Goal: Task Accomplishment & Management: Use online tool/utility

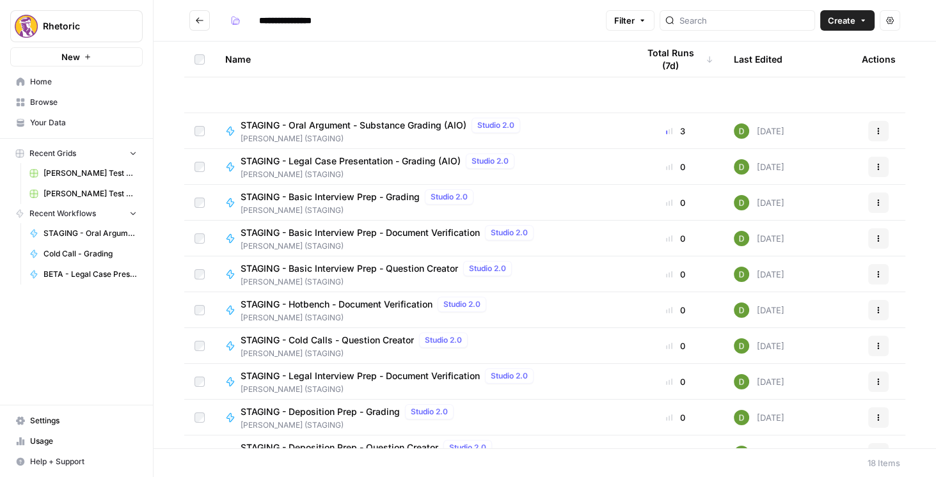
scroll to position [273, 0]
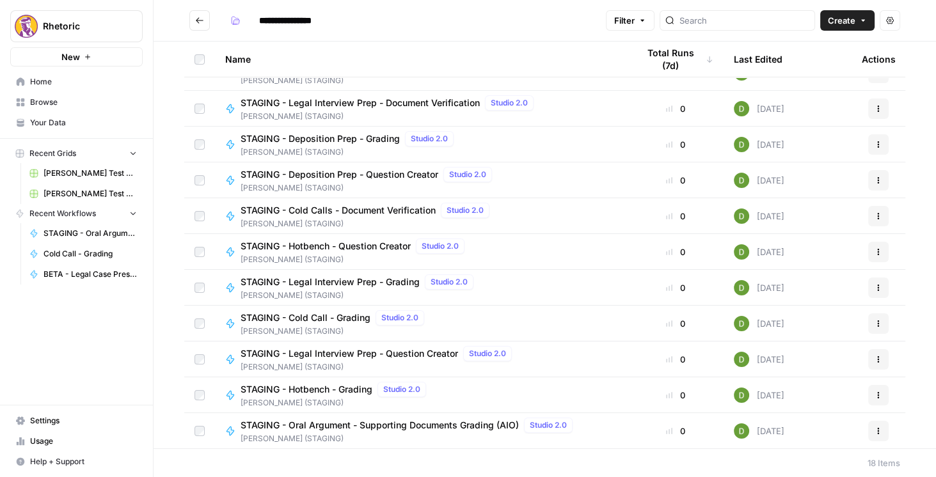
click at [121, 393] on div "Rhetoric New Home Browse Your Data Recent Grids [PERSON_NAME] Test Workflow - C…" at bounding box center [76, 238] width 153 height 477
click at [196, 21] on icon "Go back" at bounding box center [199, 20] width 9 height 9
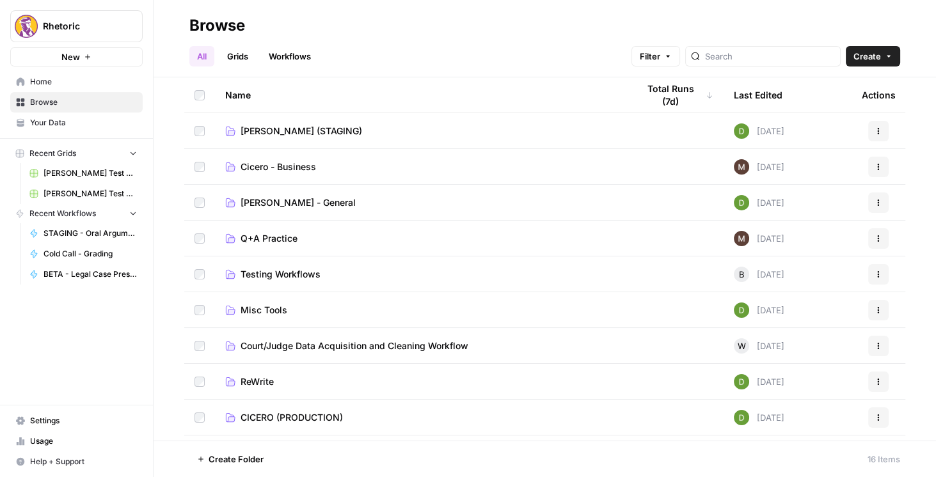
click at [296, 413] on span "CICERO (PRODUCTION)" at bounding box center [291, 417] width 102 height 13
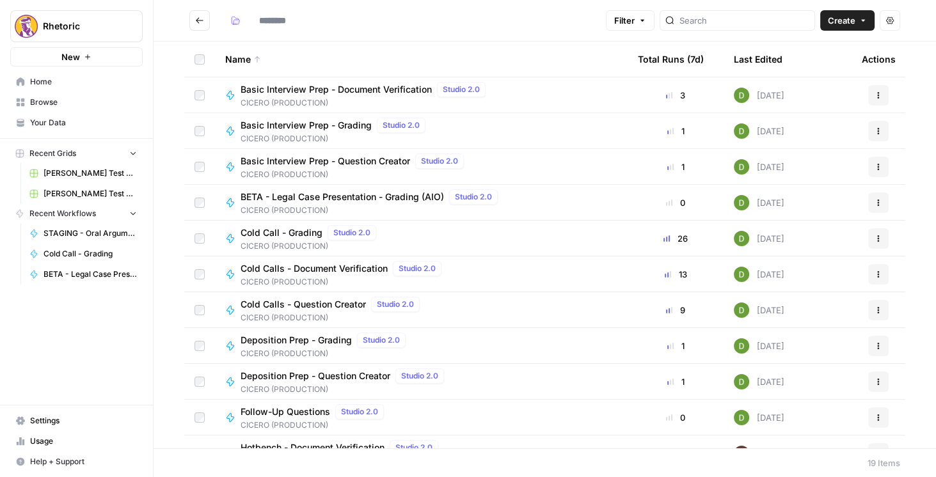
type input "**********"
click at [320, 267] on span "Cold Calls - Document Verification" at bounding box center [313, 268] width 147 height 13
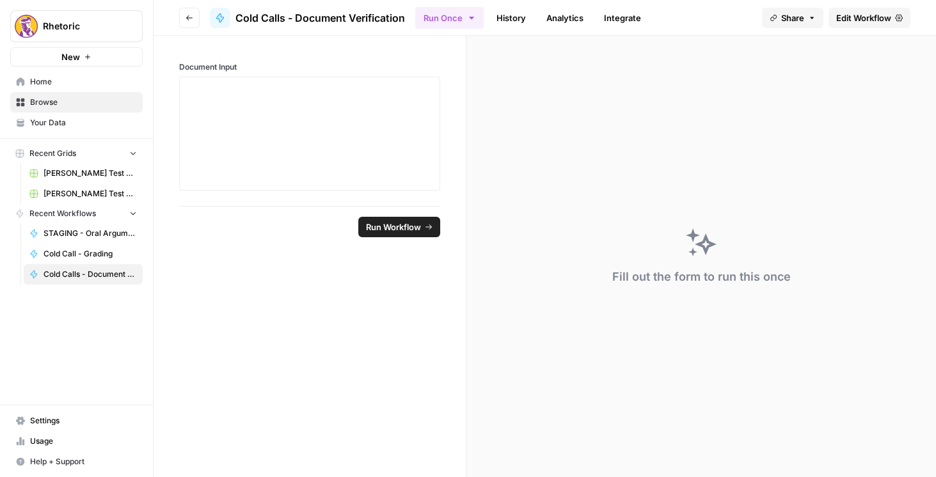
click at [198, 19] on button "Go back" at bounding box center [189, 18] width 20 height 20
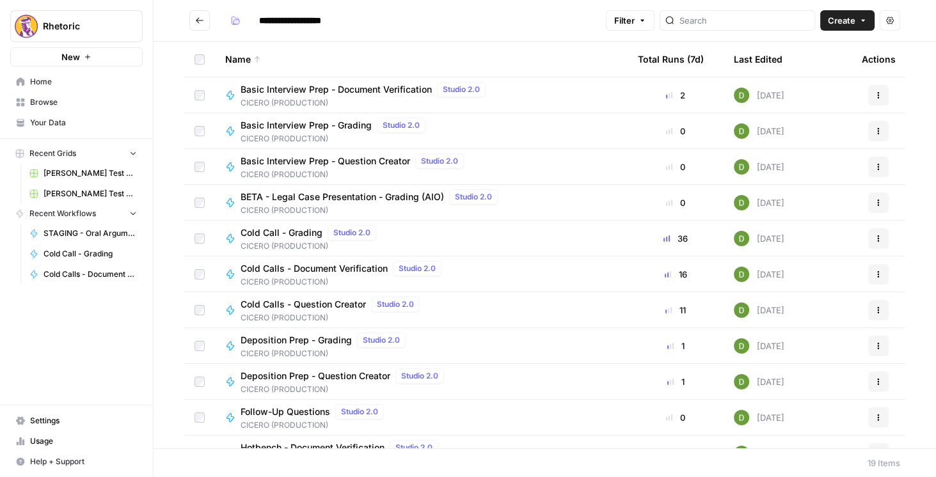
click at [65, 363] on div "Rhetoric New Home Browse Your Data Recent Grids Brett Test Workflow - Copilot E…" at bounding box center [76, 238] width 153 height 477
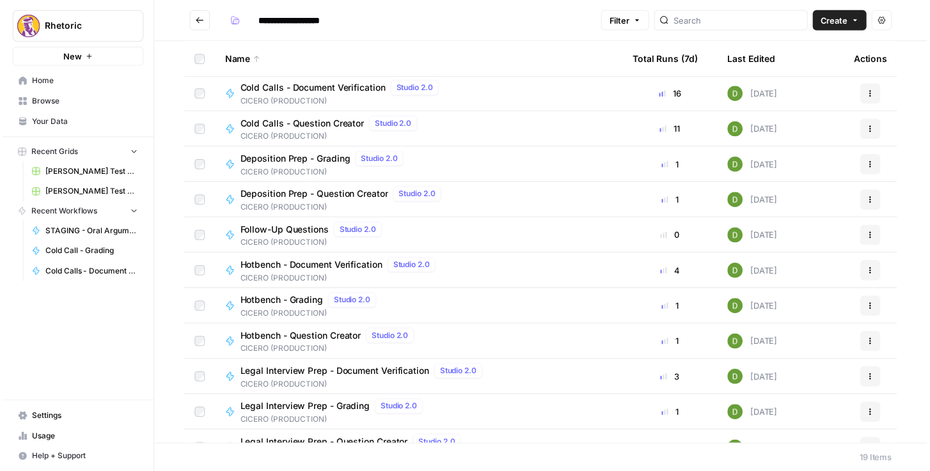
scroll to position [182, 0]
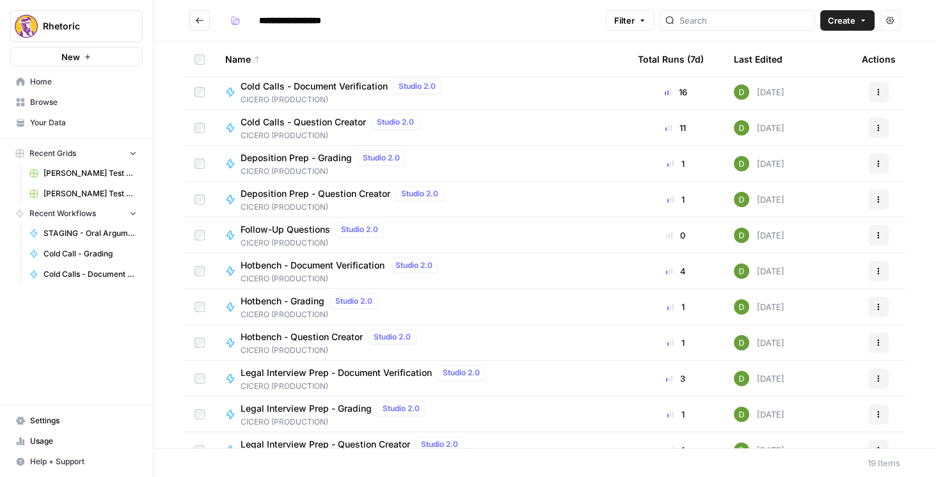
click at [340, 374] on span "Legal Interview Prep - Document Verification" at bounding box center [335, 372] width 191 height 13
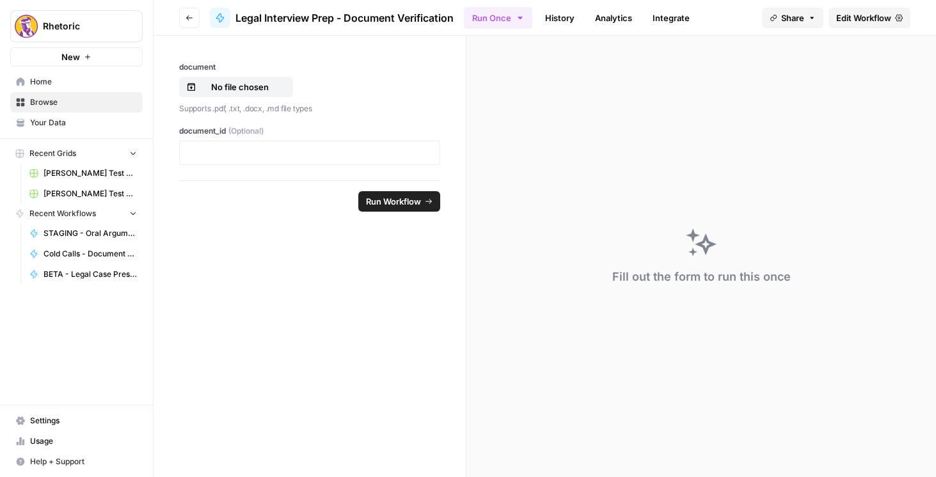
click at [851, 8] on link "Edit Workflow" at bounding box center [869, 18] width 82 height 20
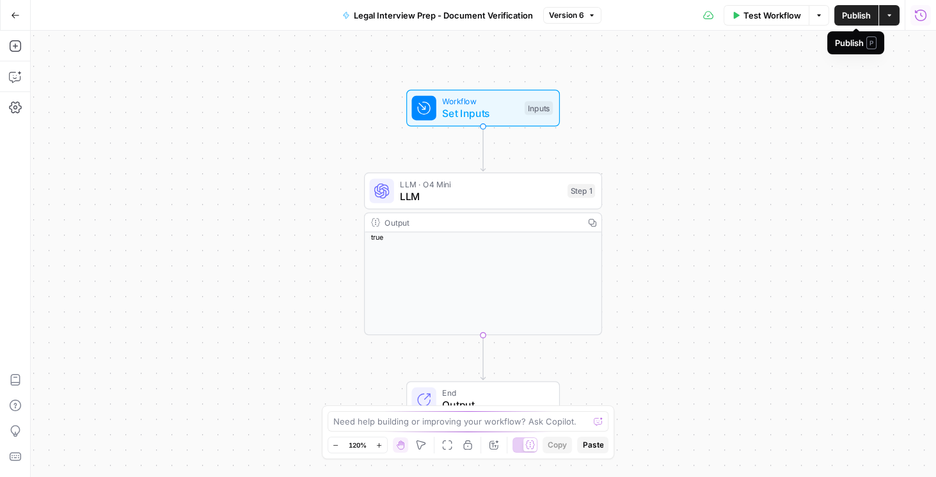
click at [918, 18] on icon "button" at bounding box center [920, 15] width 13 height 13
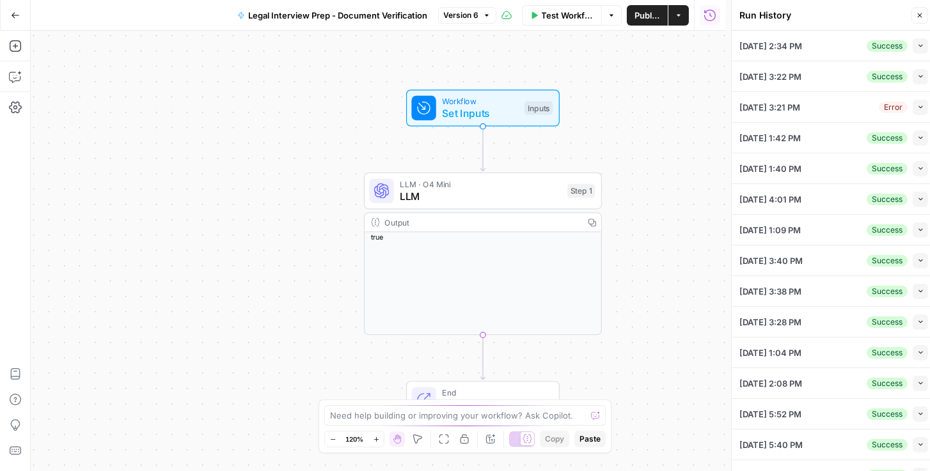
click at [917, 109] on icon "button" at bounding box center [920, 107] width 7 height 7
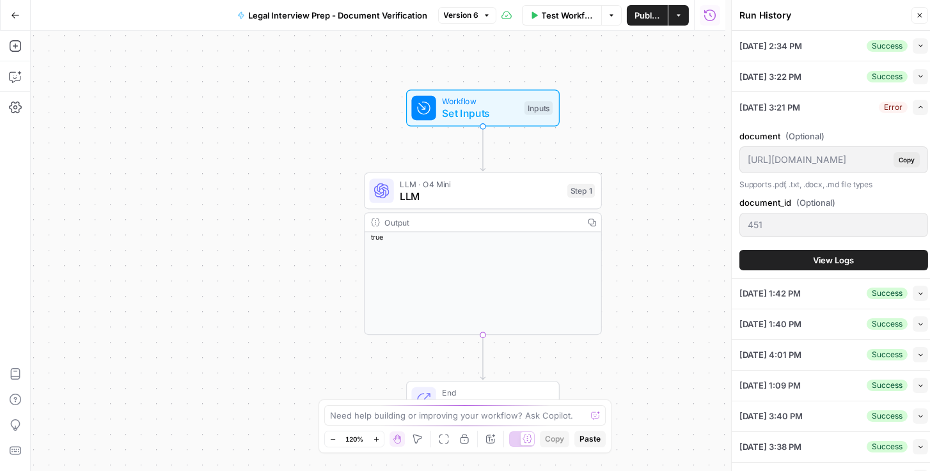
click at [847, 255] on span "View Logs" at bounding box center [834, 260] width 41 height 13
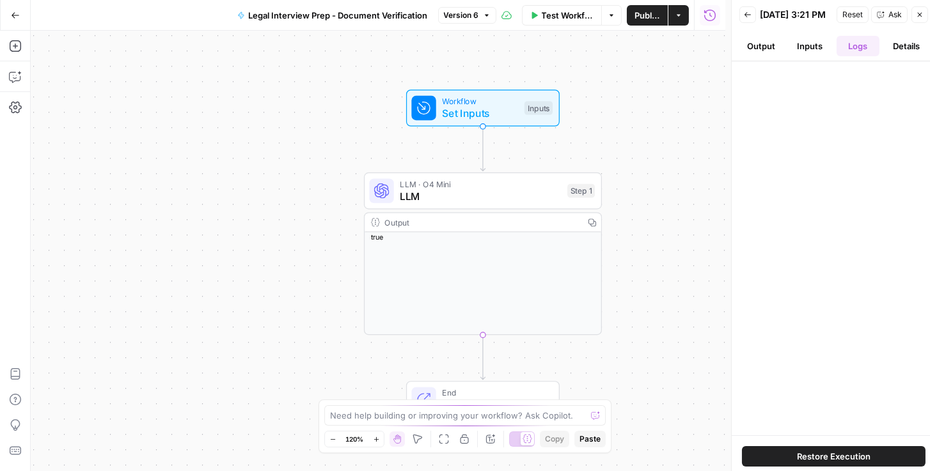
click at [809, 50] on button "Inputs" at bounding box center [809, 46] width 43 height 20
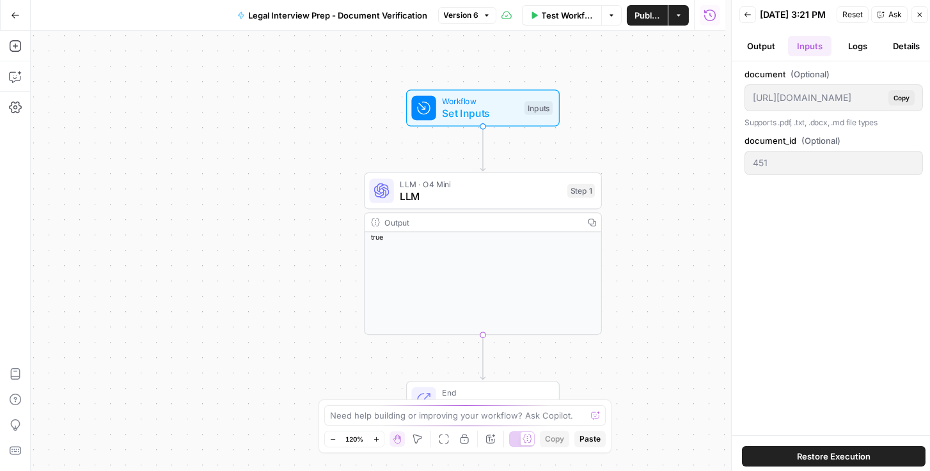
click at [775, 52] on button "Output" at bounding box center [760, 46] width 43 height 20
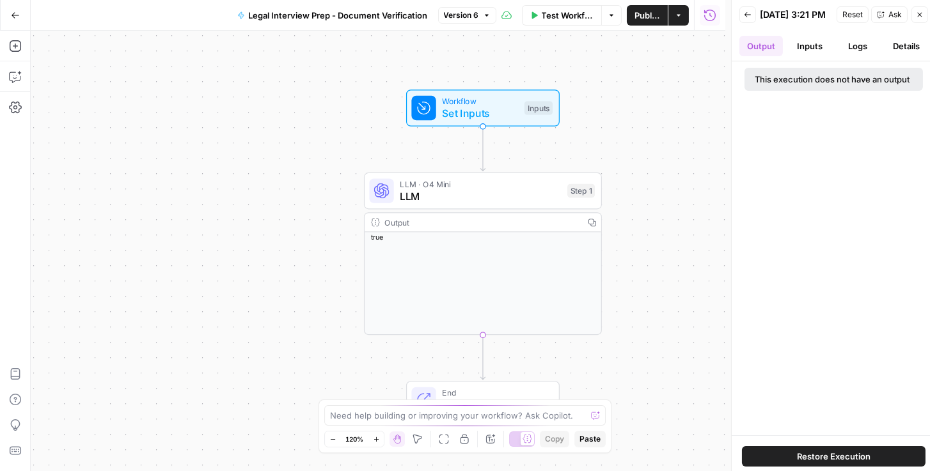
click at [816, 56] on button "Inputs" at bounding box center [809, 46] width 43 height 20
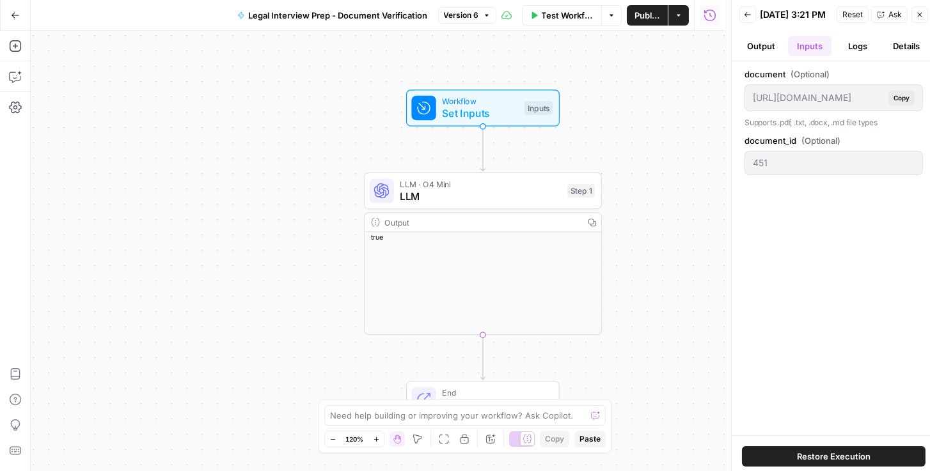
click at [866, 56] on button "Logs" at bounding box center [858, 46] width 43 height 20
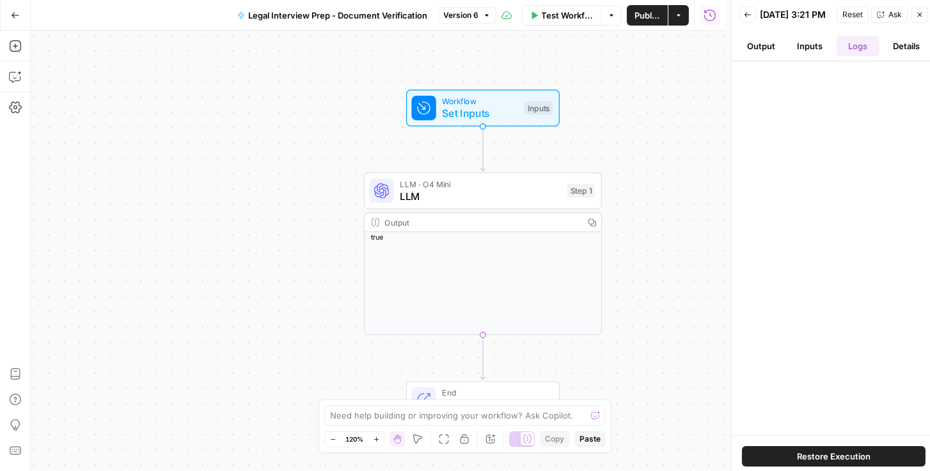
click at [897, 55] on button "Details" at bounding box center [906, 46] width 43 height 20
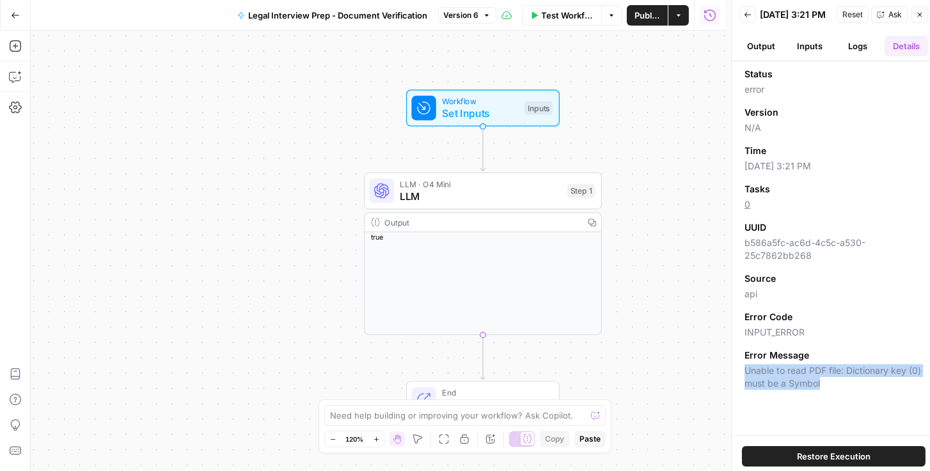
drag, startPoint x: 741, startPoint y: 375, endPoint x: 831, endPoint y: 395, distance: 93.0
click at [831, 395] on div "Status error Version N/A Time 09/22/25 at 3:21 PM Tasks 0 UUID b586a5fc-ac6d-4c…" at bounding box center [834, 248] width 204 height 374
copy span "Unable to read PDF file: Dictionary key (0) must be a Symbol"
click at [854, 52] on button "Logs" at bounding box center [858, 46] width 43 height 20
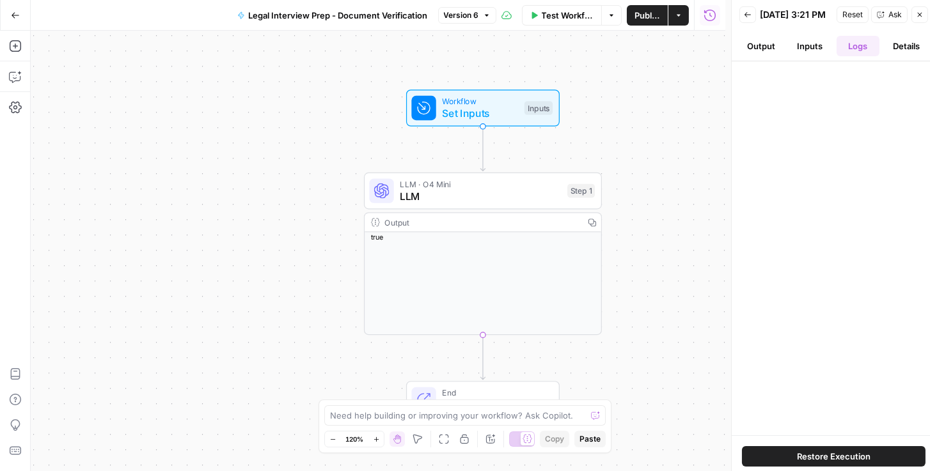
click at [811, 52] on button "Inputs" at bounding box center [809, 46] width 43 height 20
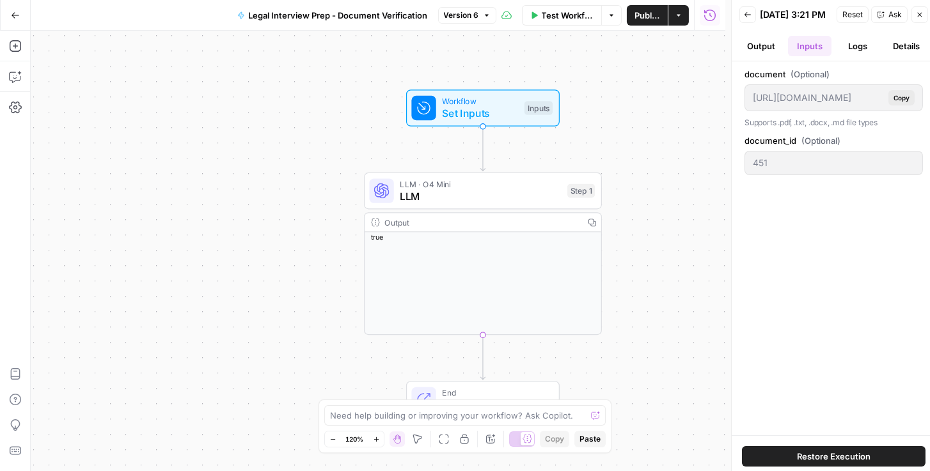
click at [749, 168] on div "451" at bounding box center [833, 163] width 178 height 24
drag, startPoint x: 771, startPoint y: 245, endPoint x: 770, endPoint y: 234, distance: 10.9
click at [771, 245] on div "document (Optional) https://app.airops.com/api/workspace_files/128265/url Copy …" at bounding box center [833, 248] width 178 height 361
click at [749, 18] on icon "button" at bounding box center [748, 15] width 8 height 8
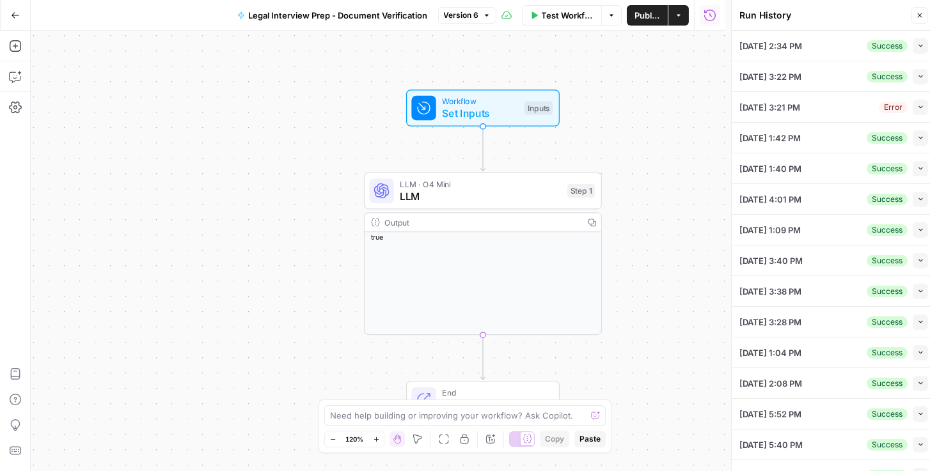
click at [920, 141] on div "Collapse" at bounding box center [899, 143] width 50 height 23
click at [913, 138] on button "Collapse" at bounding box center [920, 137] width 15 height 15
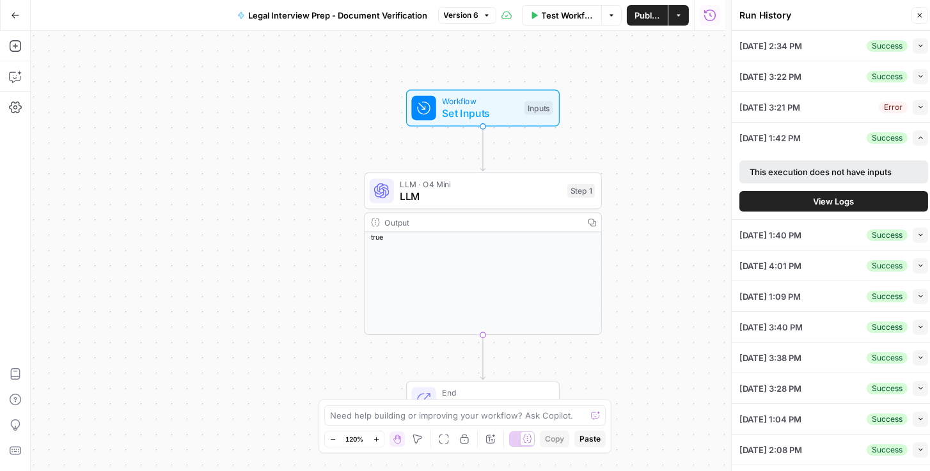
click at [842, 197] on span "View Logs" at bounding box center [834, 201] width 41 height 13
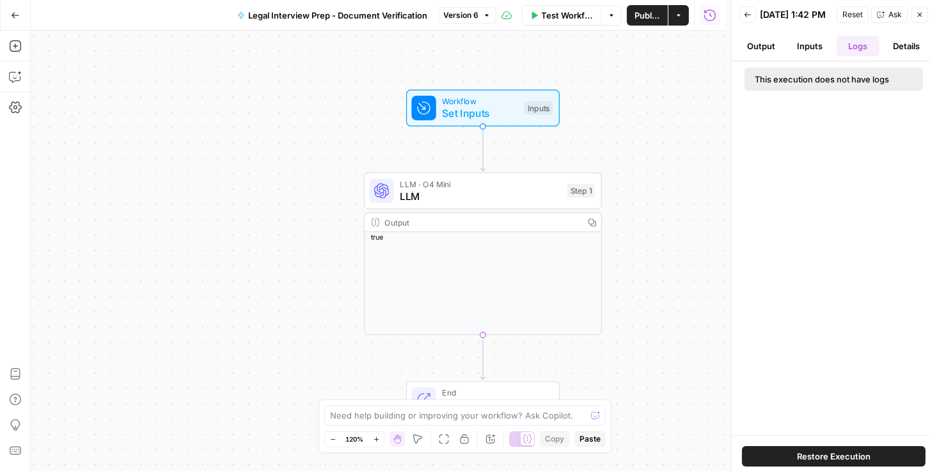
click at [814, 52] on button "Inputs" at bounding box center [809, 46] width 43 height 20
click at [904, 53] on button "Details" at bounding box center [906, 46] width 43 height 20
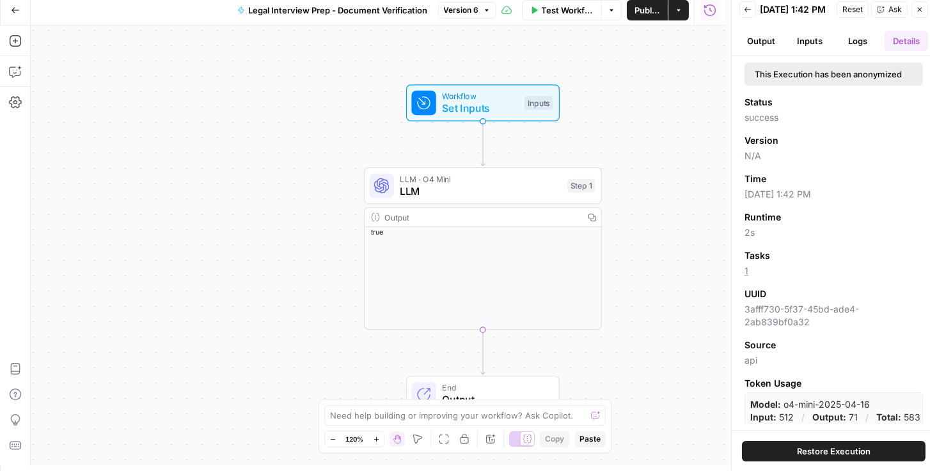
scroll to position [5, 0]
click at [769, 34] on header "Back 09/18/25 at 1:42 PM Reset Ask Close Output Inputs Logs Details" at bounding box center [834, 25] width 204 height 61
click at [768, 46] on button "Output" at bounding box center [760, 41] width 43 height 20
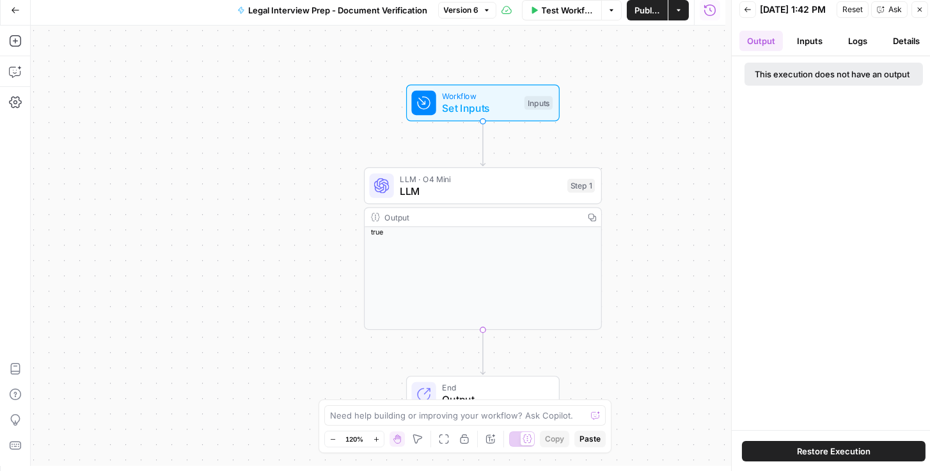
drag, startPoint x: 795, startPoint y: 49, endPoint x: 830, endPoint y: 49, distance: 34.5
click at [796, 49] on button "Inputs" at bounding box center [809, 41] width 43 height 20
click at [848, 50] on button "Logs" at bounding box center [858, 41] width 43 height 20
click at [754, 13] on button "Back" at bounding box center [747, 9] width 17 height 17
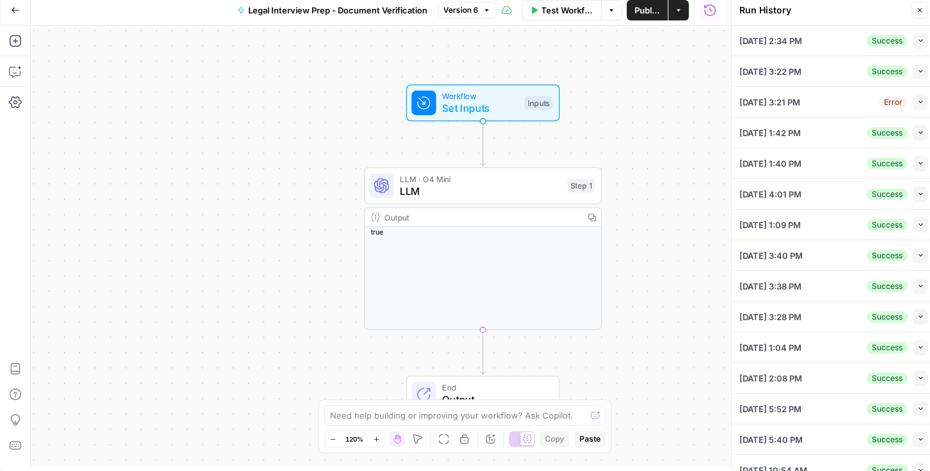
click at [919, 66] on button "Collapse" at bounding box center [920, 71] width 15 height 15
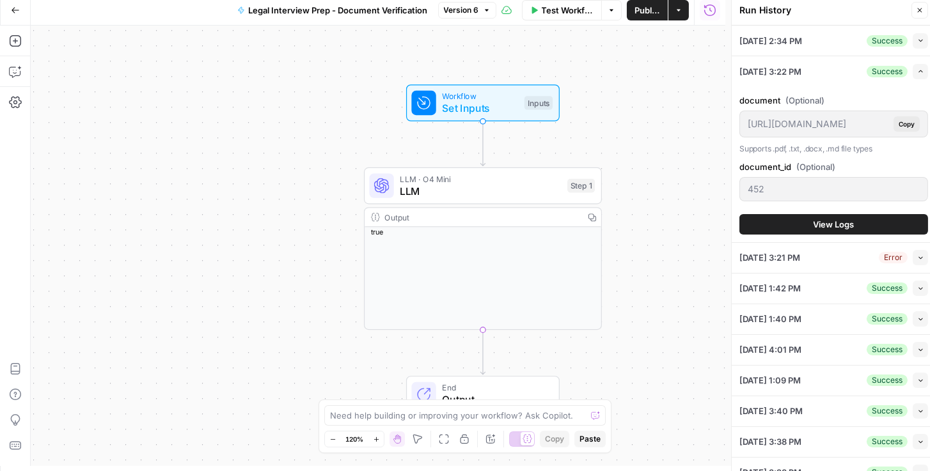
click at [817, 224] on span "View Logs" at bounding box center [834, 224] width 41 height 13
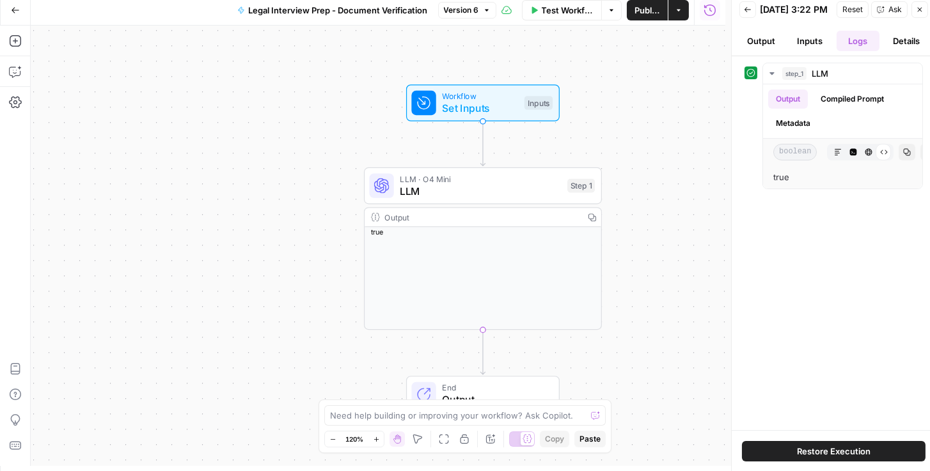
click at [747, 11] on icon "button" at bounding box center [748, 10] width 8 height 8
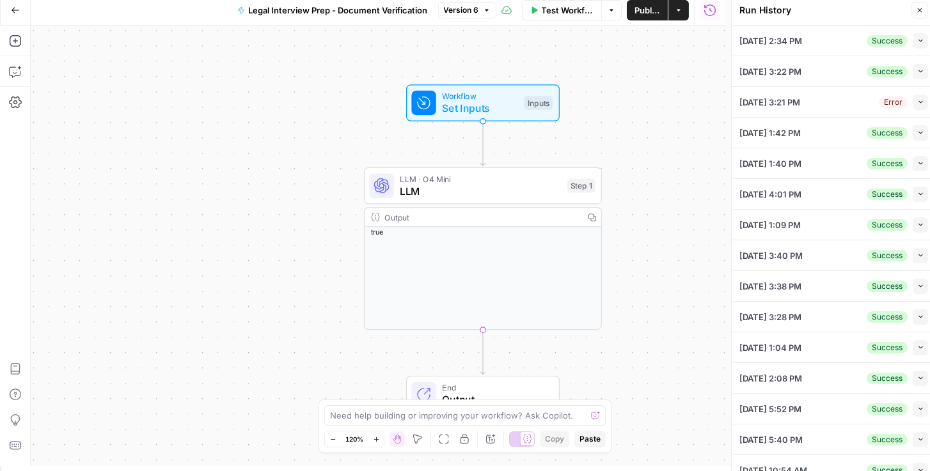
click at [918, 39] on icon "button" at bounding box center [920, 40] width 7 height 7
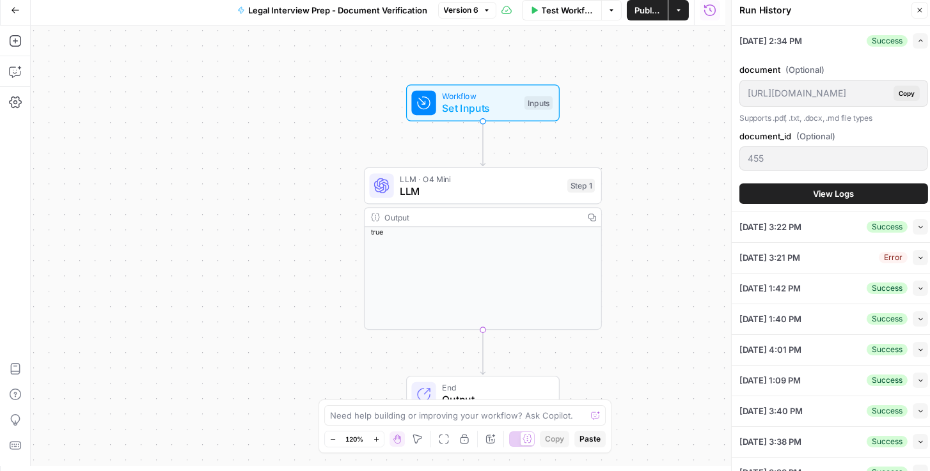
click at [824, 193] on span "View Logs" at bounding box center [834, 193] width 41 height 13
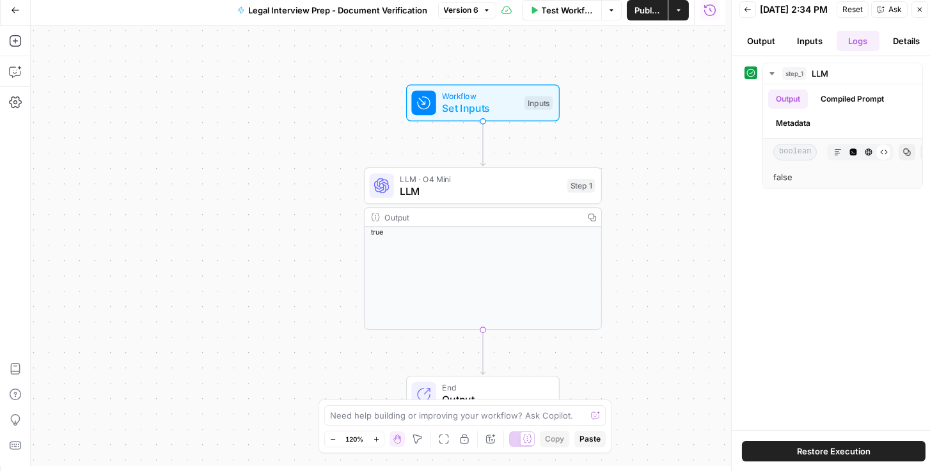
click at [809, 51] on button "Inputs" at bounding box center [809, 41] width 43 height 20
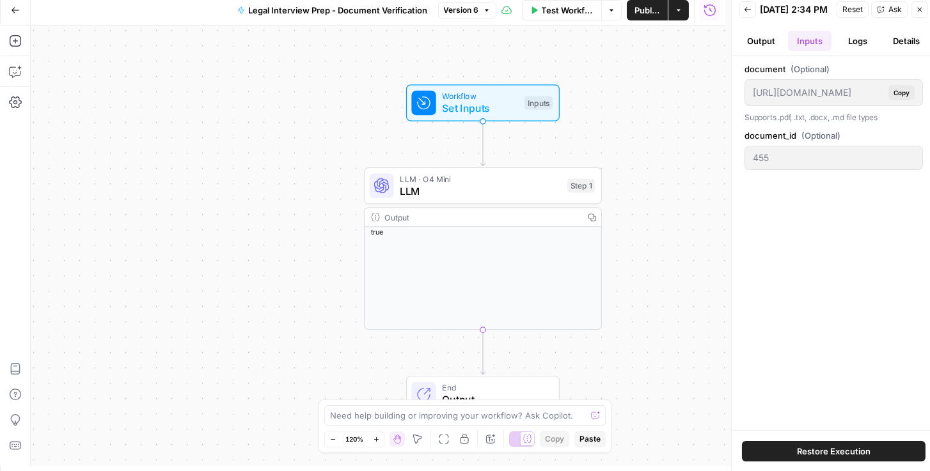
click at [755, 47] on button "Output" at bounding box center [760, 41] width 43 height 20
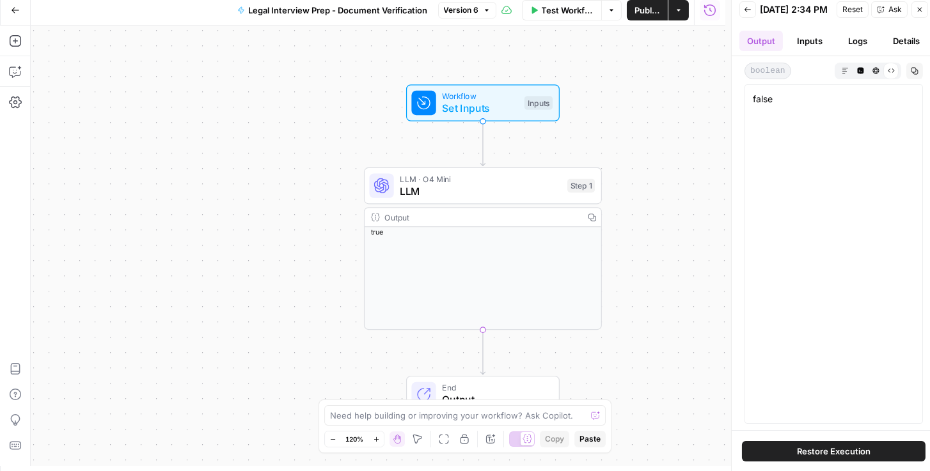
click at [913, 49] on button "Details" at bounding box center [906, 41] width 43 height 20
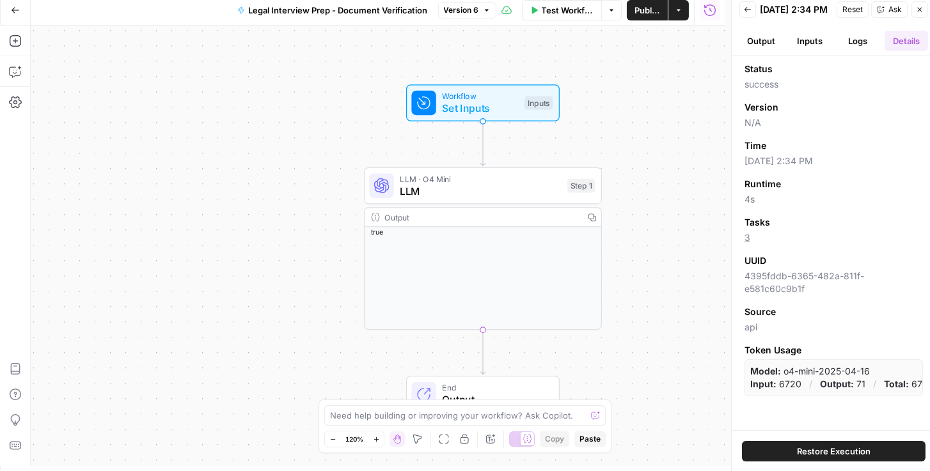
click at [746, 13] on icon "button" at bounding box center [748, 10] width 8 height 8
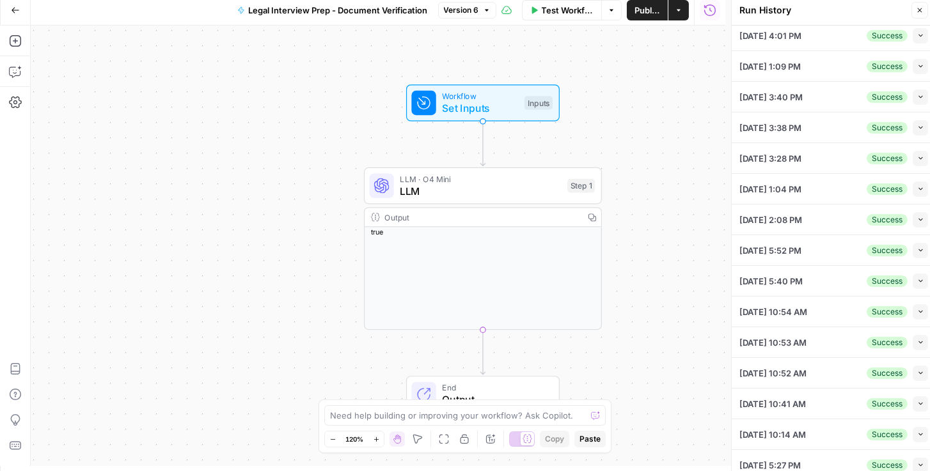
scroll to position [164, 0]
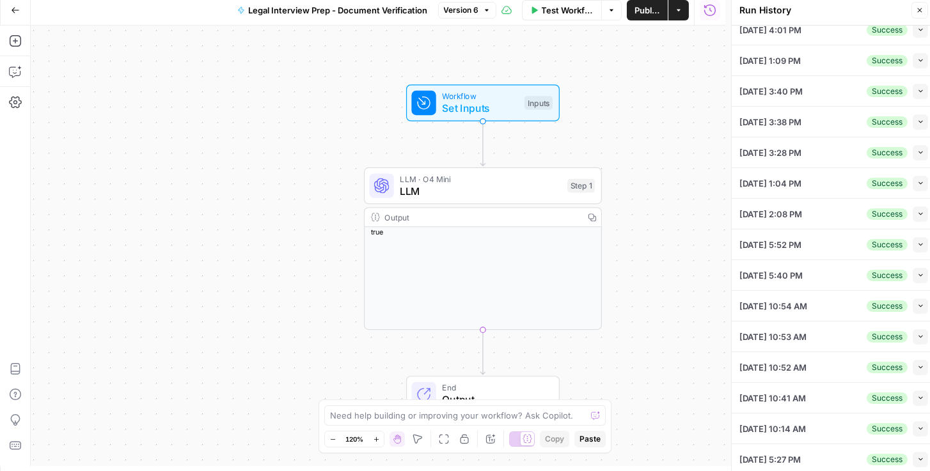
click at [915, 237] on button "Collapse" at bounding box center [920, 244] width 15 height 15
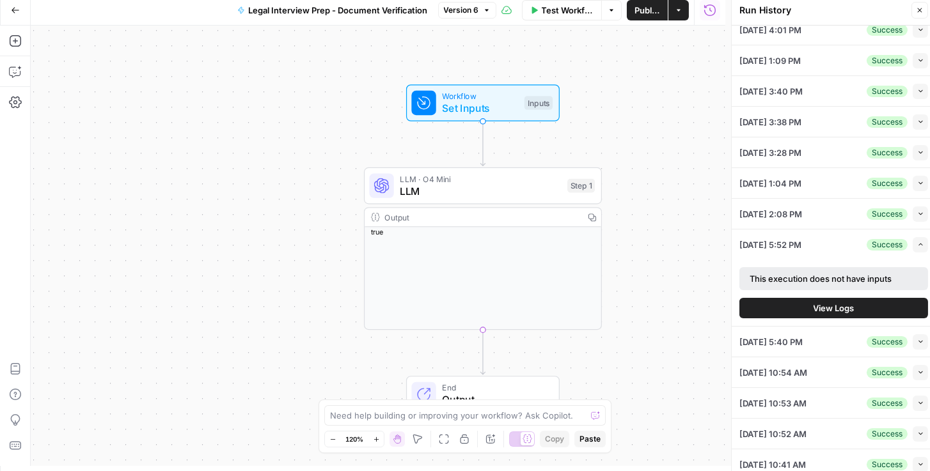
click at [824, 303] on span "View Logs" at bounding box center [834, 308] width 41 height 13
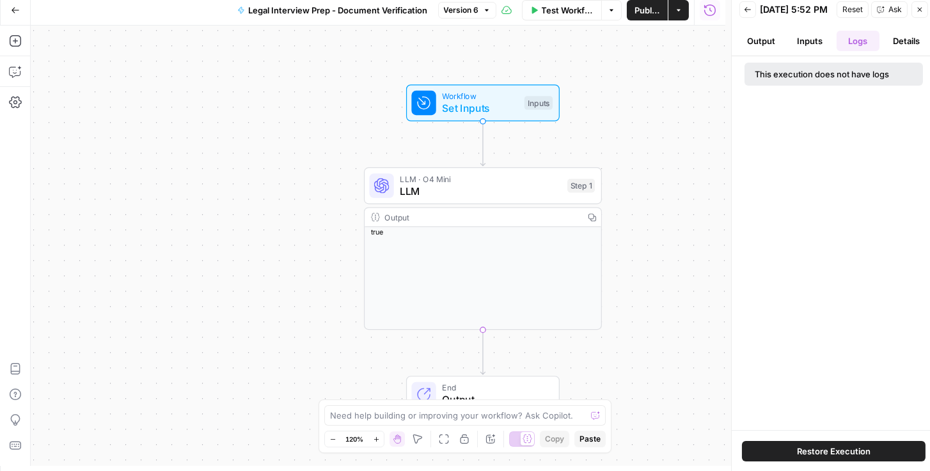
click at [815, 49] on button "Inputs" at bounding box center [809, 41] width 43 height 20
click at [748, 47] on button "Output" at bounding box center [760, 41] width 43 height 20
click at [917, 51] on button "Details" at bounding box center [906, 41] width 43 height 20
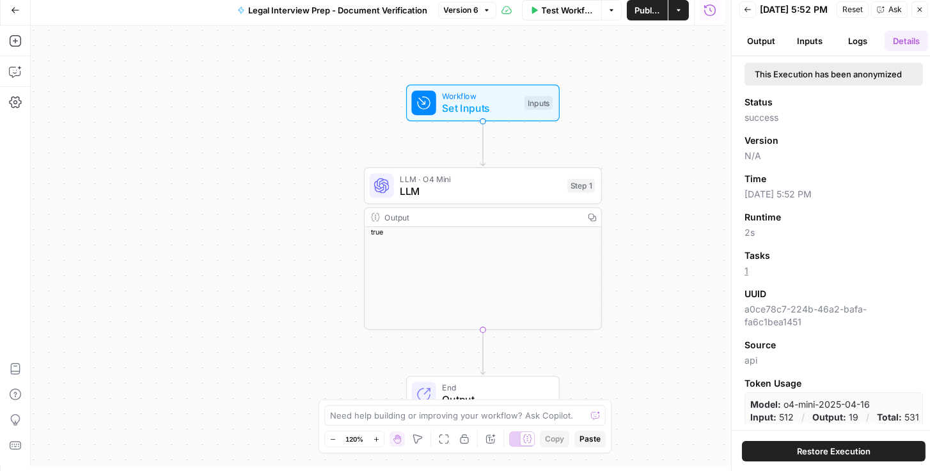
click at [743, 12] on button "Back" at bounding box center [747, 9] width 17 height 17
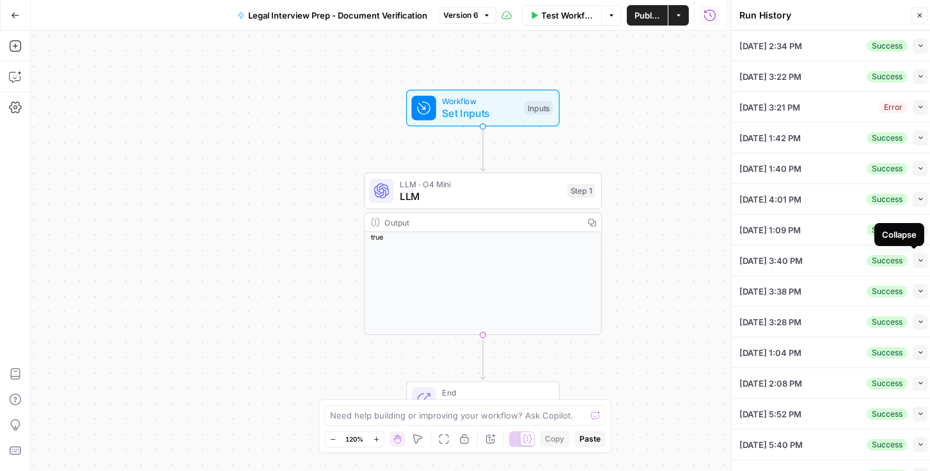
click at [917, 258] on icon "button" at bounding box center [920, 260] width 7 height 7
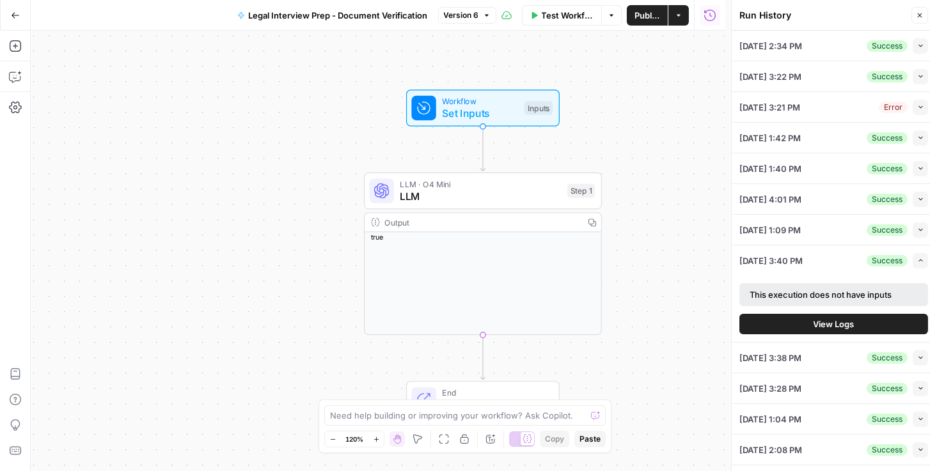
click at [917, 170] on icon "button" at bounding box center [920, 168] width 7 height 7
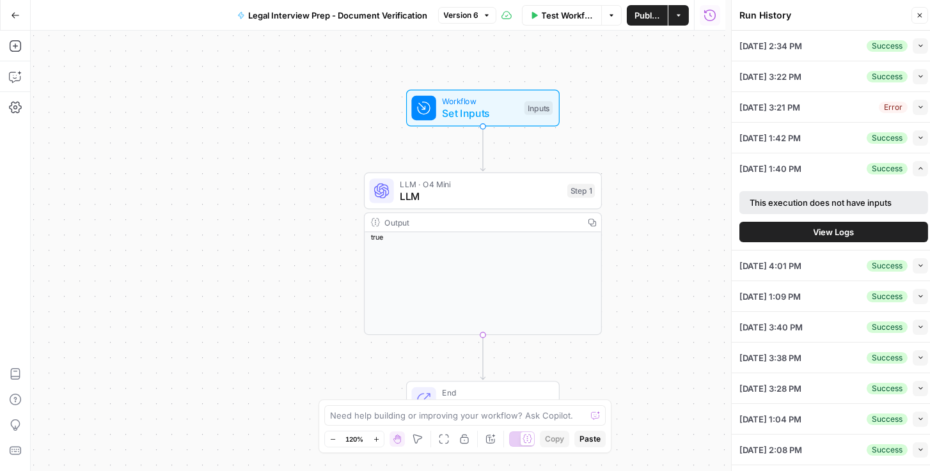
click at [858, 238] on button "View Logs" at bounding box center [833, 232] width 189 height 20
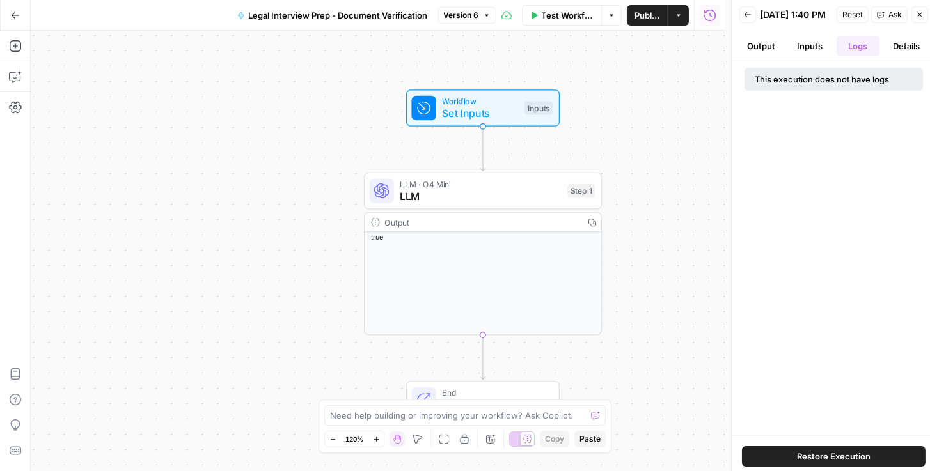
click at [805, 52] on button "Inputs" at bounding box center [809, 46] width 43 height 20
click at [757, 52] on button "Output" at bounding box center [760, 46] width 43 height 20
click at [924, 55] on button "Details" at bounding box center [906, 46] width 43 height 20
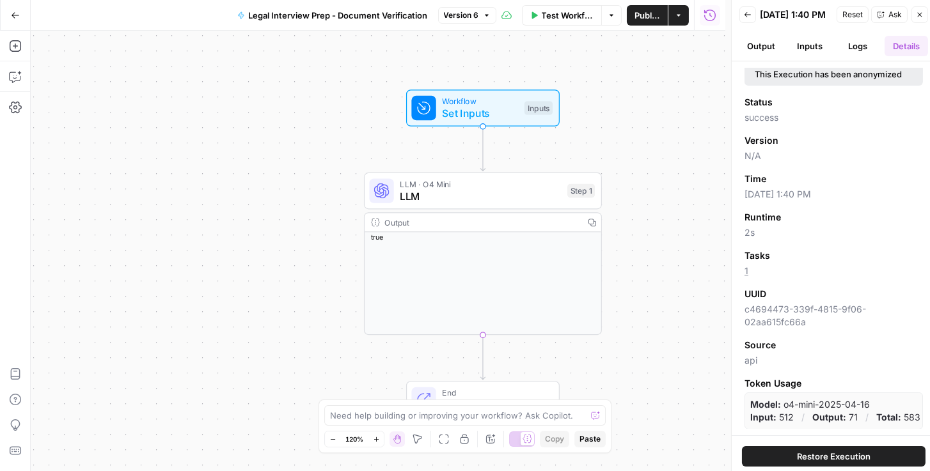
scroll to position [17, 0]
click at [814, 55] on button "Inputs" at bounding box center [809, 46] width 43 height 20
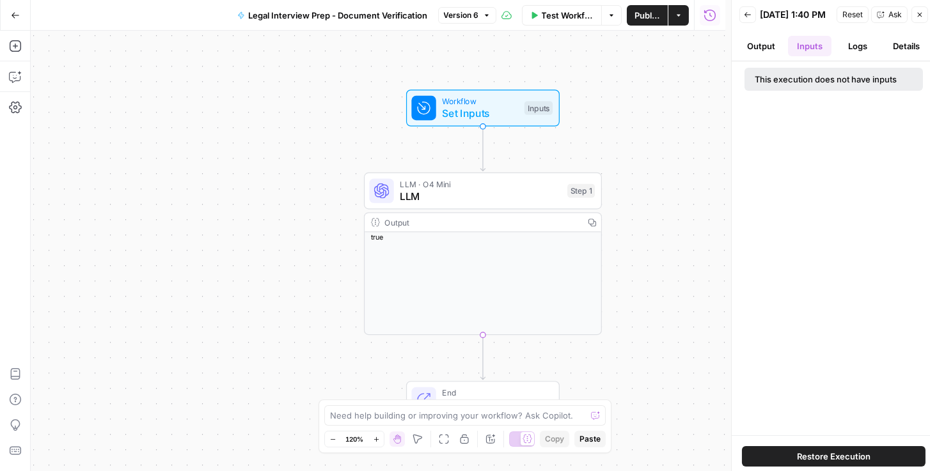
click at [754, 15] on button "Back" at bounding box center [747, 14] width 17 height 17
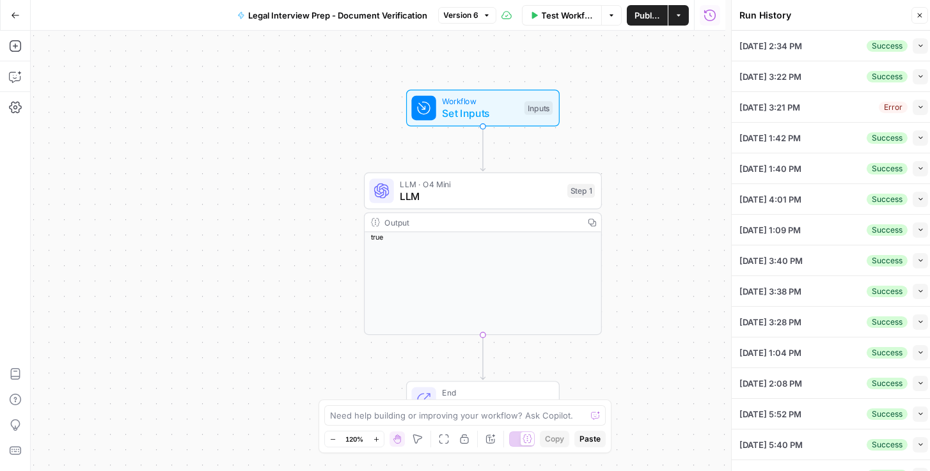
click at [14, 13] on icon "button" at bounding box center [15, 15] width 9 height 9
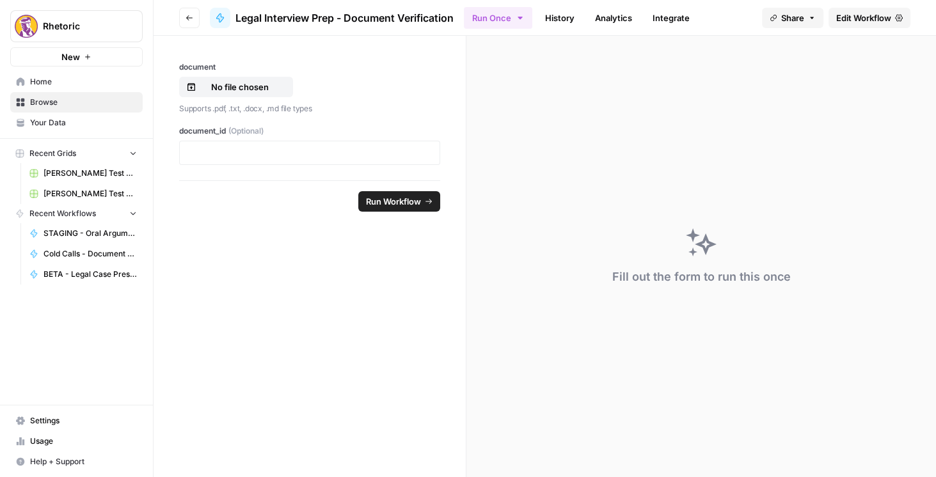
click at [869, 253] on div "Fill out the form to run this once" at bounding box center [700, 256] width 469 height 441
click at [194, 19] on button "Go back" at bounding box center [189, 18] width 20 height 20
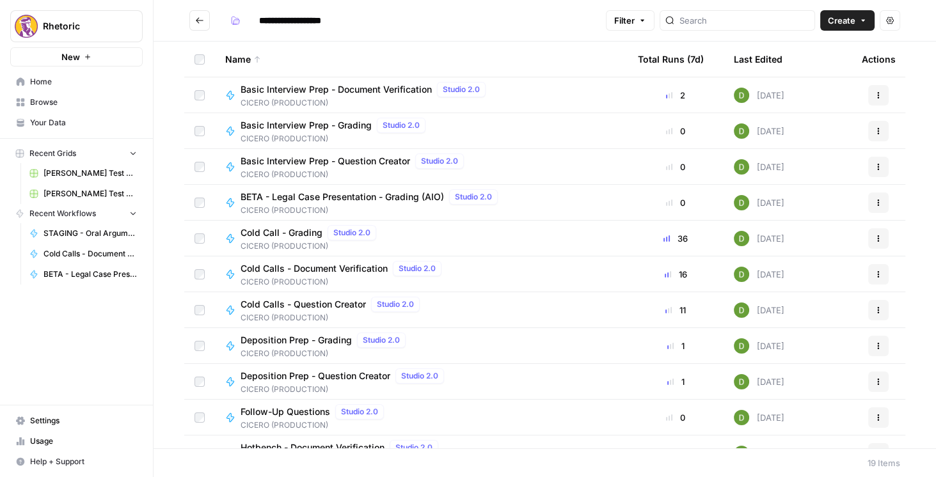
click at [347, 272] on span "Cold Calls - Document Verification" at bounding box center [313, 268] width 147 height 13
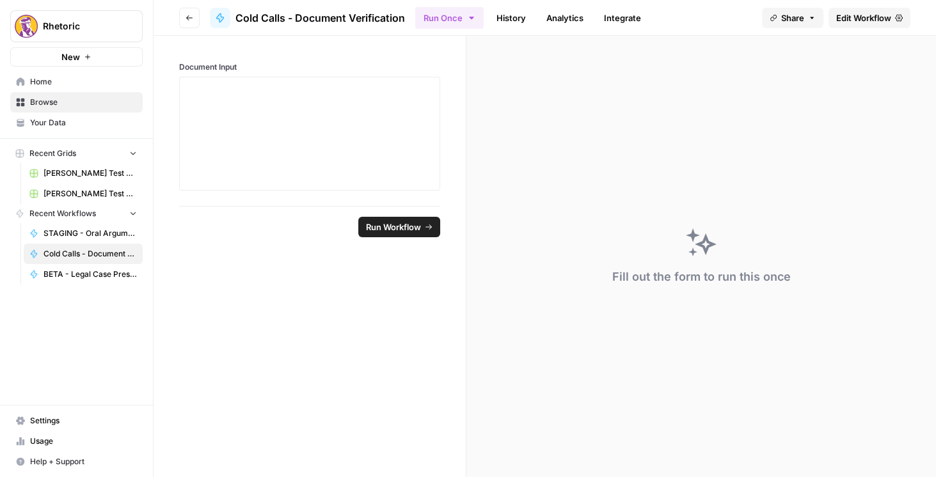
click at [866, 21] on span "Edit Workflow" at bounding box center [863, 18] width 55 height 13
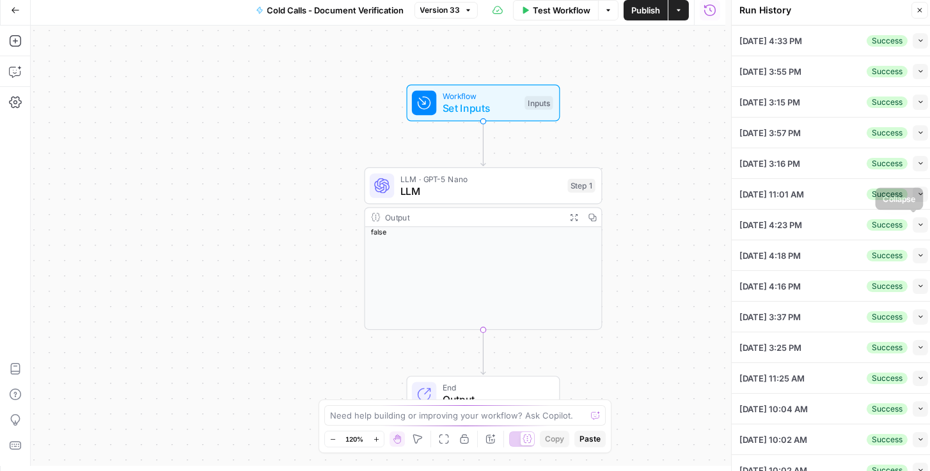
click at [917, 224] on icon "button" at bounding box center [920, 224] width 7 height 7
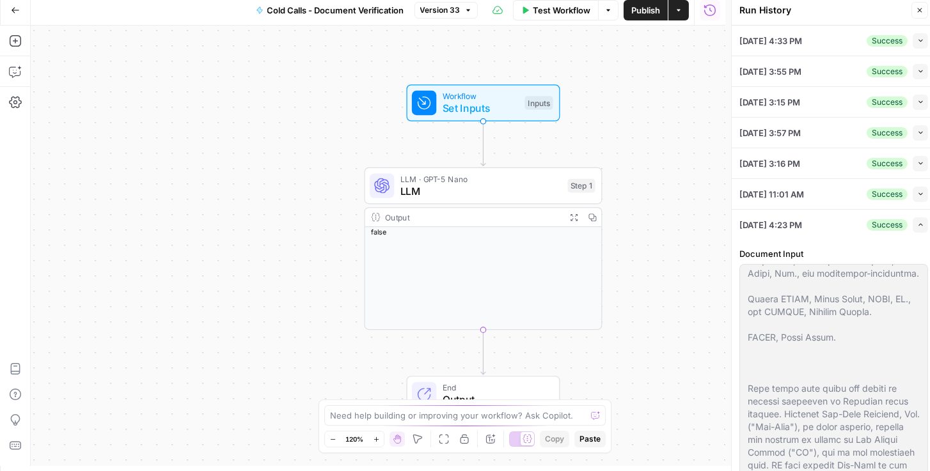
scroll to position [329, 0]
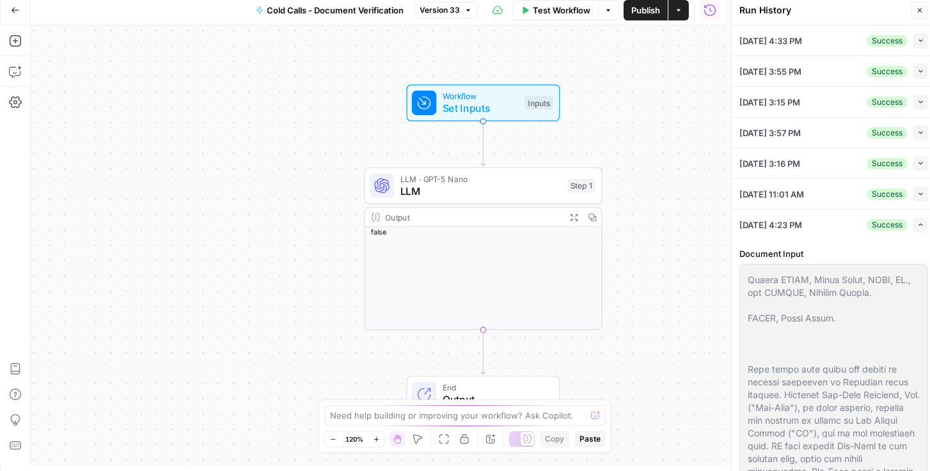
click at [917, 192] on icon "button" at bounding box center [920, 194] width 7 height 7
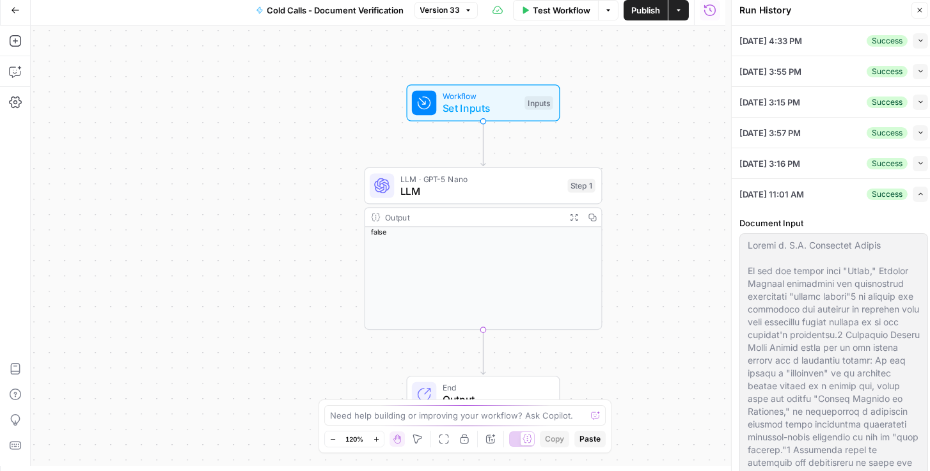
scroll to position [0, 0]
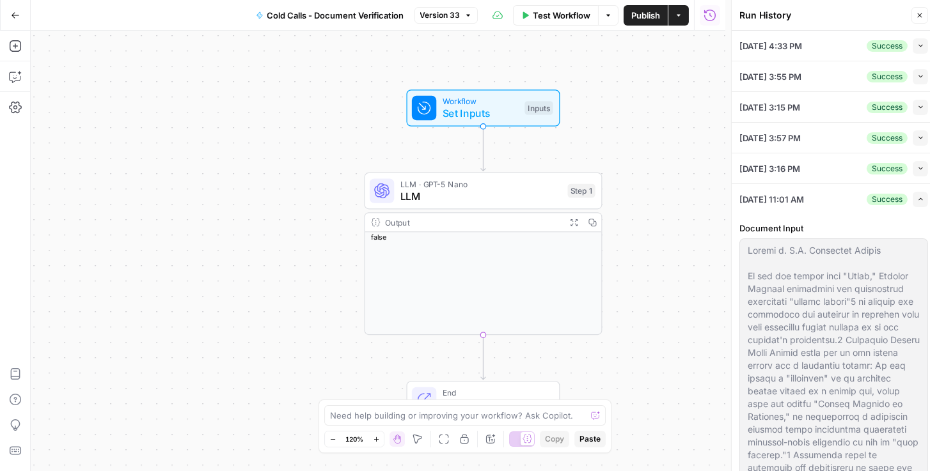
click at [917, 170] on icon "button" at bounding box center [920, 168] width 7 height 7
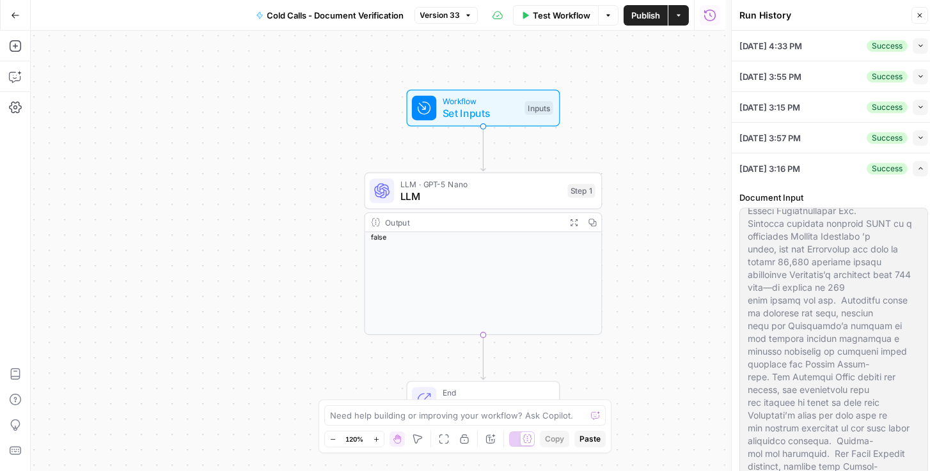
scroll to position [475, 0]
click at [913, 141] on button "Collapse" at bounding box center [920, 137] width 15 height 15
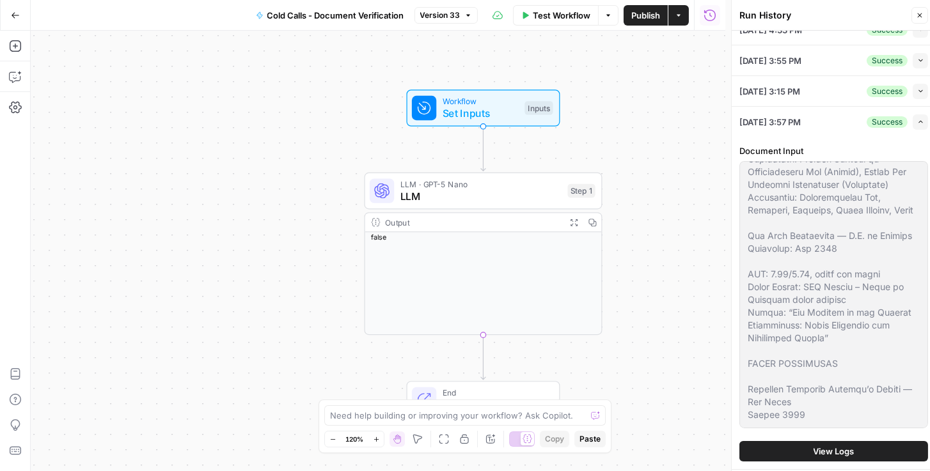
scroll to position [109, 0]
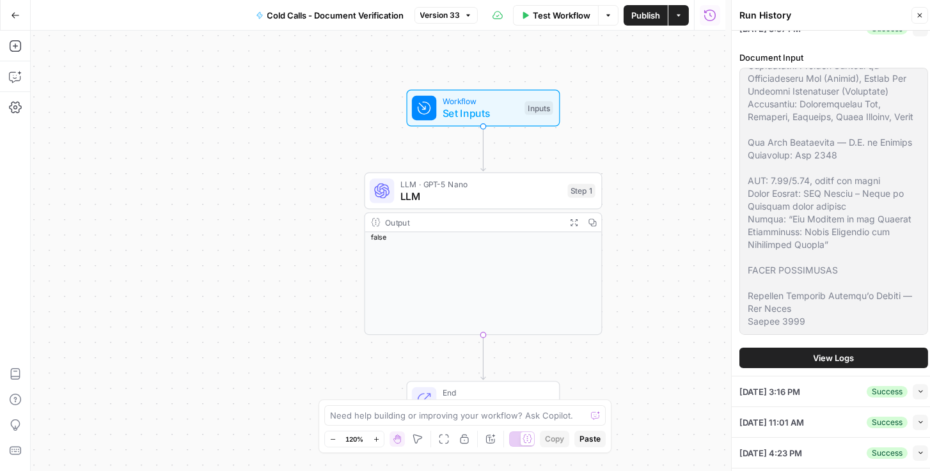
click at [824, 352] on span "View Logs" at bounding box center [834, 358] width 41 height 13
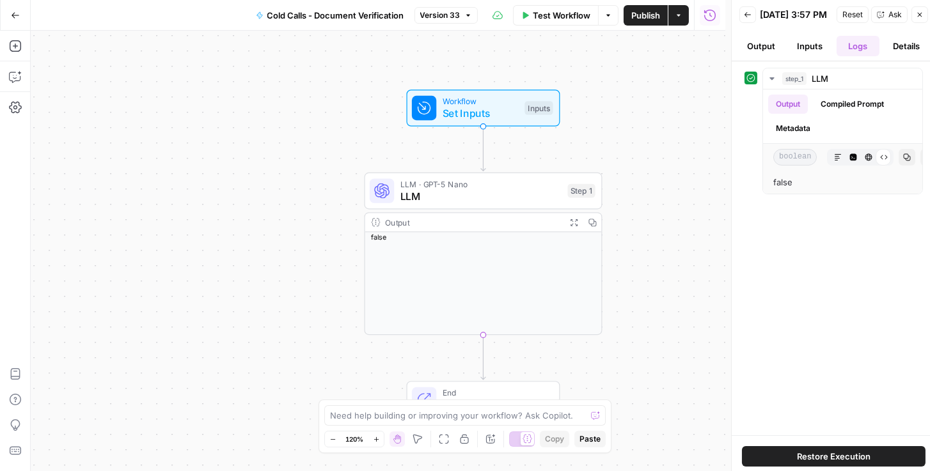
click at [808, 54] on button "Inputs" at bounding box center [809, 46] width 43 height 20
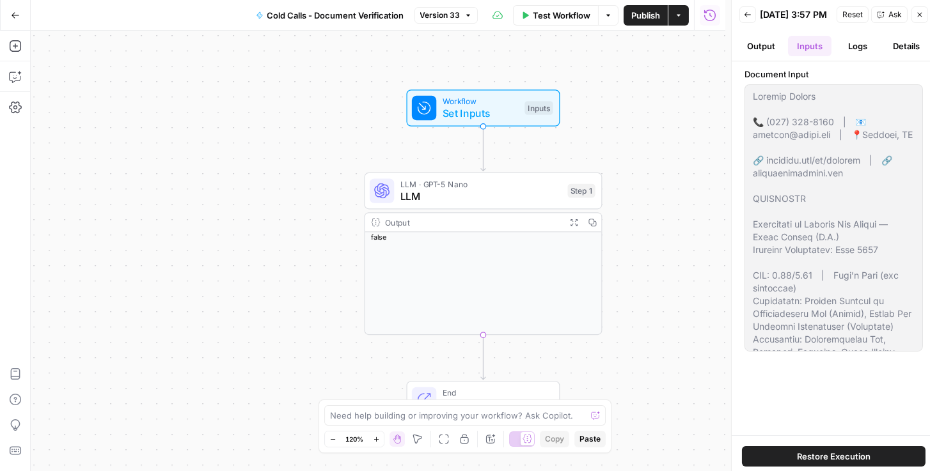
click at [760, 56] on button "Output" at bounding box center [760, 46] width 43 height 20
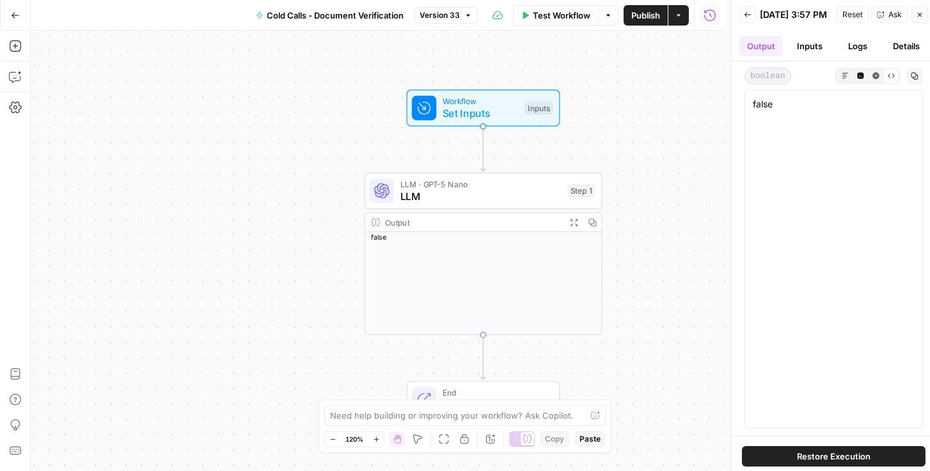
click at [795, 56] on button "Inputs" at bounding box center [809, 46] width 43 height 20
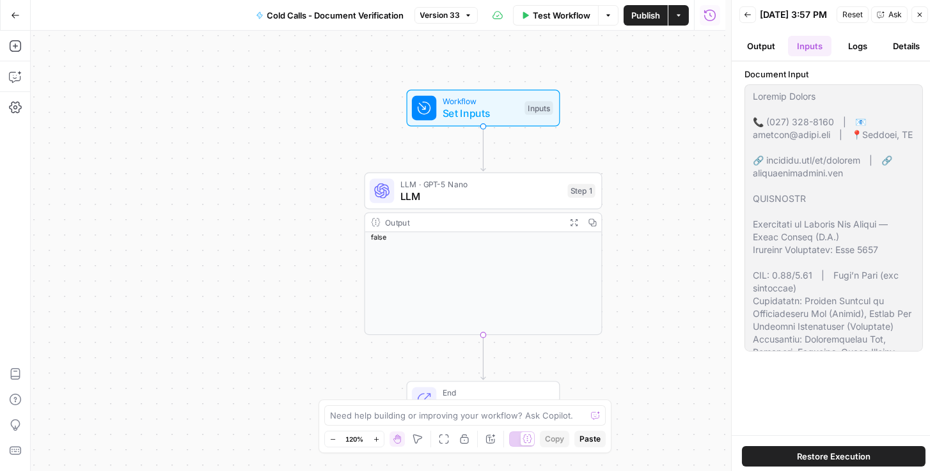
click at [743, 19] on button "Back" at bounding box center [747, 14] width 17 height 17
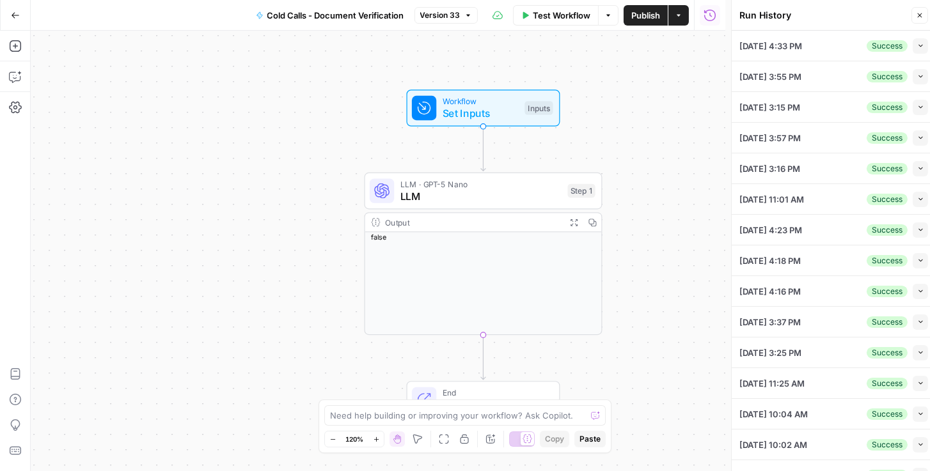
click at [913, 170] on button "Collapse" at bounding box center [920, 168] width 15 height 15
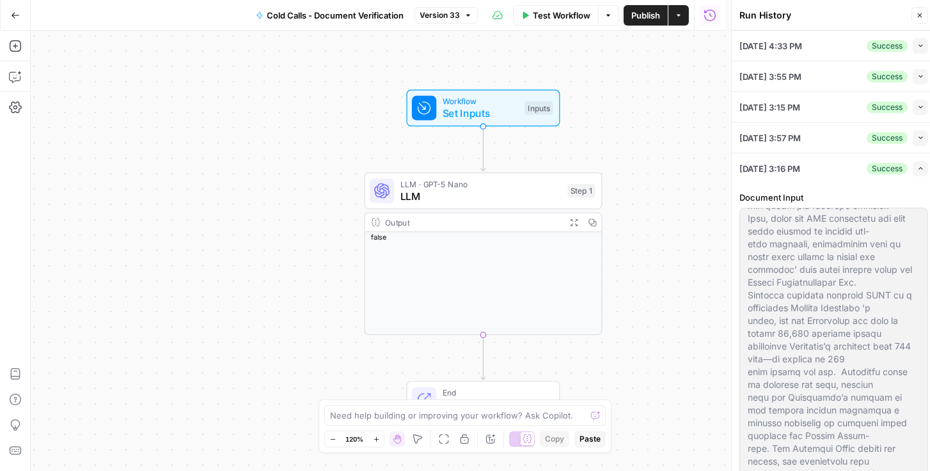
scroll to position [402, 0]
click at [917, 136] on icon "button" at bounding box center [920, 137] width 7 height 7
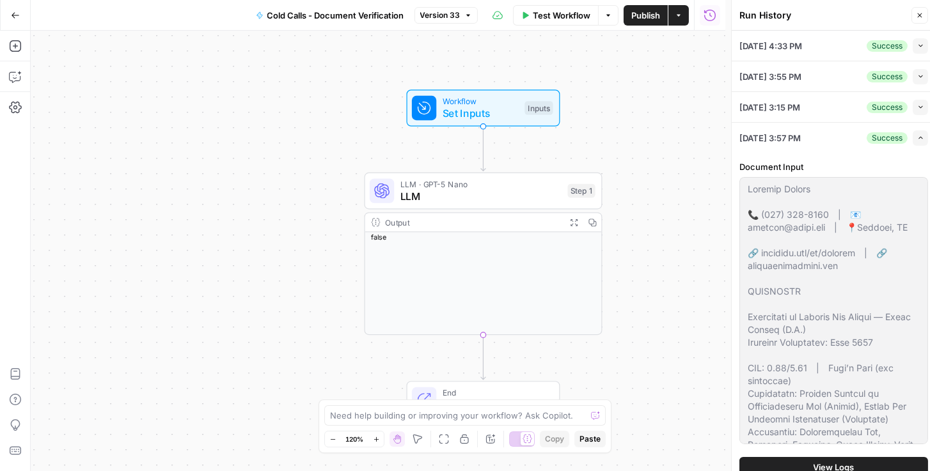
click at [916, 107] on div "Expand" at bounding box center [902, 112] width 28 height 12
click at [917, 107] on icon "button" at bounding box center [920, 107] width 7 height 7
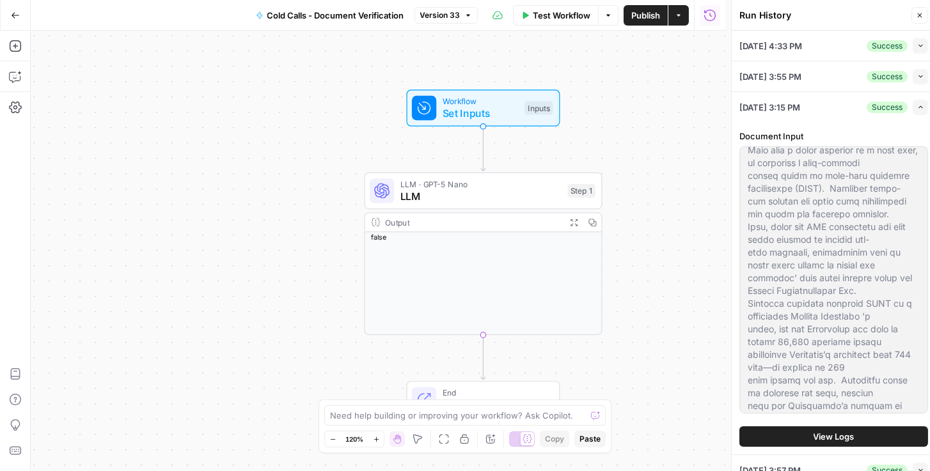
scroll to position [329, 0]
click at [917, 73] on icon "button" at bounding box center [920, 76] width 7 height 7
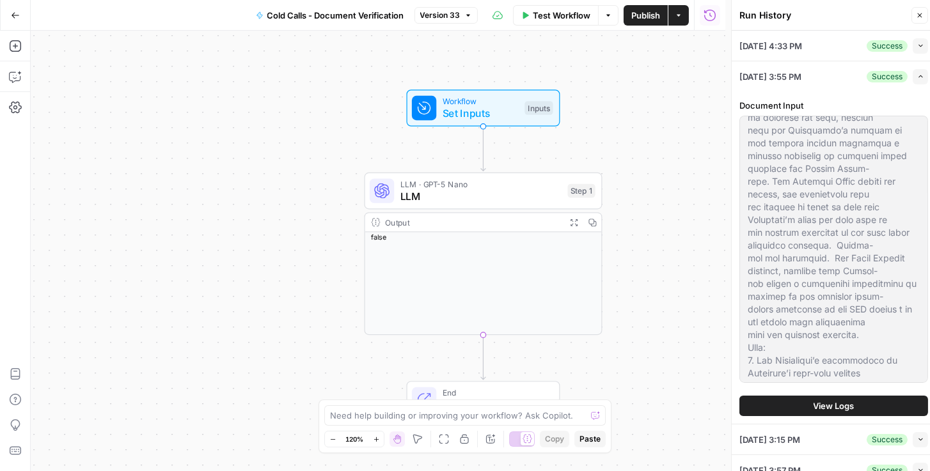
scroll to position [548, 0]
click at [917, 43] on icon "button" at bounding box center [920, 45] width 7 height 7
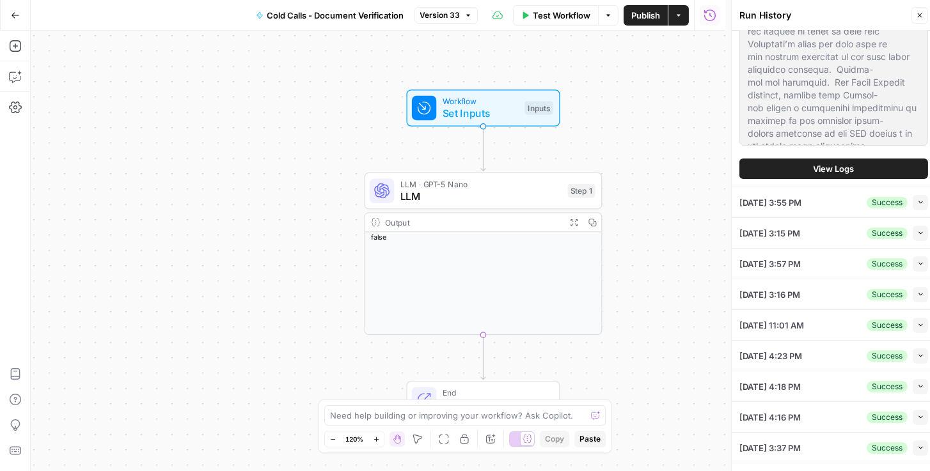
scroll to position [219, 0]
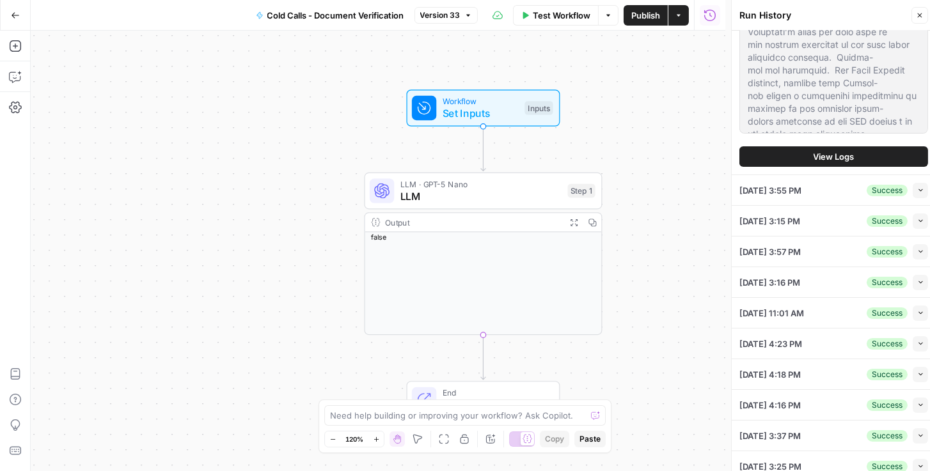
click at [917, 310] on icon "button" at bounding box center [920, 313] width 7 height 7
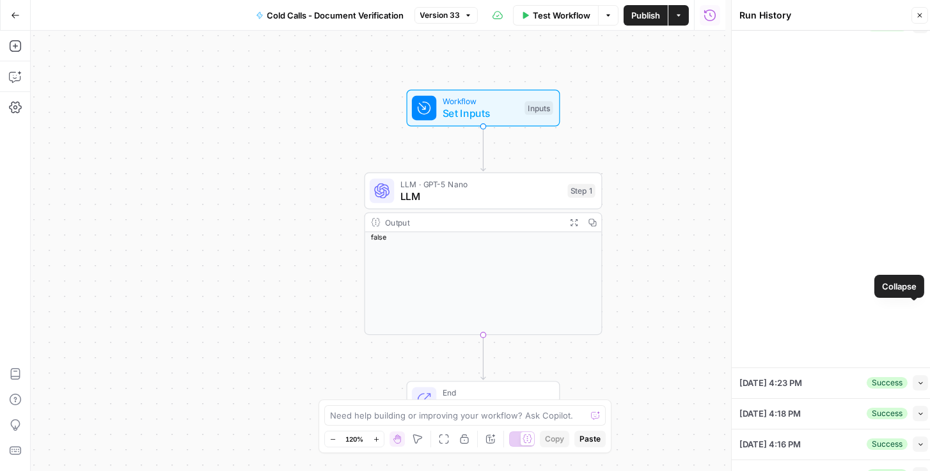
scroll to position [164, 0]
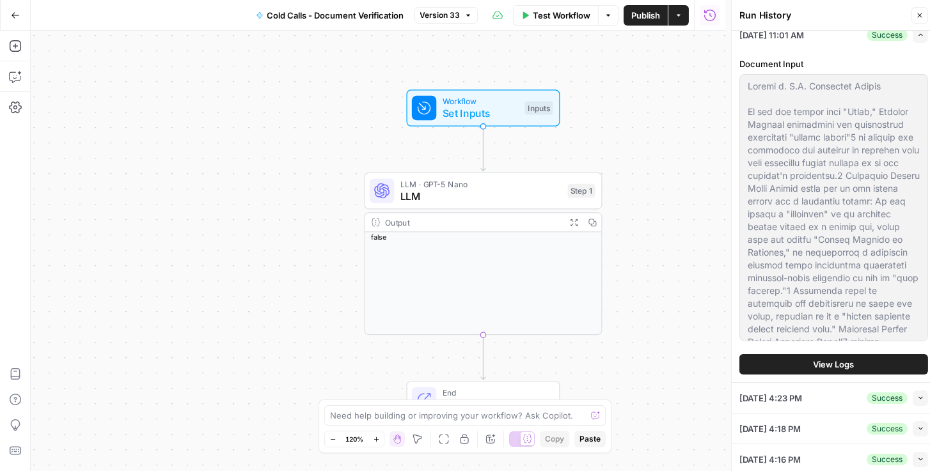
click at [920, 394] on button "Collapse" at bounding box center [920, 398] width 15 height 15
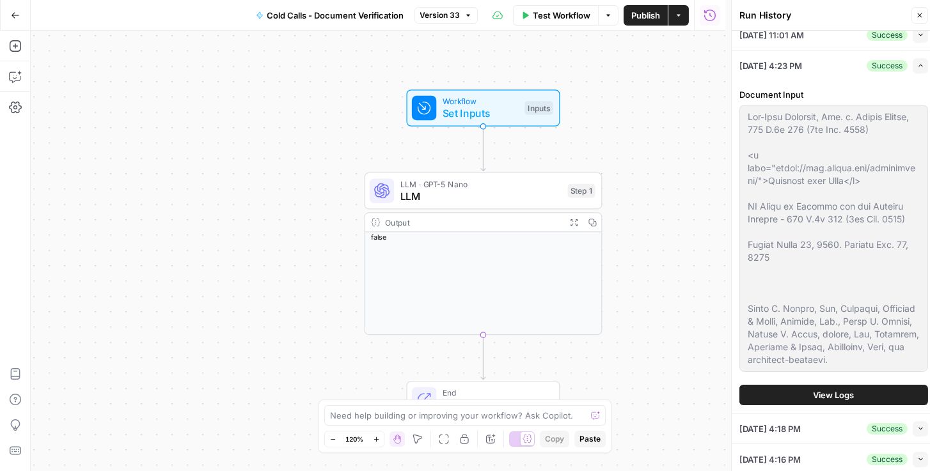
click at [917, 425] on icon "button" at bounding box center [920, 428] width 7 height 7
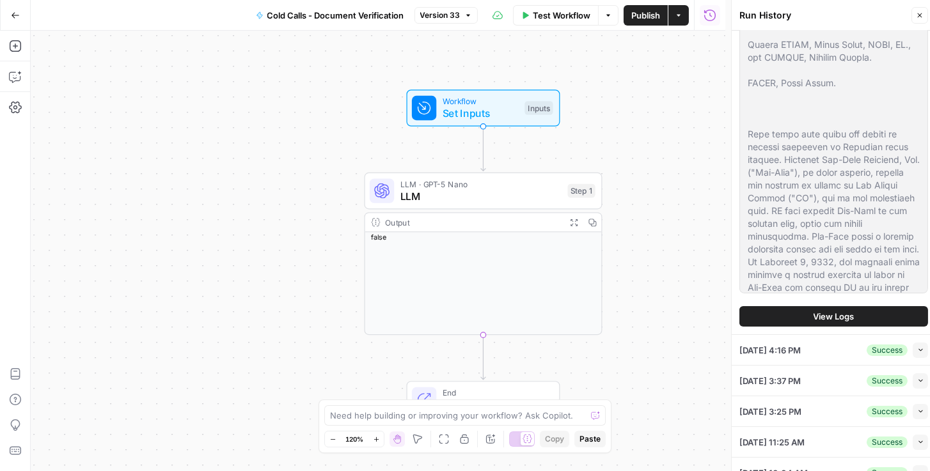
scroll to position [548, 0]
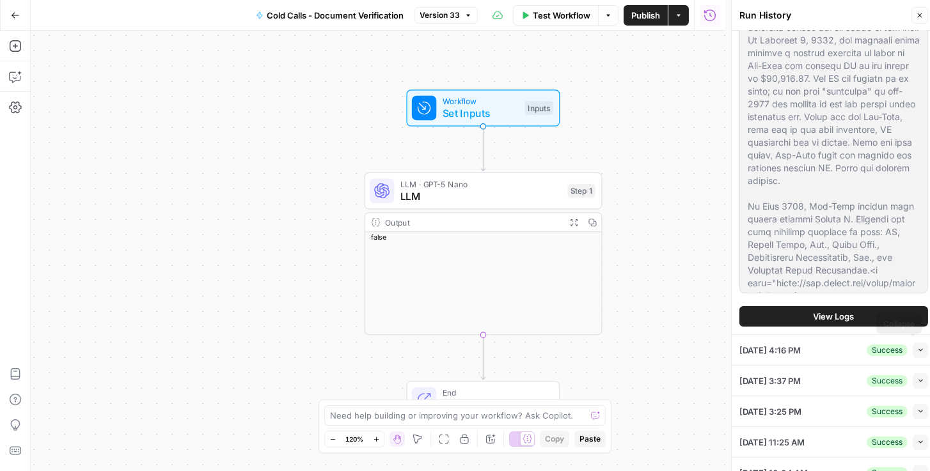
click at [917, 348] on icon "button" at bounding box center [920, 350] width 7 height 7
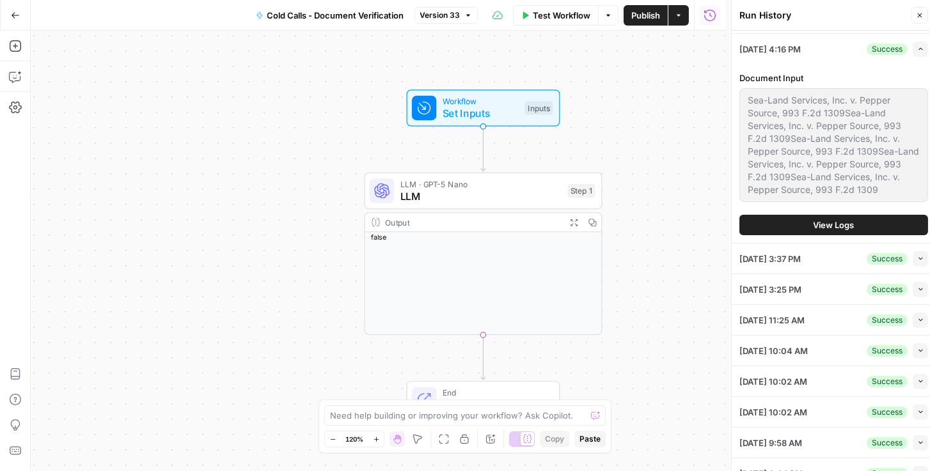
scroll to position [128, 0]
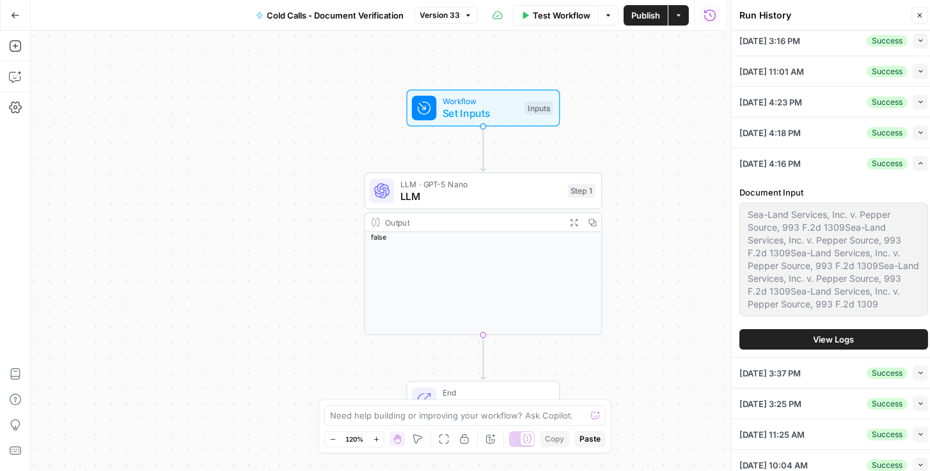
click at [814, 341] on span "View Logs" at bounding box center [834, 339] width 41 height 13
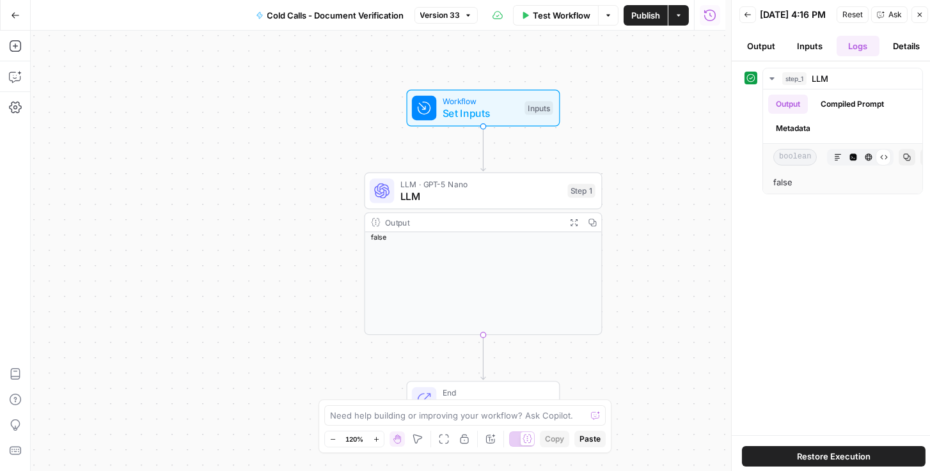
click at [907, 55] on button "Details" at bounding box center [906, 46] width 43 height 20
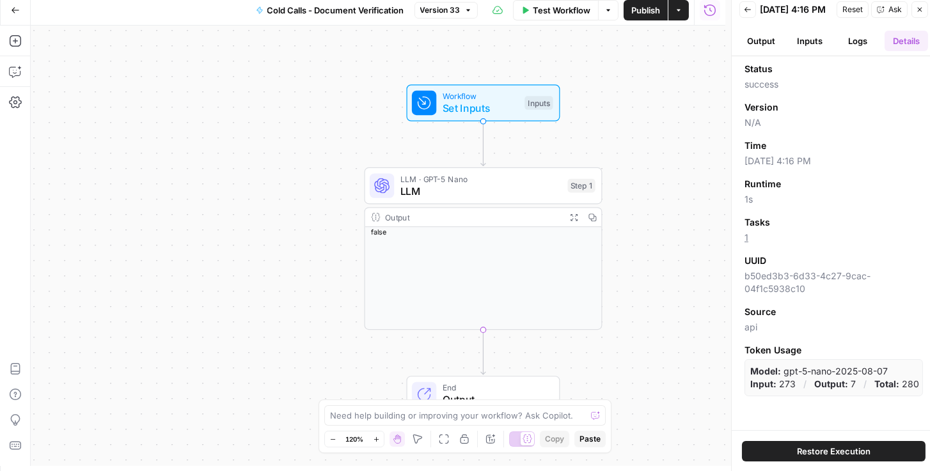
scroll to position [5, 0]
click at [813, 51] on button "Inputs" at bounding box center [809, 41] width 43 height 20
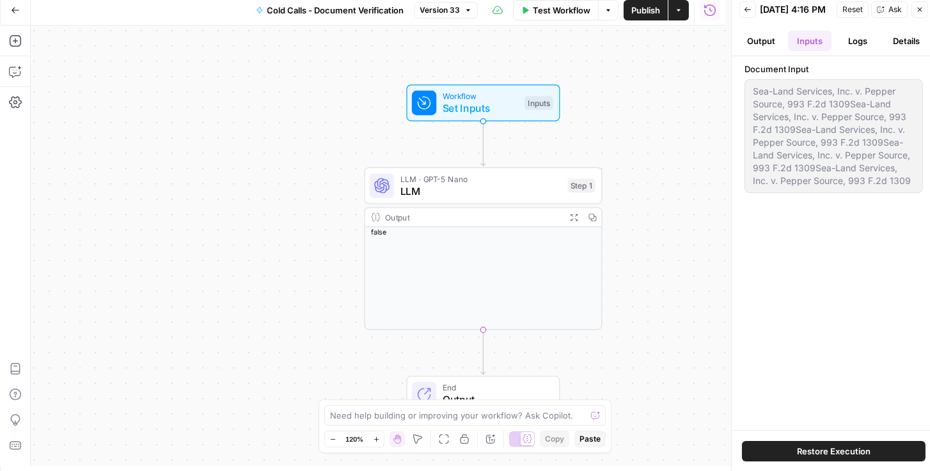
click at [847, 49] on button "Logs" at bounding box center [858, 41] width 43 height 20
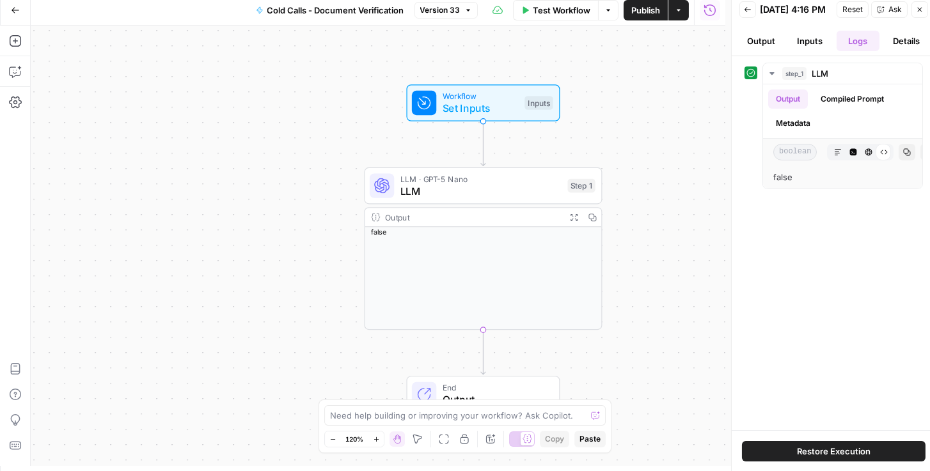
click at [900, 43] on button "Details" at bounding box center [906, 41] width 43 height 20
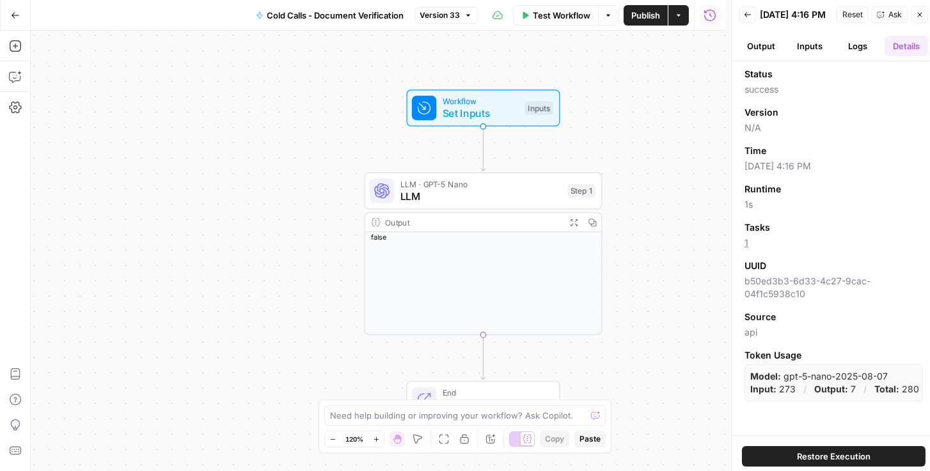
scroll to position [0, 0]
click at [862, 52] on button "Logs" at bounding box center [858, 46] width 43 height 20
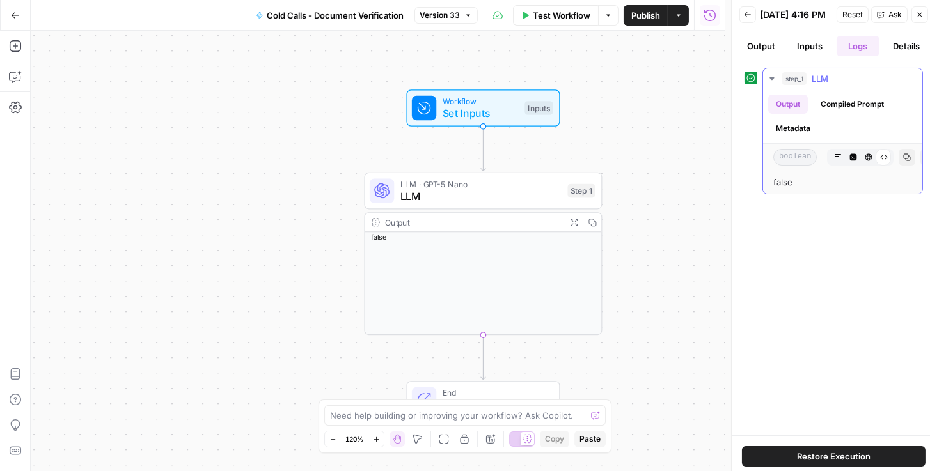
click at [827, 108] on button "Compiled Prompt" at bounding box center [852, 104] width 79 height 19
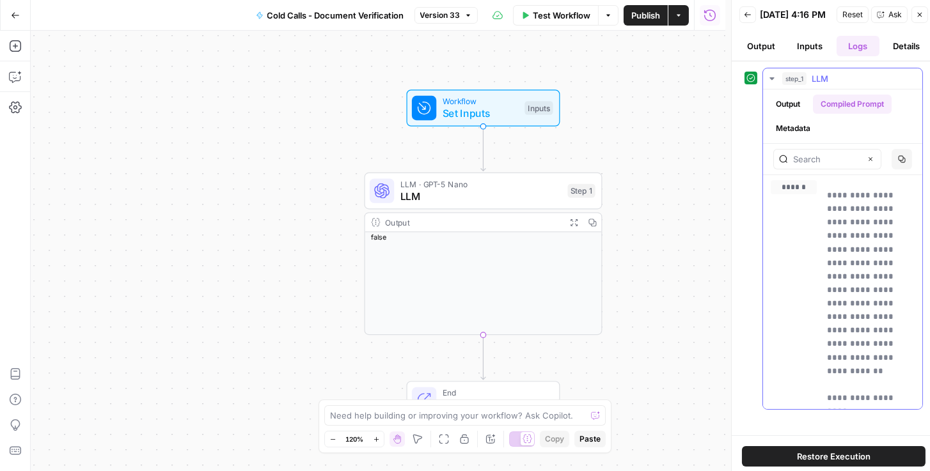
click at [787, 104] on button "Output" at bounding box center [788, 104] width 40 height 19
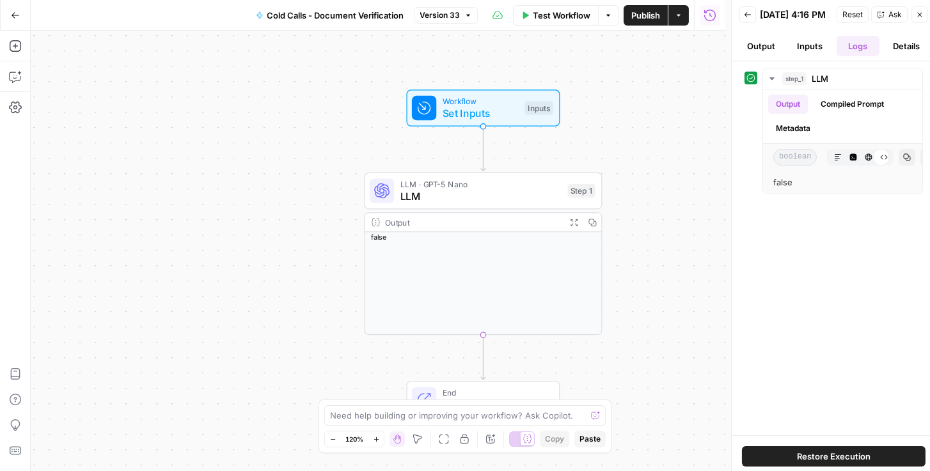
click at [807, 56] on button "Inputs" at bounding box center [809, 46] width 43 height 20
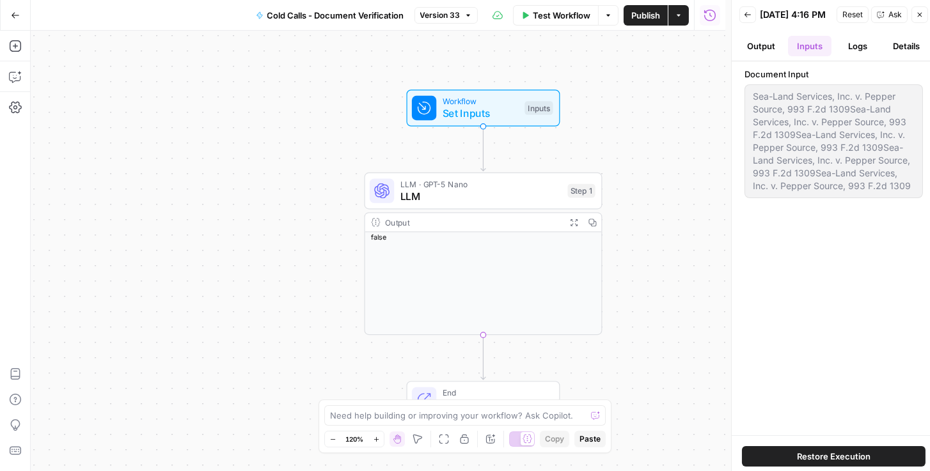
click at [760, 49] on button "Output" at bounding box center [760, 46] width 43 height 20
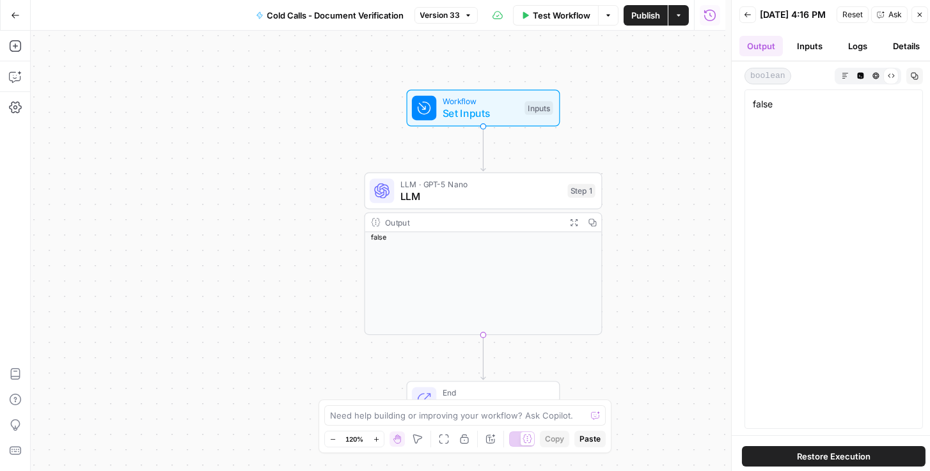
click at [815, 51] on button "Inputs" at bounding box center [809, 46] width 43 height 20
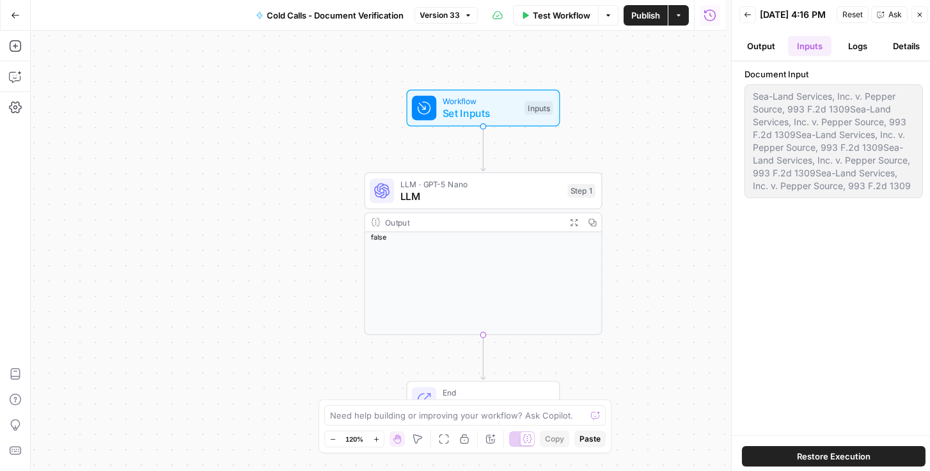
click at [753, 46] on button "Output" at bounding box center [760, 46] width 43 height 20
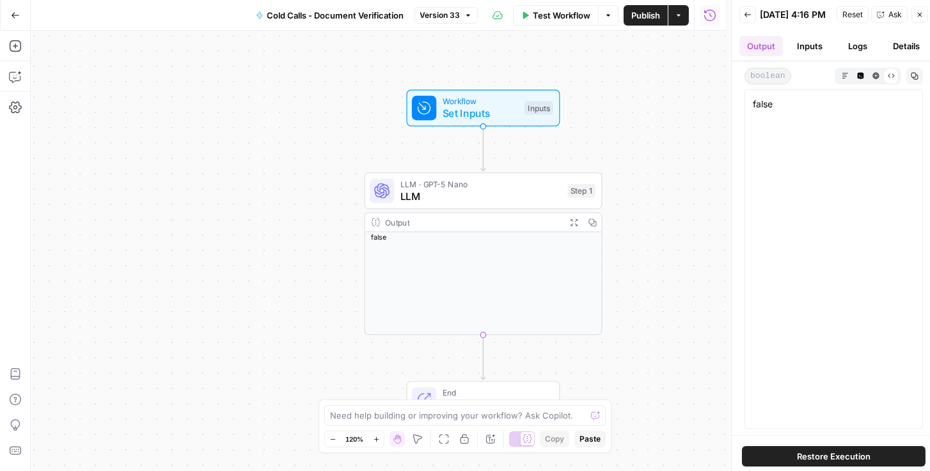
click at [749, 16] on icon "button" at bounding box center [748, 15] width 8 height 8
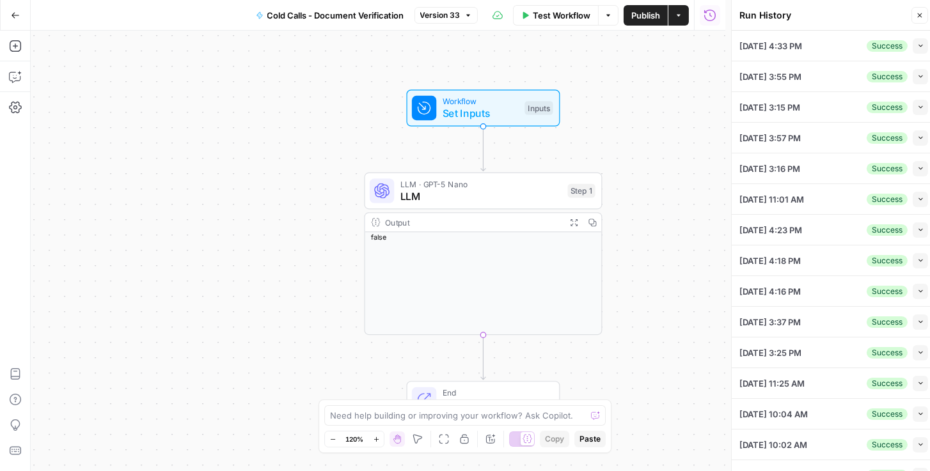
click at [917, 260] on icon "button" at bounding box center [920, 260] width 7 height 7
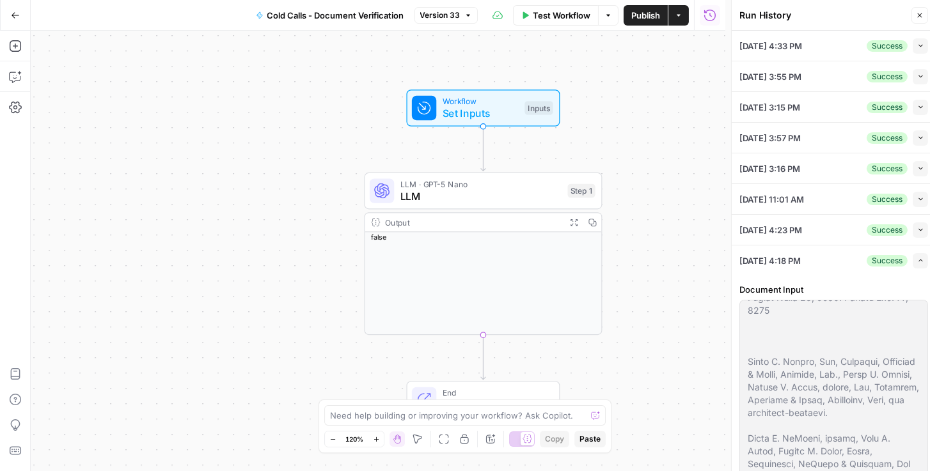
scroll to position [146, 0]
click at [917, 258] on icon "button" at bounding box center [920, 260] width 7 height 7
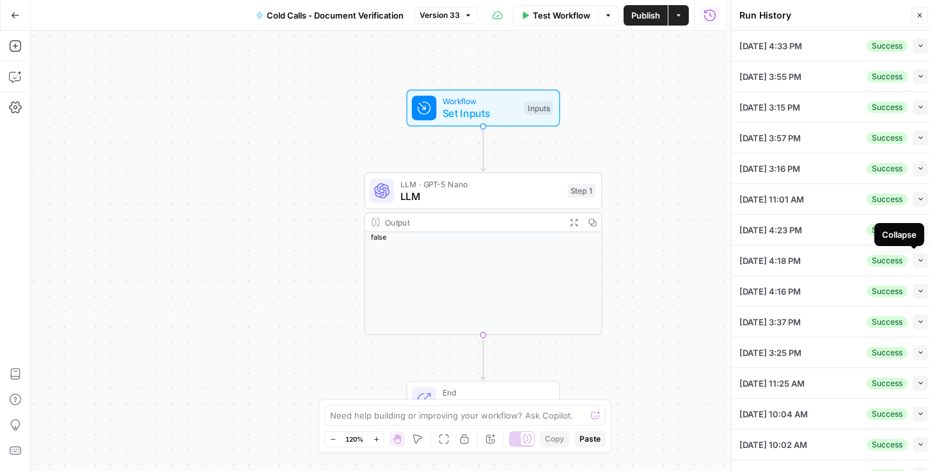
click at [917, 230] on div "Collapse" at bounding box center [899, 234] width 50 height 23
click at [917, 230] on icon "button" at bounding box center [920, 229] width 7 height 7
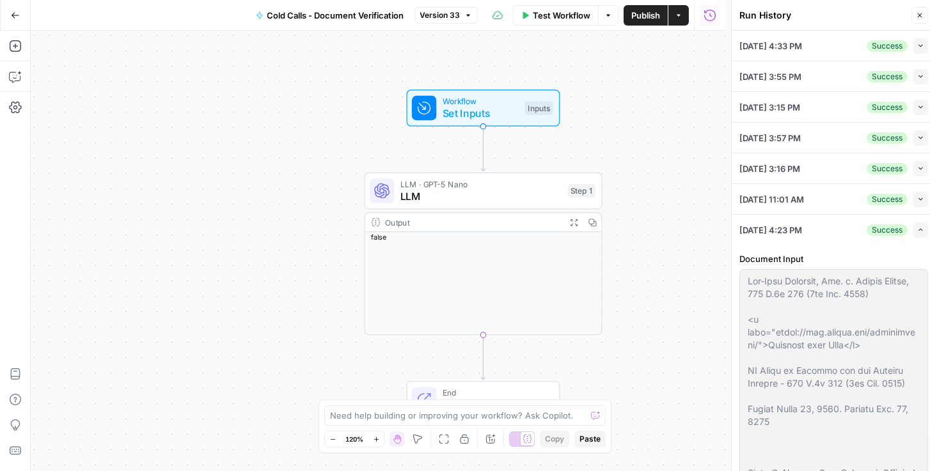
click at [917, 230] on icon "button" at bounding box center [920, 229] width 7 height 7
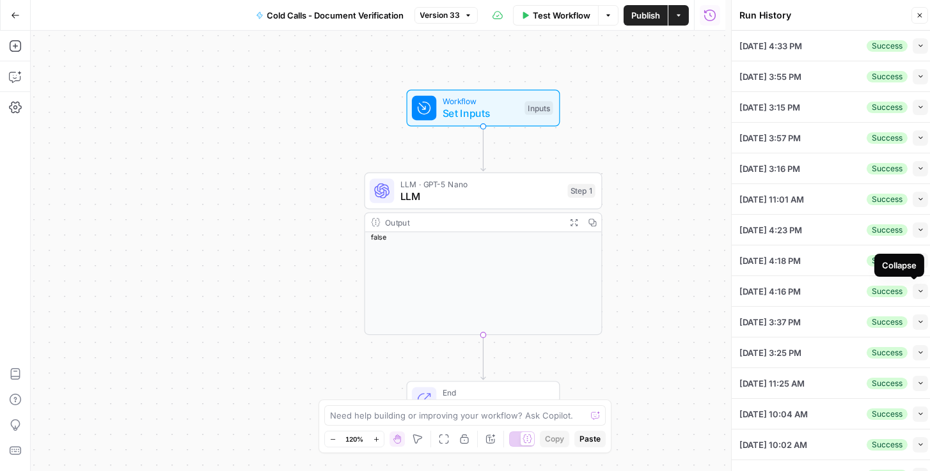
click at [917, 289] on icon "button" at bounding box center [920, 291] width 7 height 7
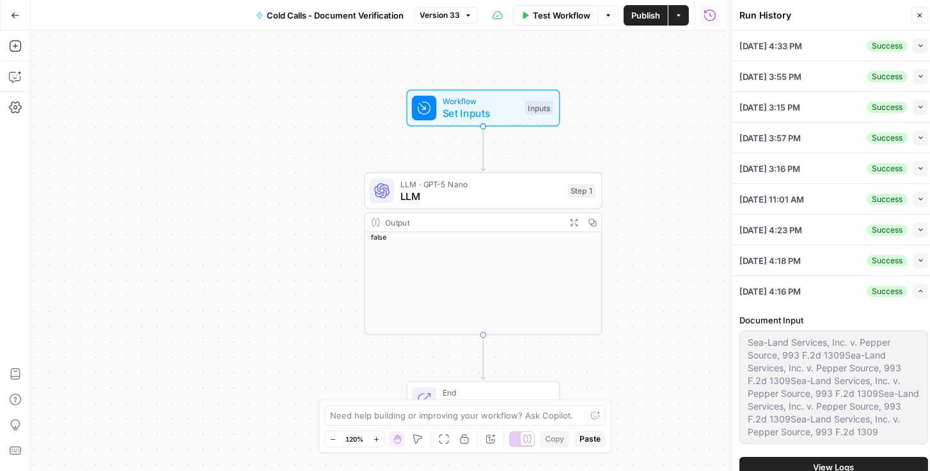
click at [917, 288] on icon "button" at bounding box center [920, 291] width 7 height 7
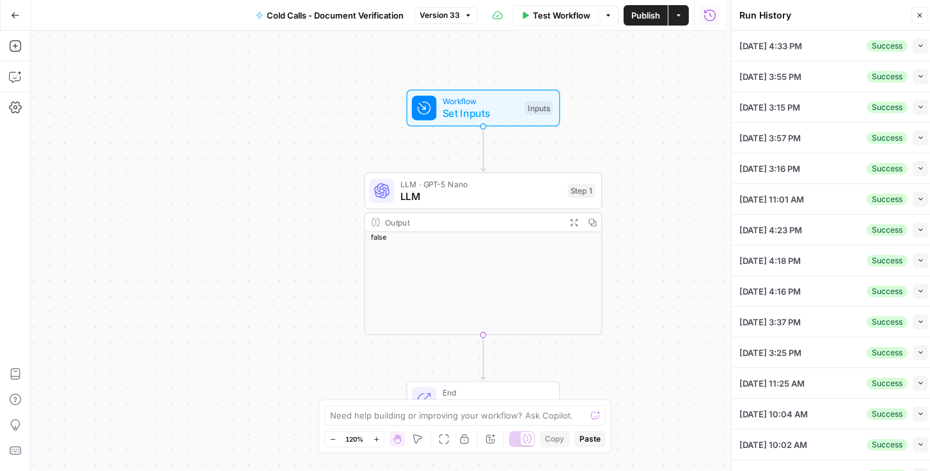
click at [920, 260] on button "Collapse" at bounding box center [920, 260] width 15 height 15
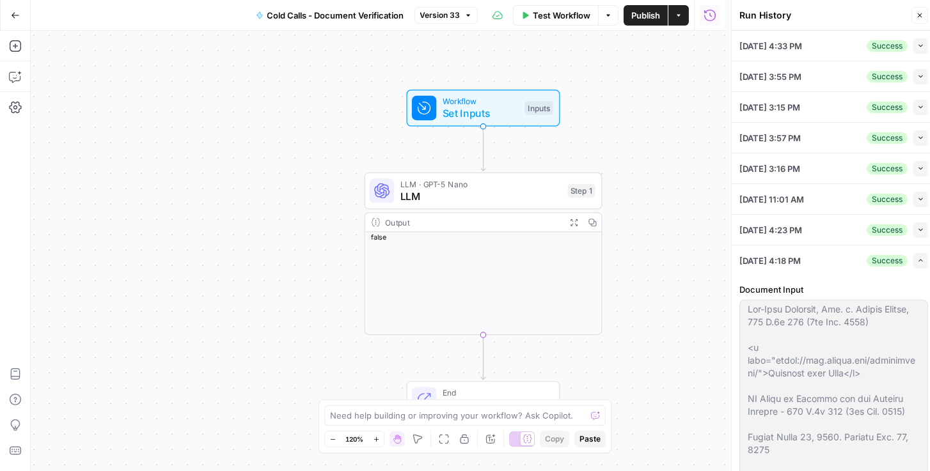
scroll to position [0, 0]
click at [917, 257] on icon "button" at bounding box center [920, 260] width 7 height 7
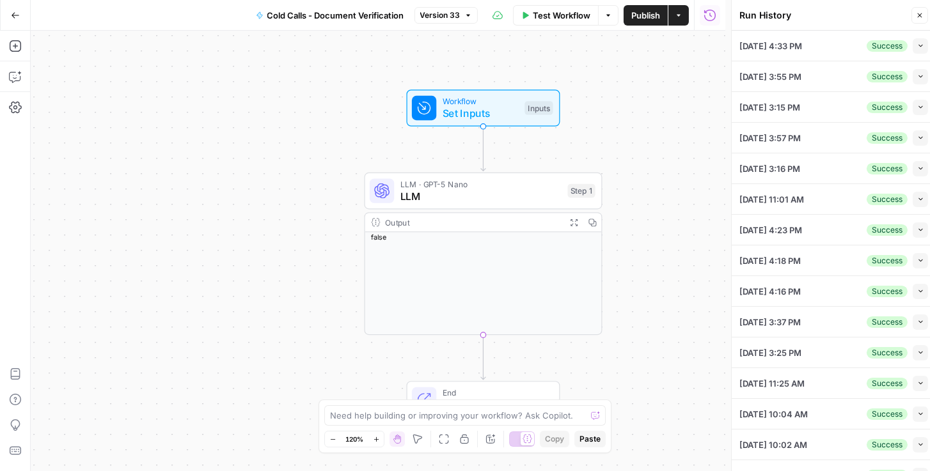
click at [917, 289] on icon "button" at bounding box center [920, 291] width 7 height 7
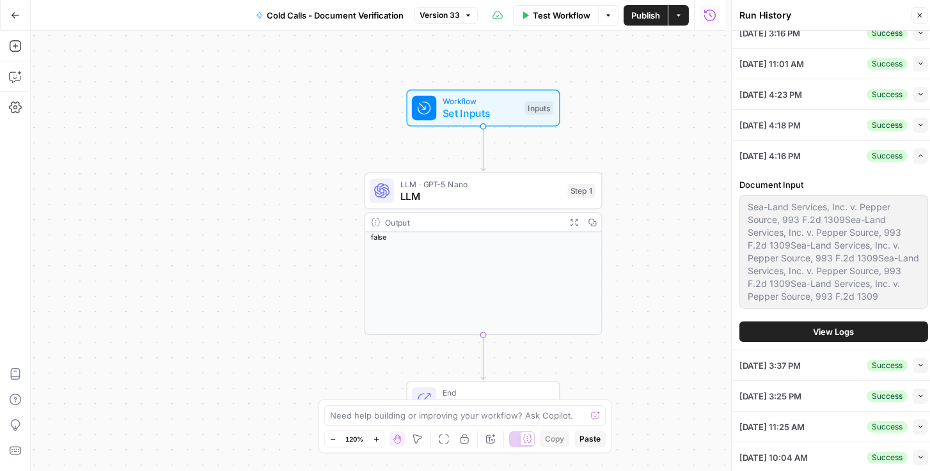
scroll to position [146, 0]
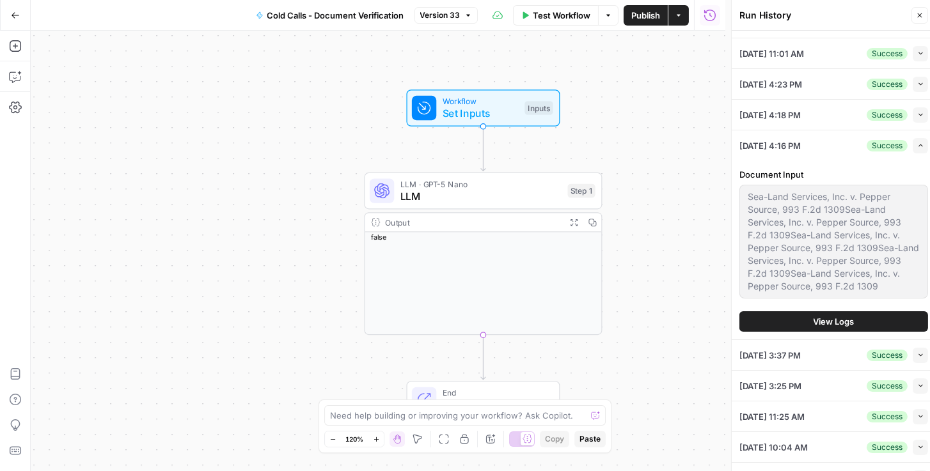
click at [917, 144] on icon "button" at bounding box center [920, 145] width 7 height 7
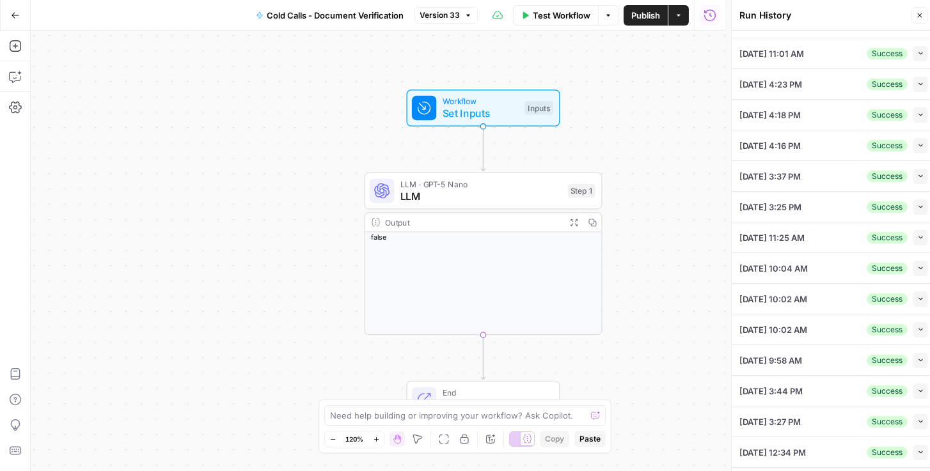
click at [917, 177] on icon "button" at bounding box center [920, 176] width 7 height 7
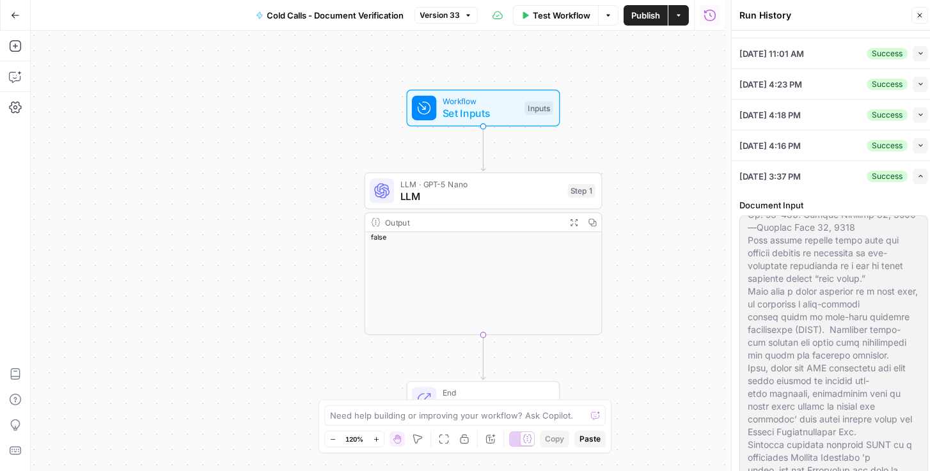
scroll to position [512, 0]
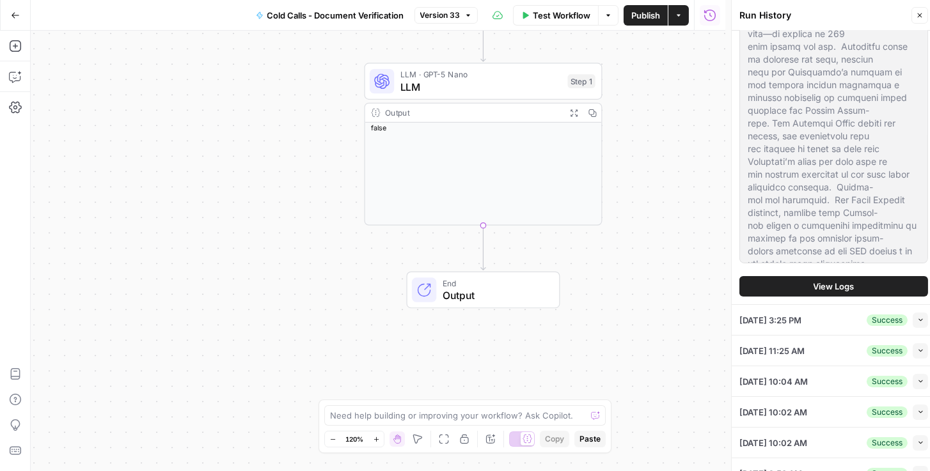
click at [917, 317] on icon "button" at bounding box center [920, 320] width 7 height 7
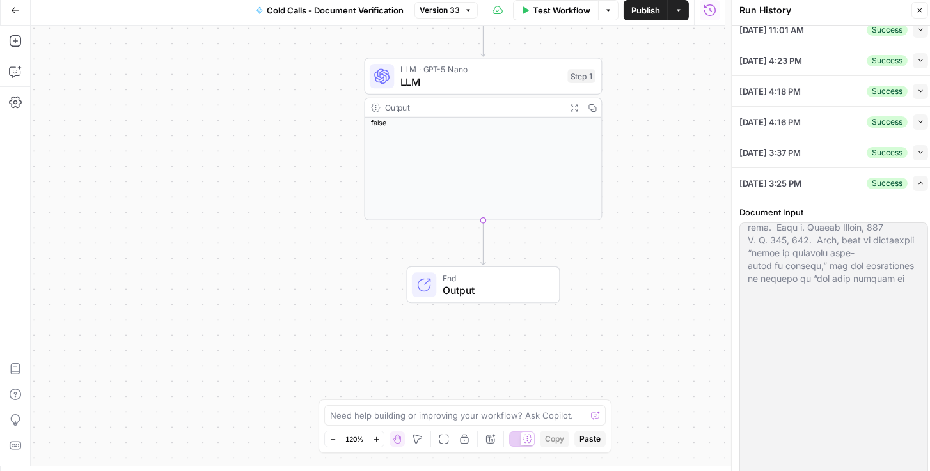
scroll to position [1133, 0]
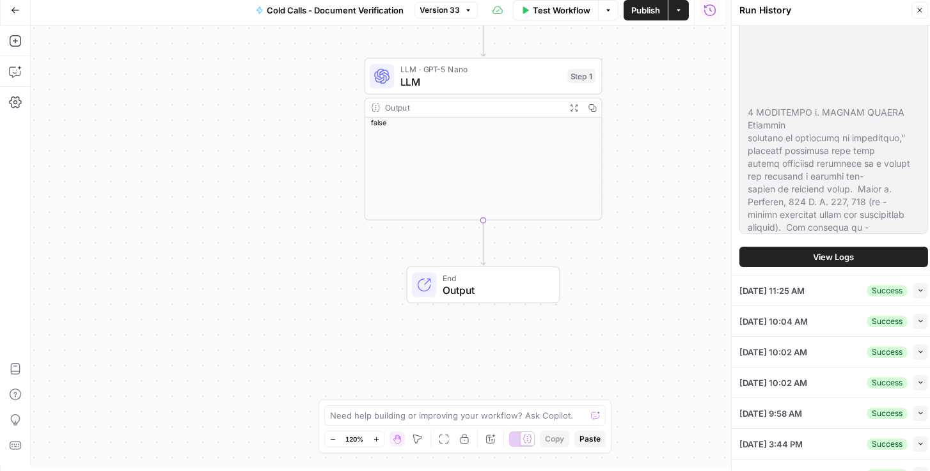
click at [917, 290] on icon "button" at bounding box center [920, 290] width 7 height 7
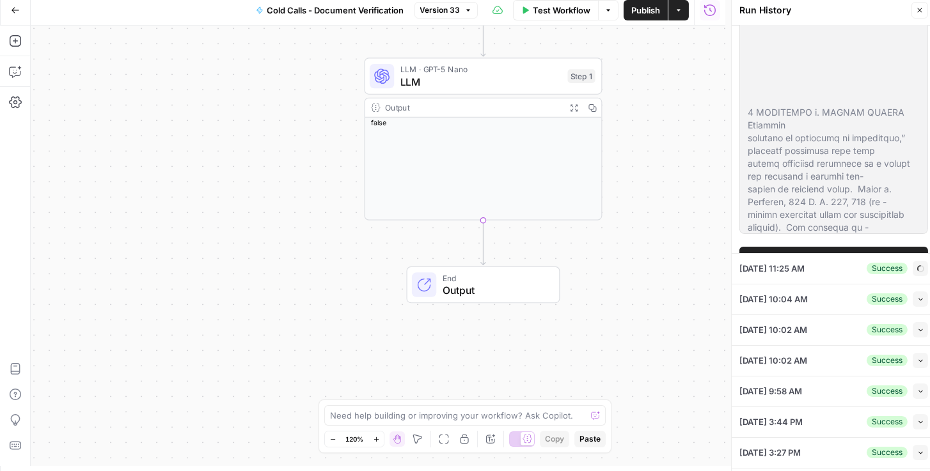
scroll to position [164, 0]
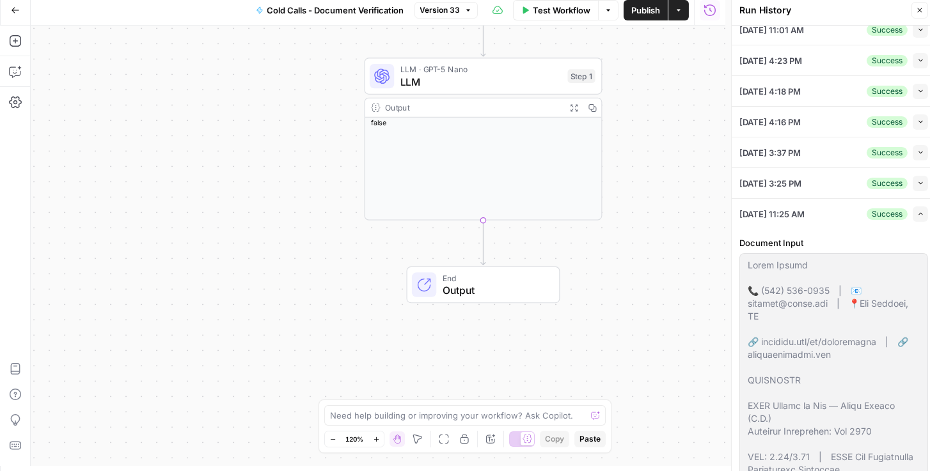
drag, startPoint x: 740, startPoint y: 214, endPoint x: 810, endPoint y: 211, distance: 69.8
click at [805, 211] on span "09/19/25 at 11:25 AM" at bounding box center [771, 214] width 65 height 13
copy span "09/19/25 at 11:25"
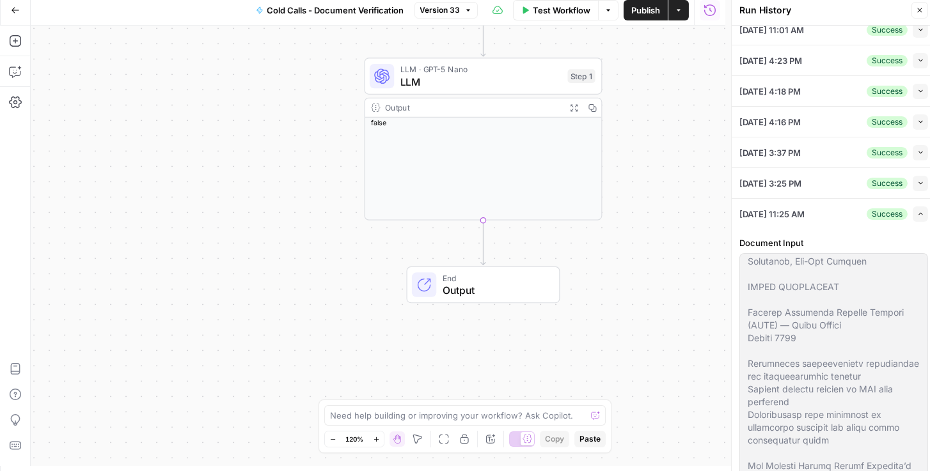
scroll to position [585, 0]
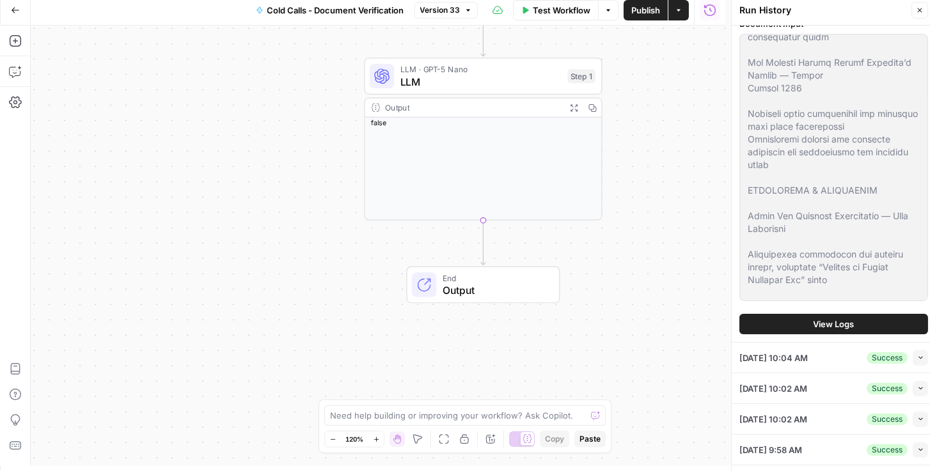
click at [916, 359] on button "Collapse" at bounding box center [920, 357] width 15 height 15
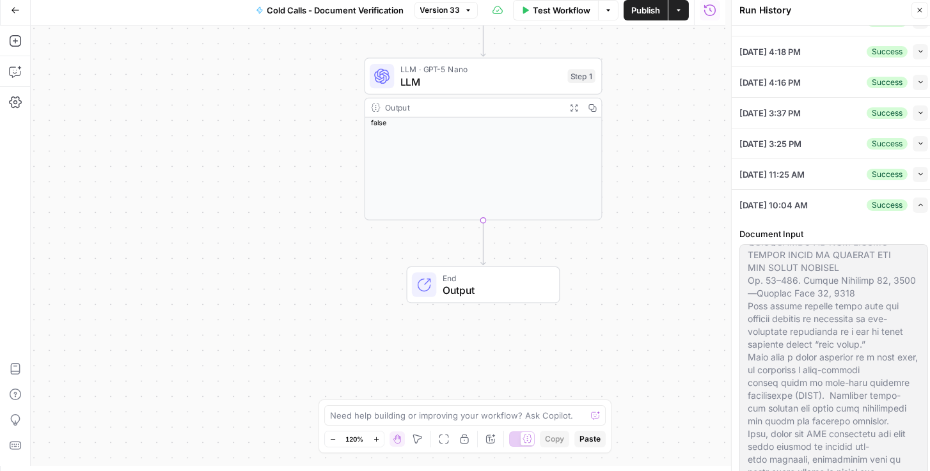
scroll to position [420, 0]
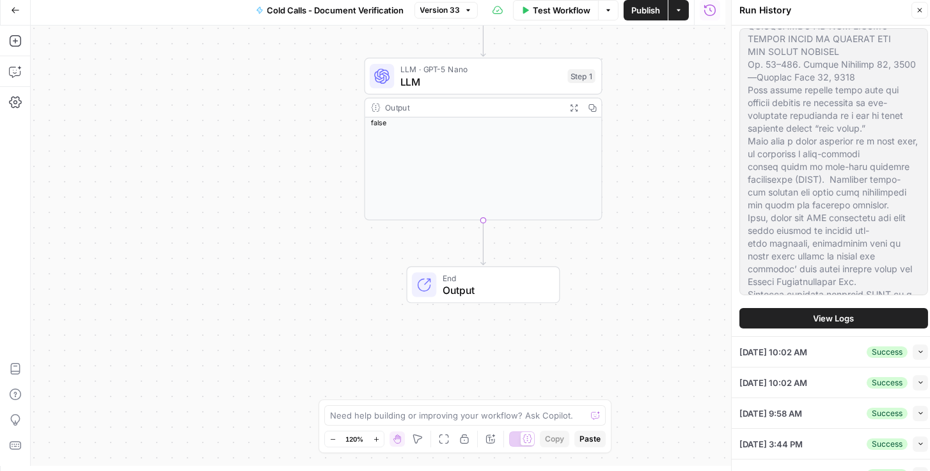
click at [913, 352] on button "Collapse" at bounding box center [920, 352] width 15 height 15
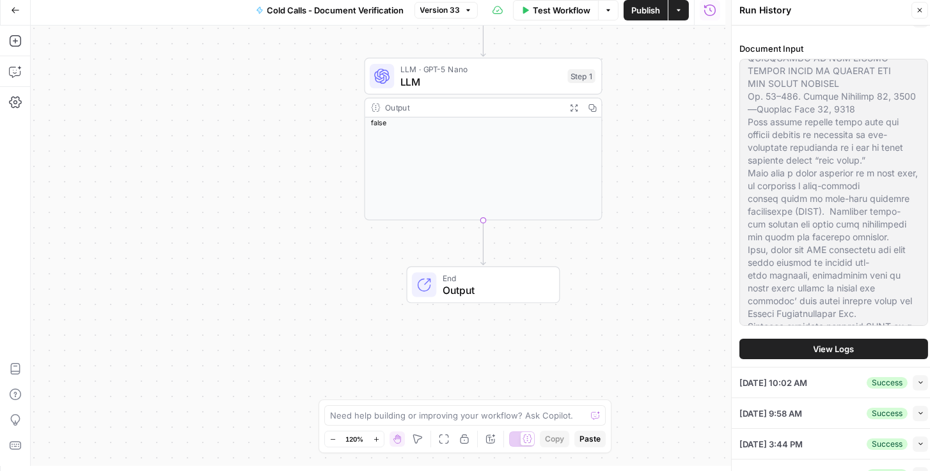
scroll to position [219, 0]
click at [917, 375] on button "Collapse" at bounding box center [920, 382] width 15 height 15
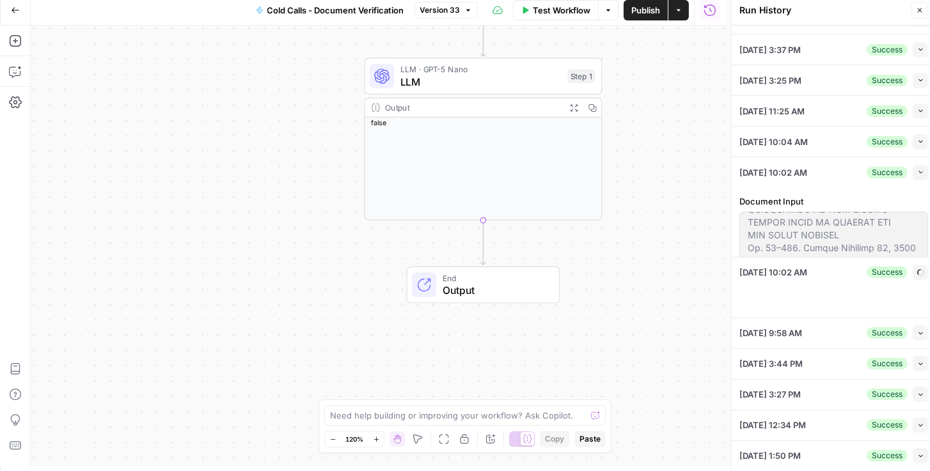
scroll to position [420, 0]
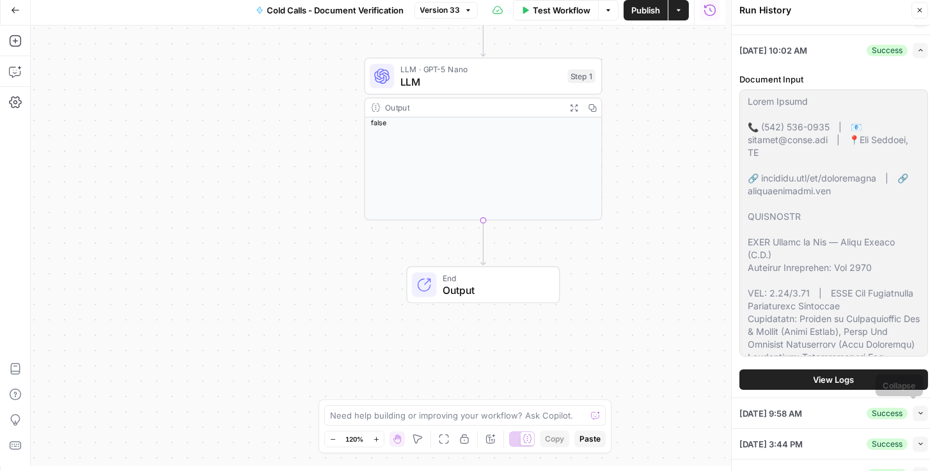
click at [913, 414] on button "Collapse" at bounding box center [920, 413] width 15 height 15
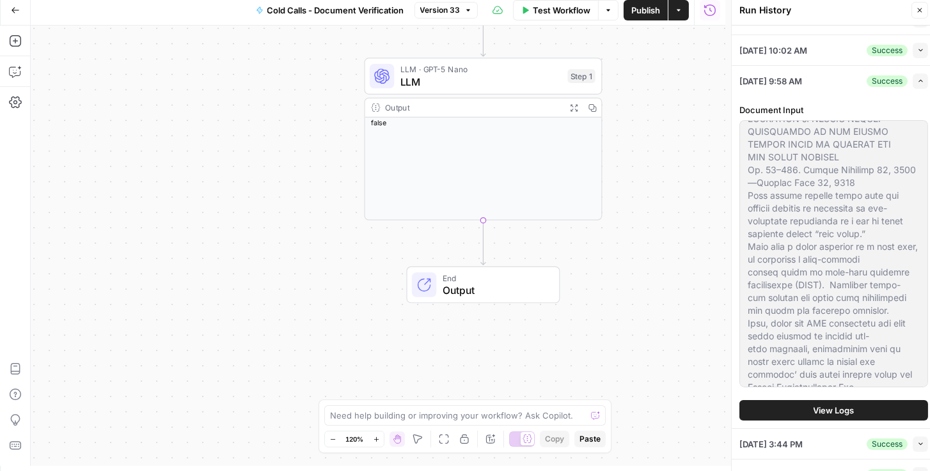
scroll to position [402, 0]
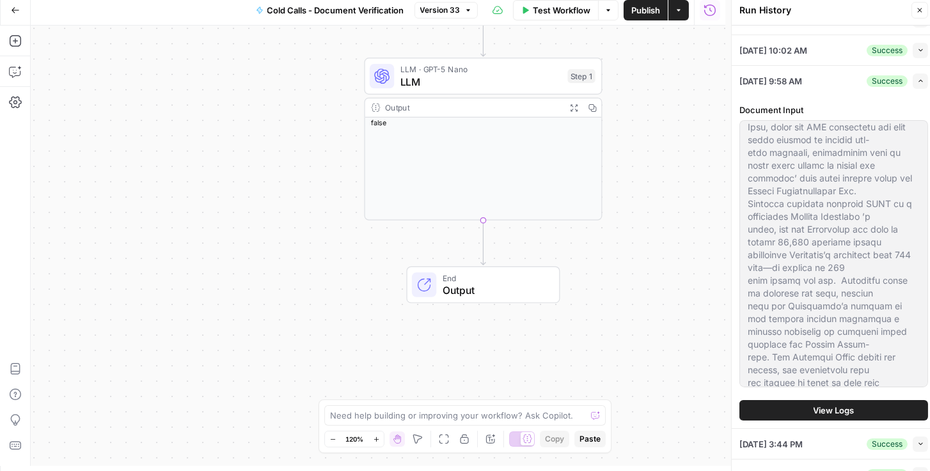
click at [917, 443] on icon "button" at bounding box center [920, 444] width 7 height 7
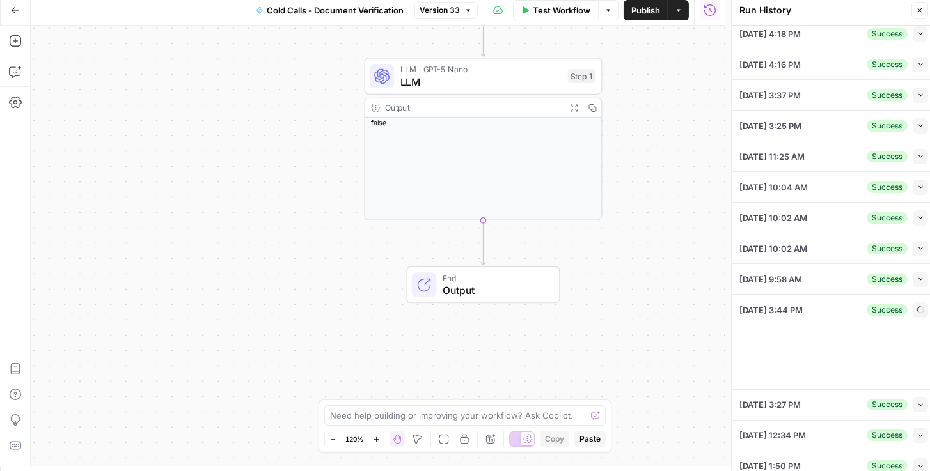
scroll to position [231, 0]
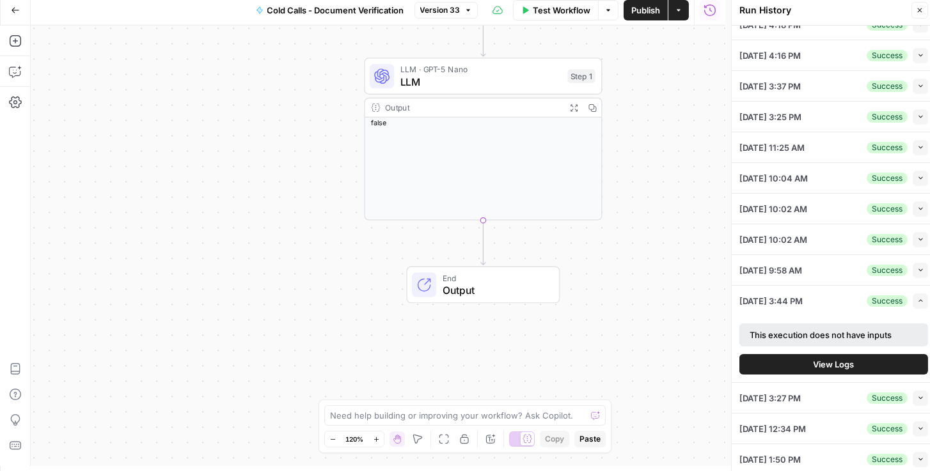
click at [849, 361] on span "View Logs" at bounding box center [834, 364] width 41 height 13
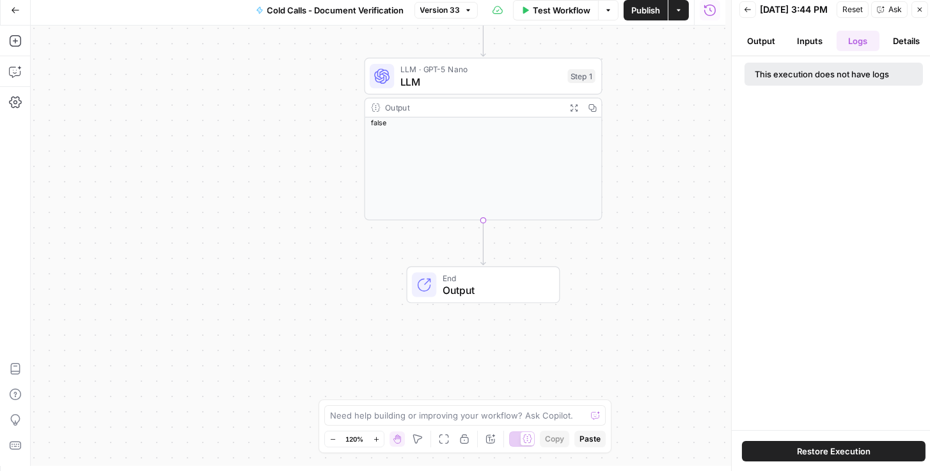
click at [909, 51] on button "Details" at bounding box center [906, 41] width 43 height 20
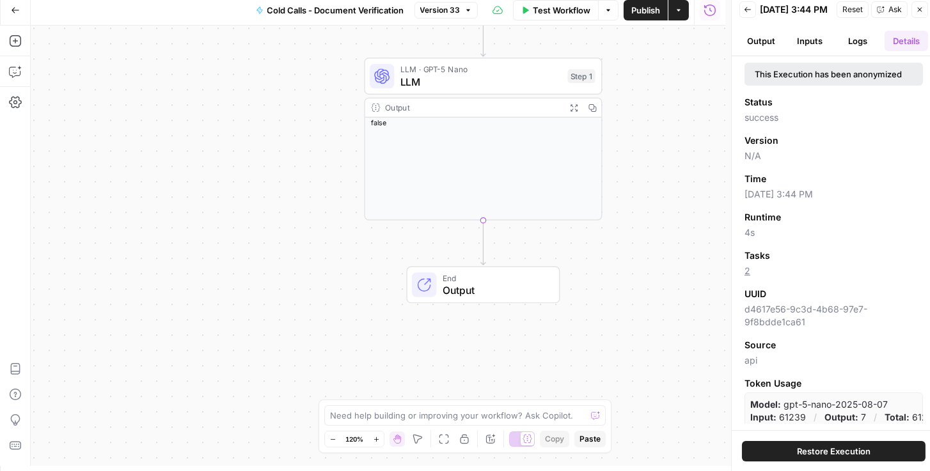
click at [817, 51] on button "Inputs" at bounding box center [809, 41] width 43 height 20
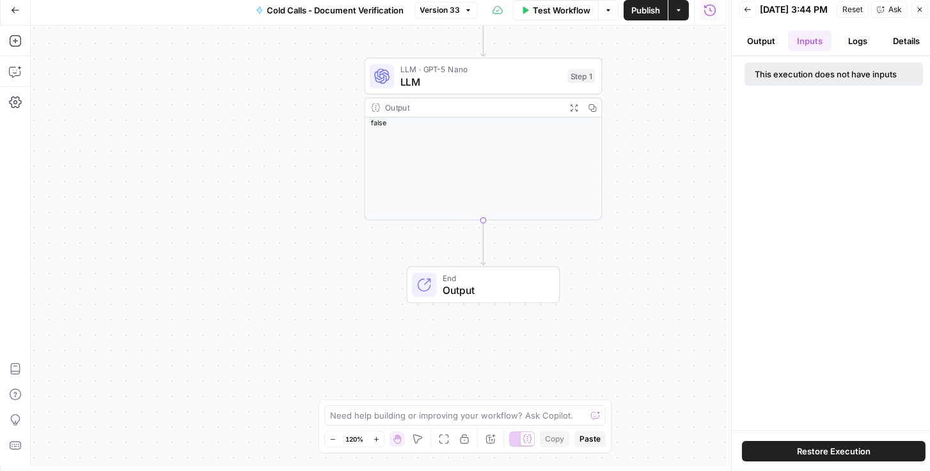
click at [767, 51] on button "Output" at bounding box center [760, 41] width 43 height 20
click at [843, 51] on button "Logs" at bounding box center [858, 41] width 43 height 20
click at [818, 51] on button "Inputs" at bounding box center [809, 41] width 43 height 20
click at [751, 17] on button "Back" at bounding box center [747, 9] width 17 height 17
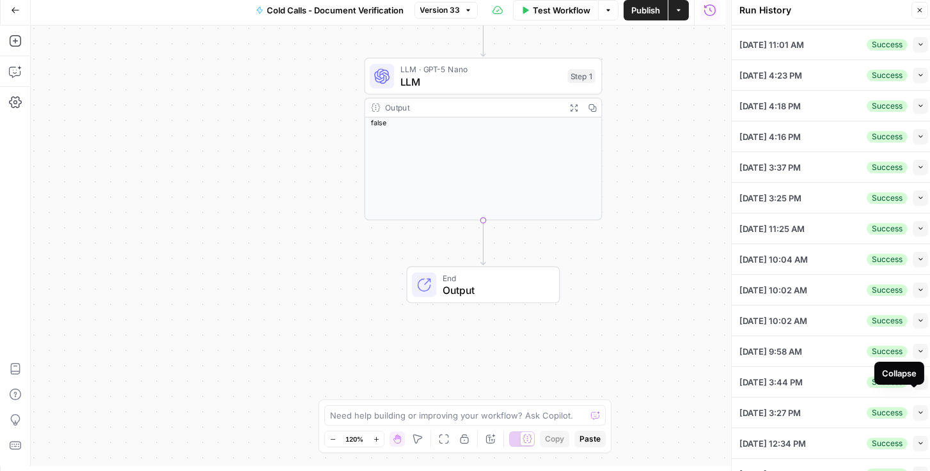
scroll to position [164, 0]
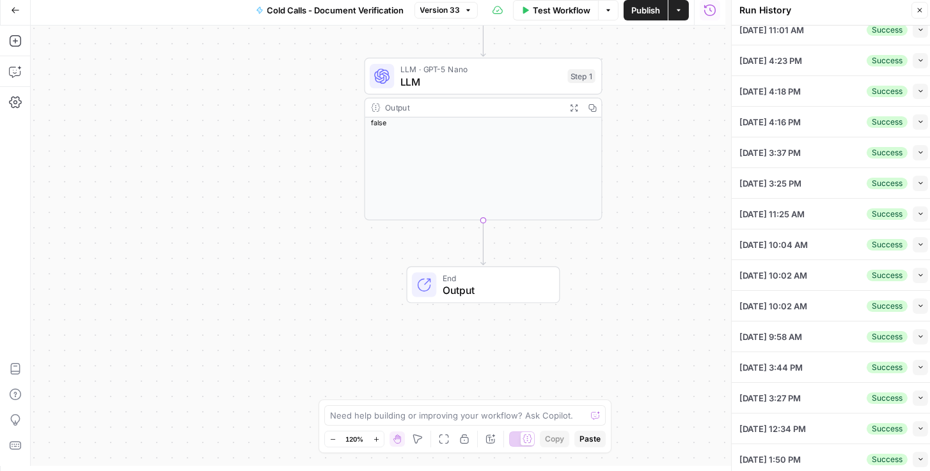
click at [917, 364] on icon "button" at bounding box center [920, 367] width 7 height 7
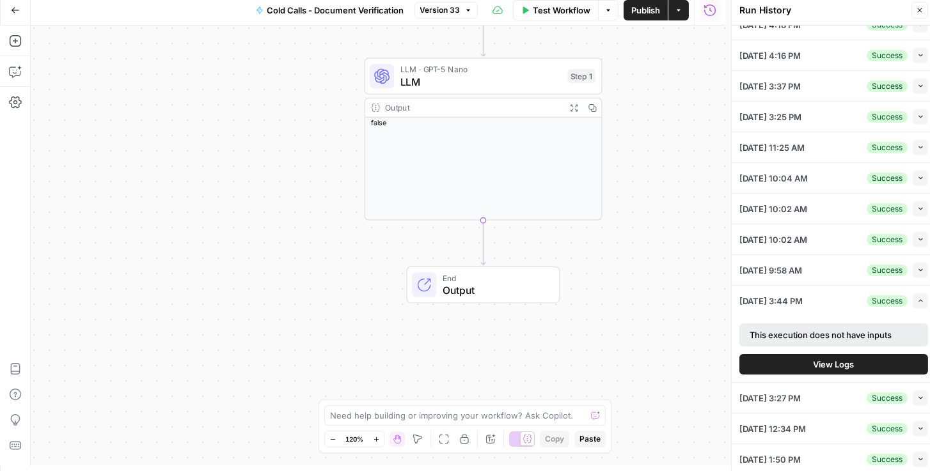
click at [918, 397] on icon "button" at bounding box center [920, 398] width 4 height 3
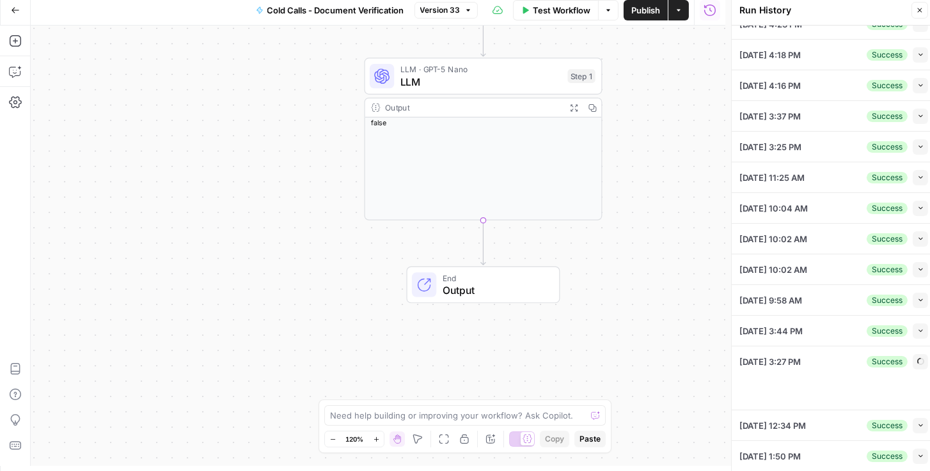
scroll to position [231, 0]
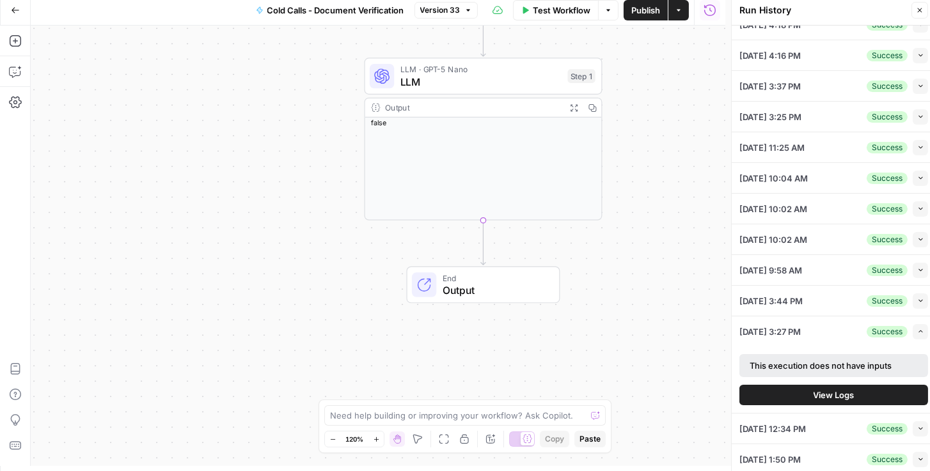
click at [673, 88] on div "Workflow Set Inputs Inputs LLM · GPT-5 Nano LLM Step 1 Output Expand Output Cop…" at bounding box center [378, 246] width 695 height 441
click at [650, 43] on div "Workflow Set Inputs Inputs LLM · GPT-5 Nano LLM Step 1 Output Expand Output Cop…" at bounding box center [378, 246] width 695 height 441
click at [917, 299] on icon "button" at bounding box center [920, 300] width 7 height 7
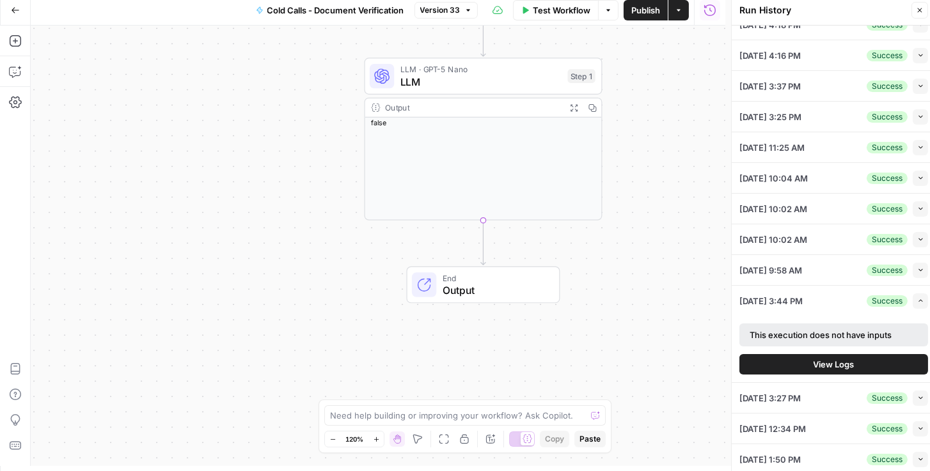
click at [917, 267] on icon "button" at bounding box center [920, 270] width 7 height 7
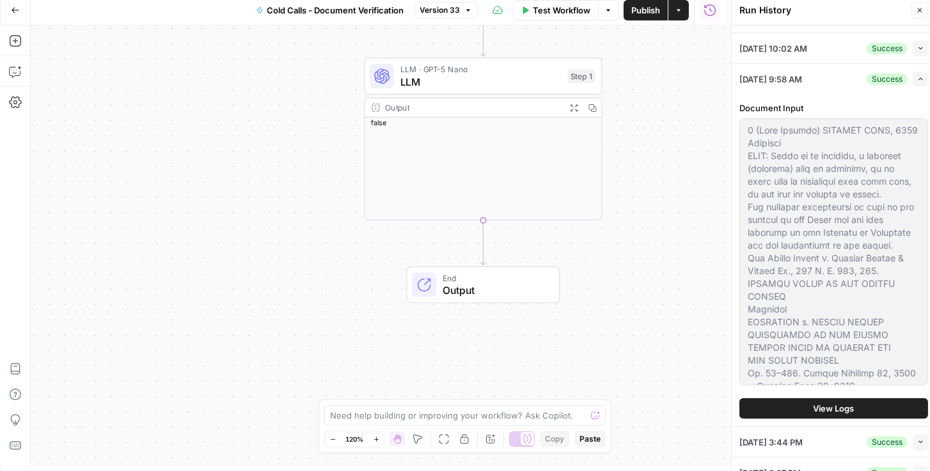
scroll to position [450, 0]
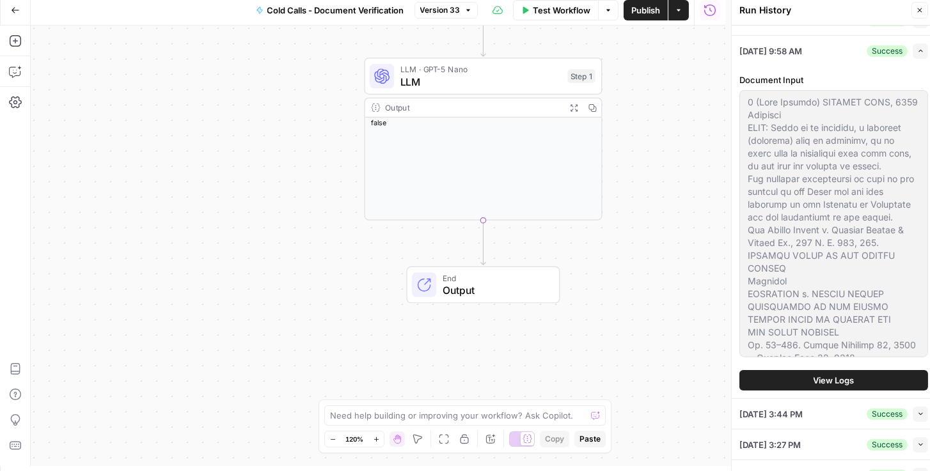
click at [833, 370] on button "View Logs" at bounding box center [833, 380] width 189 height 20
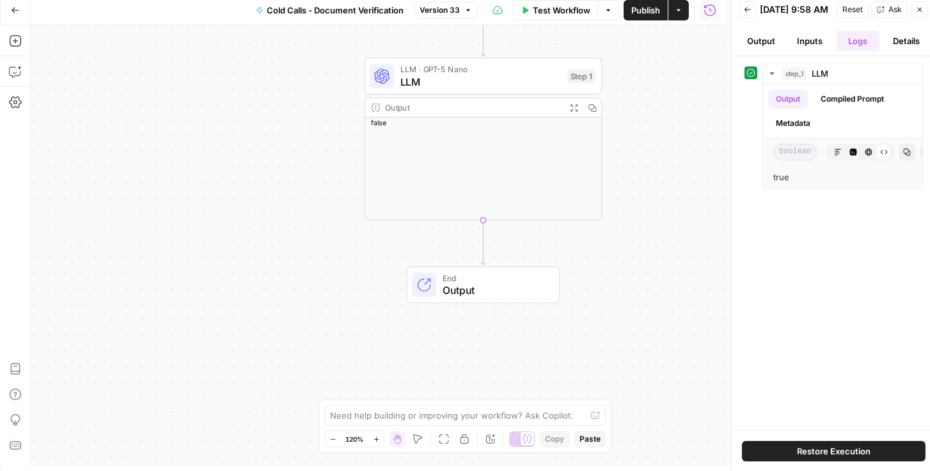
click at [744, 8] on icon "button" at bounding box center [748, 10] width 8 height 8
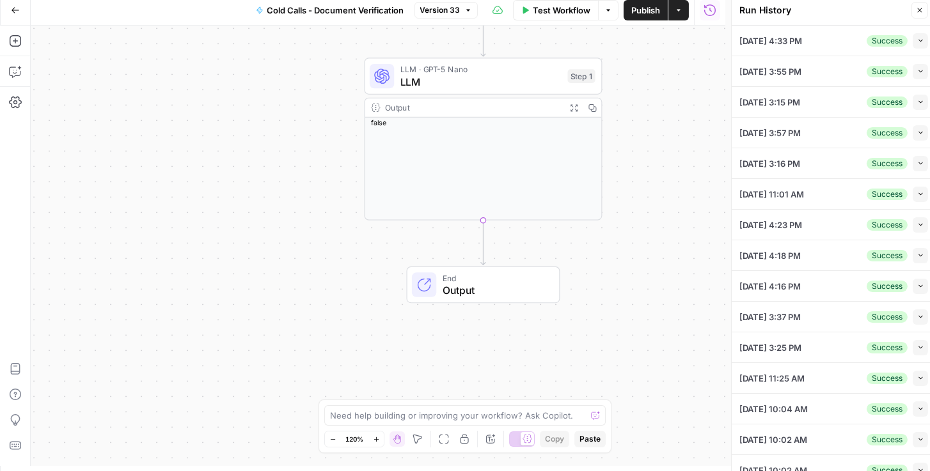
click at [917, 378] on icon "button" at bounding box center [920, 378] width 7 height 7
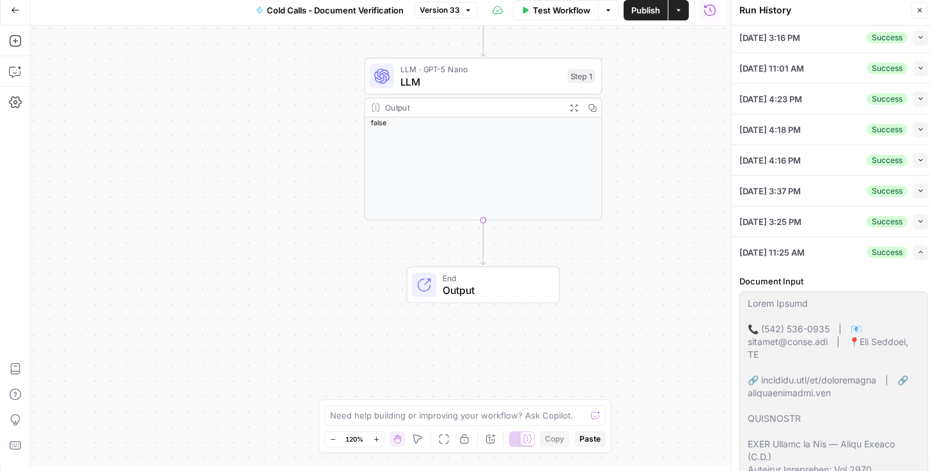
scroll to position [146, 0]
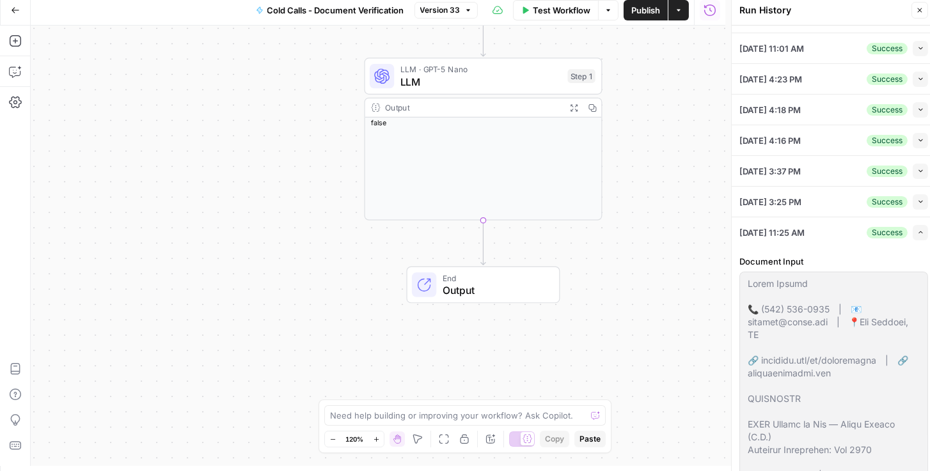
click at [917, 201] on icon "button" at bounding box center [920, 201] width 7 height 7
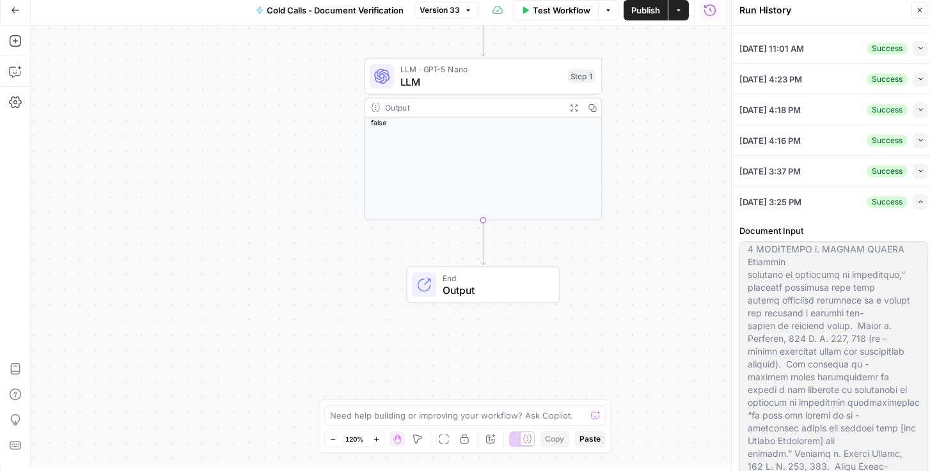
scroll to position [1133, 0]
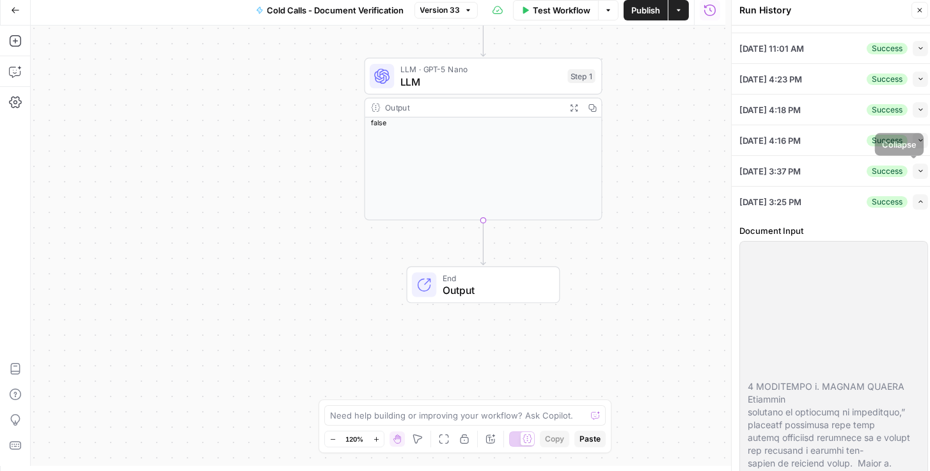
click at [918, 168] on icon "button" at bounding box center [920, 171] width 7 height 7
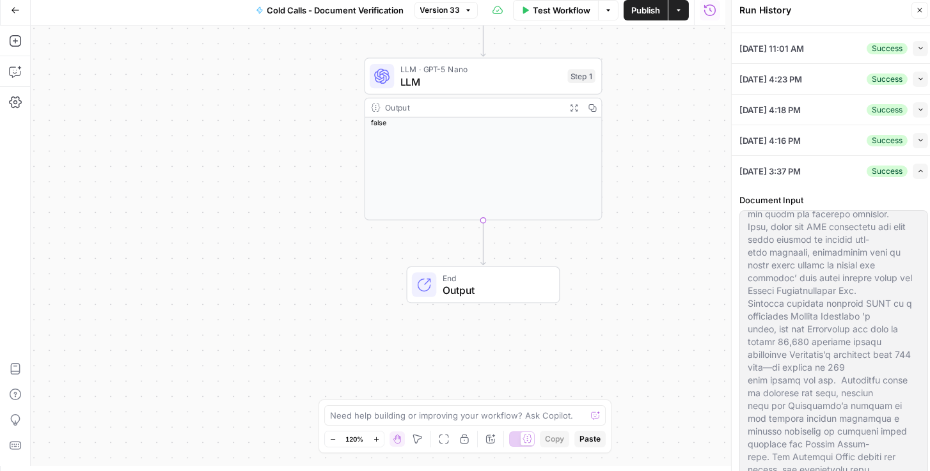
scroll to position [512, 0]
click at [913, 136] on button "Collapse" at bounding box center [920, 140] width 15 height 15
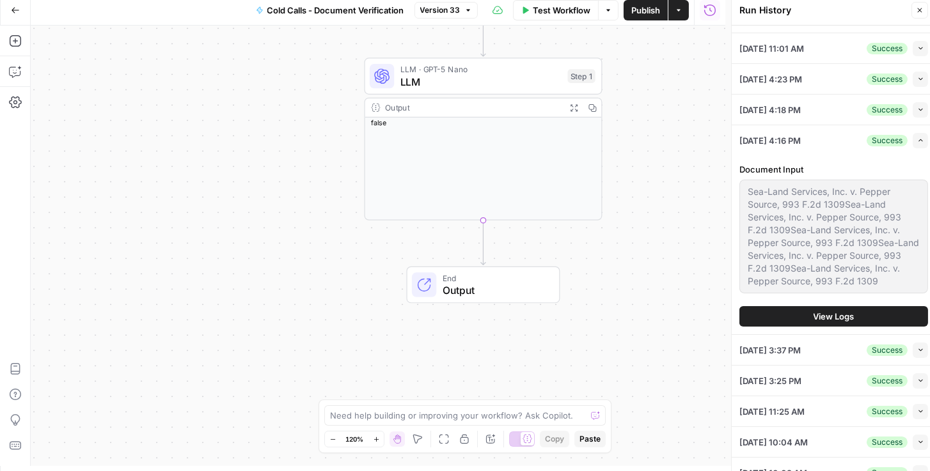
click at [913, 113] on button "Collapse" at bounding box center [920, 109] width 15 height 15
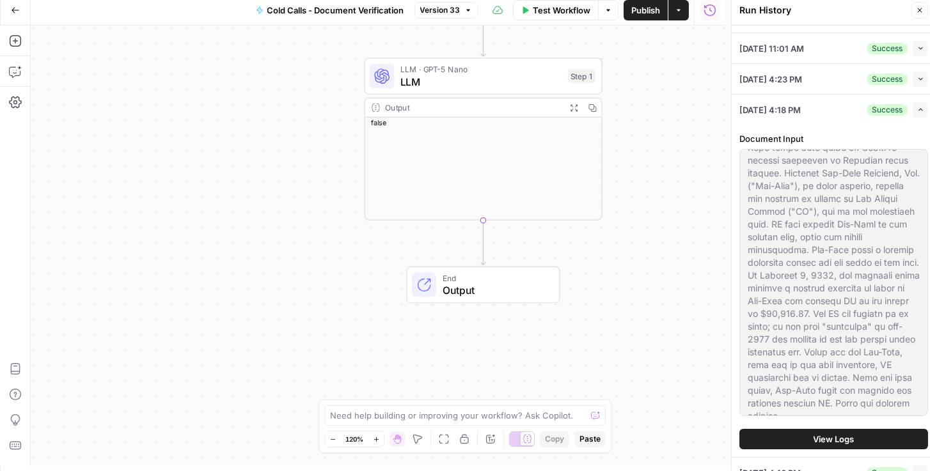
scroll to position [621, 0]
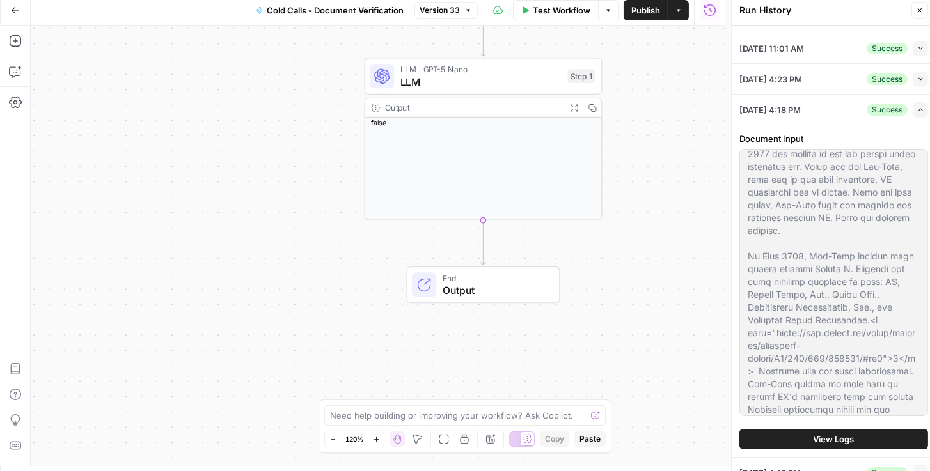
click at [917, 79] on icon "button" at bounding box center [920, 78] width 7 height 7
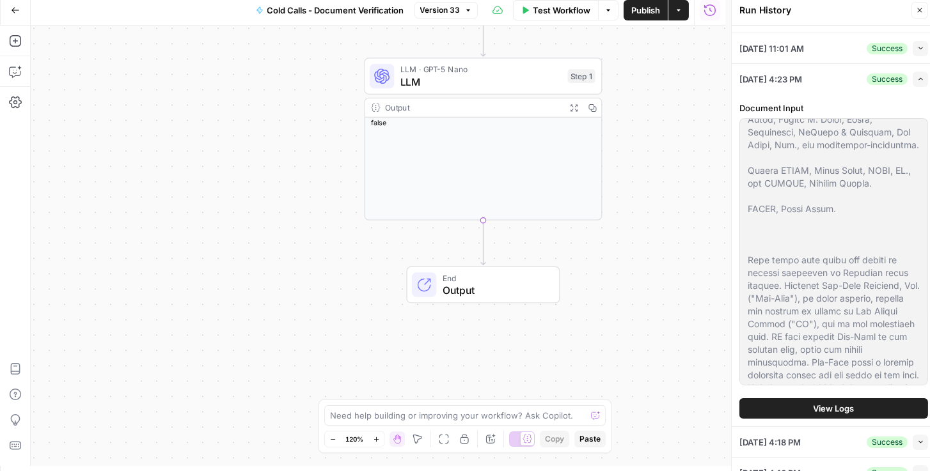
scroll to position [585, 0]
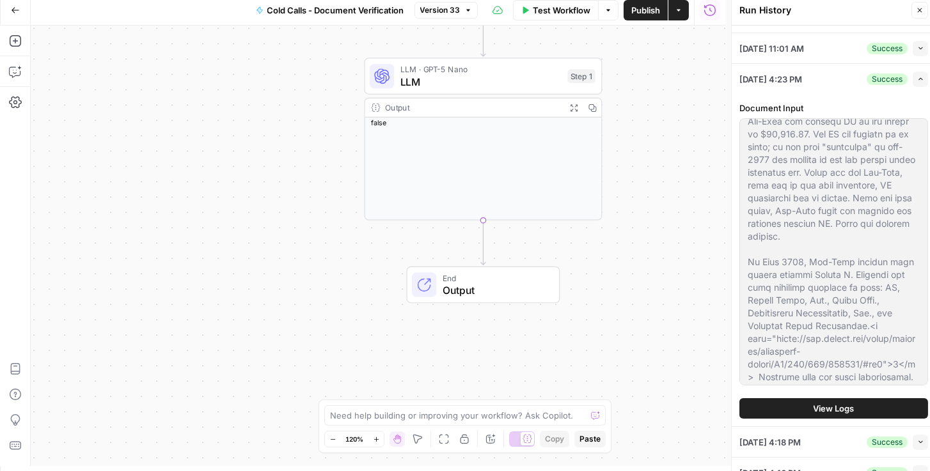
click at [838, 400] on button "View Logs" at bounding box center [833, 408] width 189 height 20
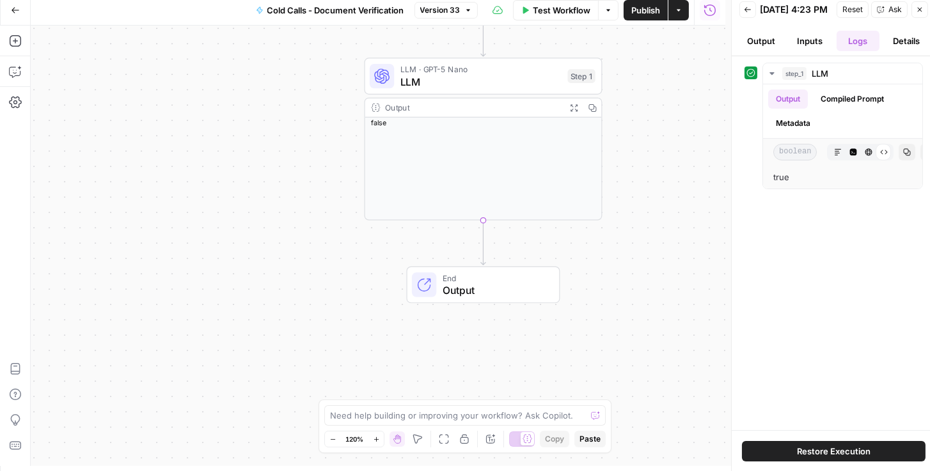
click at [744, 12] on icon "button" at bounding box center [747, 9] width 6 height 5
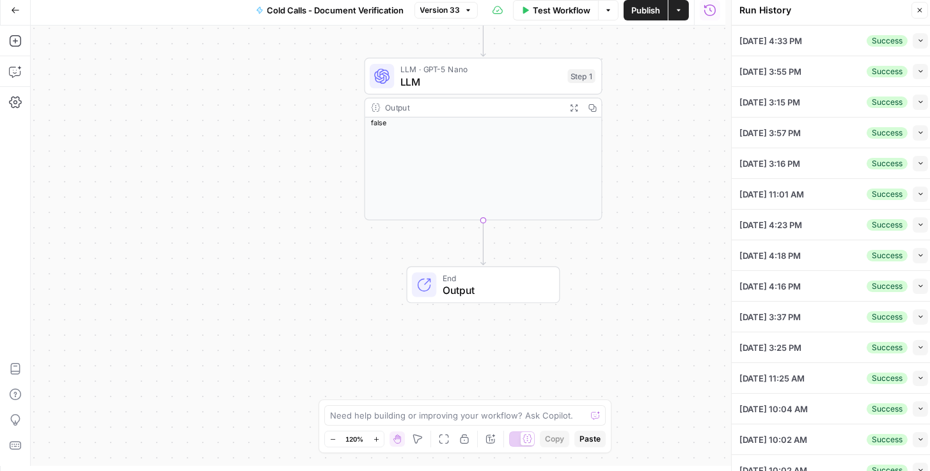
click at [917, 164] on icon "button" at bounding box center [920, 163] width 7 height 7
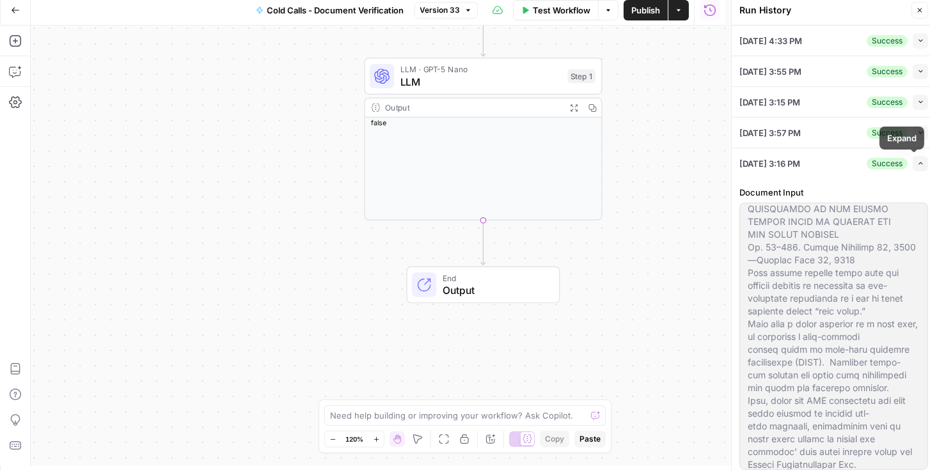
scroll to position [292, 0]
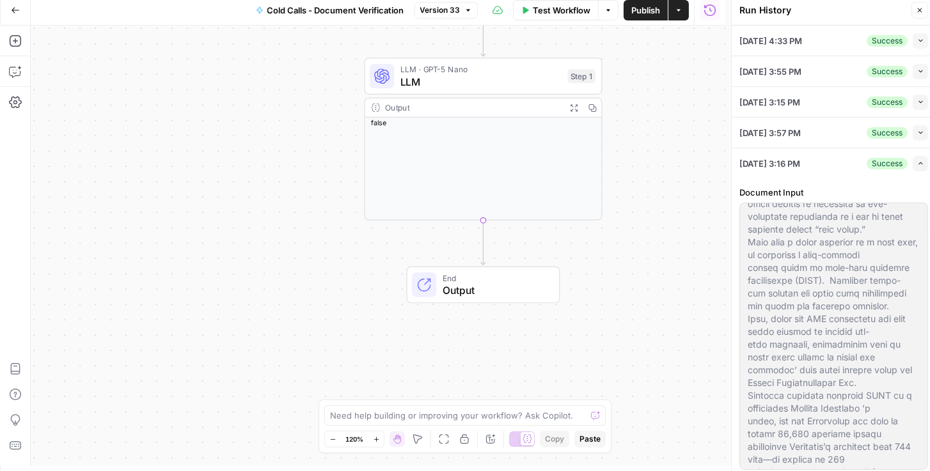
click at [918, 132] on icon "button" at bounding box center [920, 133] width 4 height 3
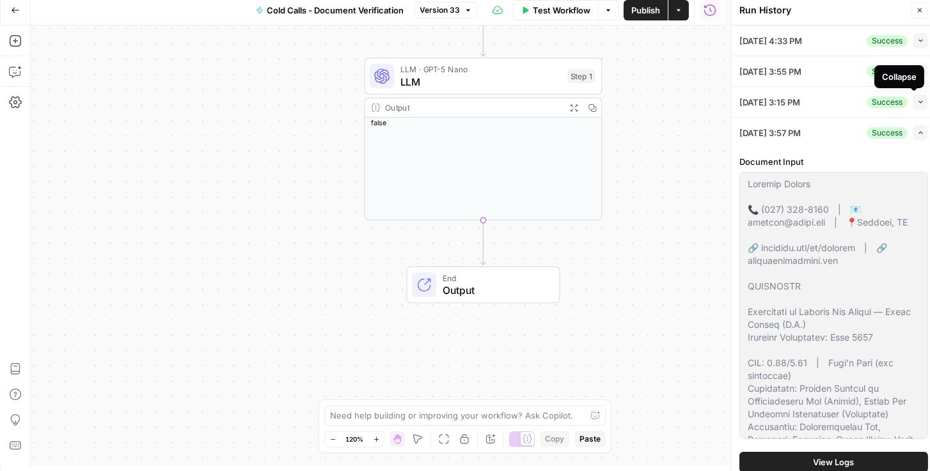
click at [917, 102] on icon "button" at bounding box center [920, 101] width 7 height 7
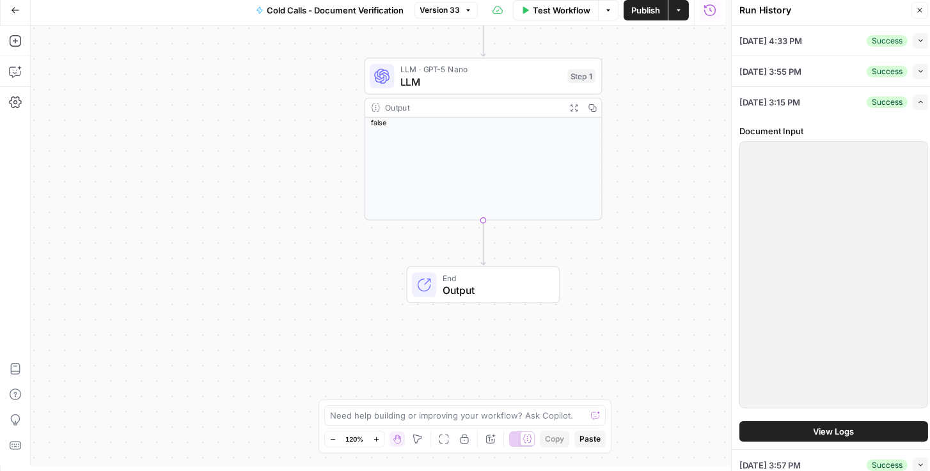
scroll to position [219, 0]
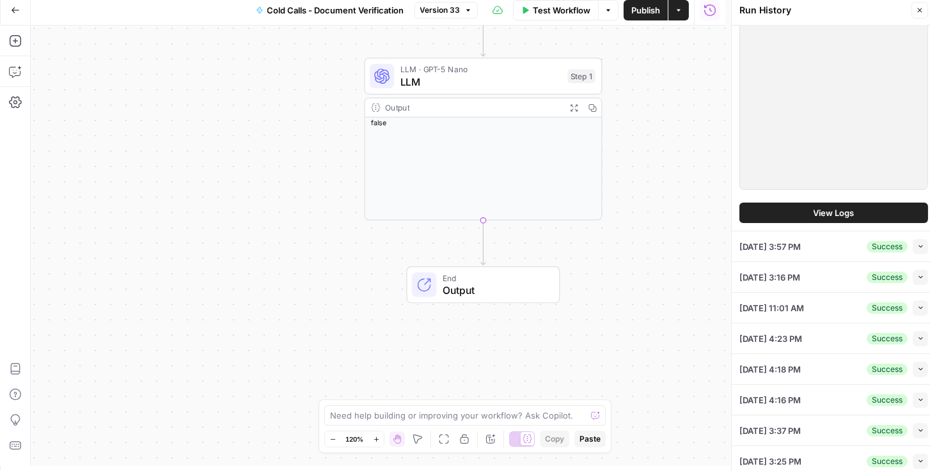
click at [920, 301] on button "Collapse" at bounding box center [920, 308] width 15 height 15
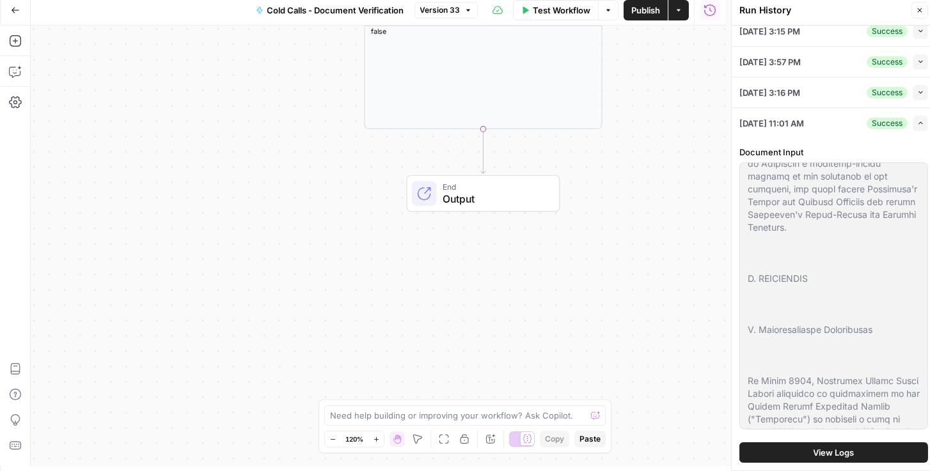
scroll to position [164, 0]
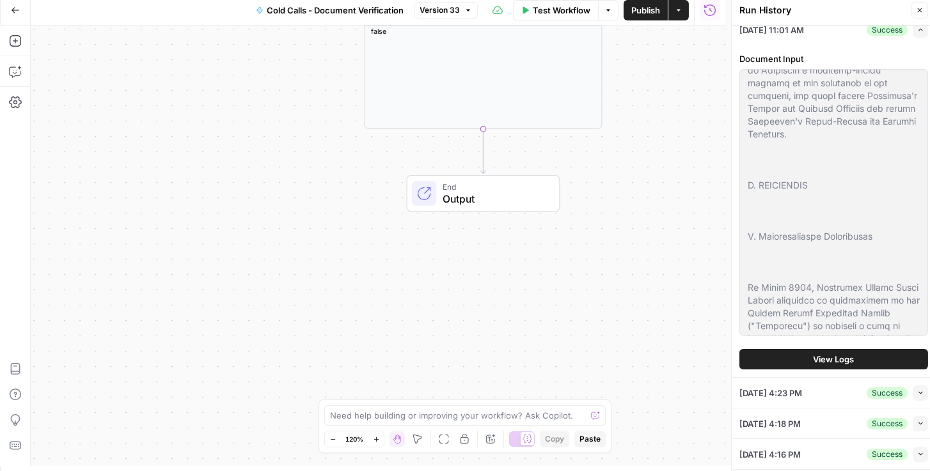
click at [837, 356] on span "View Logs" at bounding box center [834, 359] width 41 height 13
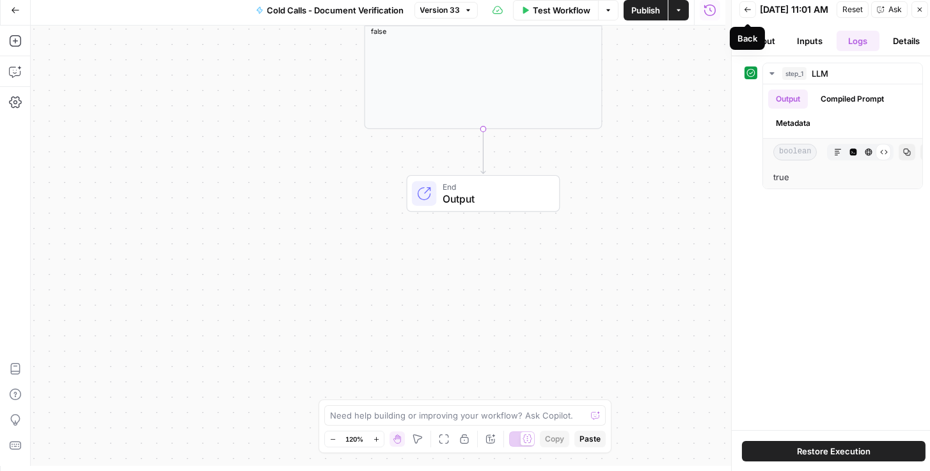
click at [747, 12] on icon "button" at bounding box center [748, 10] width 8 height 8
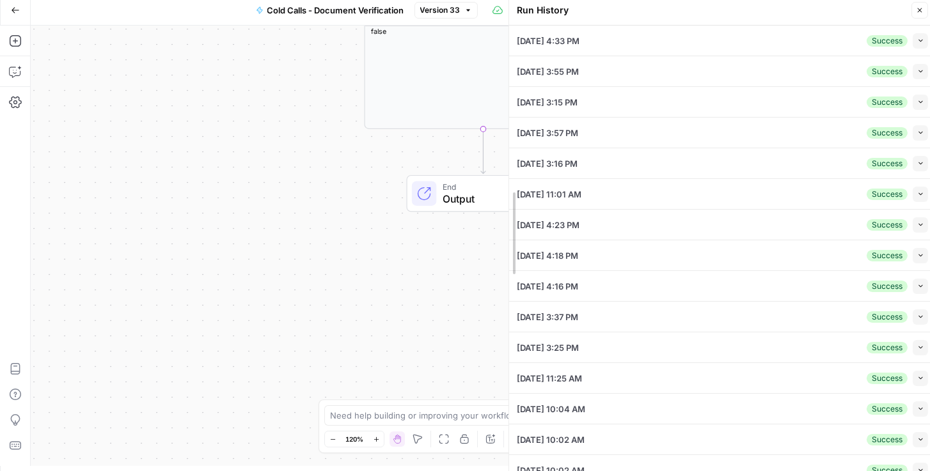
drag, startPoint x: 732, startPoint y: 61, endPoint x: 540, endPoint y: 103, distance: 195.8
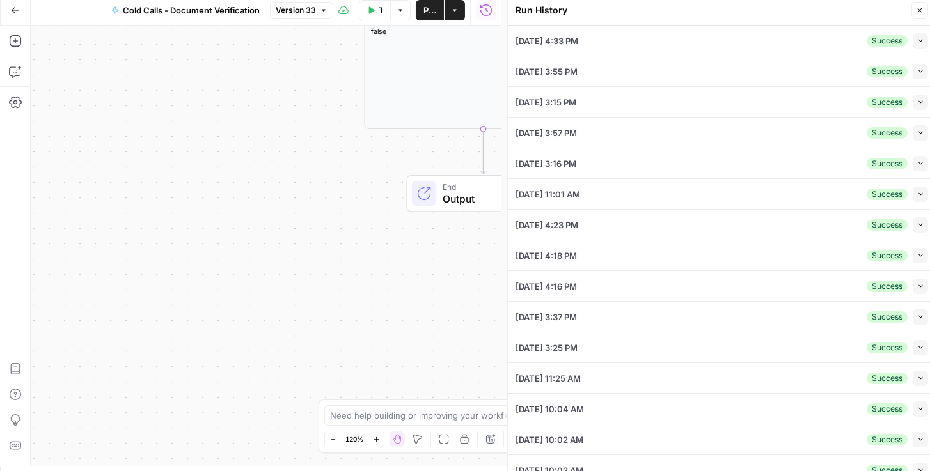
click at [906, 281] on div "Success Collapse" at bounding box center [897, 286] width 61 height 15
click at [913, 288] on button "Collapse" at bounding box center [920, 286] width 15 height 15
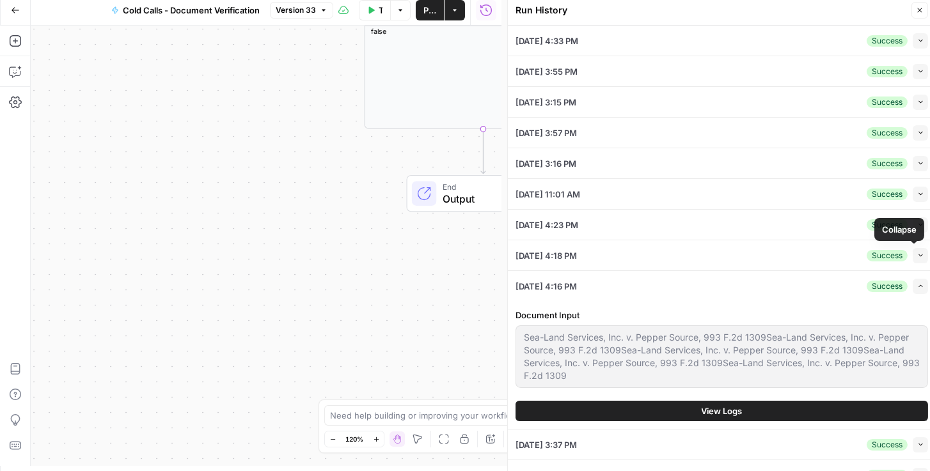
click at [914, 258] on button "Collapse" at bounding box center [920, 255] width 15 height 15
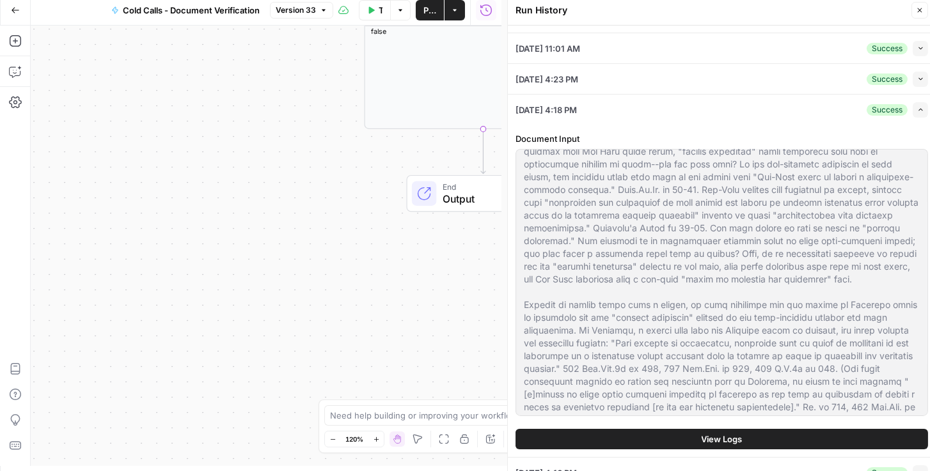
scroll to position [2229, 0]
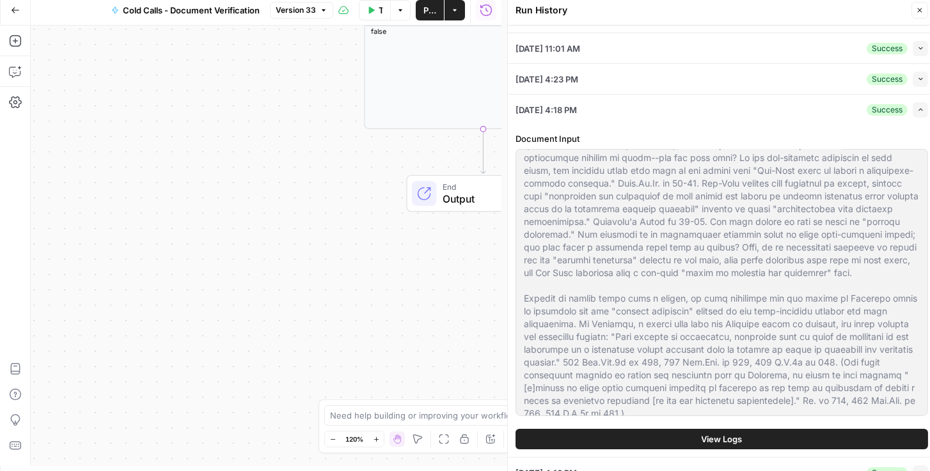
click at [725, 434] on span "View Logs" at bounding box center [722, 439] width 41 height 13
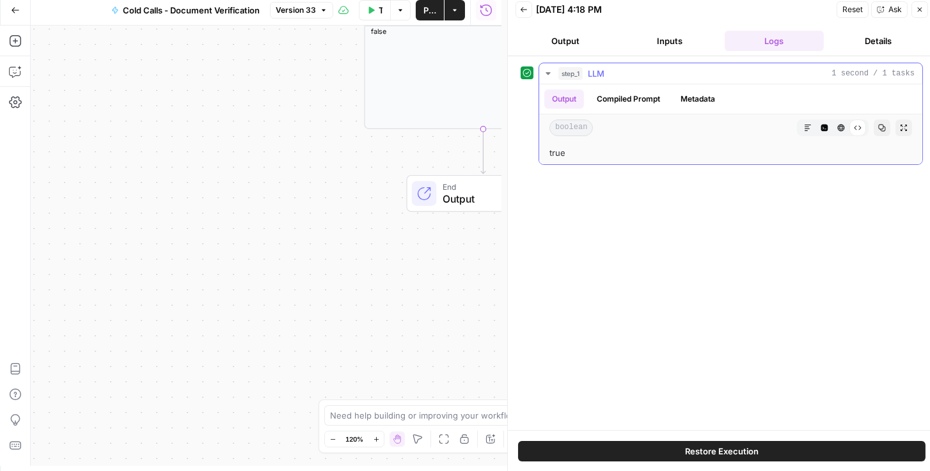
click at [627, 100] on button "Compiled Prompt" at bounding box center [628, 99] width 79 height 19
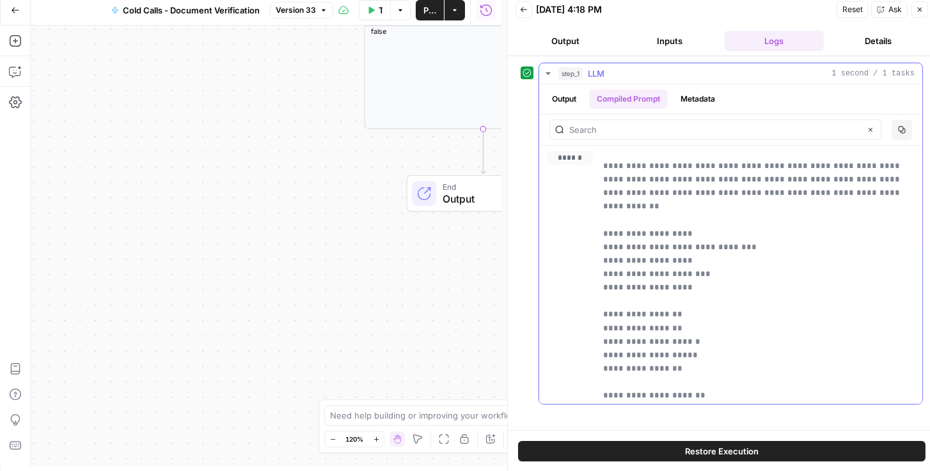
click at [704, 98] on button "Metadata" at bounding box center [698, 99] width 50 height 19
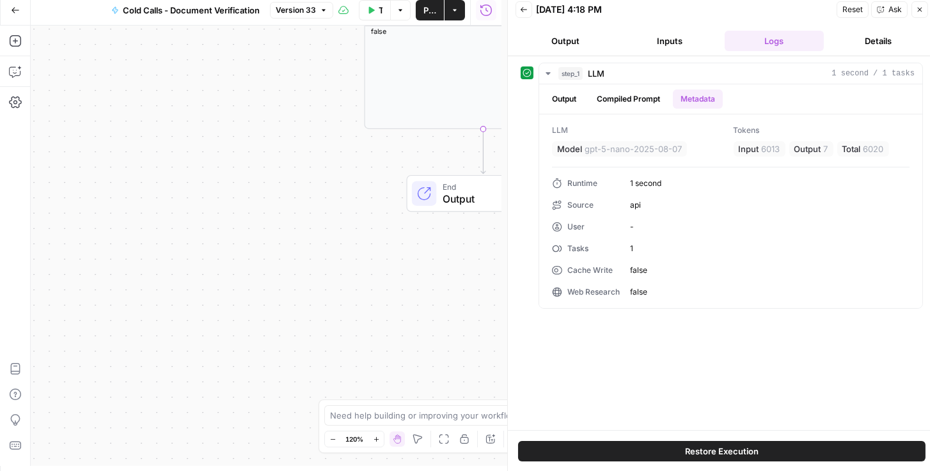
click at [659, 43] on button "Inputs" at bounding box center [669, 41] width 99 height 20
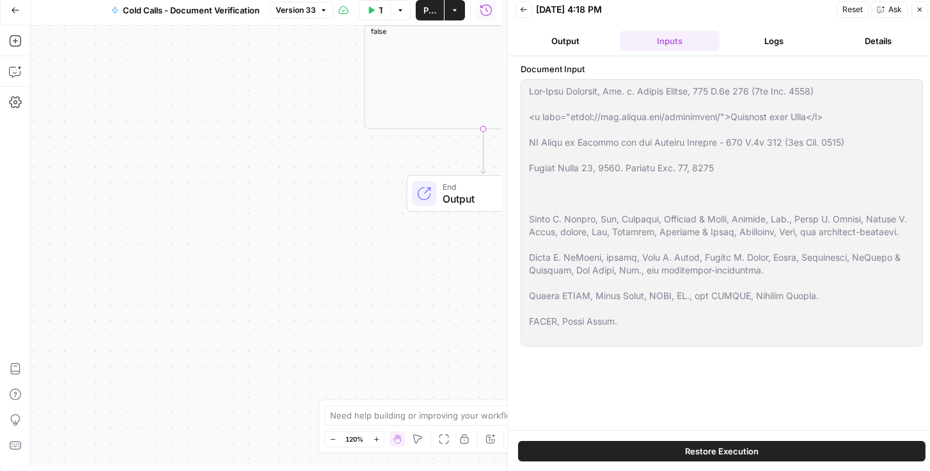
click at [735, 374] on div "Document Input" at bounding box center [722, 243] width 402 height 361
click at [522, 11] on icon "button" at bounding box center [524, 10] width 8 height 8
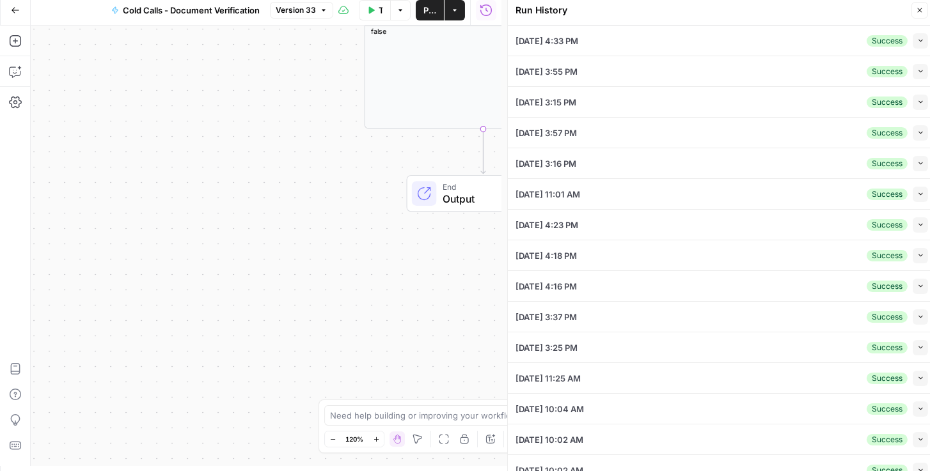
click at [917, 287] on icon "button" at bounding box center [920, 286] width 7 height 7
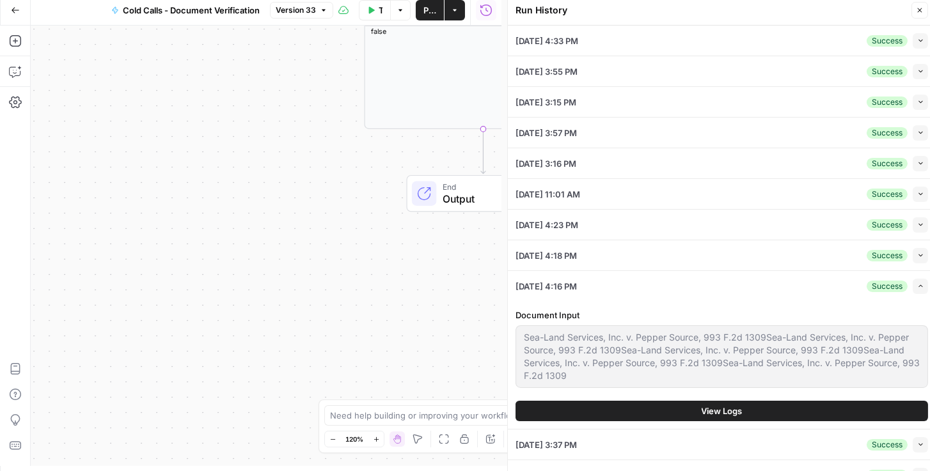
click at [649, 410] on button "View Logs" at bounding box center [721, 411] width 413 height 20
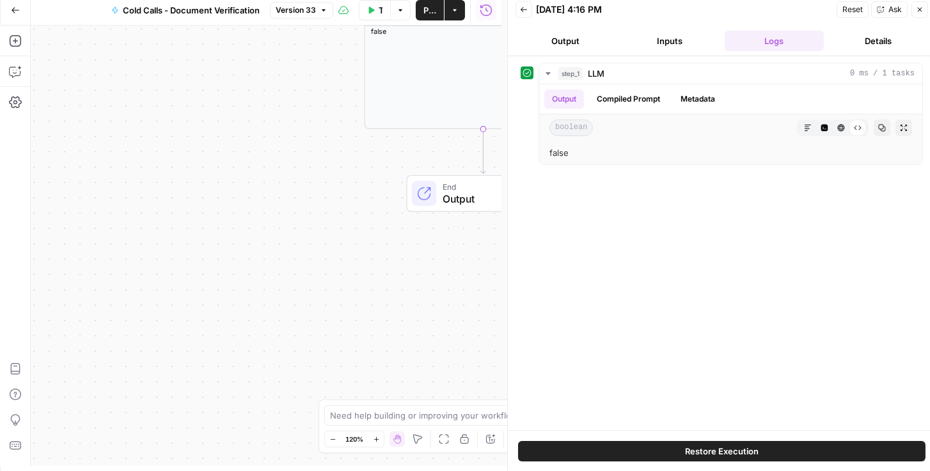
click at [659, 43] on button "Inputs" at bounding box center [669, 41] width 99 height 20
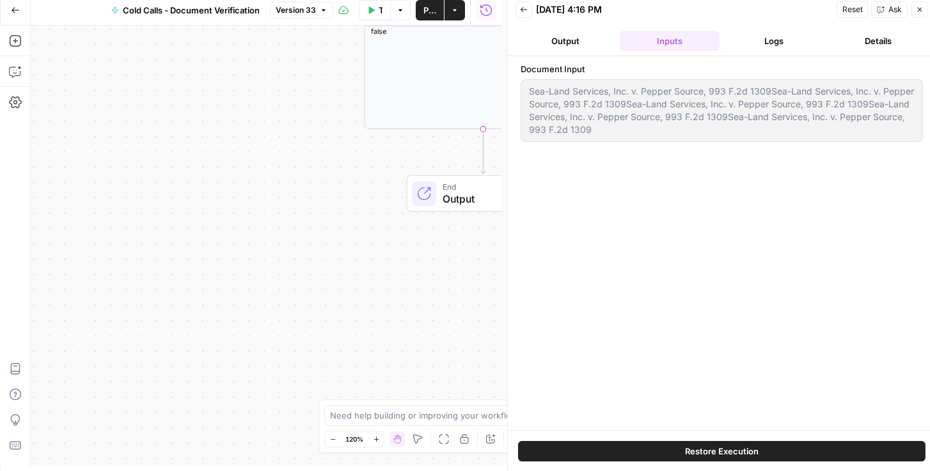
drag, startPoint x: 596, startPoint y: 136, endPoint x: 519, endPoint y: 95, distance: 86.7
click at [519, 95] on div "Document Input Sea-Land Services, Inc. v. Pepper Source, 993 F.2d 1309Sea-Land …" at bounding box center [722, 243] width 428 height 374
click at [519, 12] on button "Back" at bounding box center [523, 9] width 17 height 17
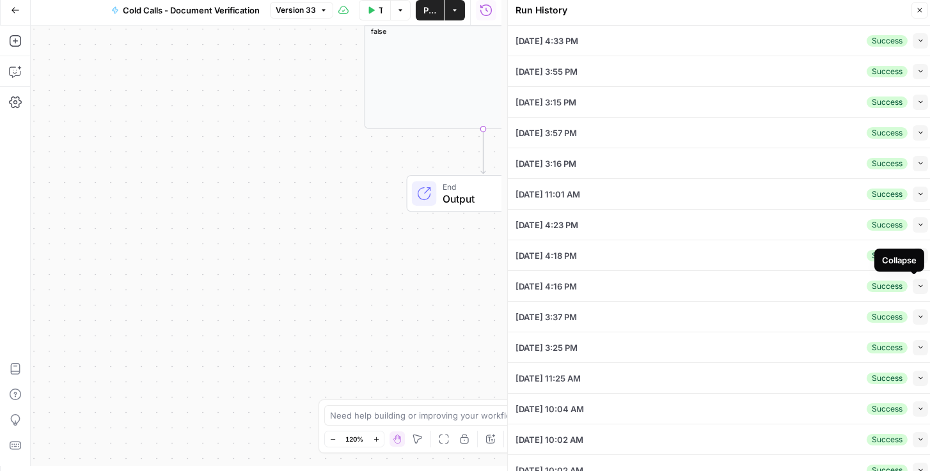
click at [919, 284] on button "Collapse" at bounding box center [920, 286] width 15 height 15
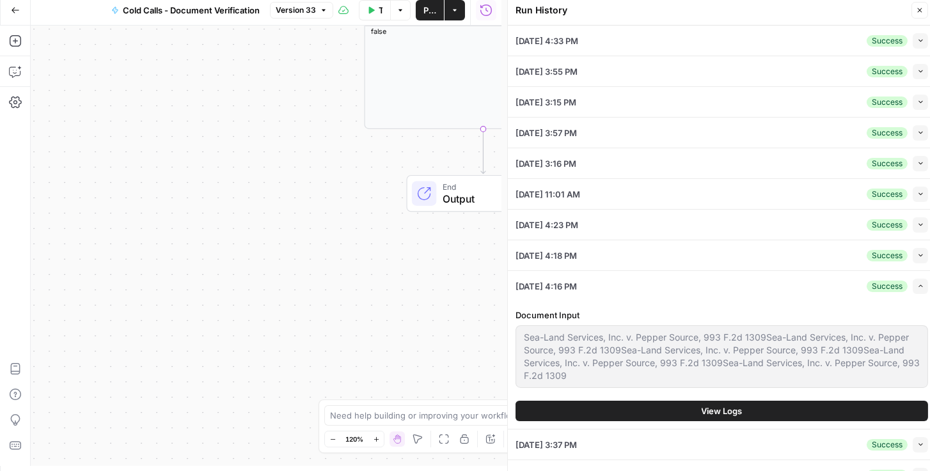
click at [919, 284] on button "Expand" at bounding box center [920, 286] width 15 height 15
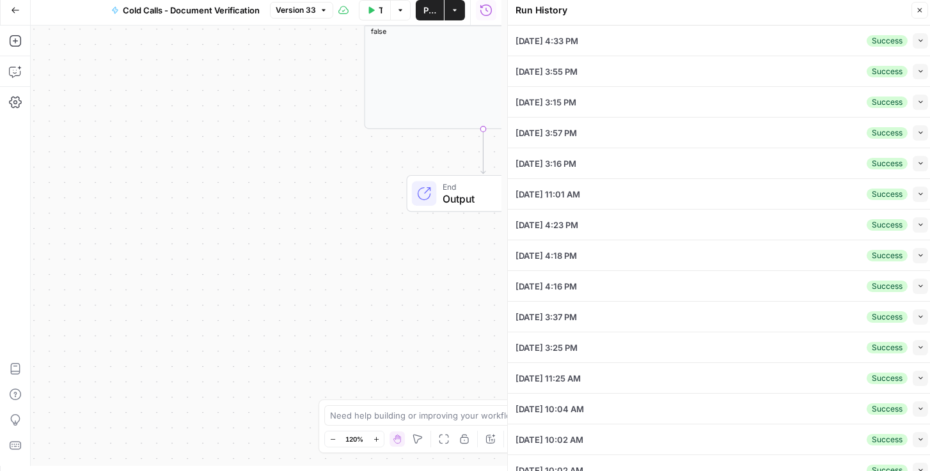
click at [915, 320] on button "Collapse" at bounding box center [920, 317] width 15 height 15
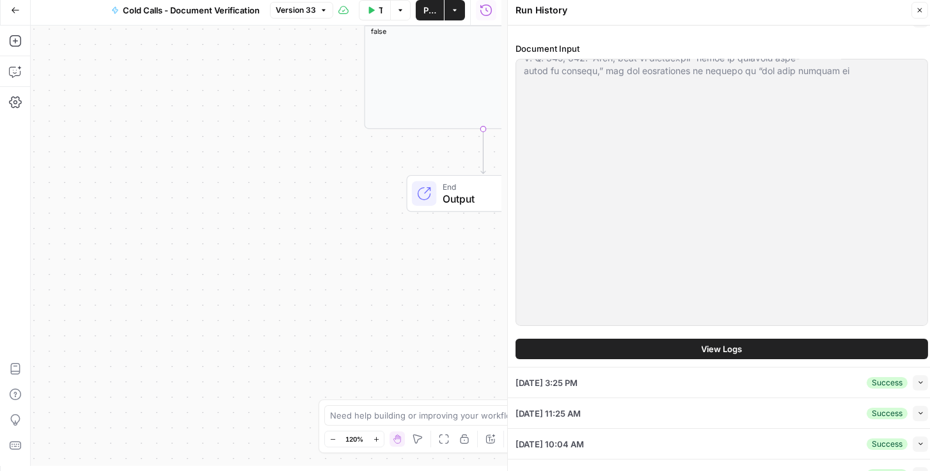
scroll to position [329, 0]
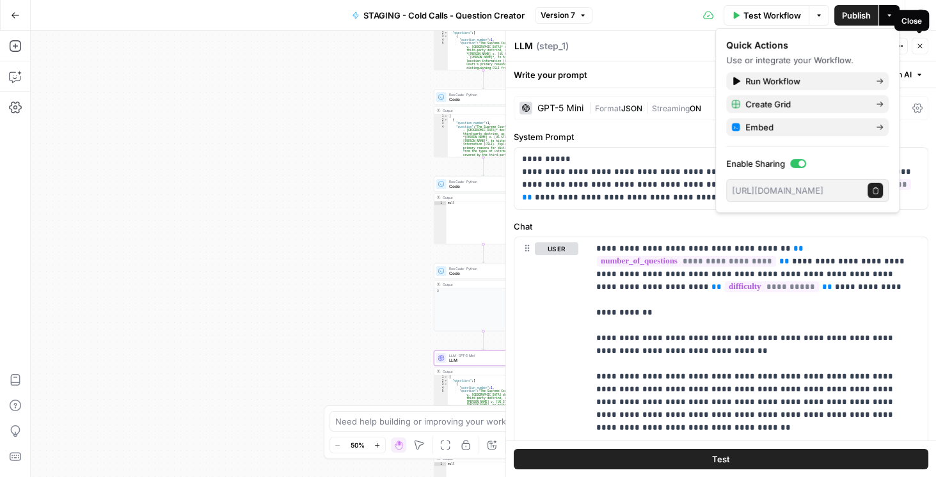
click at [922, 43] on icon "button" at bounding box center [920, 46] width 8 height 8
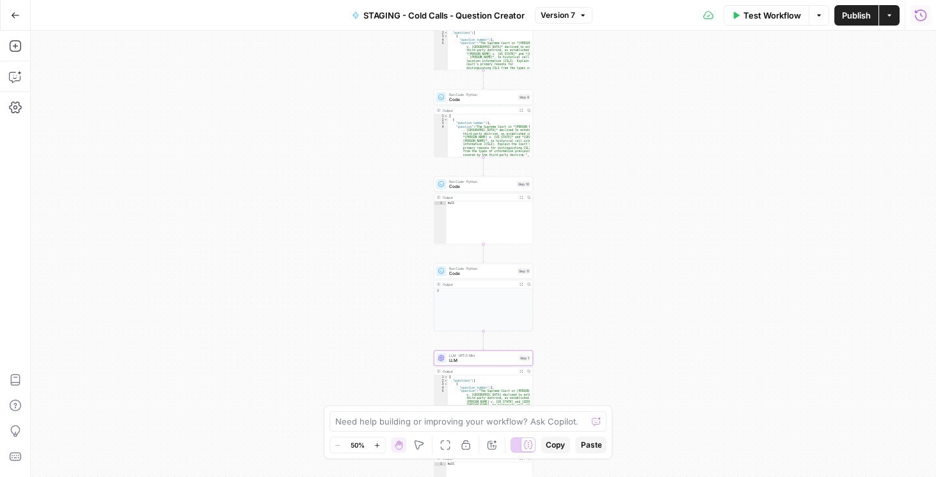
click at [925, 15] on icon "button" at bounding box center [921, 15] width 12 height 12
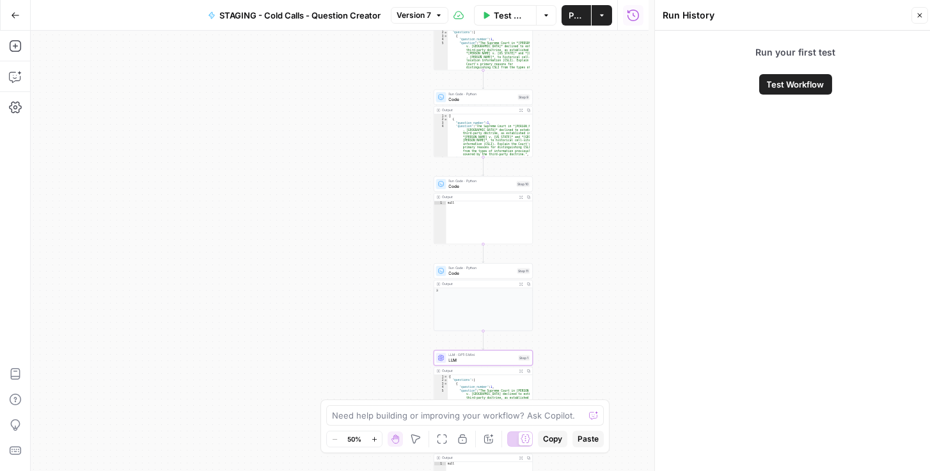
click at [922, 17] on icon "button" at bounding box center [920, 16] width 8 height 8
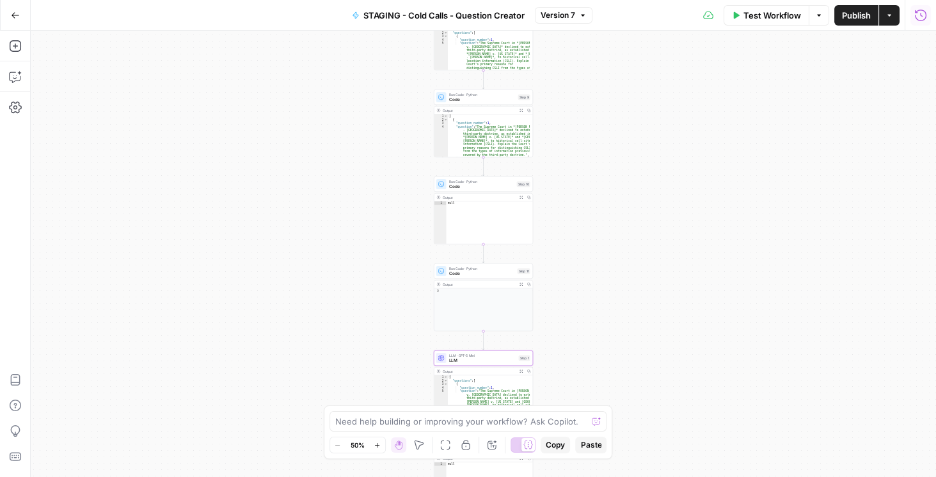
click at [14, 15] on icon "button" at bounding box center [15, 15] width 9 height 9
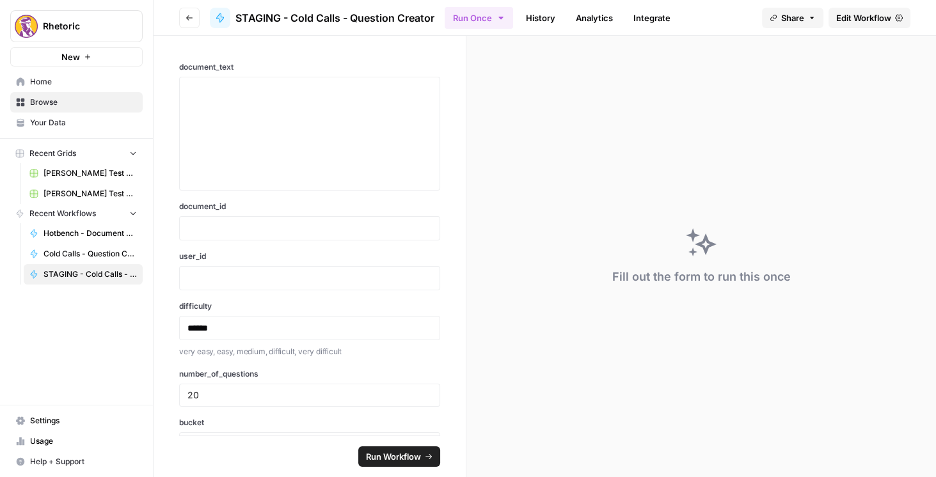
click at [192, 15] on icon "button" at bounding box center [189, 18] width 8 height 8
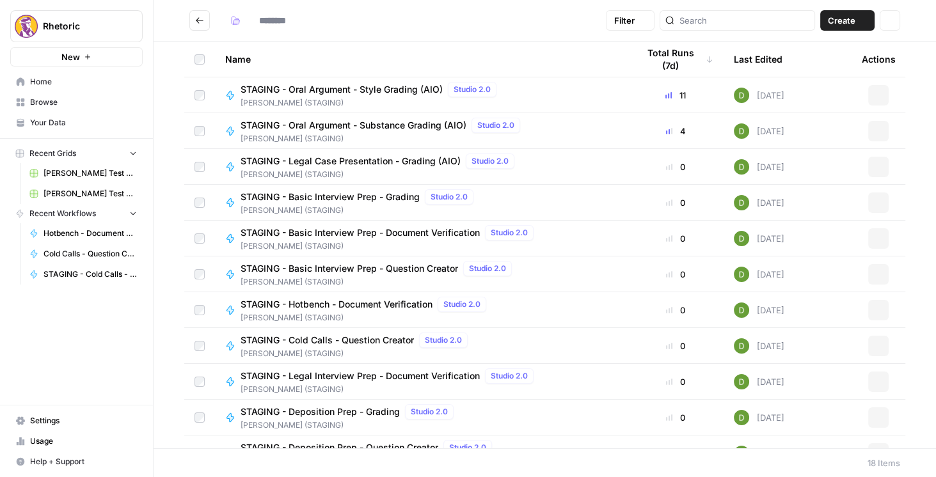
type input "**********"
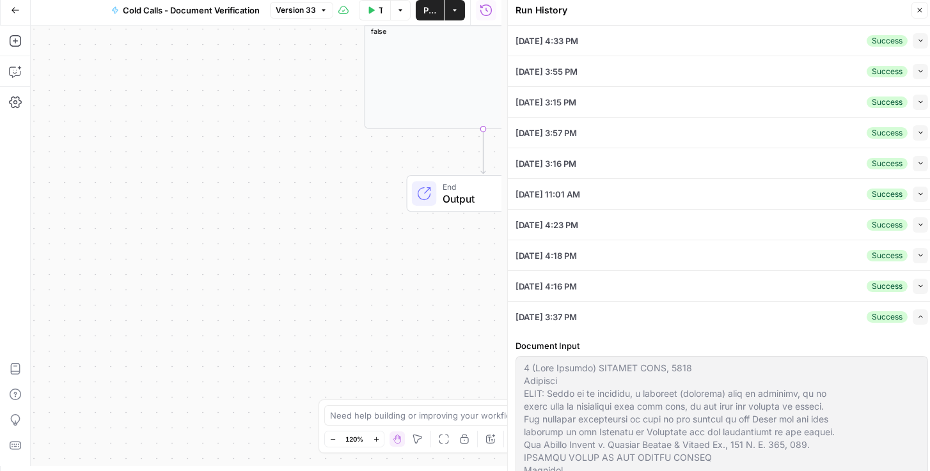
scroll to position [512, 0]
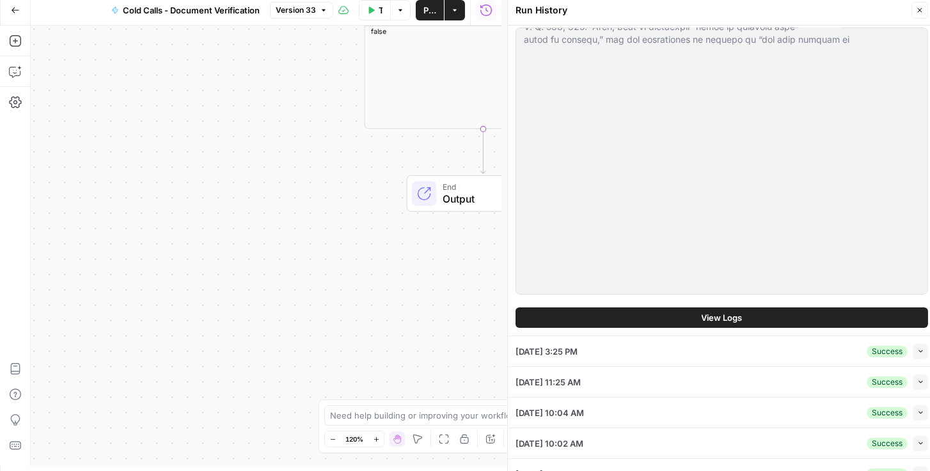
click at [744, 353] on div "09/19/25 at 3:25 PM Success Collapse" at bounding box center [721, 351] width 413 height 30
click at [913, 351] on button "Collapse" at bounding box center [920, 351] width 15 height 15
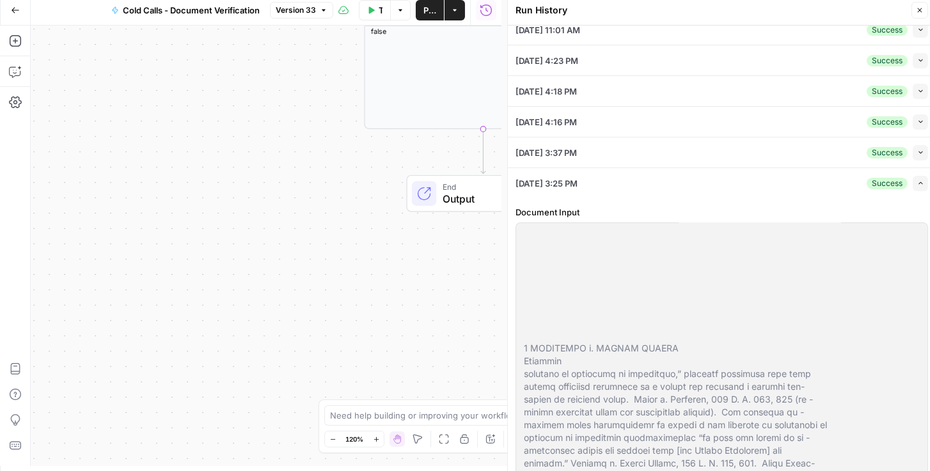
scroll to position [804, 0]
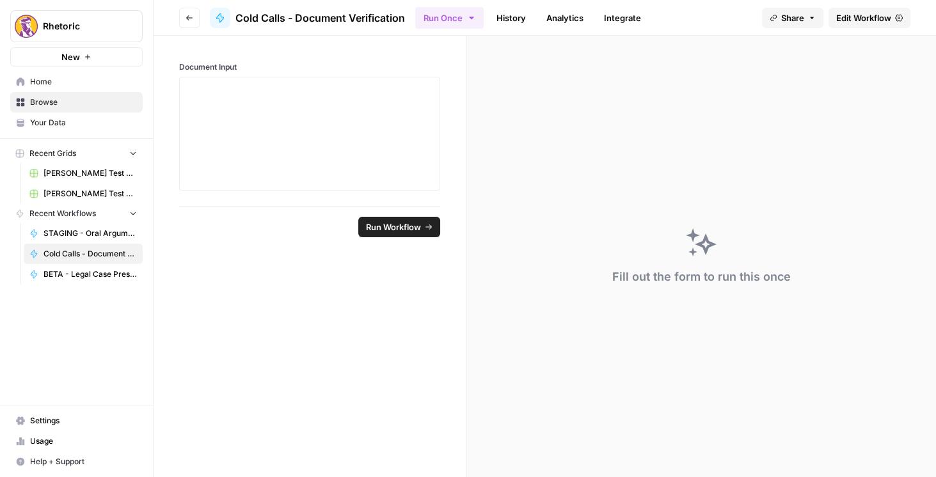
click at [180, 19] on button "Go back" at bounding box center [189, 18] width 20 height 20
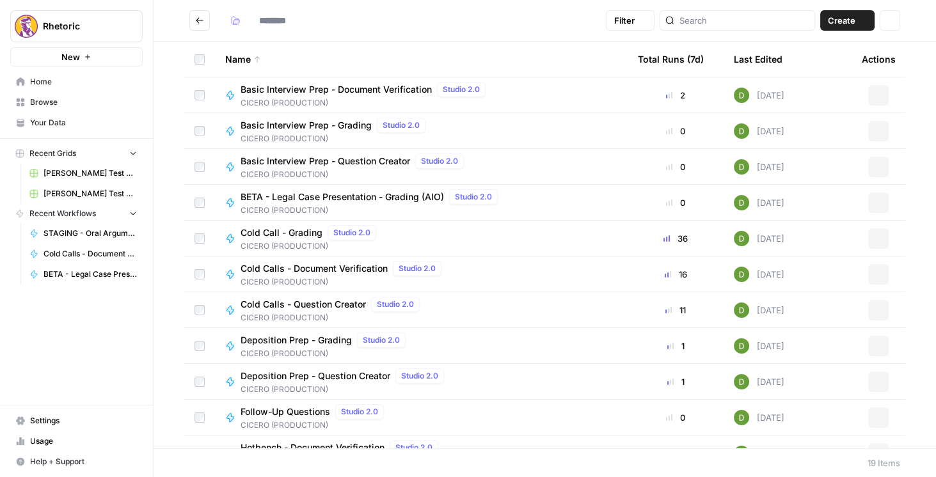
type input "**********"
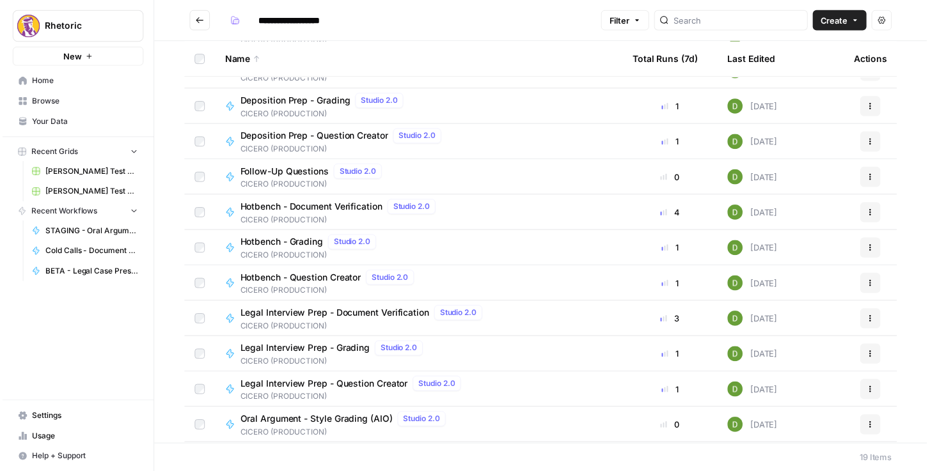
scroll to position [292, 0]
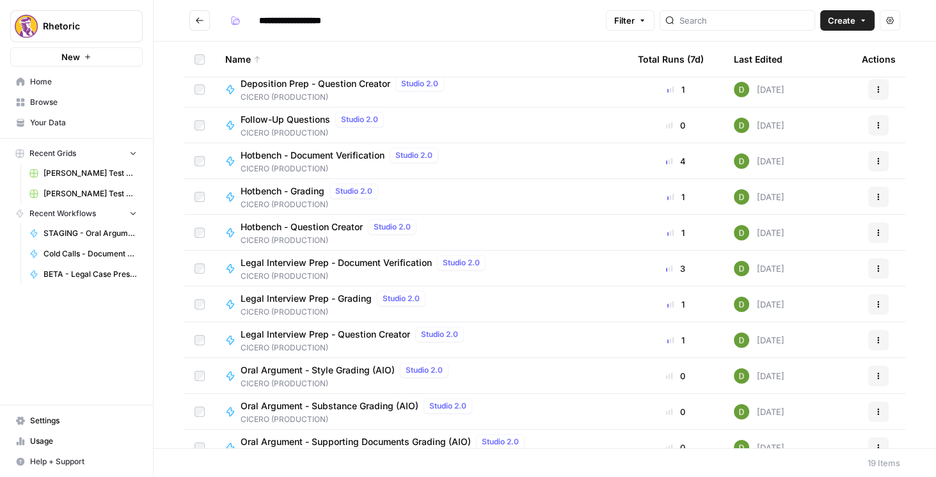
click at [345, 260] on span "Legal Interview Prep - Document Verification" at bounding box center [335, 262] width 191 height 13
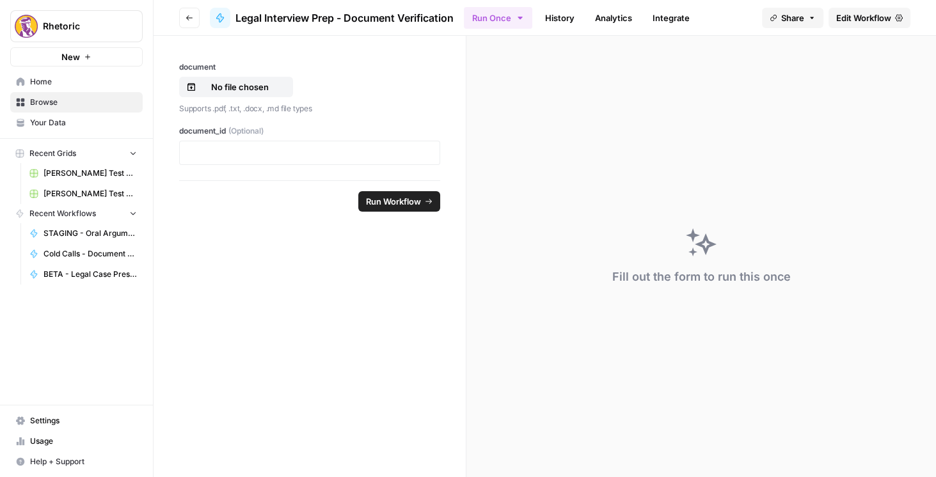
click at [849, 18] on span "Edit Workflow" at bounding box center [863, 18] width 55 height 13
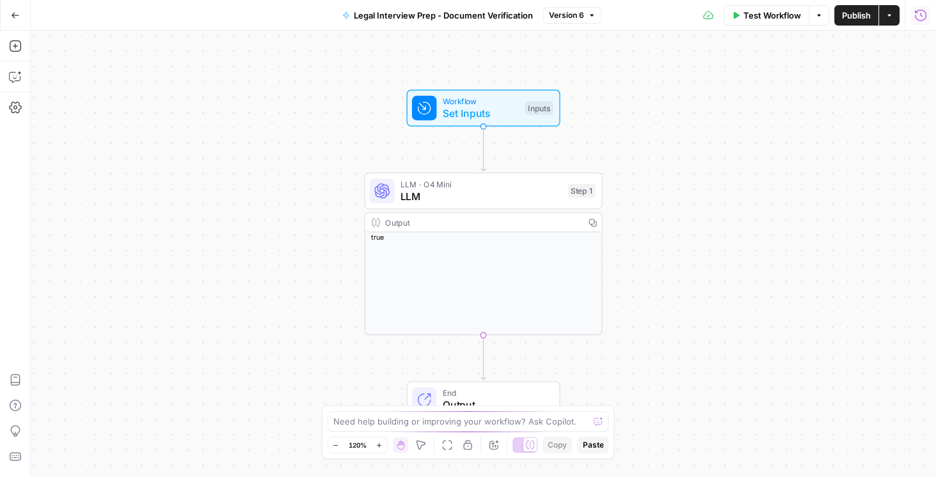
click at [916, 17] on icon "button" at bounding box center [920, 15] width 13 height 13
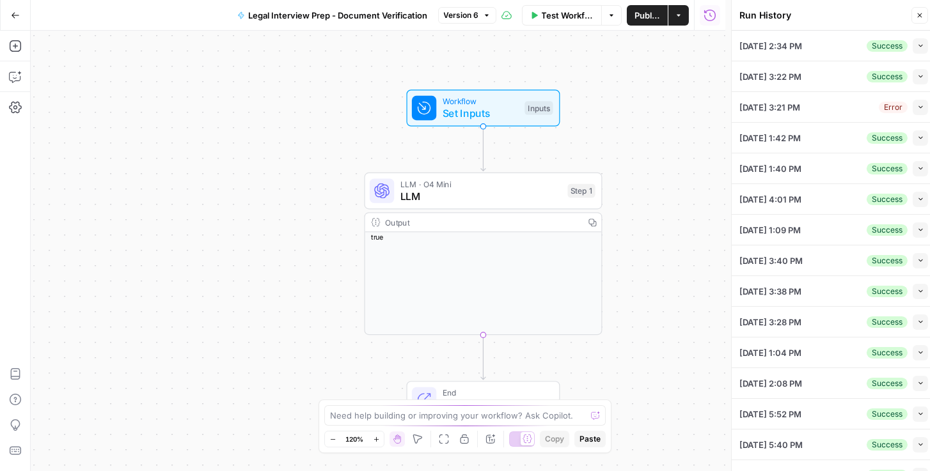
click at [904, 138] on div "Success Collapse" at bounding box center [897, 137] width 61 height 15
click at [917, 138] on icon "button" at bounding box center [920, 137] width 7 height 7
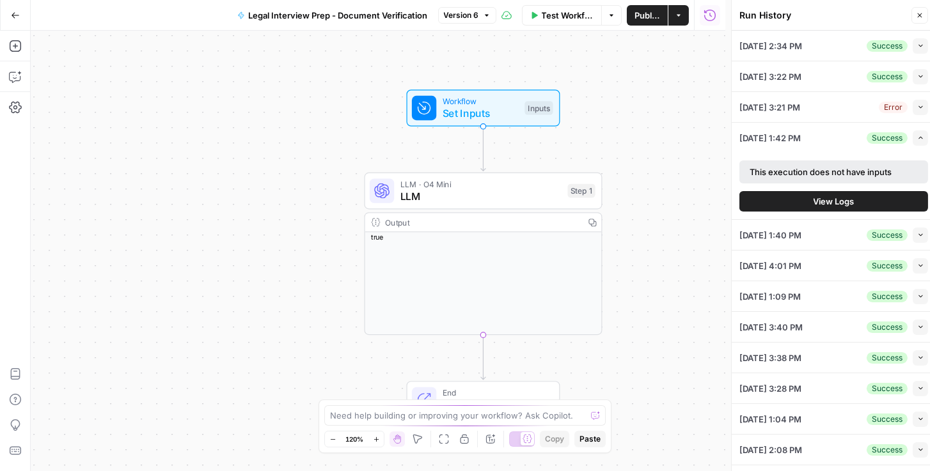
click at [919, 234] on button "Collapse" at bounding box center [920, 235] width 15 height 15
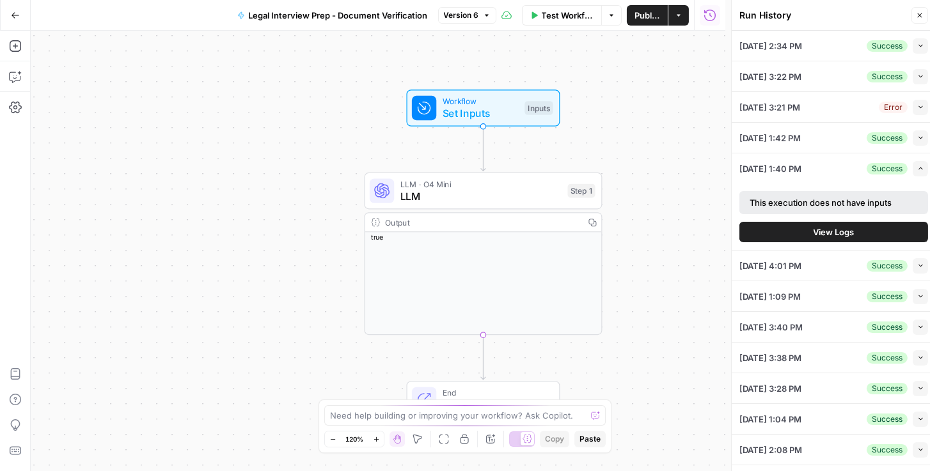
click at [917, 136] on icon "button" at bounding box center [920, 137] width 7 height 7
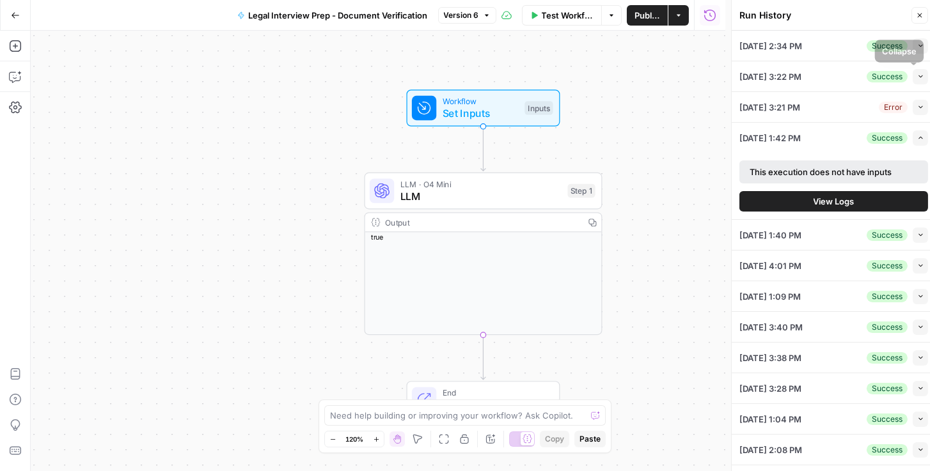
click at [913, 78] on button "Collapse" at bounding box center [920, 76] width 15 height 15
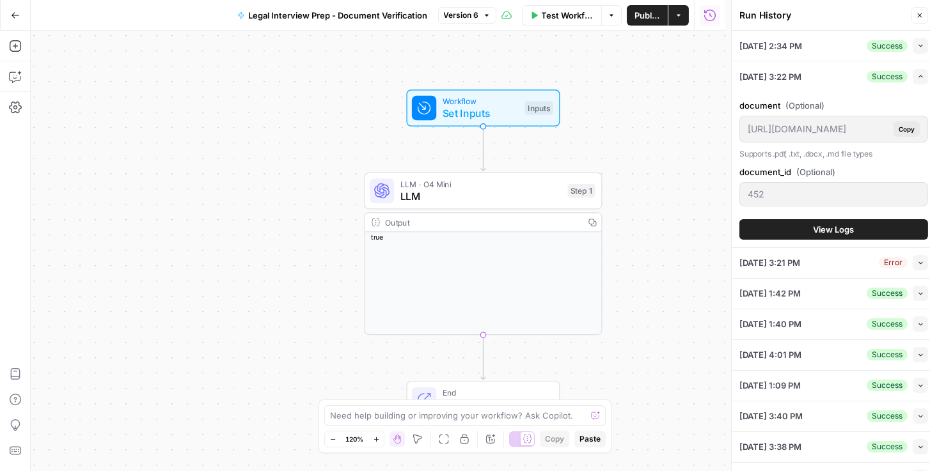
click at [831, 226] on span "View Logs" at bounding box center [834, 229] width 41 height 13
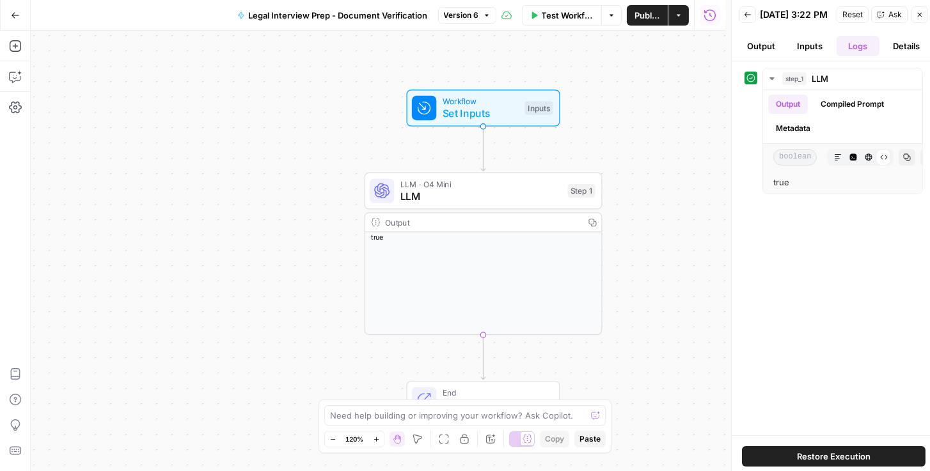
click at [743, 15] on button "Back" at bounding box center [747, 14] width 17 height 17
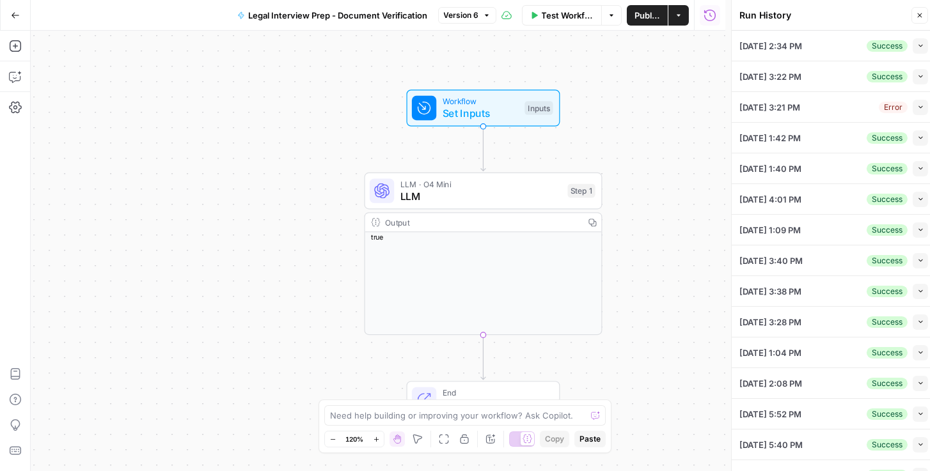
click at [917, 43] on icon "button" at bounding box center [920, 45] width 7 height 7
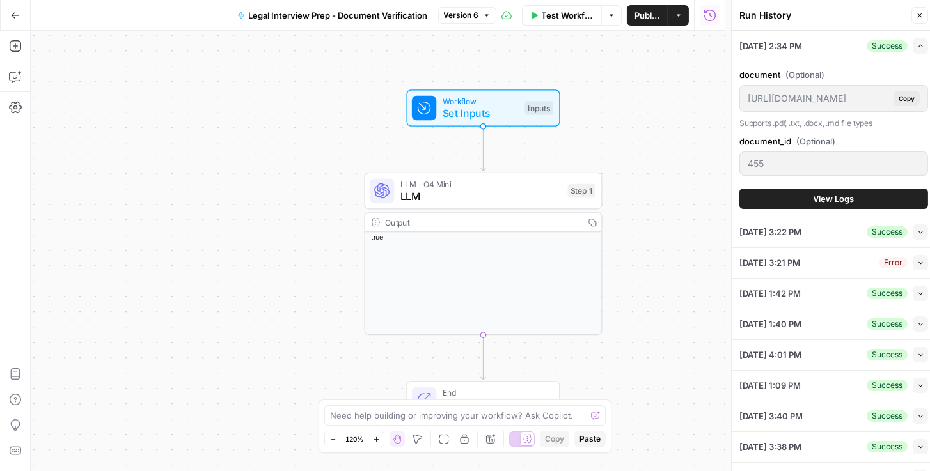
click at [799, 194] on button "View Logs" at bounding box center [833, 199] width 189 height 20
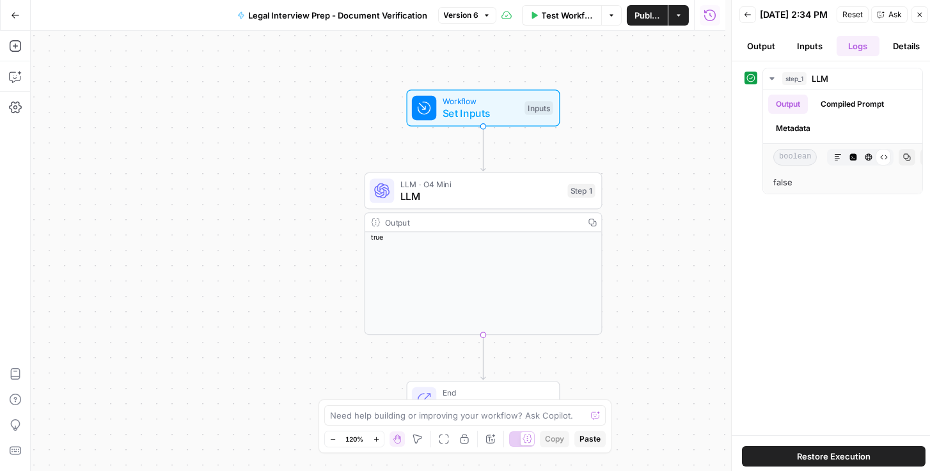
click at [804, 49] on button "Inputs" at bounding box center [809, 46] width 43 height 20
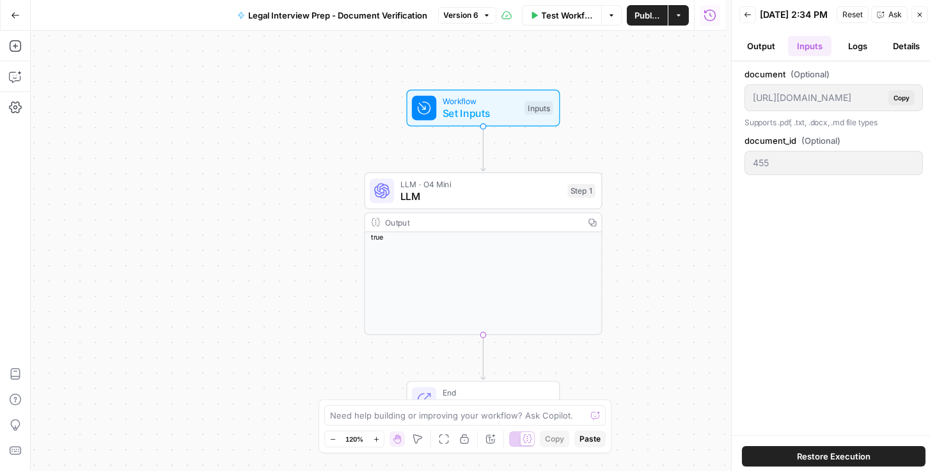
click at [764, 54] on button "Output" at bounding box center [760, 46] width 43 height 20
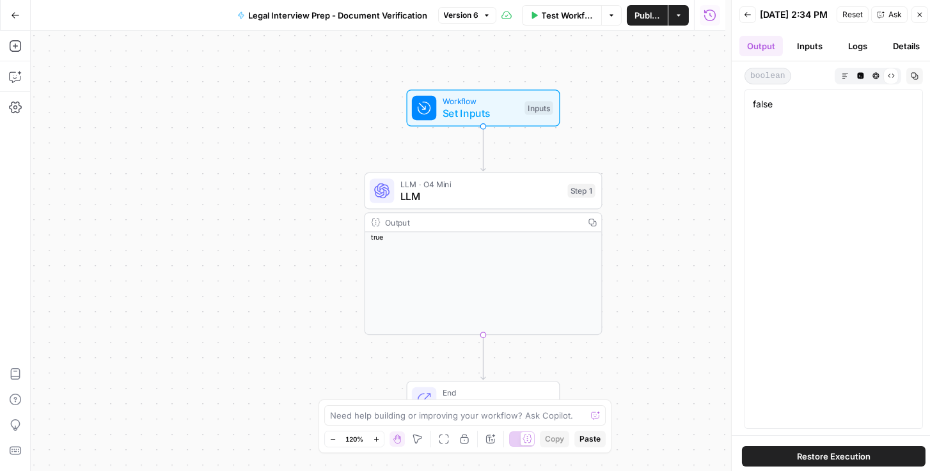
drag, startPoint x: 802, startPoint y: 52, endPoint x: 884, endPoint y: 54, distance: 81.9
click at [803, 52] on button "Inputs" at bounding box center [809, 46] width 43 height 20
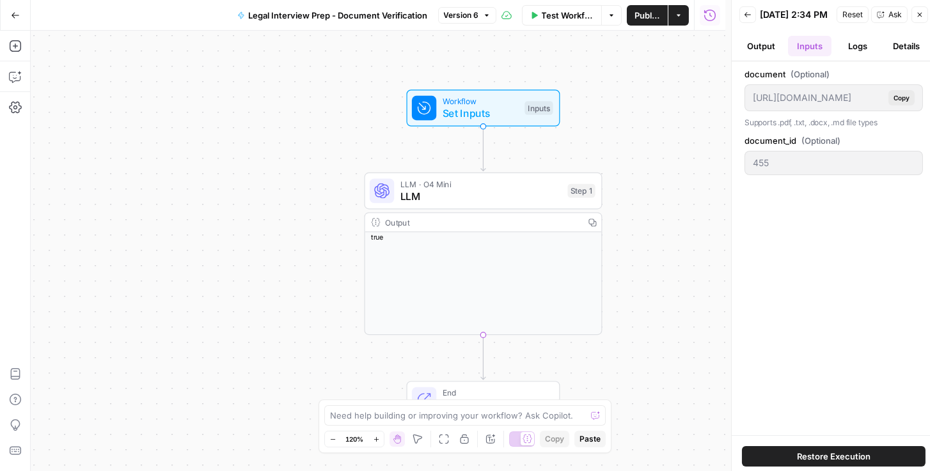
click at [914, 56] on button "Details" at bounding box center [906, 46] width 43 height 20
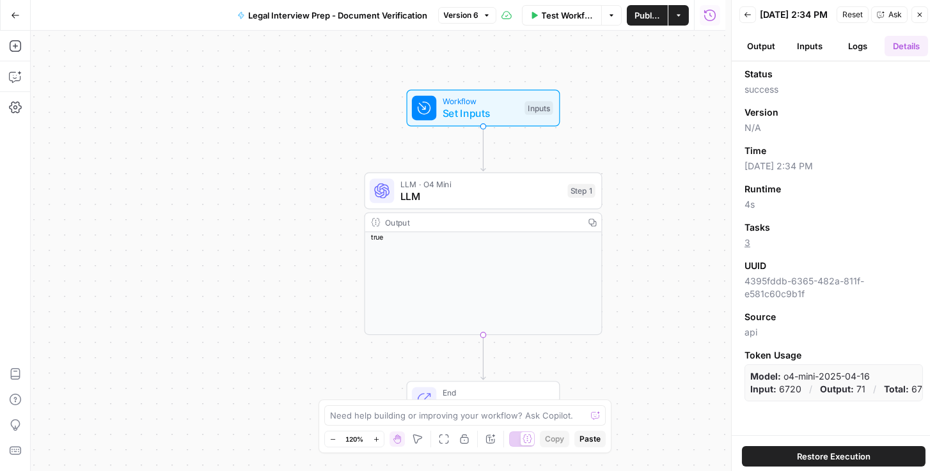
click at [807, 47] on button "Inputs" at bounding box center [809, 46] width 43 height 20
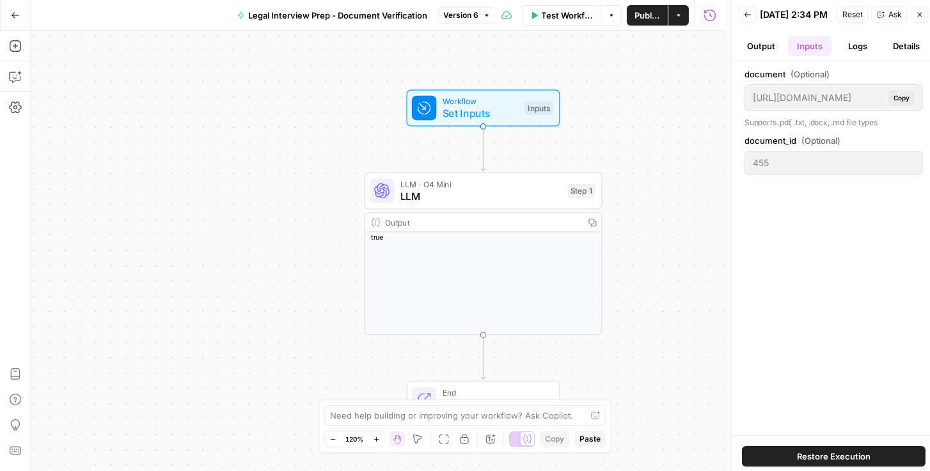
click at [841, 51] on button "Logs" at bounding box center [858, 46] width 43 height 20
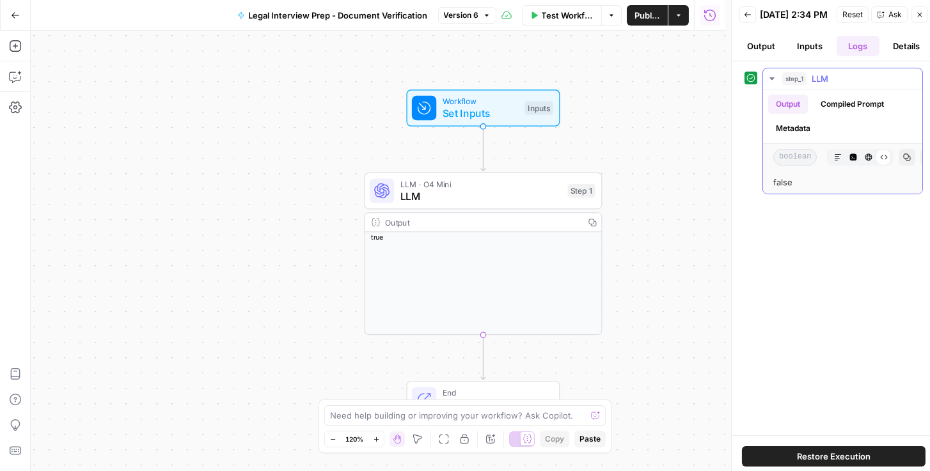
click at [835, 166] on button "Markdown" at bounding box center [838, 157] width 17 height 17
click at [851, 161] on icon "button" at bounding box center [853, 157] width 7 height 7
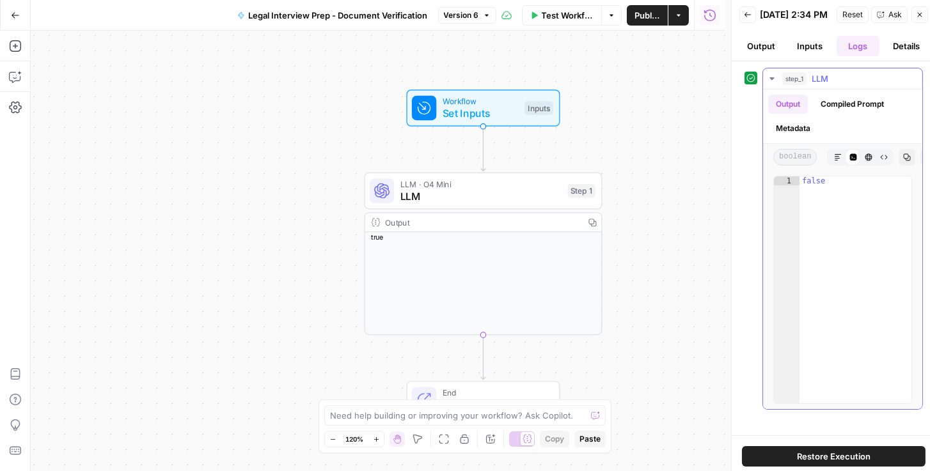
click at [842, 113] on button "Compiled Prompt" at bounding box center [852, 104] width 79 height 19
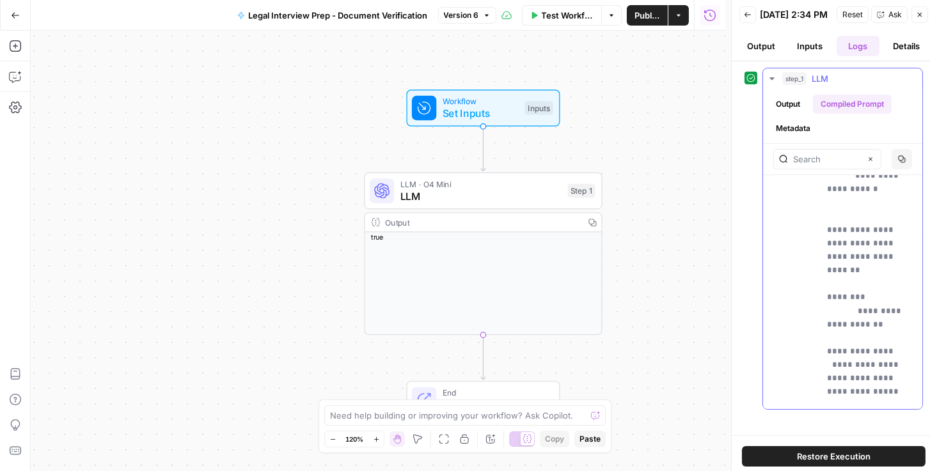
scroll to position [365, 0]
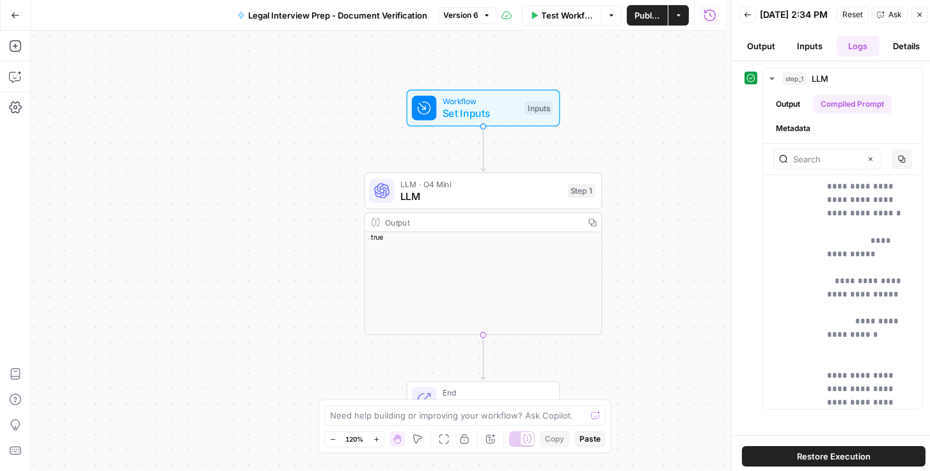
click at [15, 13] on icon "button" at bounding box center [15, 15] width 9 height 9
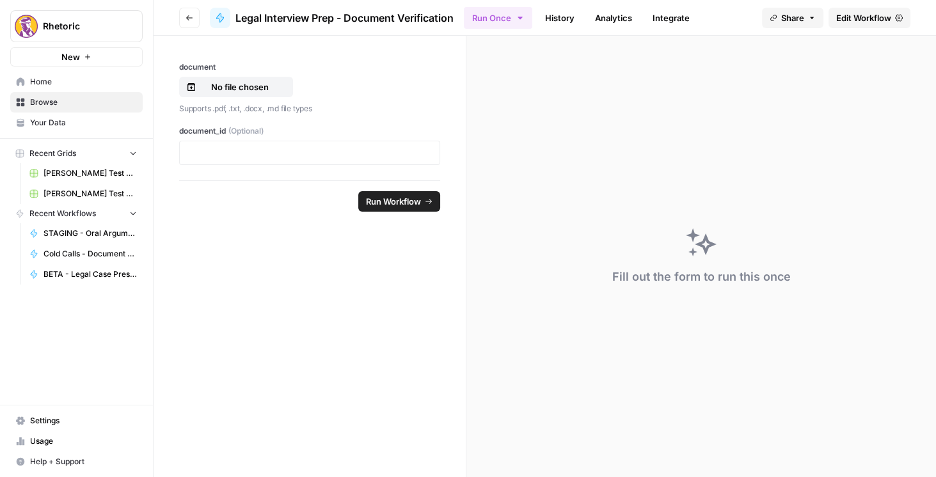
click at [193, 20] on button "Go back" at bounding box center [189, 18] width 20 height 20
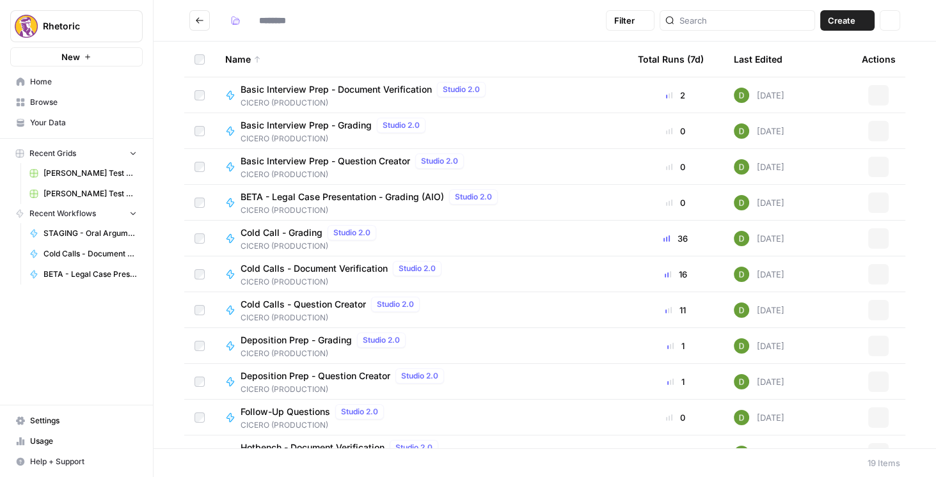
type input "**********"
click at [318, 90] on span "Basic Interview Prep - Document Verification" at bounding box center [335, 89] width 191 height 13
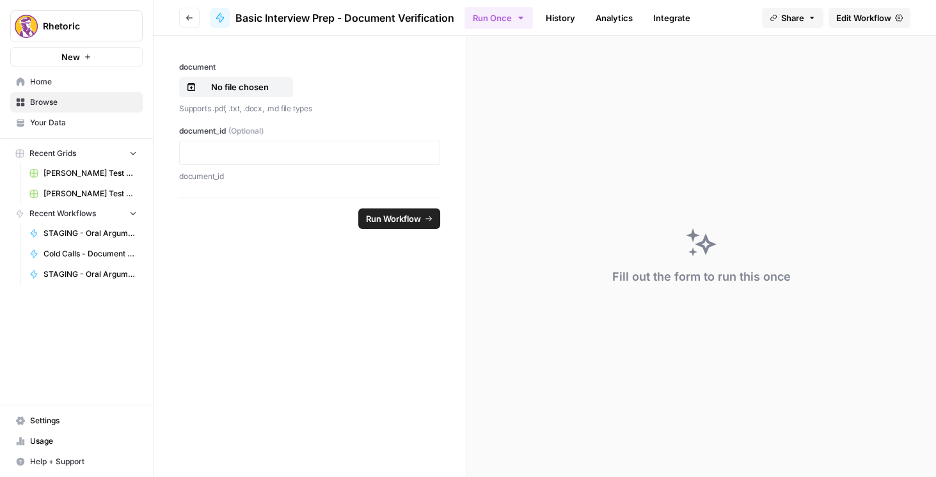
click at [860, 22] on span "Edit Workflow" at bounding box center [863, 18] width 55 height 13
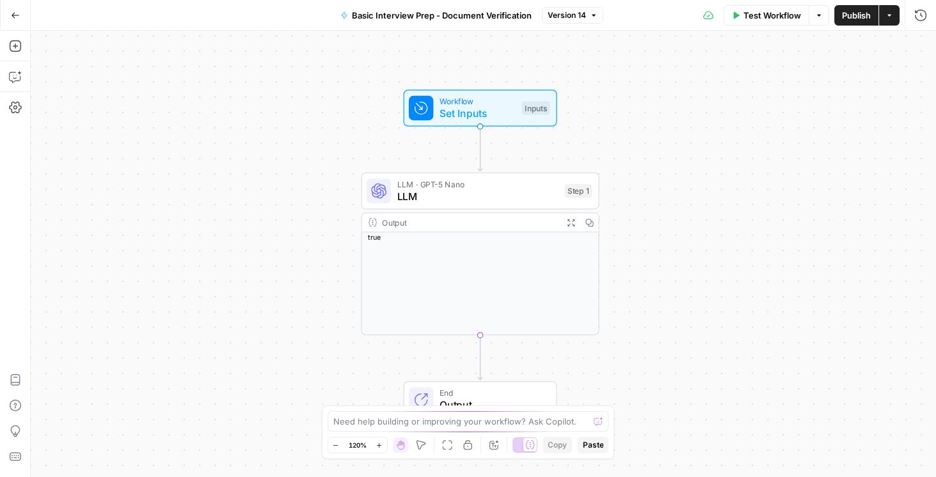
click at [929, 19] on button "Run History" at bounding box center [920, 15] width 20 height 20
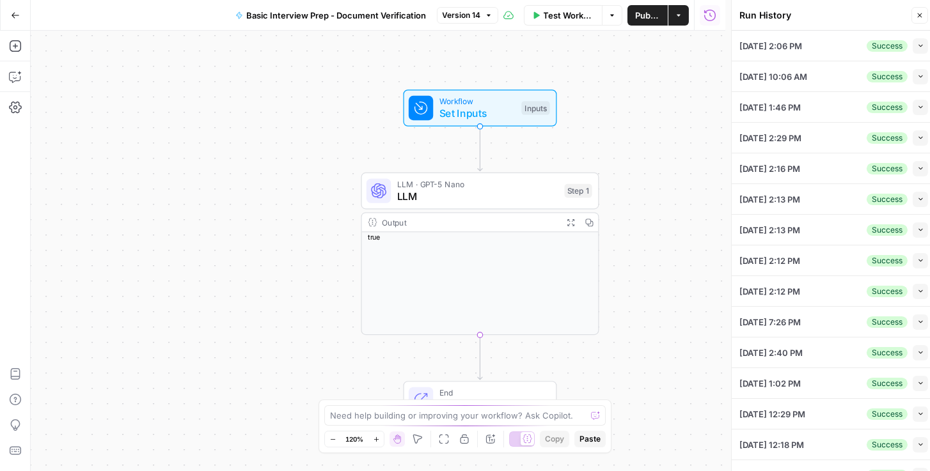
click at [917, 49] on icon "button" at bounding box center [920, 45] width 7 height 7
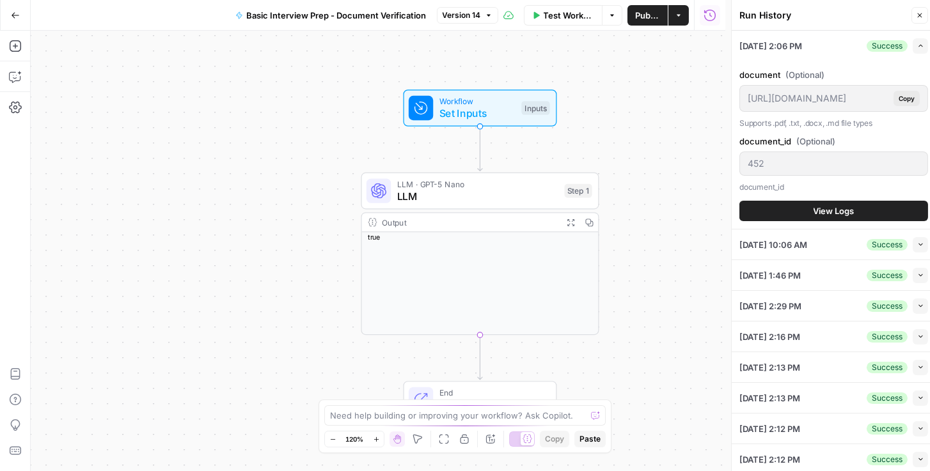
click at [920, 242] on button "Collapse" at bounding box center [920, 244] width 15 height 15
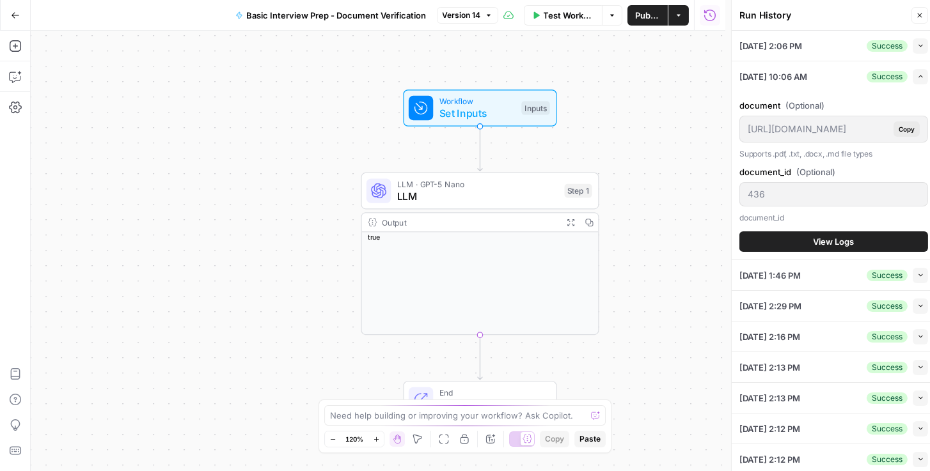
click at [839, 237] on span "View Logs" at bounding box center [834, 241] width 41 height 13
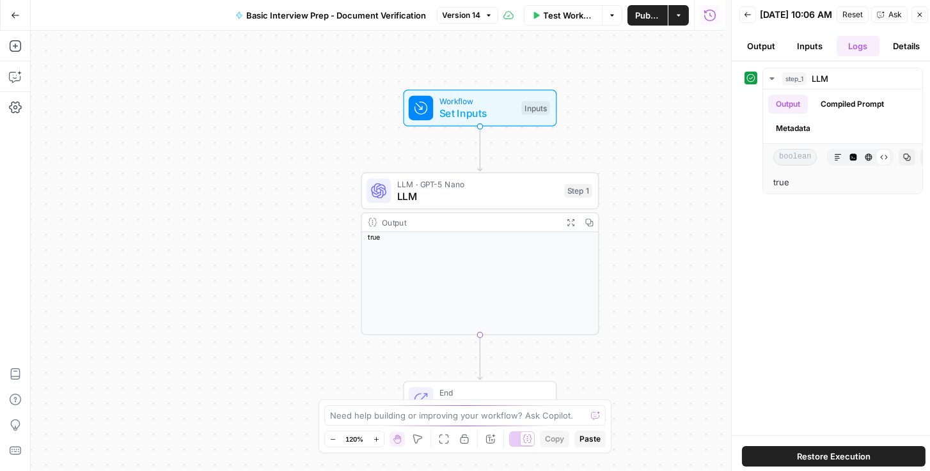
click at [748, 22] on button "Back" at bounding box center [747, 14] width 17 height 17
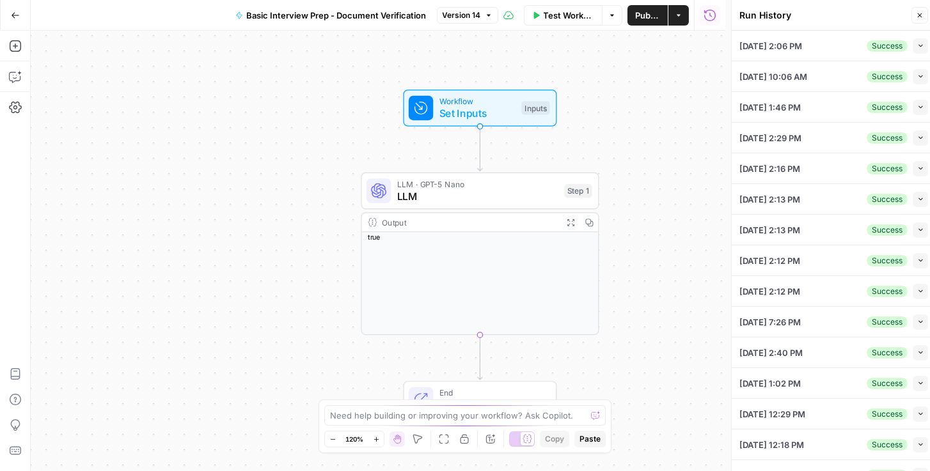
click at [917, 104] on icon "button" at bounding box center [920, 107] width 7 height 7
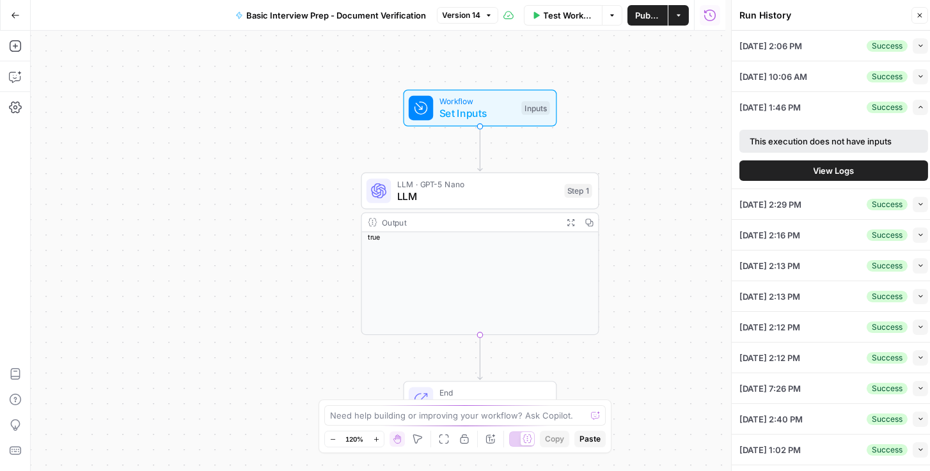
click at [822, 165] on span "View Logs" at bounding box center [834, 170] width 41 height 13
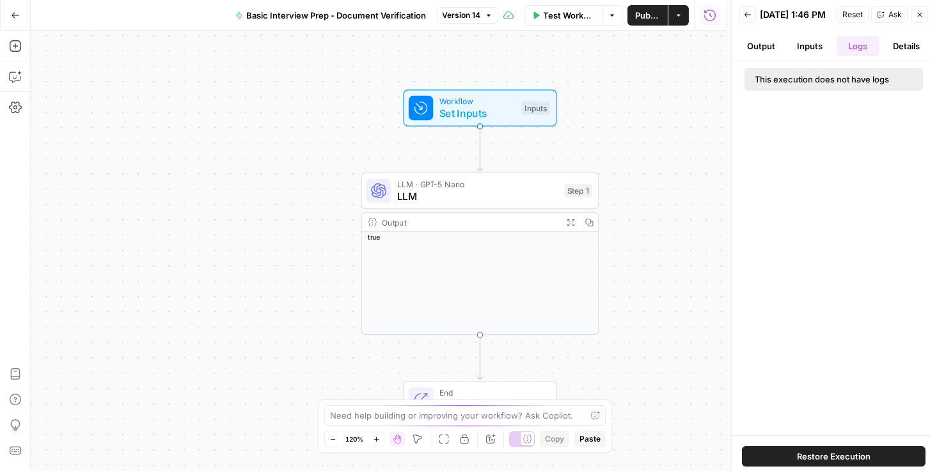
click at [815, 49] on button "Inputs" at bounding box center [809, 46] width 43 height 20
click at [921, 56] on button "Details" at bounding box center [906, 46] width 43 height 20
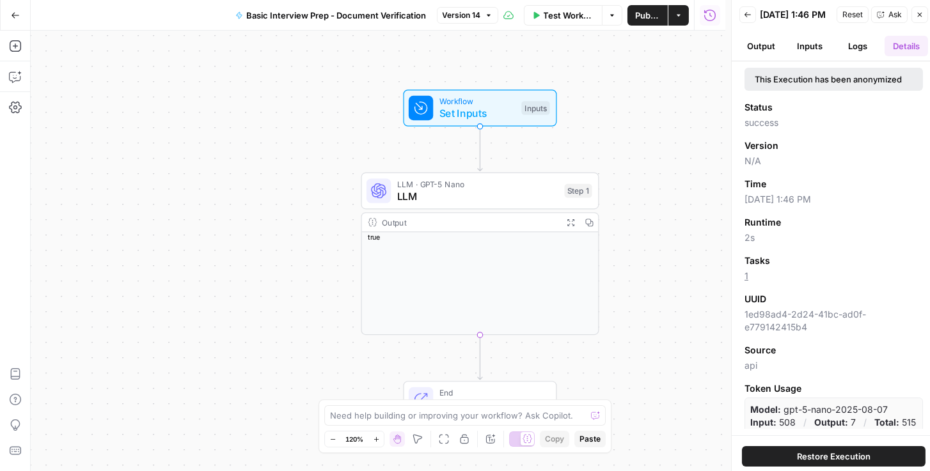
click at [771, 55] on button "Output" at bounding box center [760, 46] width 43 height 20
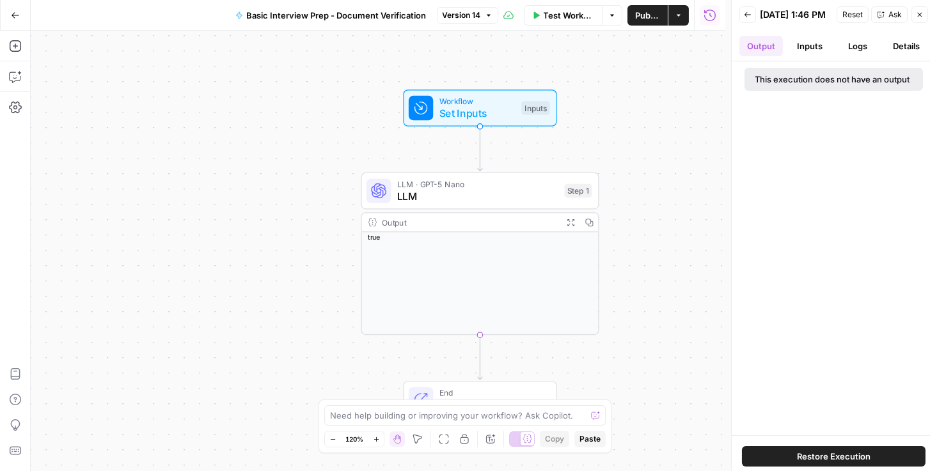
click at [753, 23] on button "Back" at bounding box center [747, 14] width 17 height 17
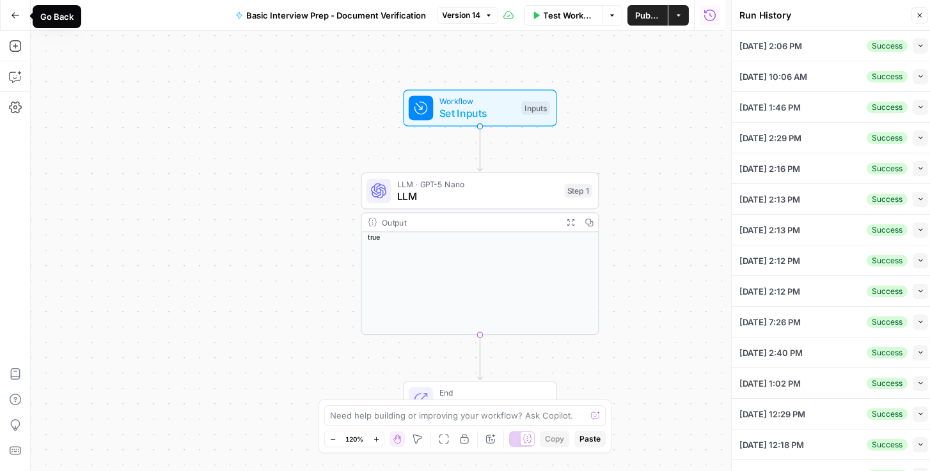
click at [20, 15] on button "Go Back" at bounding box center [15, 15] width 23 height 23
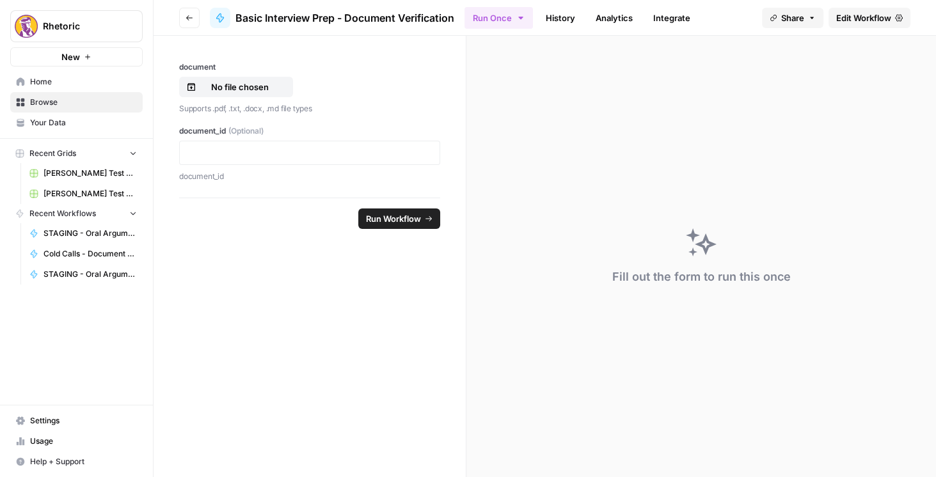
click at [193, 17] on span "Go back" at bounding box center [193, 17] width 1 height 1
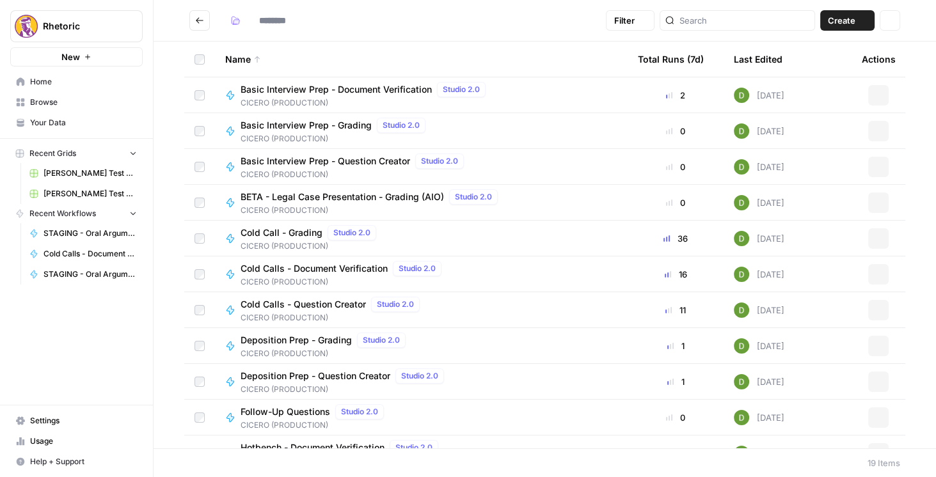
type input "**********"
click at [311, 267] on span "Cold Calls - Document Verification" at bounding box center [313, 268] width 147 height 13
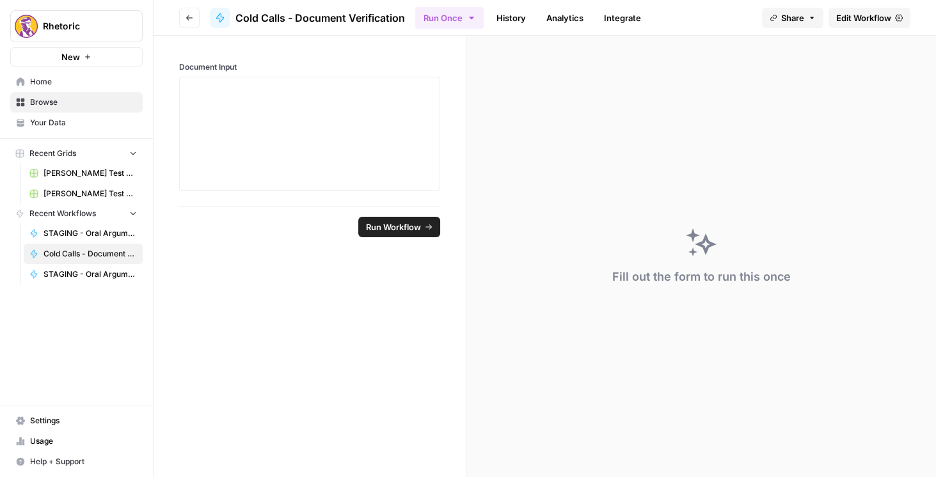
click at [856, 22] on span "Edit Workflow" at bounding box center [863, 18] width 55 height 13
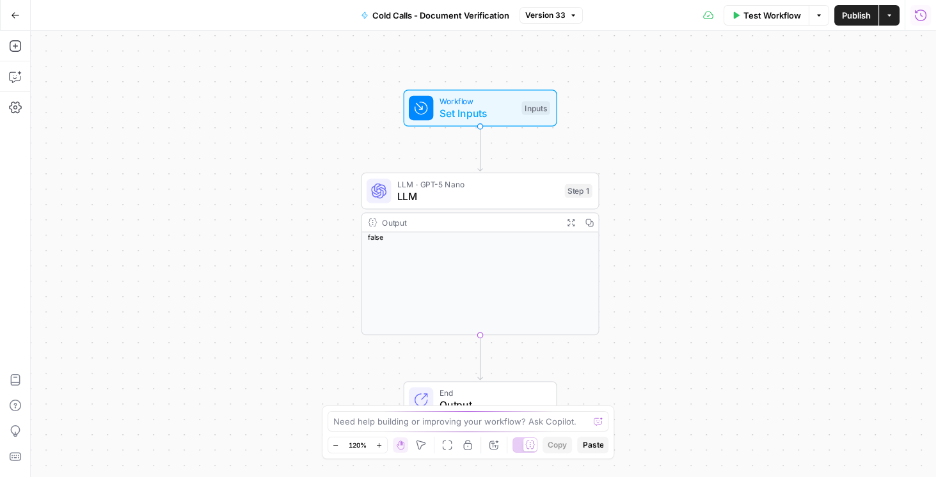
click at [920, 20] on icon "button" at bounding box center [920, 15] width 13 height 13
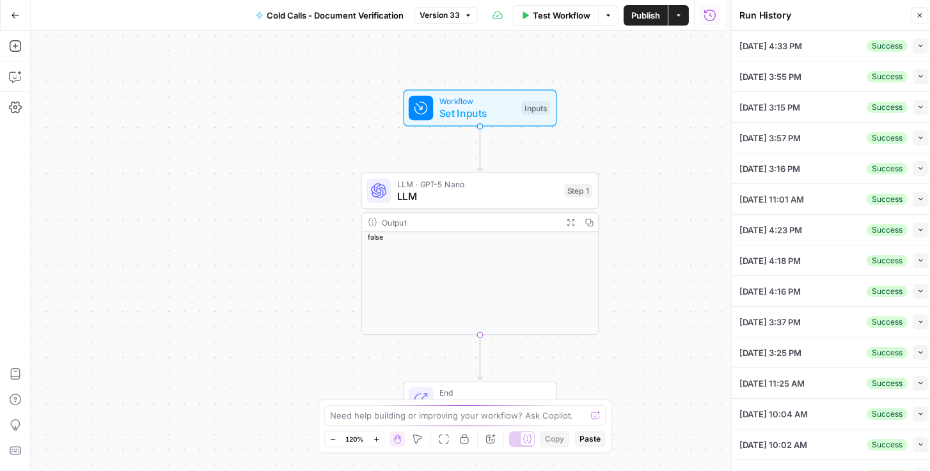
drag, startPoint x: 906, startPoint y: 72, endPoint x: 911, endPoint y: 77, distance: 7.3
click at [906, 74] on div "Success Collapse" at bounding box center [897, 76] width 61 height 15
drag, startPoint x: 911, startPoint y: 77, endPoint x: 913, endPoint y: 91, distance: 14.2
click at [917, 77] on icon "button" at bounding box center [920, 76] width 7 height 7
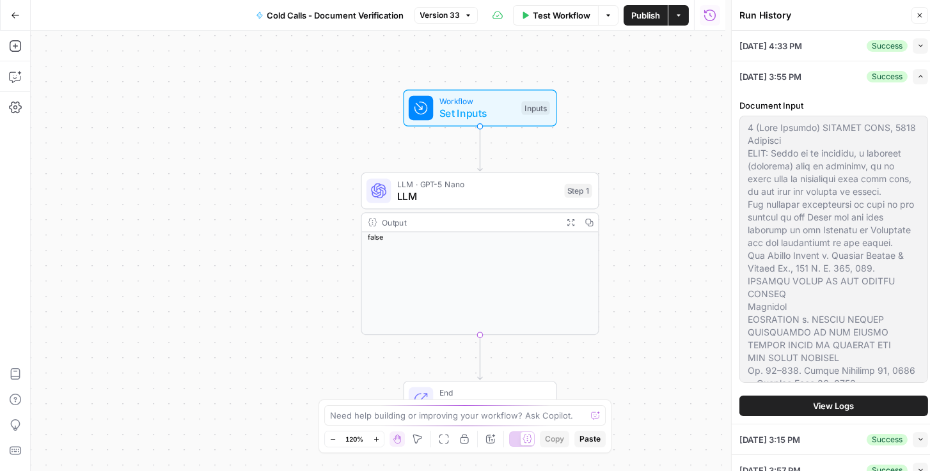
click at [9, 12] on button "Go Back" at bounding box center [15, 15] width 23 height 23
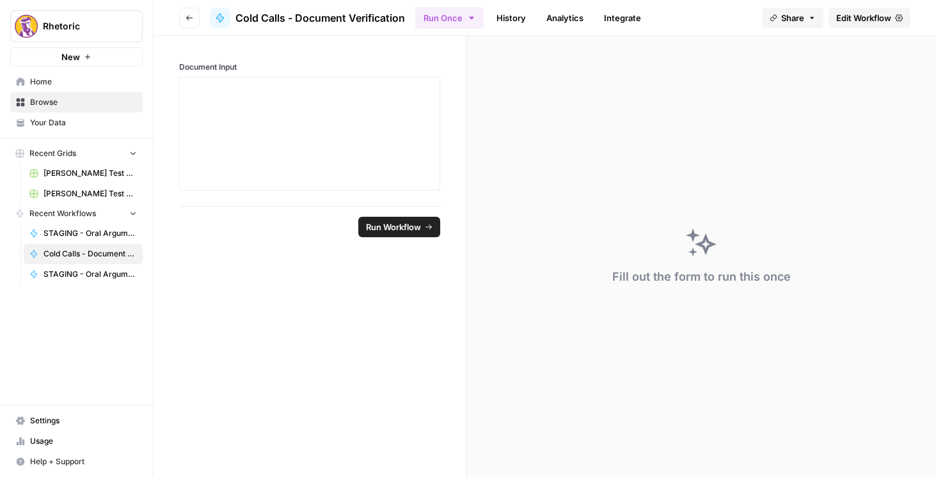
click at [193, 20] on icon "button" at bounding box center [189, 18] width 8 height 8
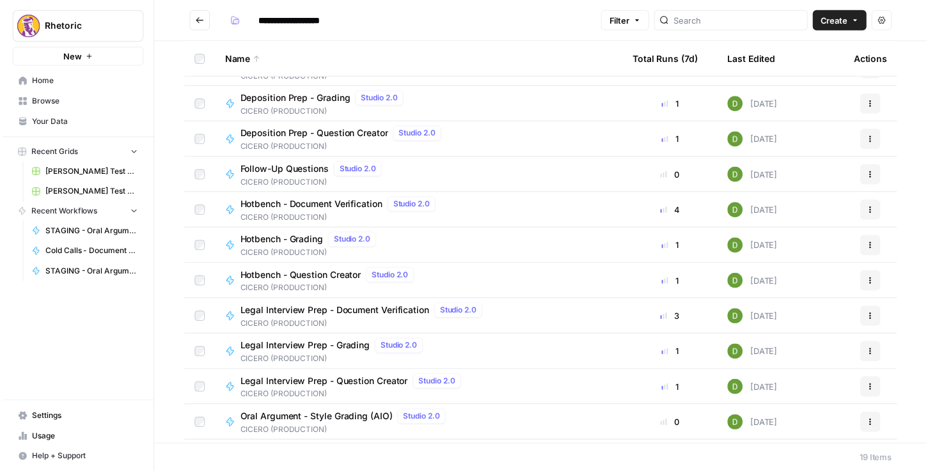
scroll to position [256, 0]
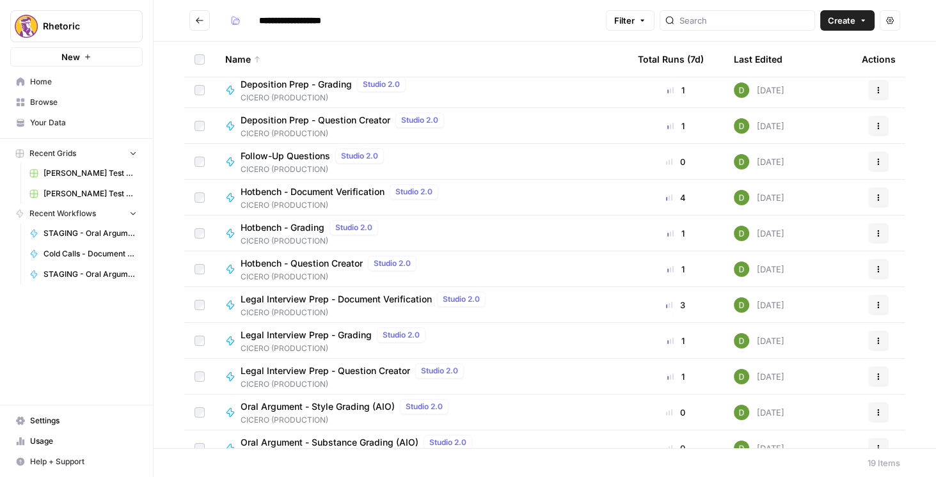
click at [331, 303] on span "Legal Interview Prep - Document Verification" at bounding box center [335, 299] width 191 height 13
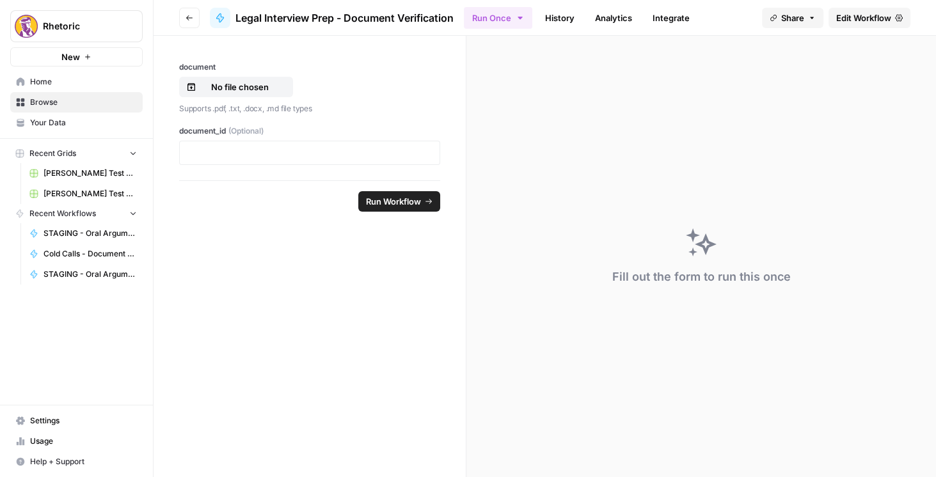
click at [897, 20] on icon at bounding box center [899, 17] width 8 height 7
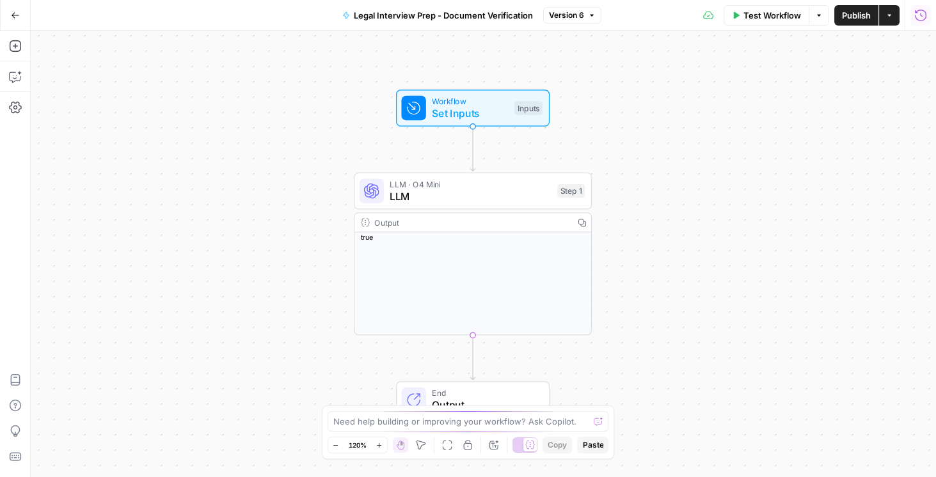
click at [920, 19] on icon "button" at bounding box center [920, 15] width 13 height 13
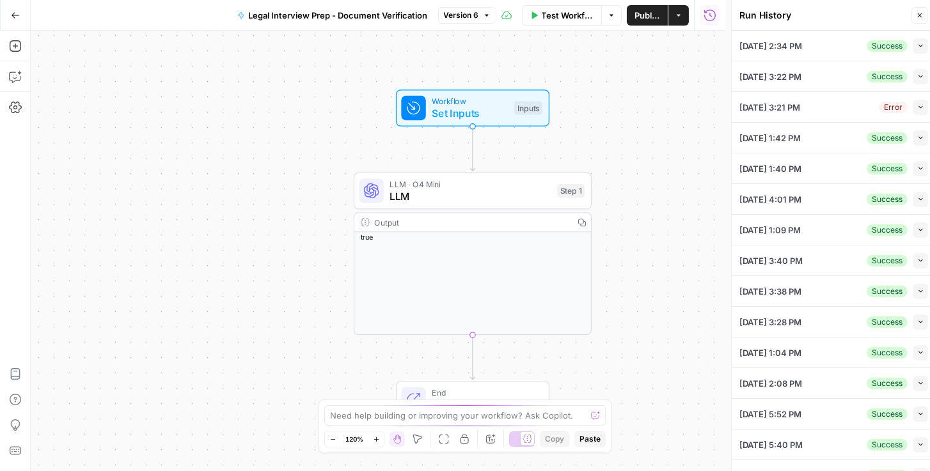
click at [913, 103] on button "Collapse" at bounding box center [920, 107] width 15 height 15
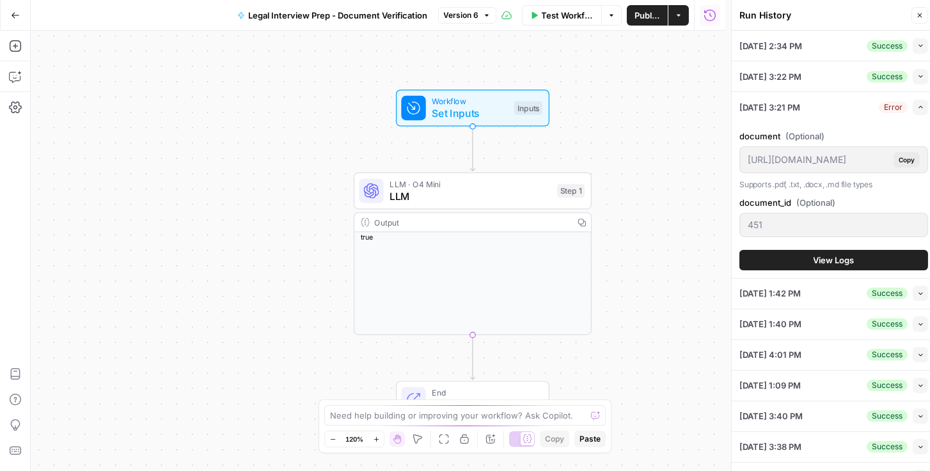
click at [838, 264] on span "View Logs" at bounding box center [834, 260] width 41 height 13
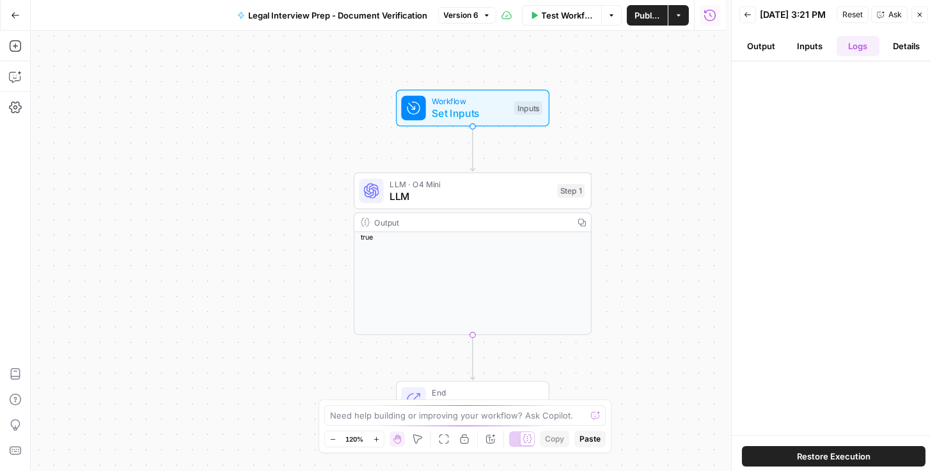
scroll to position [5, 0]
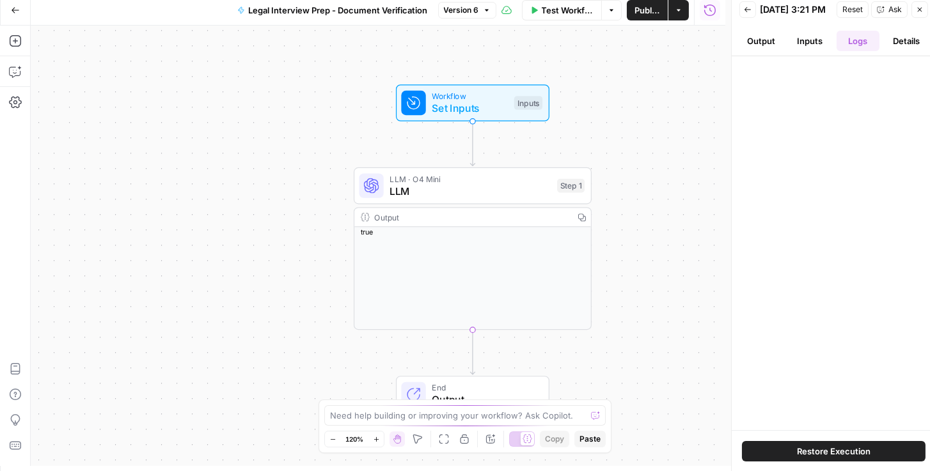
click at [908, 45] on button "Details" at bounding box center [906, 41] width 43 height 20
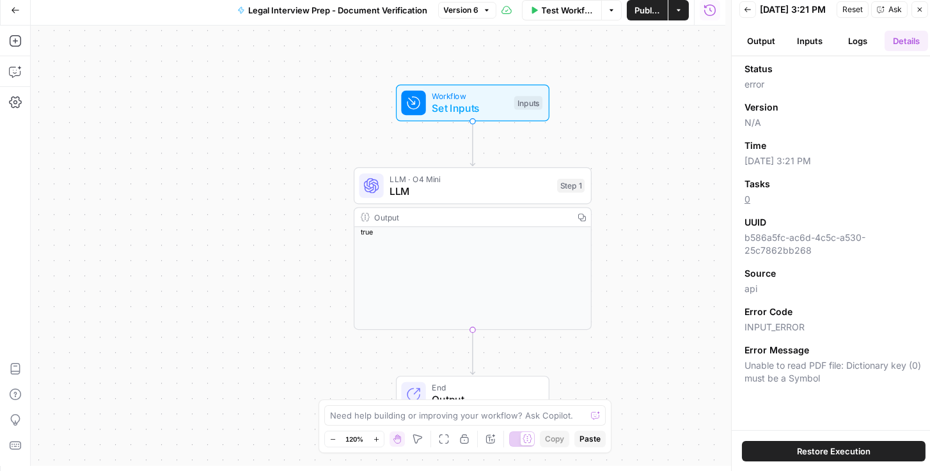
click at [845, 51] on button "Logs" at bounding box center [858, 41] width 43 height 20
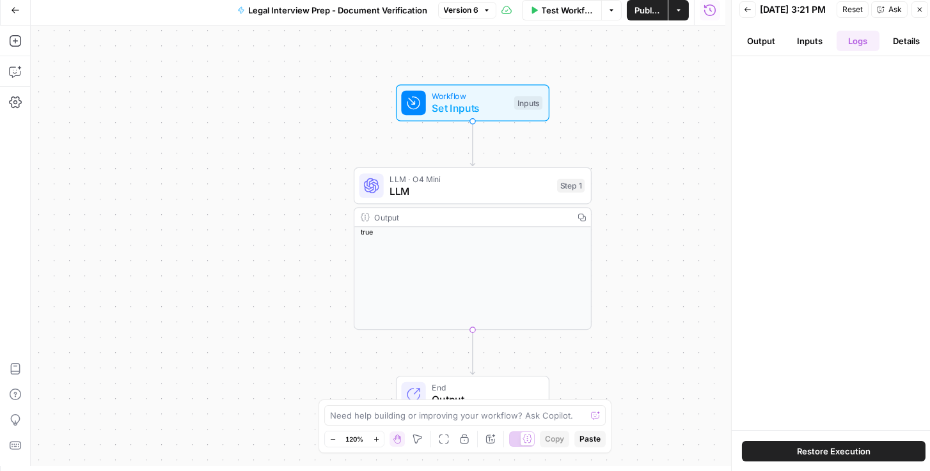
click at [803, 47] on button "Inputs" at bounding box center [809, 41] width 43 height 20
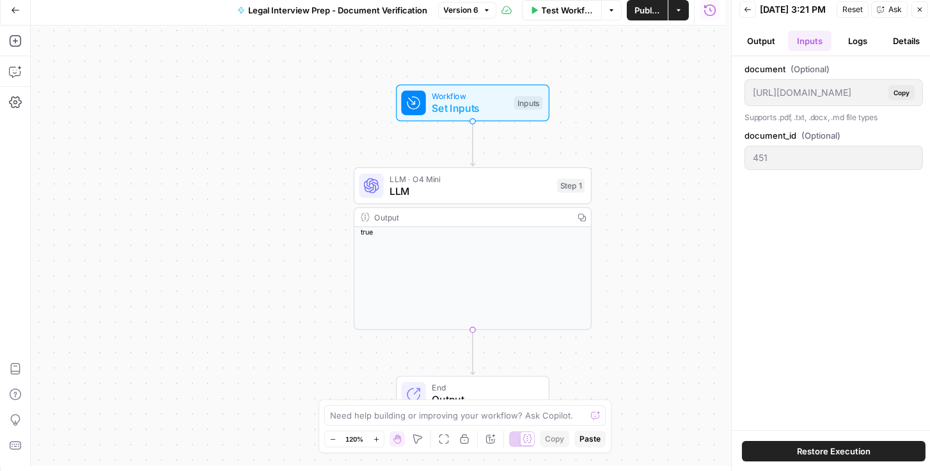
click at [762, 51] on button "Output" at bounding box center [760, 41] width 43 height 20
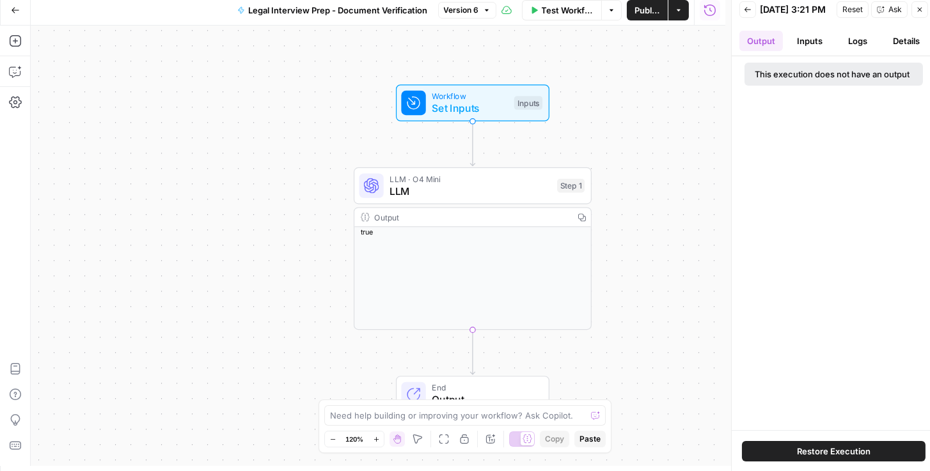
click at [812, 51] on button "Inputs" at bounding box center [809, 41] width 43 height 20
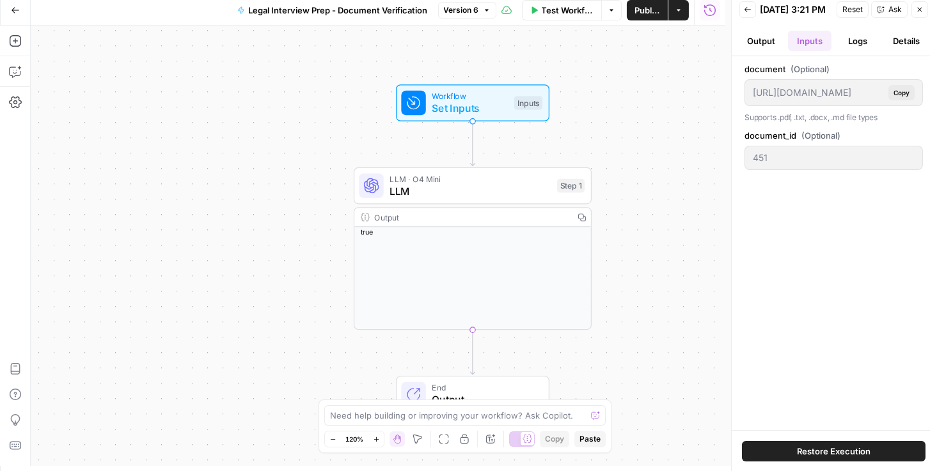
click at [847, 51] on button "Logs" at bounding box center [858, 41] width 43 height 20
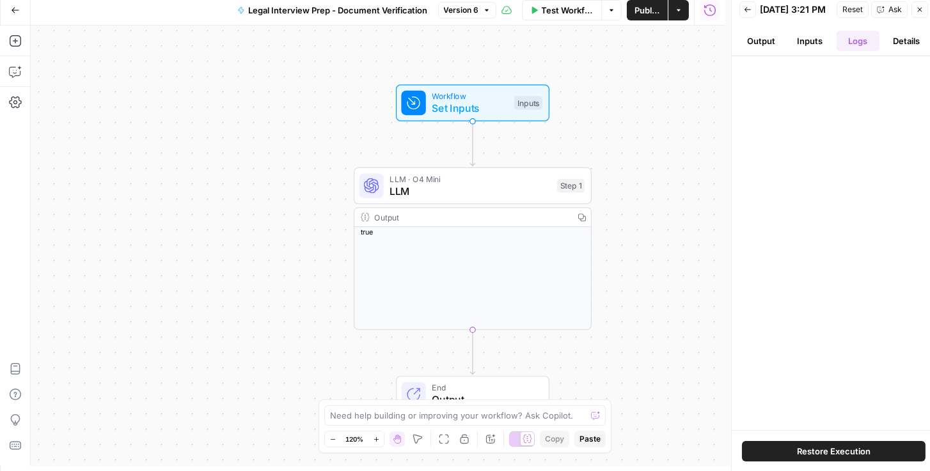
click at [898, 49] on button "Details" at bounding box center [906, 41] width 43 height 20
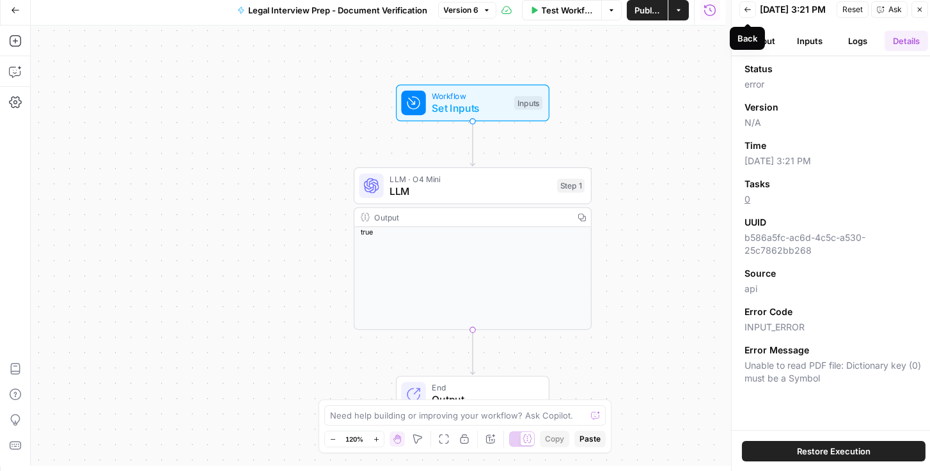
click at [745, 17] on button "Back" at bounding box center [747, 9] width 17 height 17
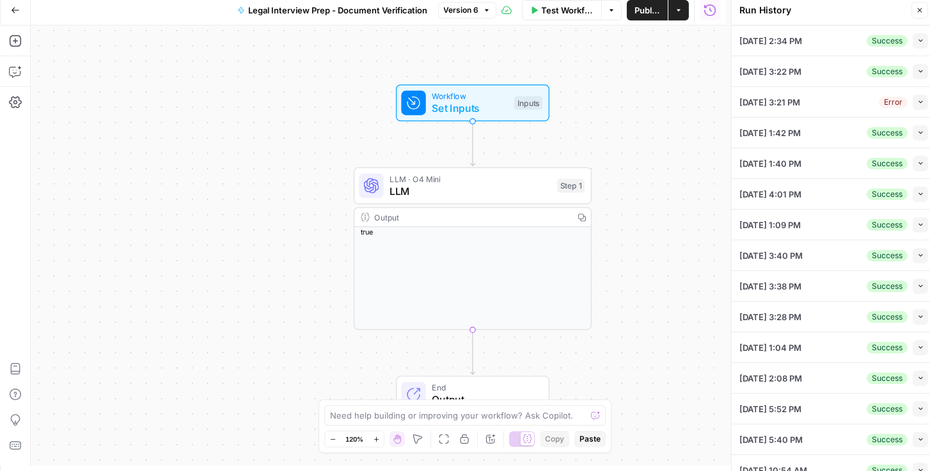
click at [19, 15] on button "Go Back" at bounding box center [15, 10] width 23 height 23
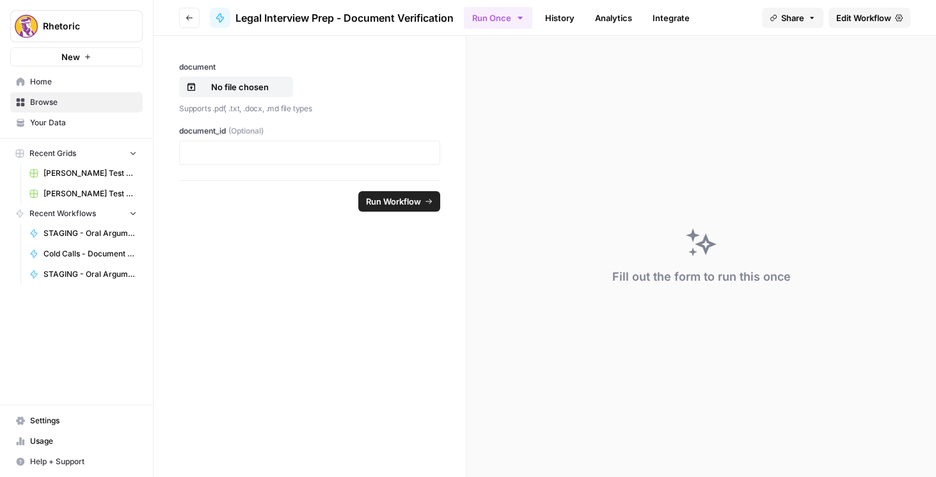
click at [185, 19] on icon "button" at bounding box center [189, 18] width 8 height 8
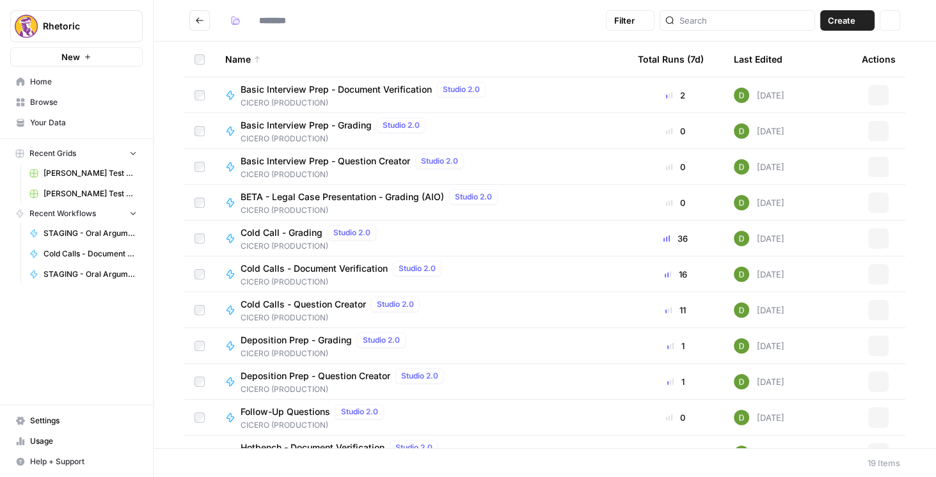
type input "**********"
click at [363, 278] on span "CICERO (PRODUCTION)" at bounding box center [343, 282] width 206 height 12
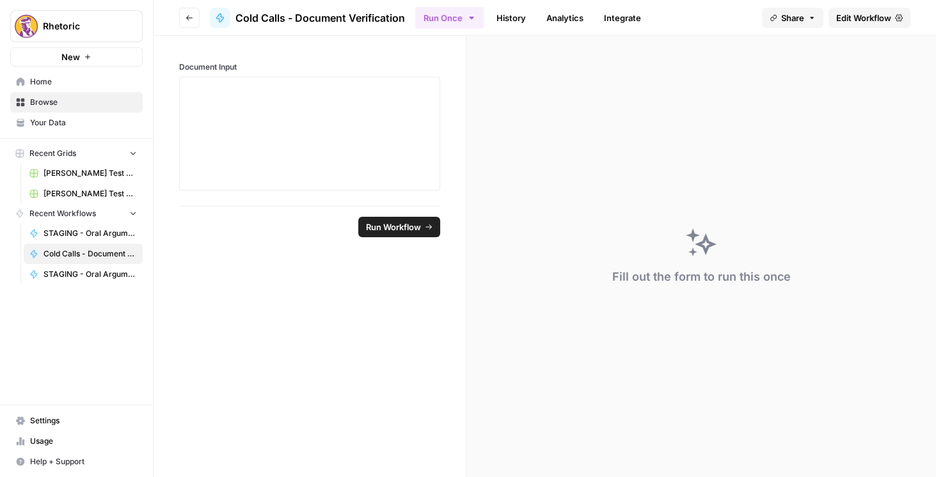
click at [874, 18] on span "Edit Workflow" at bounding box center [863, 18] width 55 height 13
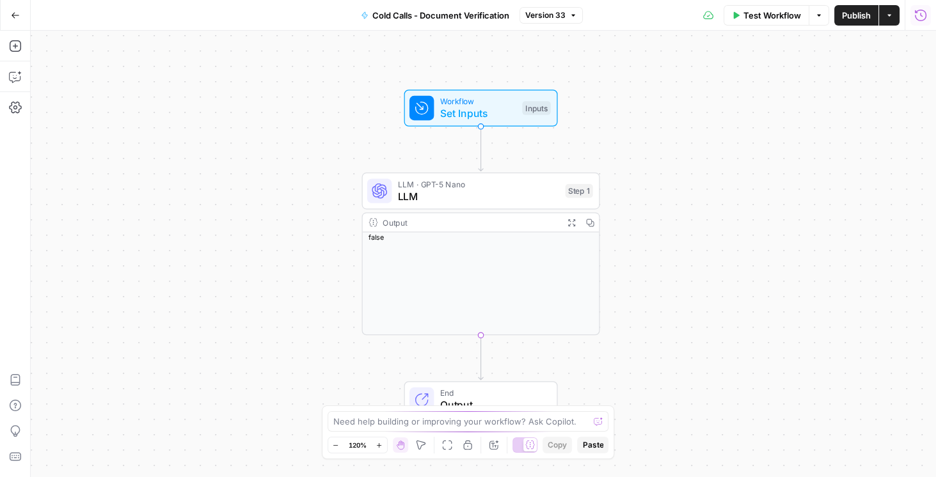
click at [924, 14] on icon "button" at bounding box center [920, 15] width 13 height 13
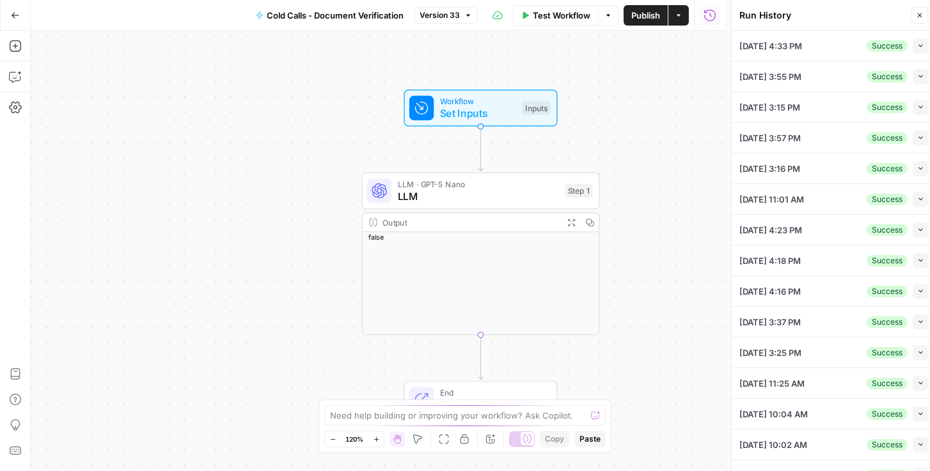
click at [913, 141] on button "Collapse" at bounding box center [920, 137] width 15 height 15
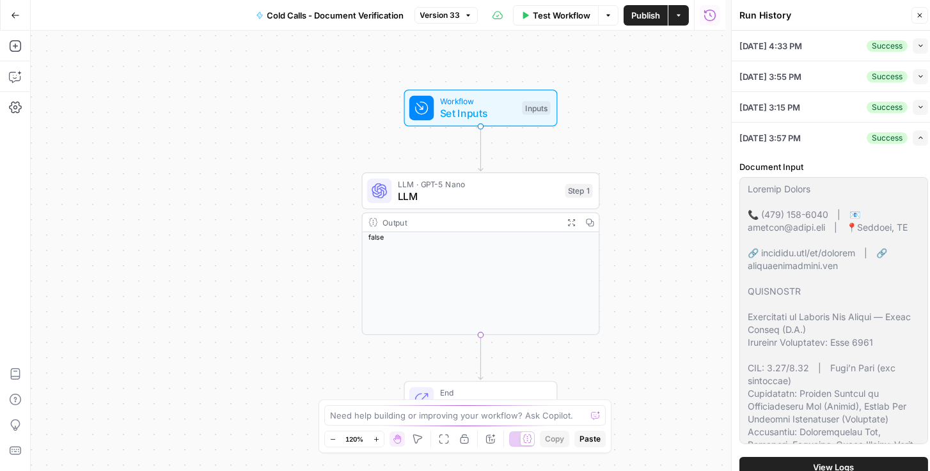
click at [917, 139] on icon "button" at bounding box center [920, 137] width 7 height 7
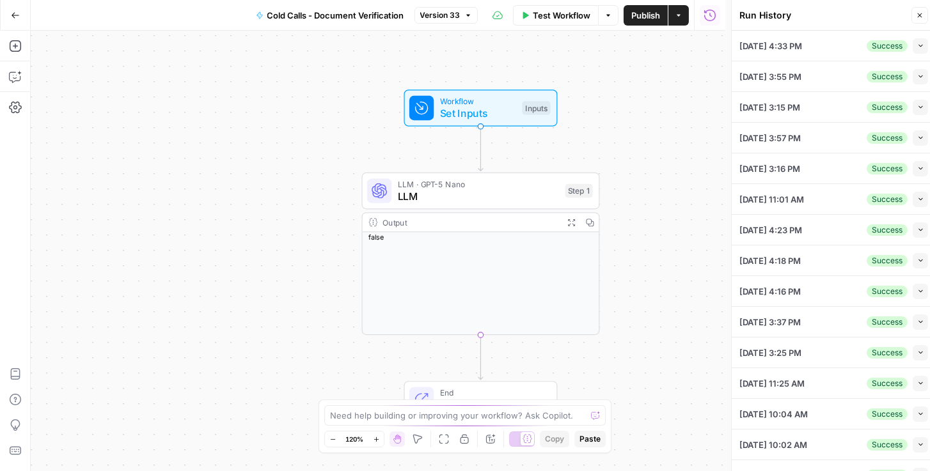
click at [915, 111] on button "Collapse" at bounding box center [920, 107] width 15 height 15
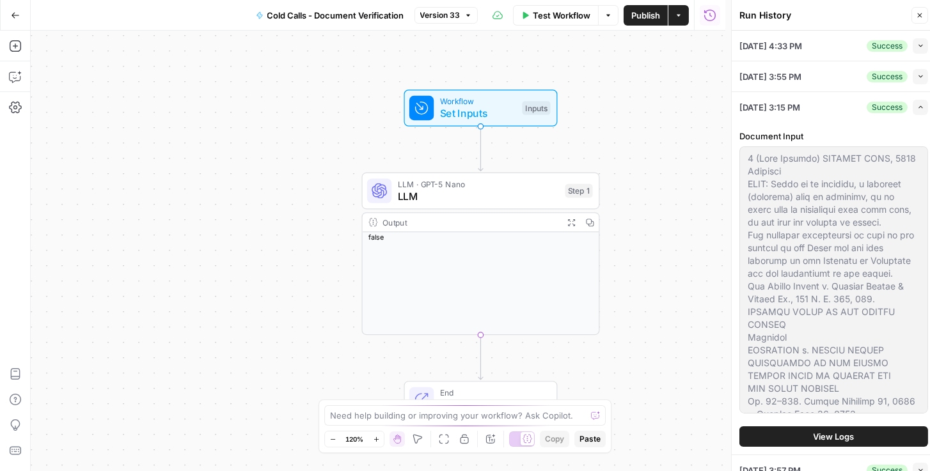
click at [917, 109] on icon "button" at bounding box center [920, 107] width 7 height 7
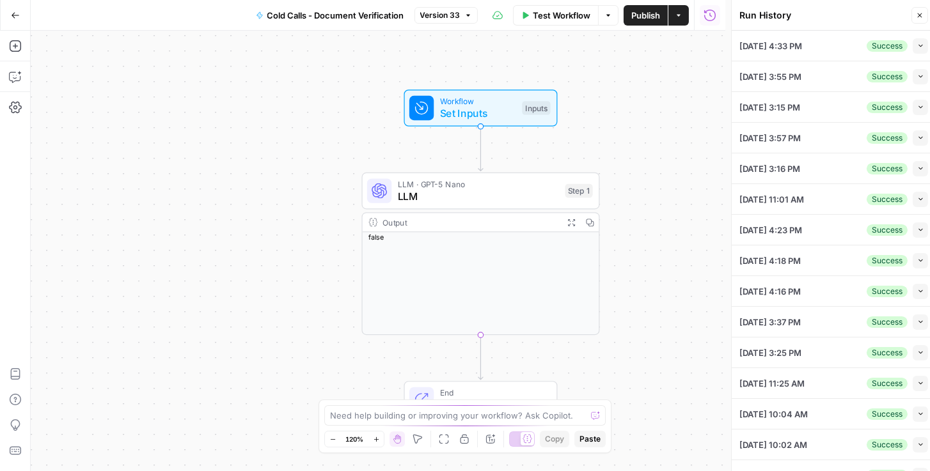
click at [917, 75] on icon "button" at bounding box center [920, 76] width 7 height 7
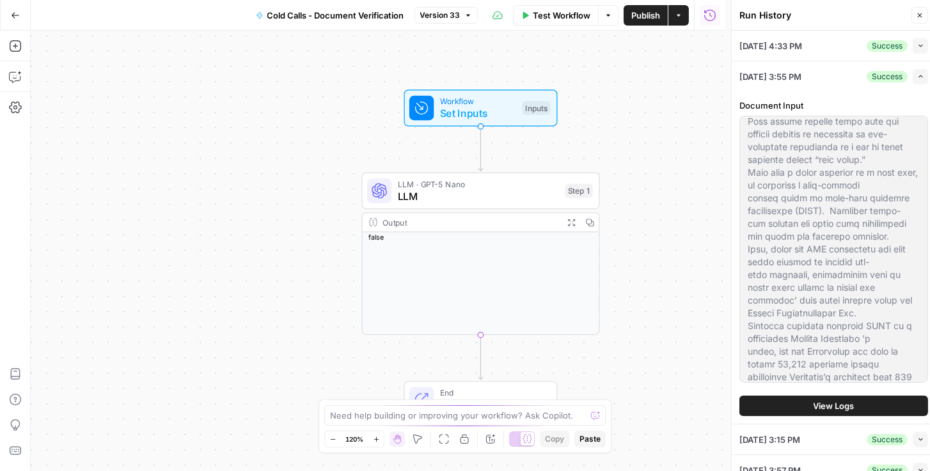
scroll to position [475, 0]
click at [913, 434] on button "Collapse" at bounding box center [920, 439] width 15 height 15
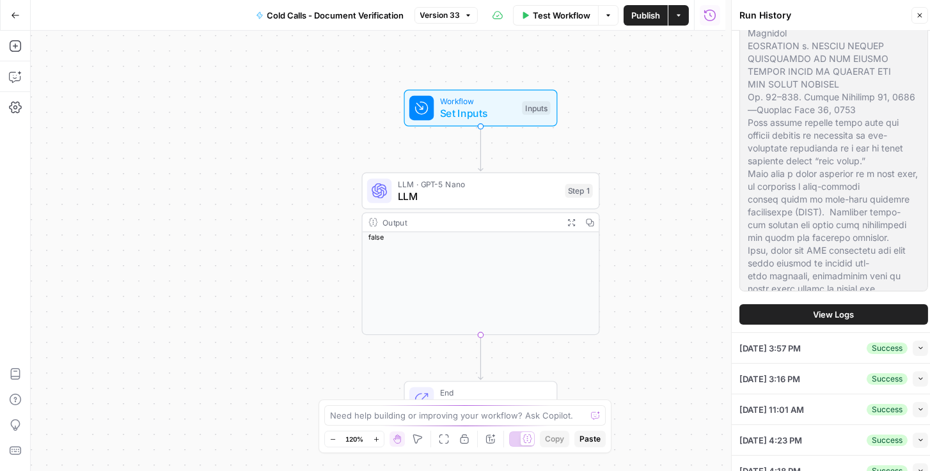
scroll to position [146, 0]
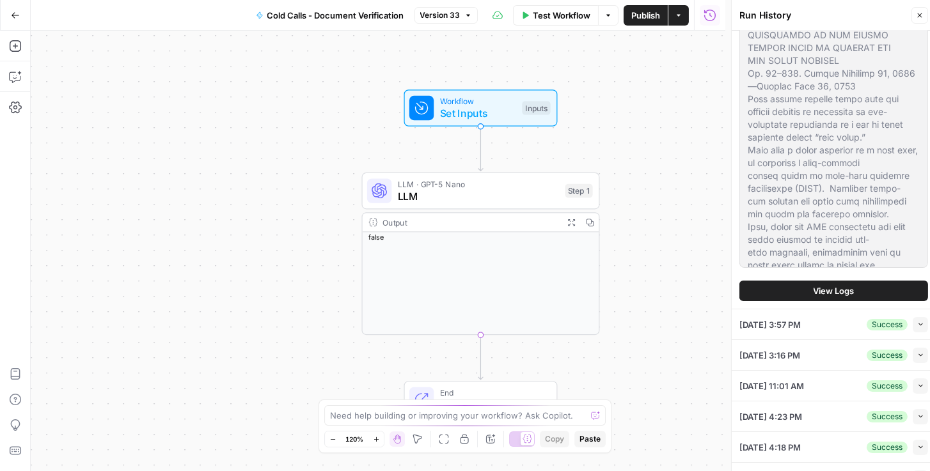
click at [917, 386] on icon "button" at bounding box center [920, 385] width 7 height 7
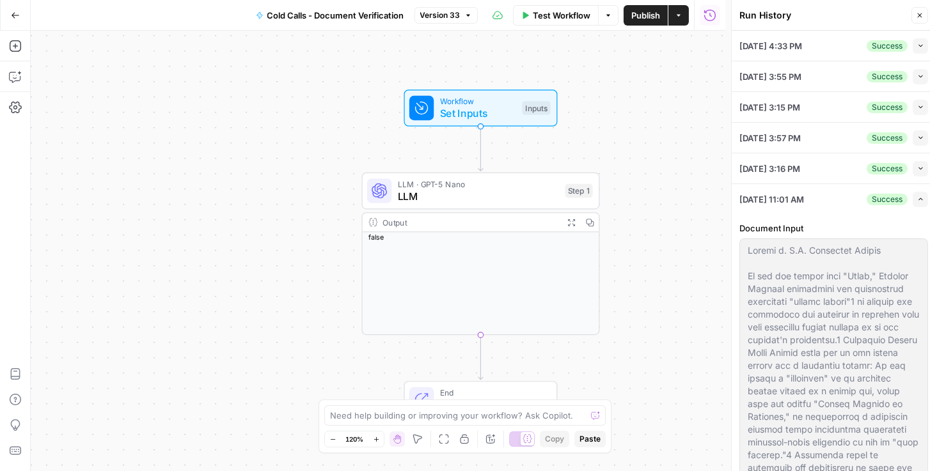
scroll to position [256, 0]
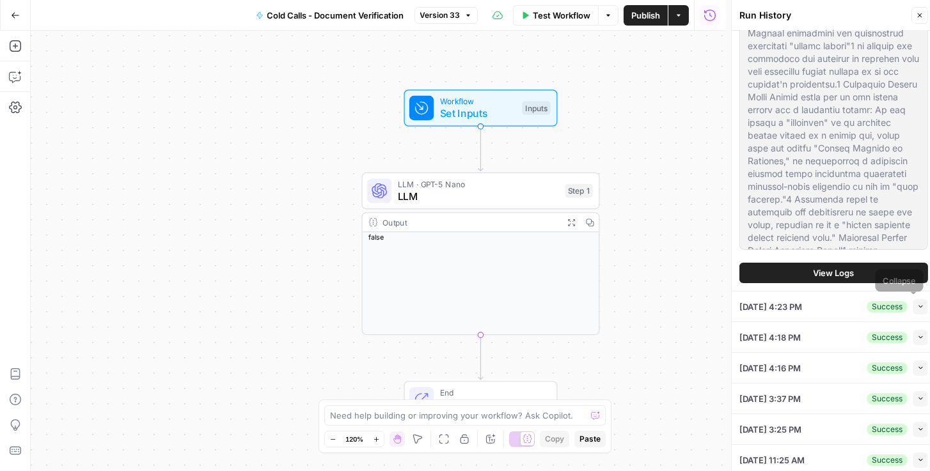
click at [913, 308] on button "Collapse" at bounding box center [920, 306] width 15 height 15
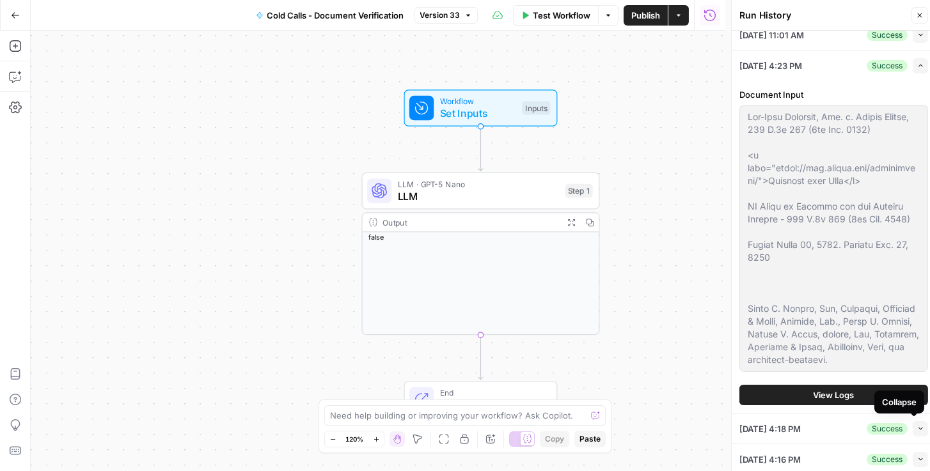
click at [917, 456] on icon "button" at bounding box center [920, 459] width 7 height 7
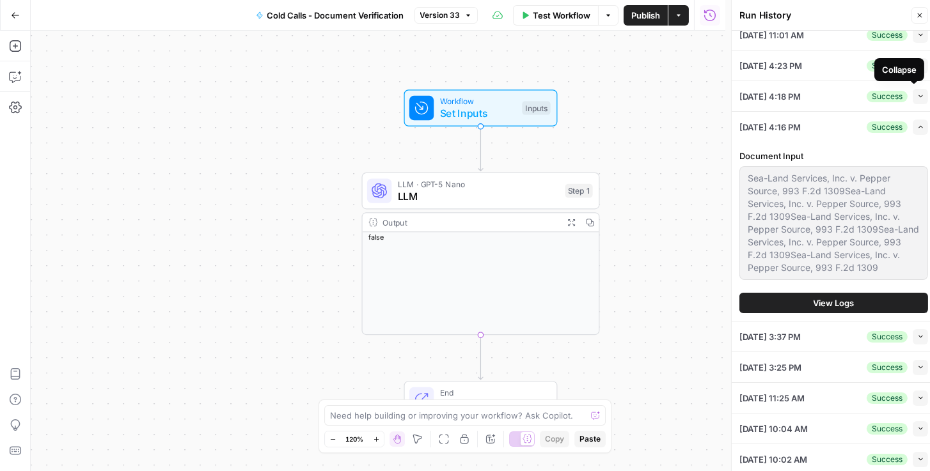
click at [917, 95] on icon "button" at bounding box center [920, 96] width 7 height 7
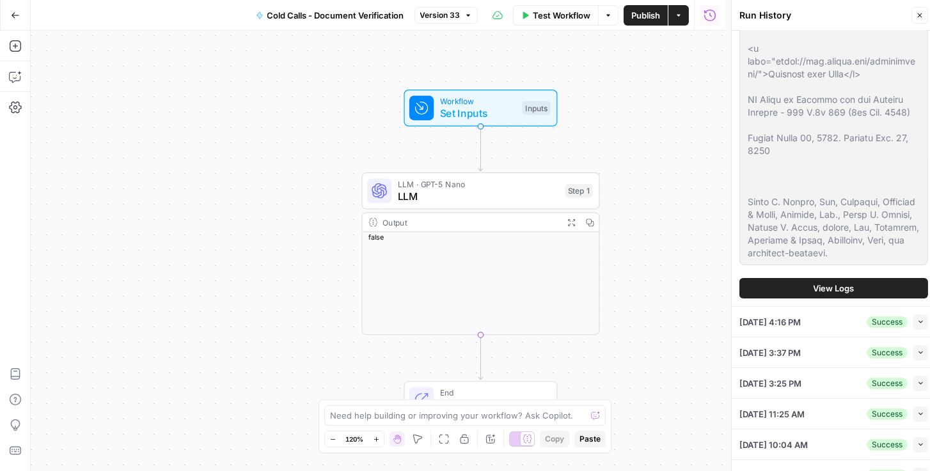
scroll to position [311, 0]
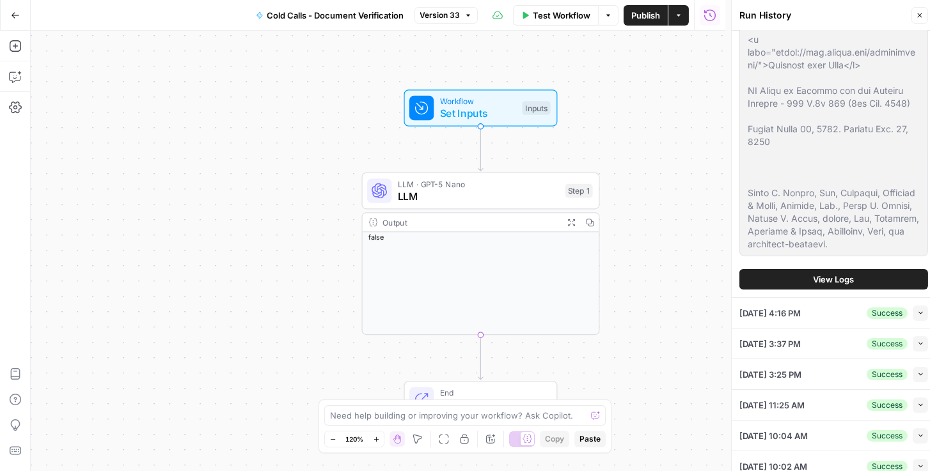
click at [913, 315] on button "Collapse" at bounding box center [920, 313] width 15 height 15
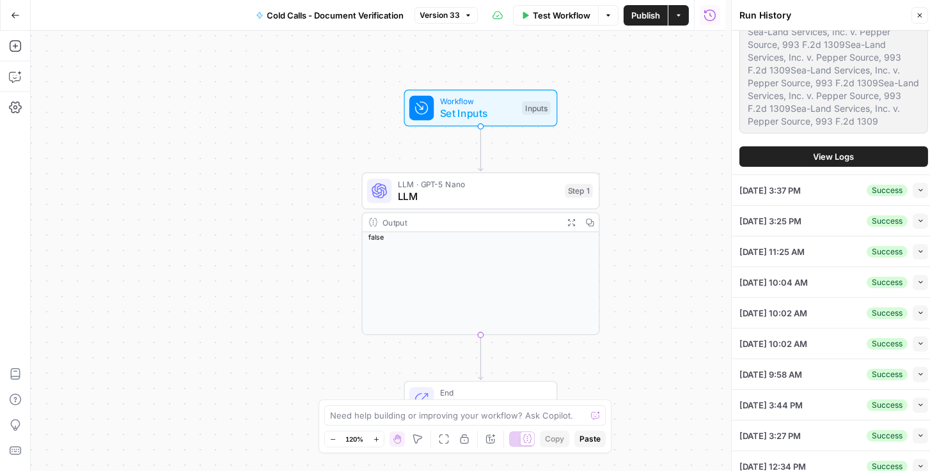
click at [917, 191] on icon "button" at bounding box center [920, 190] width 7 height 7
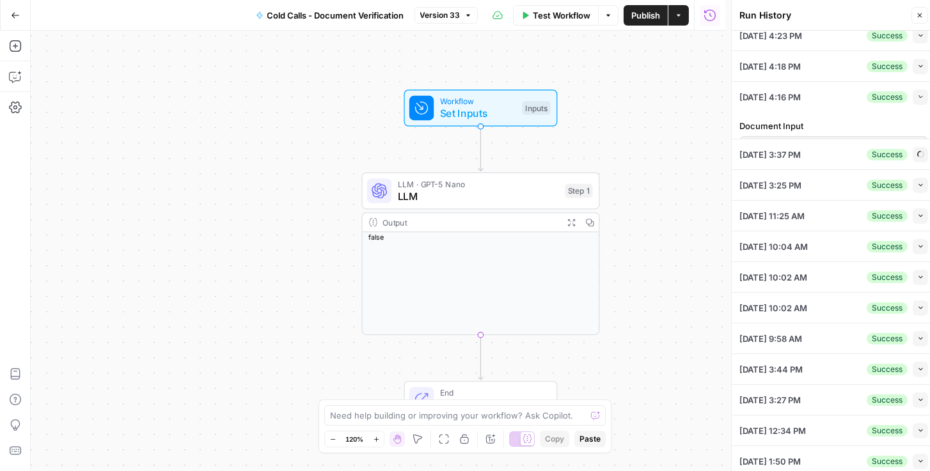
scroll to position [164, 0]
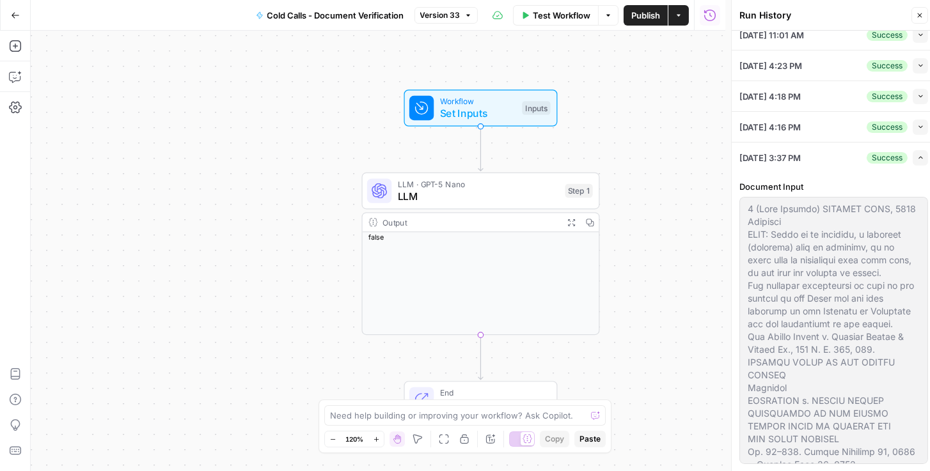
click at [917, 126] on icon "button" at bounding box center [920, 126] width 7 height 7
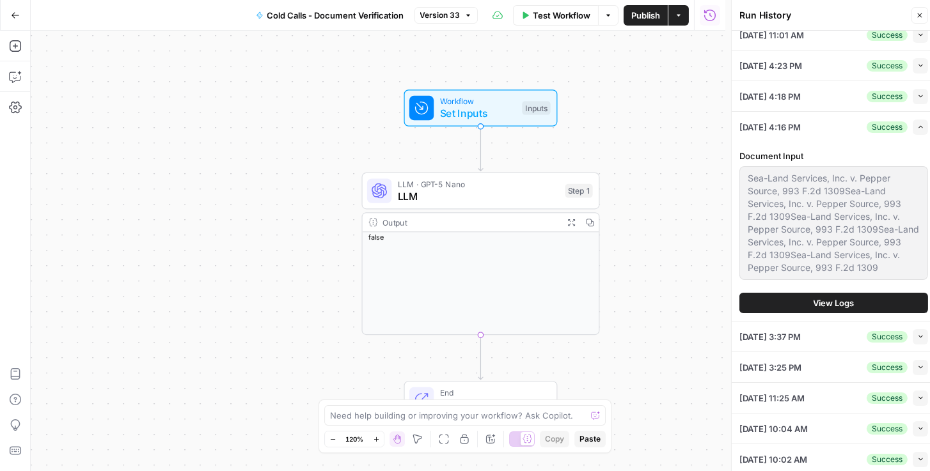
click at [746, 180] on div "Sea-Land Services, Inc. v. Pepper Source, 993 F.2d 1309Sea-Land Services, Inc. …" at bounding box center [833, 223] width 189 height 114
click at [837, 305] on span "View Logs" at bounding box center [834, 303] width 41 height 13
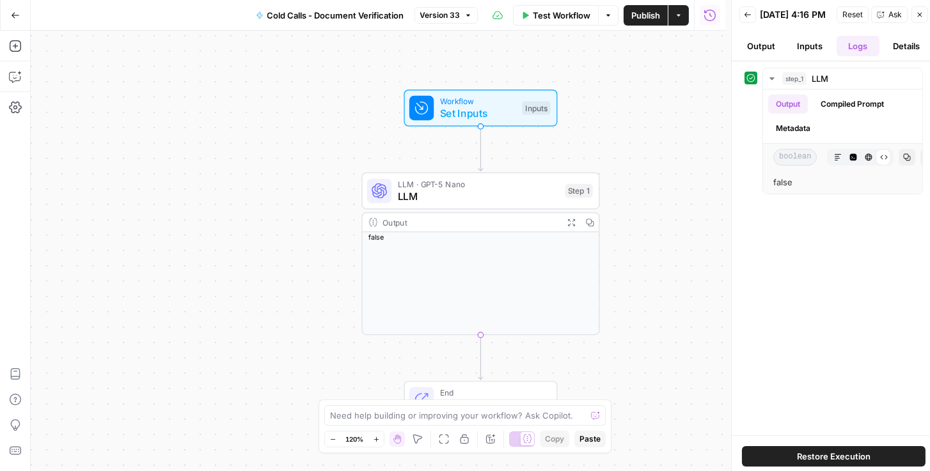
click at [807, 54] on button "Inputs" at bounding box center [809, 46] width 43 height 20
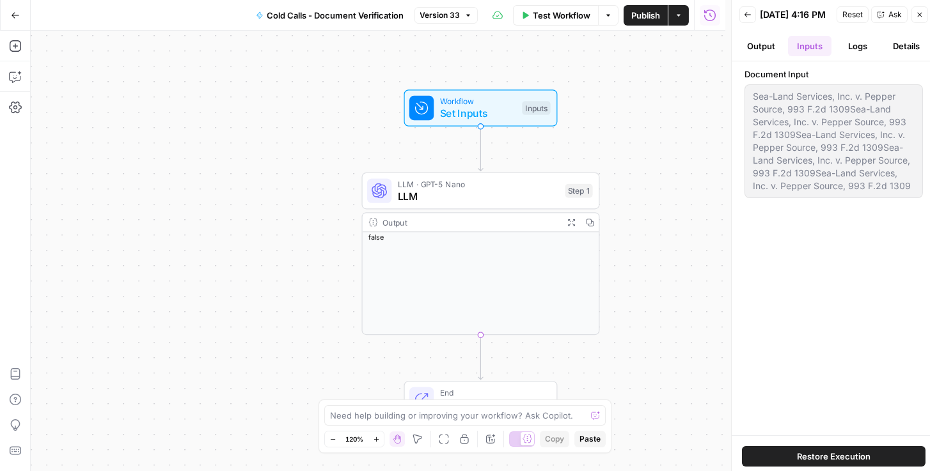
click at [899, 56] on button "Details" at bounding box center [906, 46] width 43 height 20
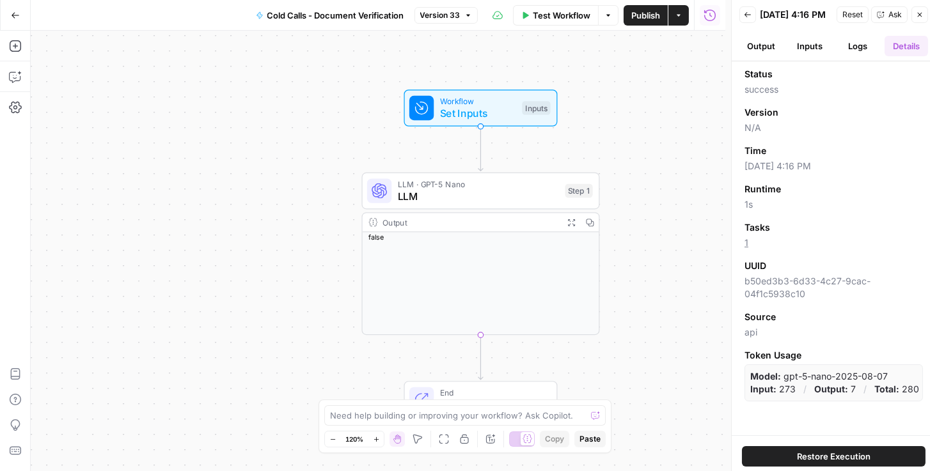
click at [770, 54] on button "Output" at bounding box center [760, 46] width 43 height 20
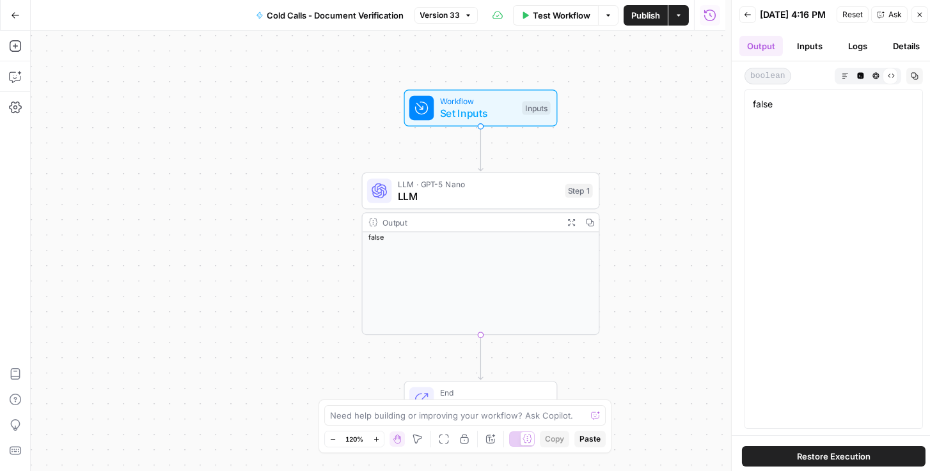
click at [802, 56] on button "Inputs" at bounding box center [809, 46] width 43 height 20
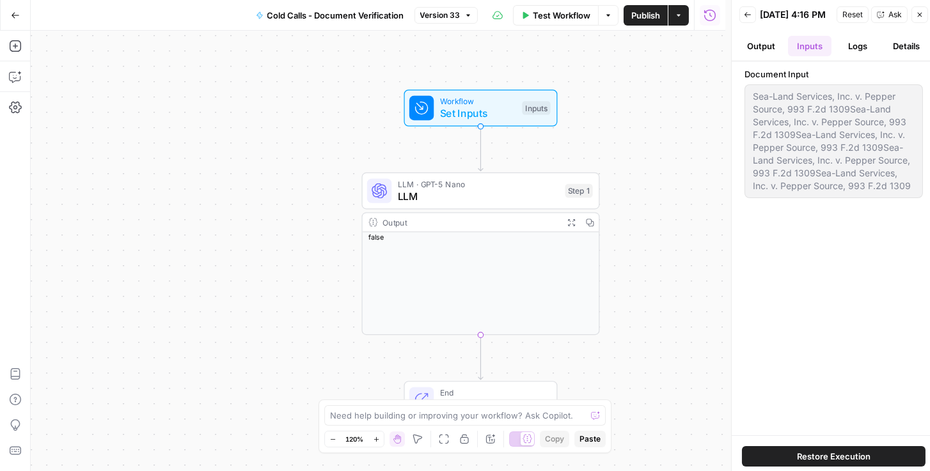
click at [773, 272] on div "Document Input Sea-Land Services, Inc. v. Pepper Source, 993 F.2d 1309Sea-Land …" at bounding box center [833, 248] width 178 height 361
click at [14, 15] on icon "button" at bounding box center [15, 15] width 9 height 9
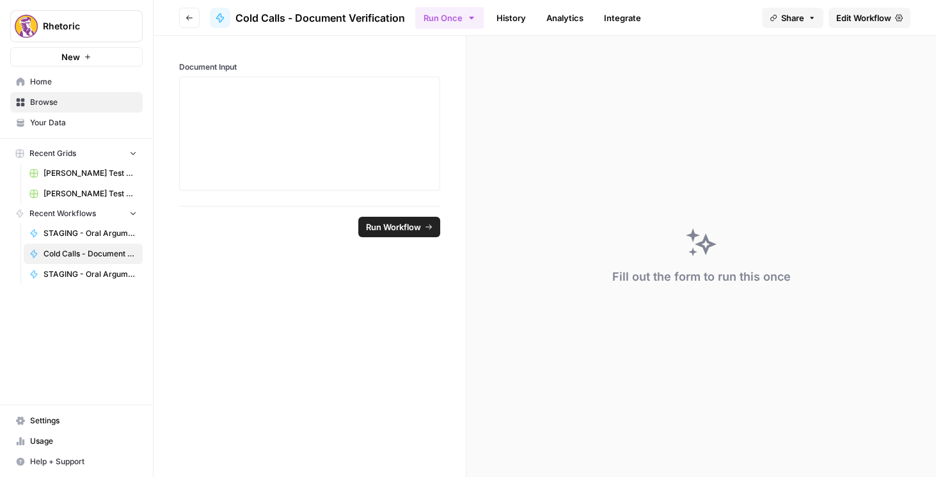
click at [188, 15] on icon "button" at bounding box center [189, 18] width 8 height 8
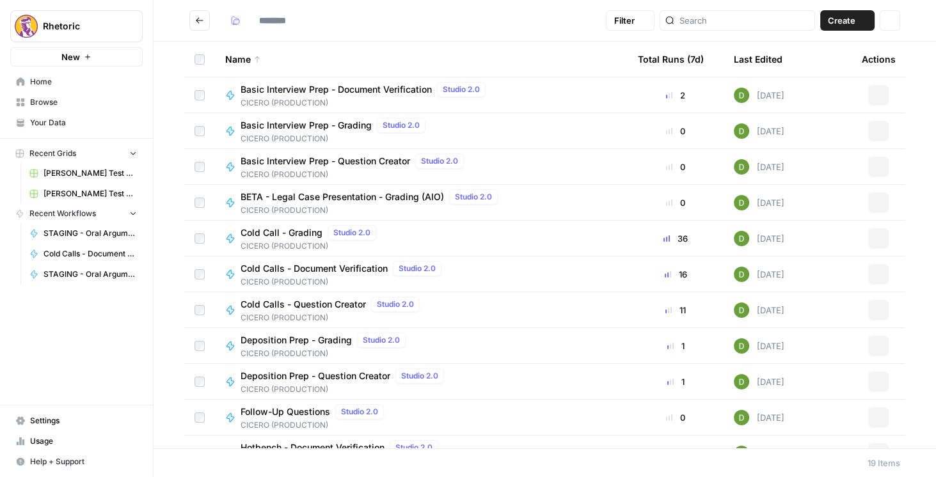
type input "**********"
click at [165, 376] on div "Name Total Runs (7d) Last Edited Actions Basic Interview Prep - Document Verifi…" at bounding box center [544, 245] width 782 height 407
click at [197, 36] on header "**********" at bounding box center [544, 21] width 782 height 42
click at [197, 24] on icon "Go back" at bounding box center [199, 20] width 9 height 9
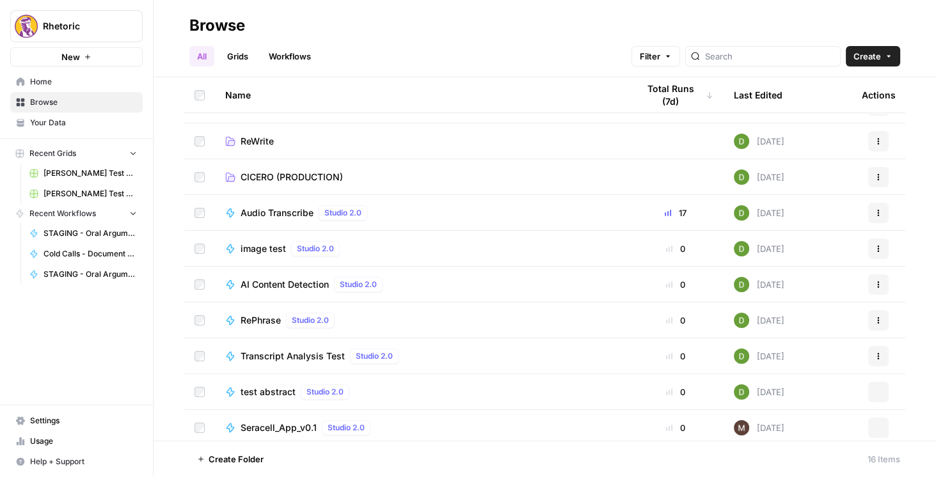
scroll to position [245, 0]
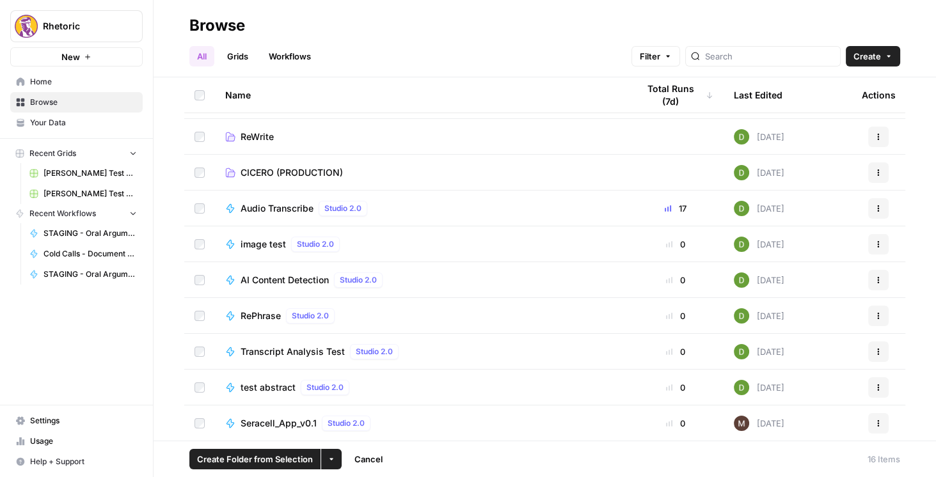
click at [874, 208] on icon "button" at bounding box center [878, 209] width 8 height 8
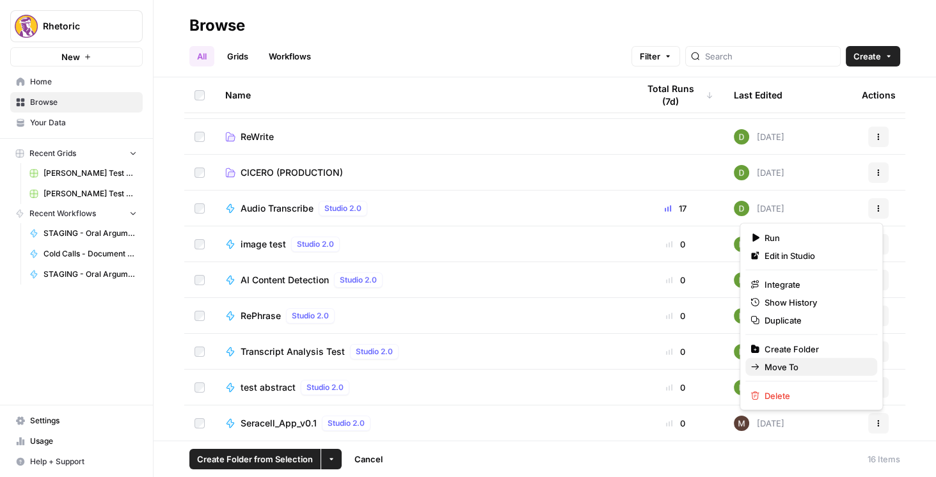
click at [782, 365] on span "Move To" at bounding box center [815, 367] width 102 height 13
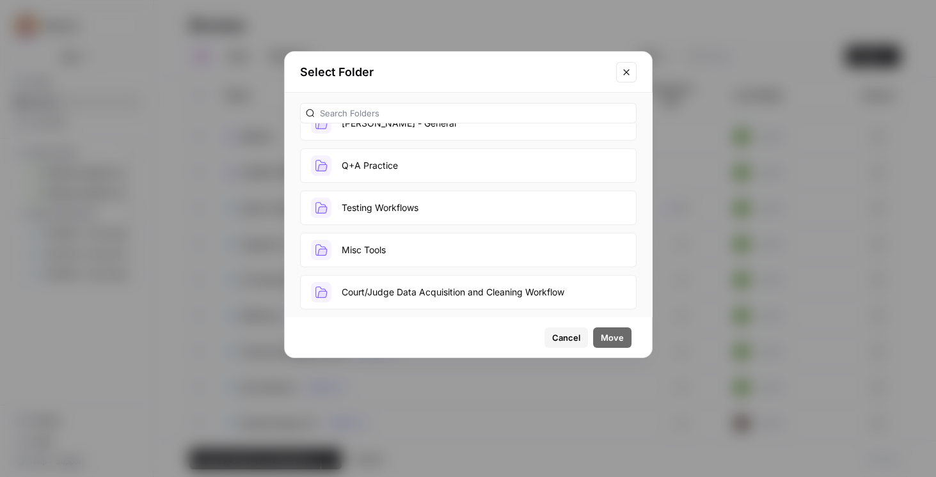
scroll to position [193, 0]
click at [435, 286] on button "CICERO (PRODUCTION)" at bounding box center [468, 293] width 336 height 35
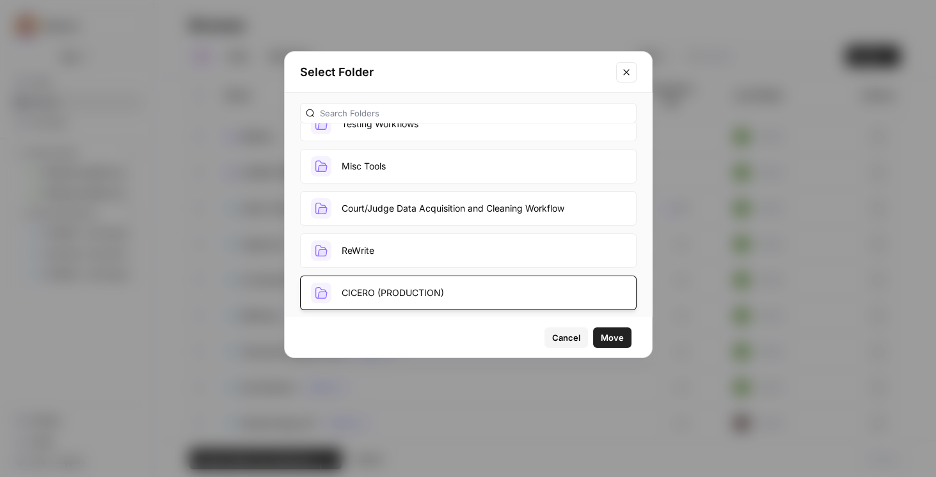
click at [620, 341] on span "Move" at bounding box center [612, 337] width 23 height 13
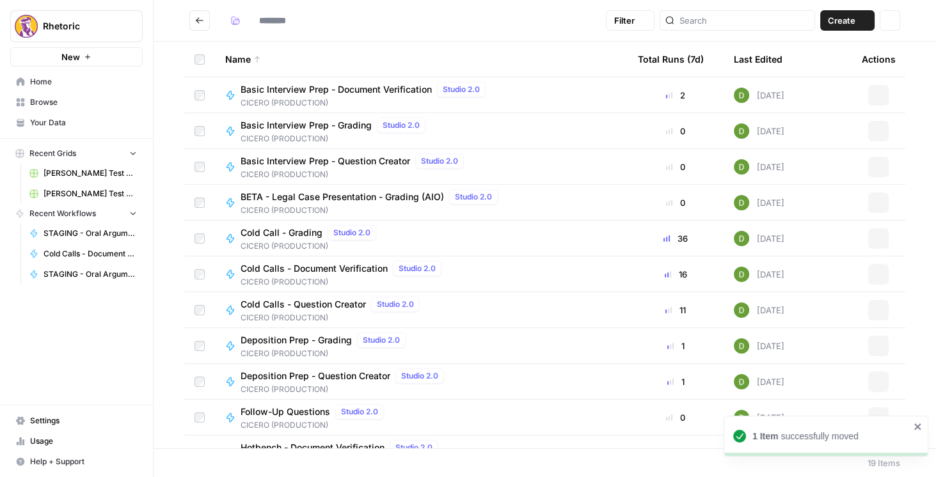
type input "**********"
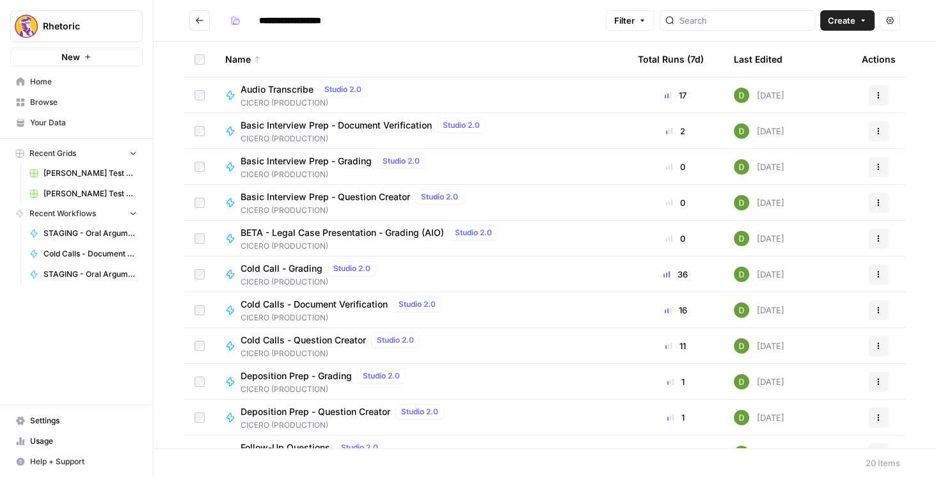
click at [503, 44] on div "Name" at bounding box center [421, 59] width 392 height 35
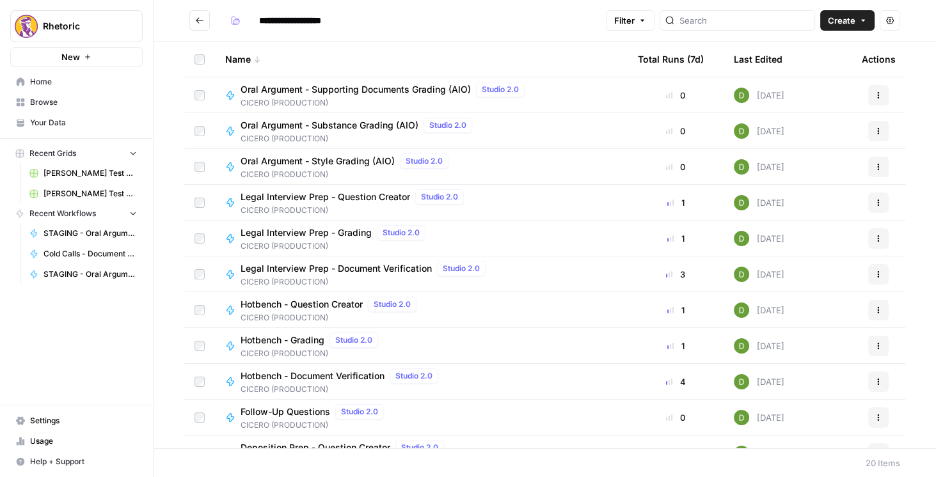
click at [504, 35] on header "**********" at bounding box center [544, 21] width 782 height 42
click at [250, 59] on div "Name" at bounding box center [421, 59] width 392 height 35
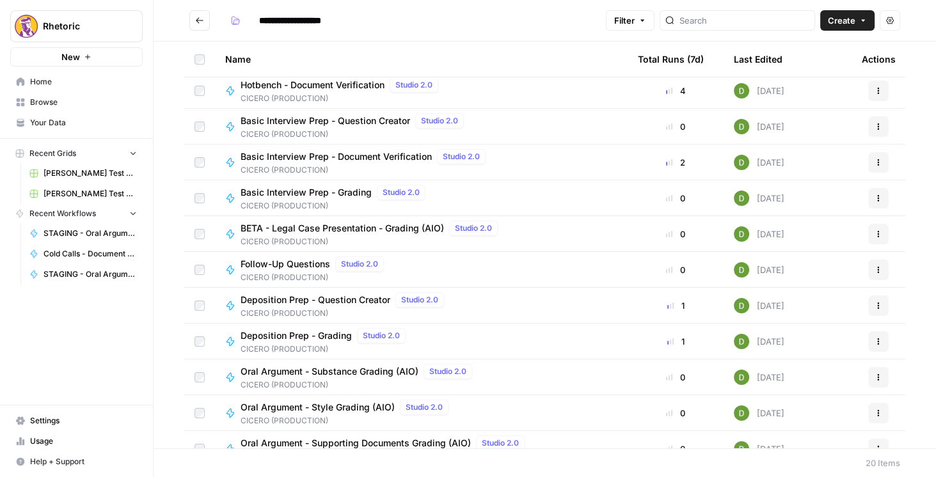
scroll to position [345, 0]
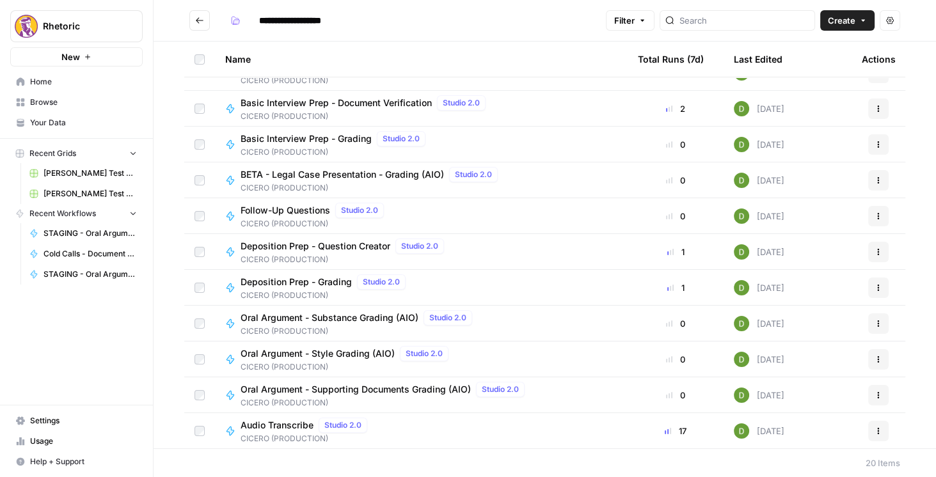
click at [874, 429] on icon "button" at bounding box center [878, 431] width 8 height 8
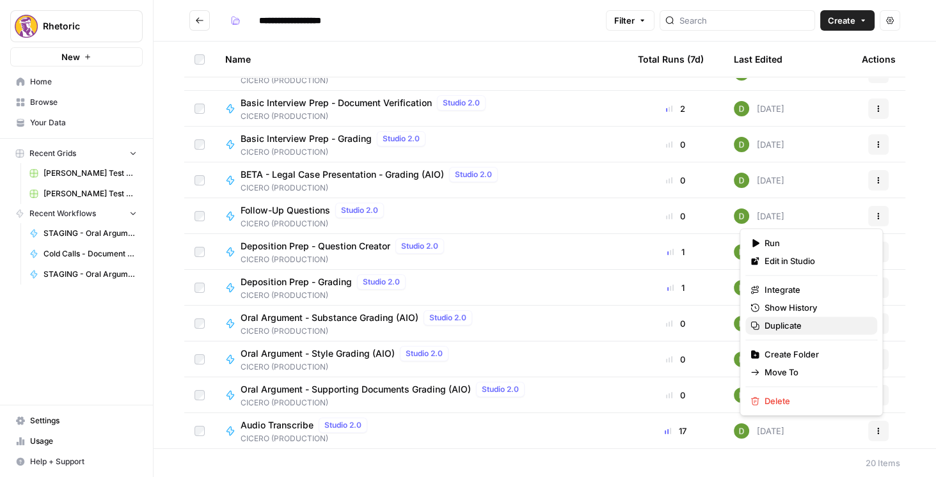
click at [794, 322] on span "Duplicate" at bounding box center [815, 325] width 102 height 13
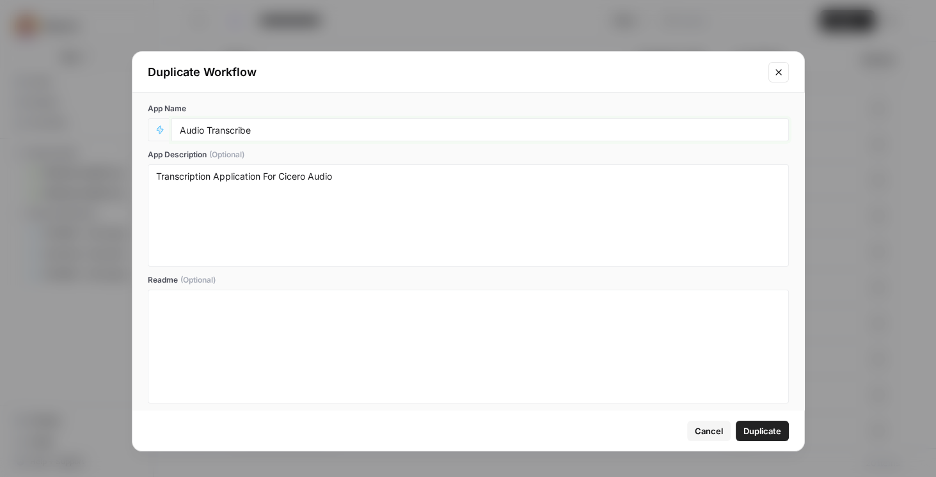
click at [180, 124] on input "Audio Transcribe" at bounding box center [480, 130] width 601 height 12
type input "STAGING - Audio Transcribe"
click at [763, 430] on span "Duplicate" at bounding box center [762, 431] width 38 height 13
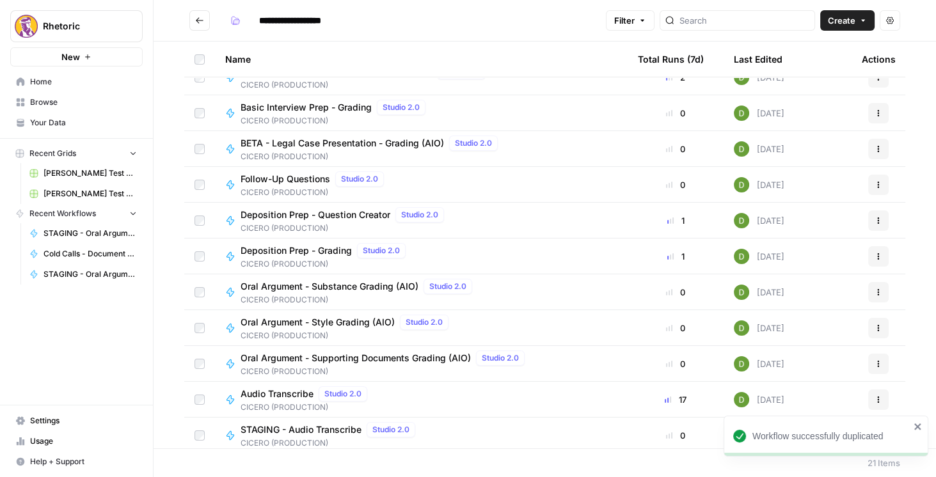
scroll to position [381, 0]
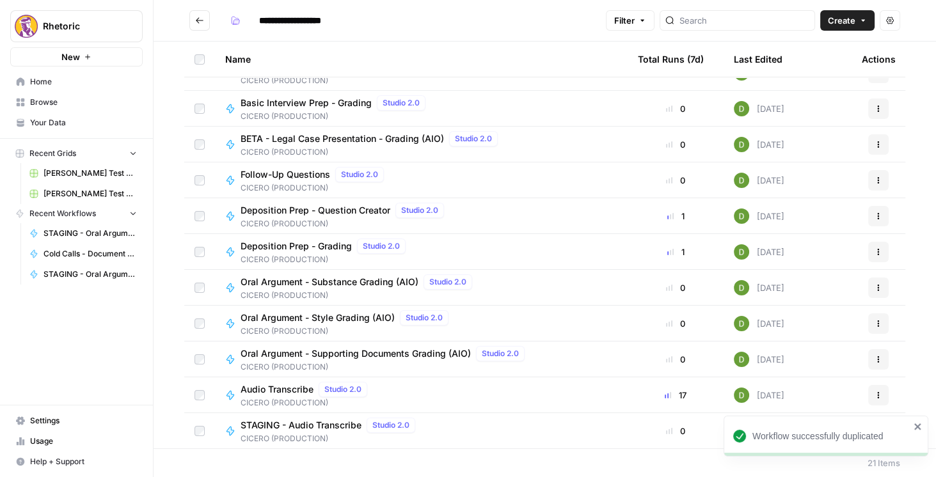
click at [918, 427] on icon "close" at bounding box center [917, 426] width 6 height 6
click at [877, 434] on button "Actions" at bounding box center [878, 431] width 20 height 20
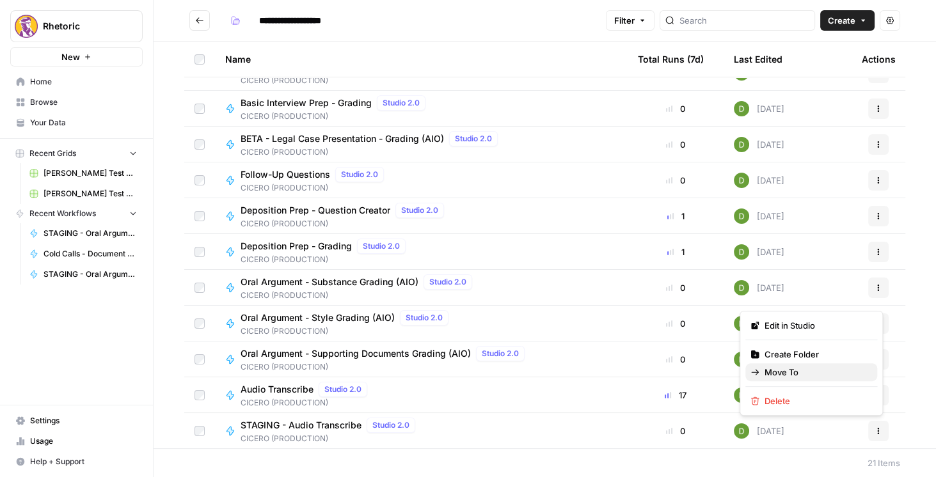
click at [824, 375] on span "Move To" at bounding box center [815, 372] width 102 height 13
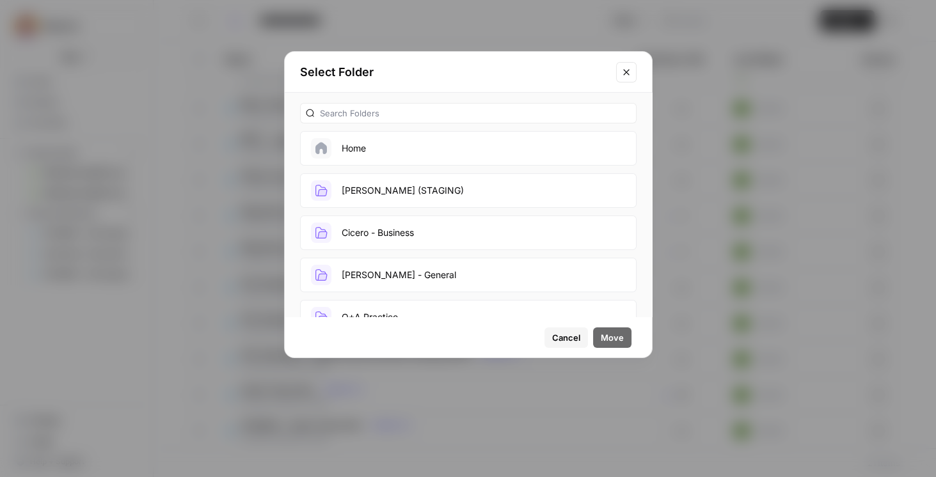
click at [385, 196] on button "[PERSON_NAME] (STAGING)" at bounding box center [468, 190] width 336 height 35
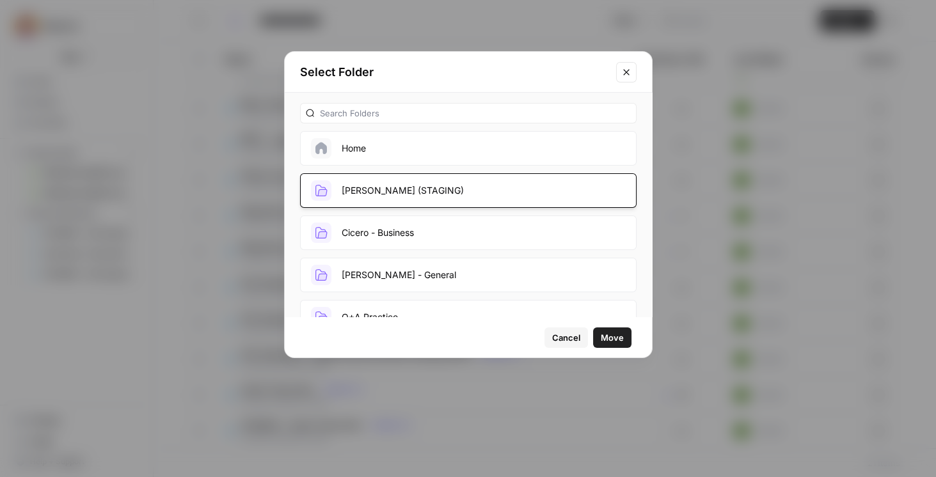
click at [618, 343] on span "Move" at bounding box center [612, 337] width 23 height 13
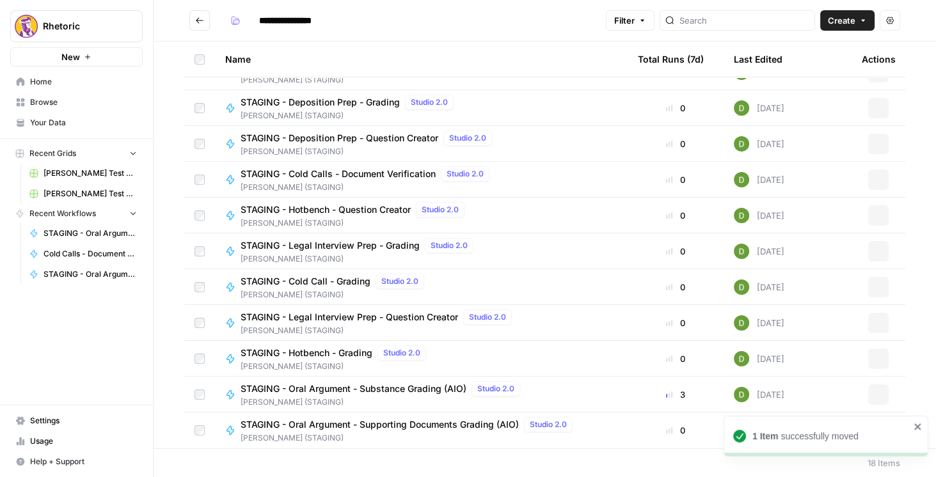
scroll to position [273, 0]
click at [199, 20] on icon "Go back" at bounding box center [199, 20] width 9 height 9
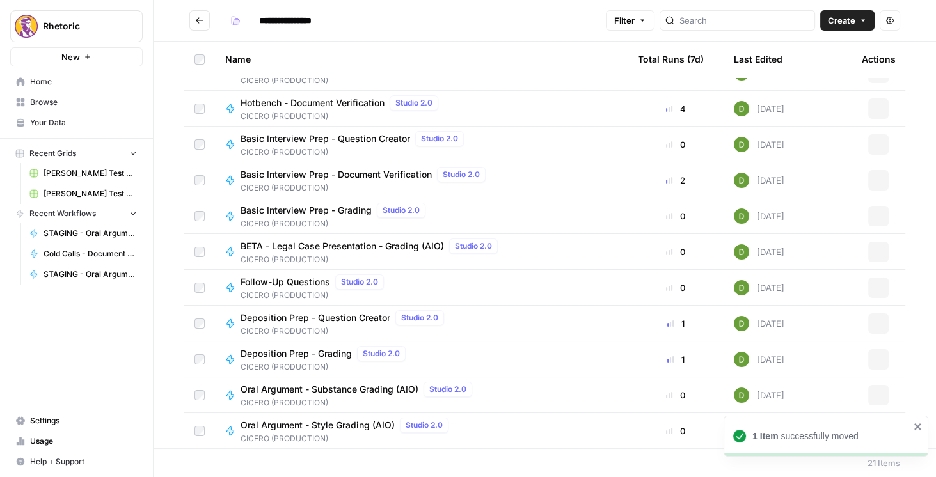
type input "**********"
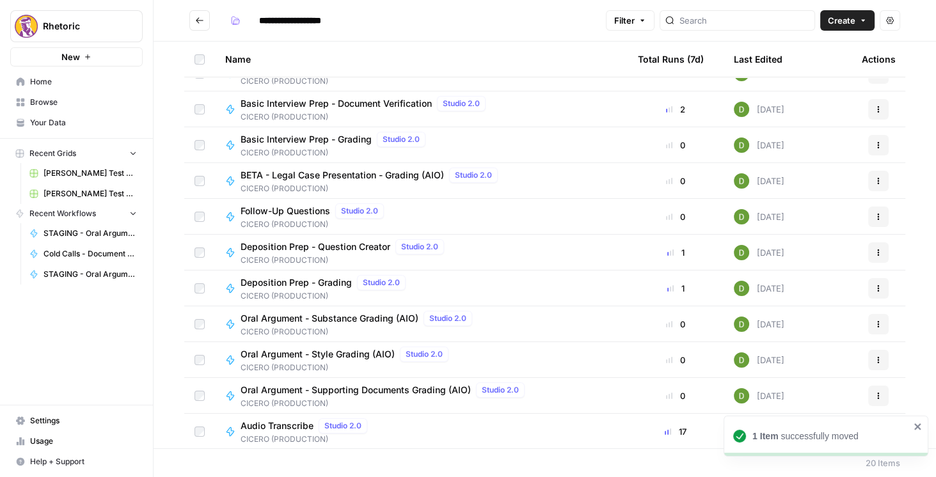
scroll to position [345, 0]
click at [205, 24] on button "Go back" at bounding box center [199, 20] width 20 height 20
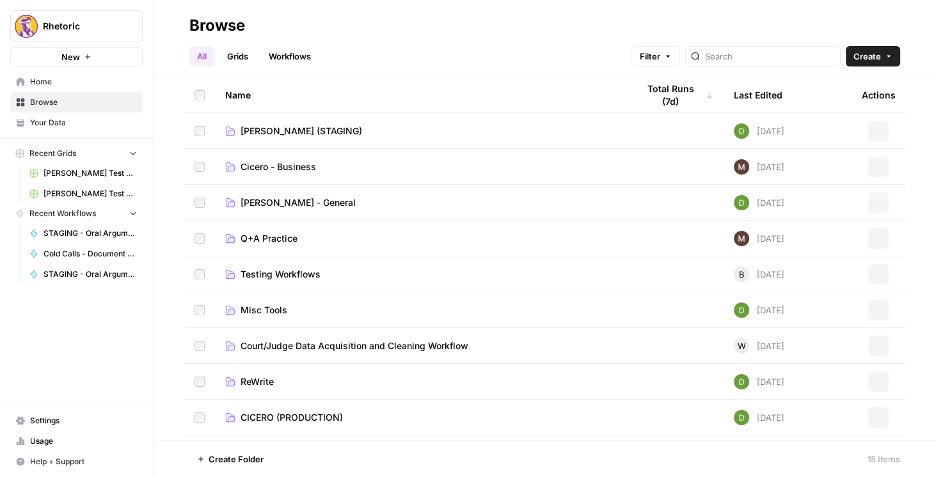
click at [287, 128] on span "[PERSON_NAME] (STAGING)" at bounding box center [301, 131] width 122 height 13
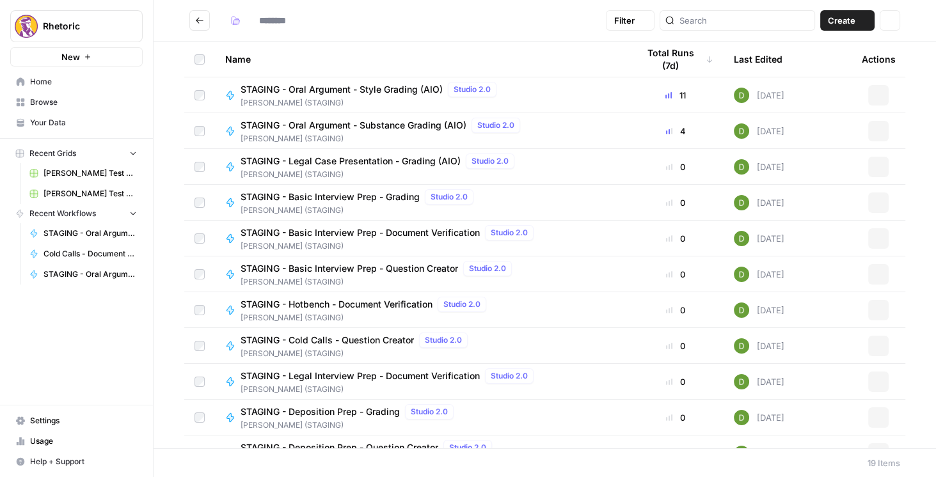
type input "**********"
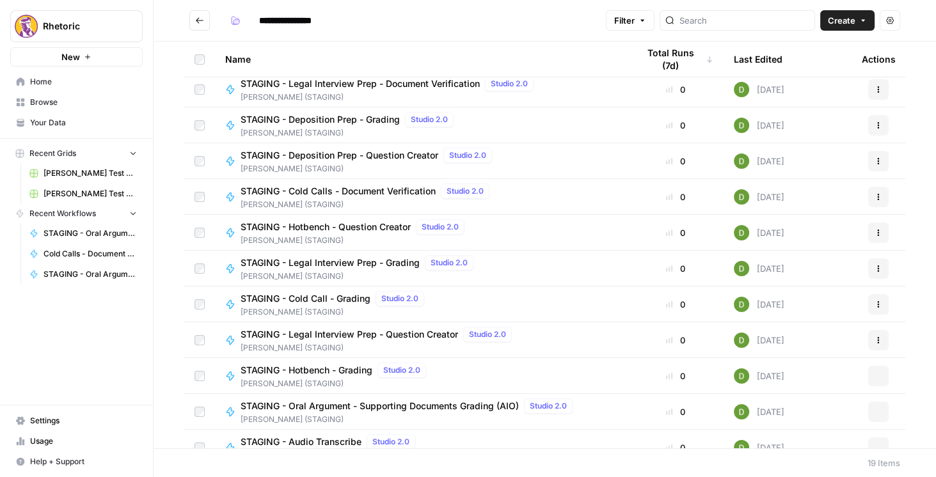
scroll to position [309, 0]
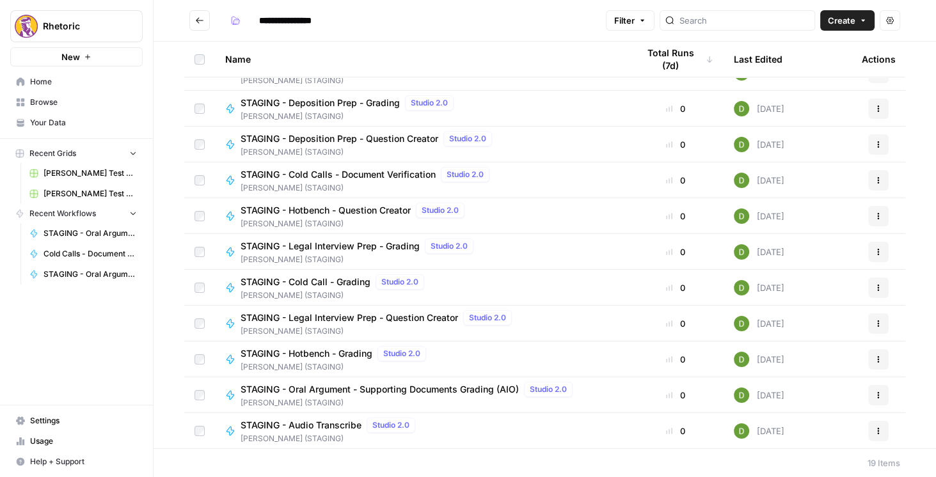
click at [876, 432] on button "Actions" at bounding box center [878, 431] width 20 height 20
click at [320, 427] on span "STAGING - Audio Transcribe" at bounding box center [300, 425] width 121 height 13
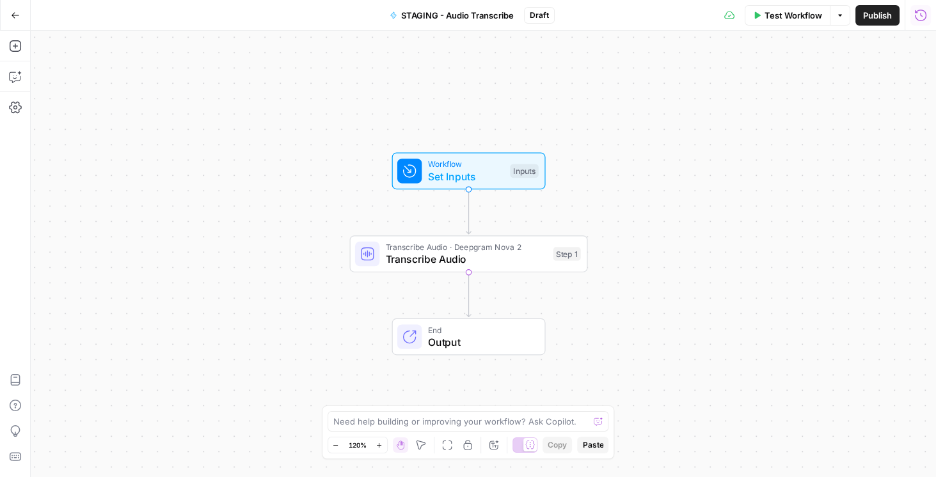
click at [920, 14] on icon "button" at bounding box center [921, 15] width 12 height 12
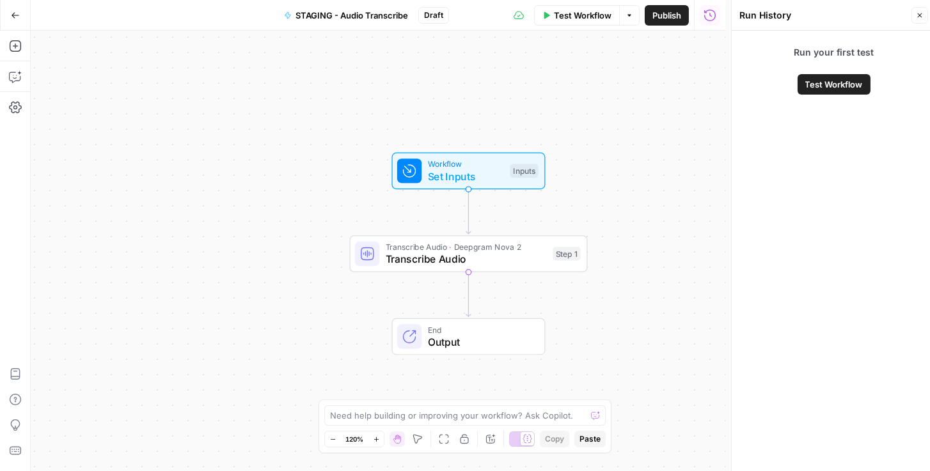
click at [671, 19] on span "Publish" at bounding box center [666, 15] width 29 height 13
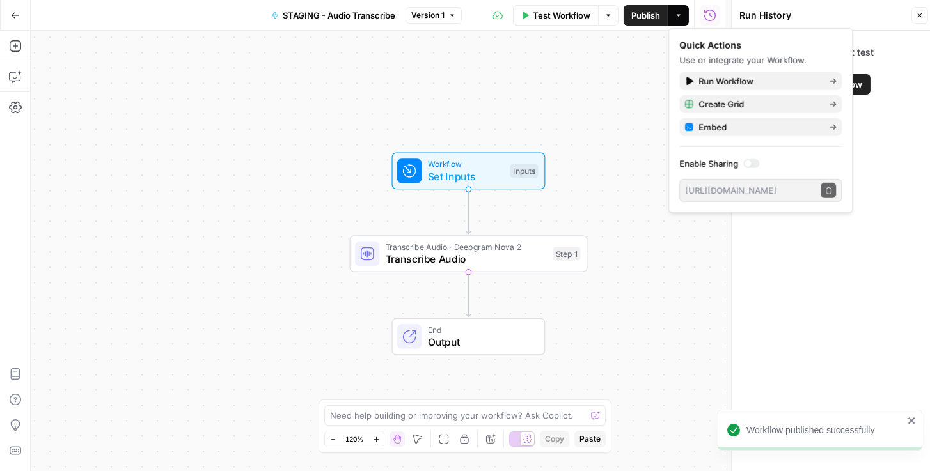
click at [831, 277] on div "Run your first test Test Workflow" at bounding box center [834, 254] width 204 height 446
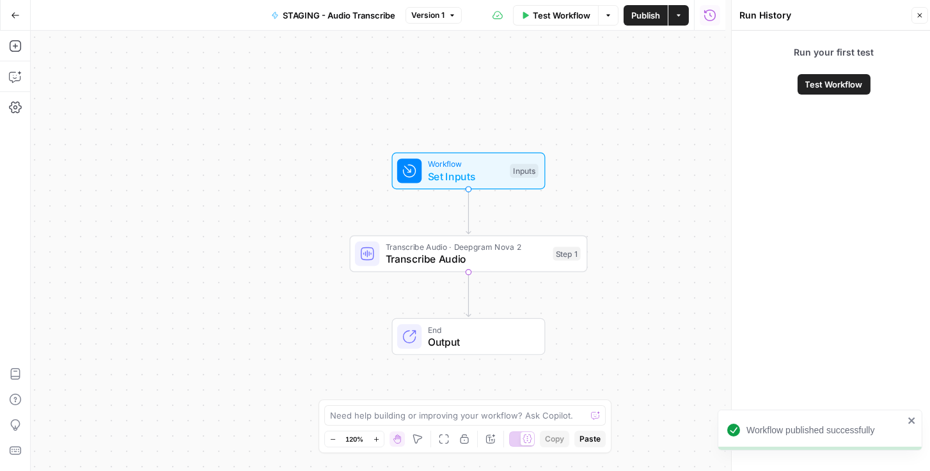
click at [19, 12] on icon "button" at bounding box center [15, 15] width 9 height 9
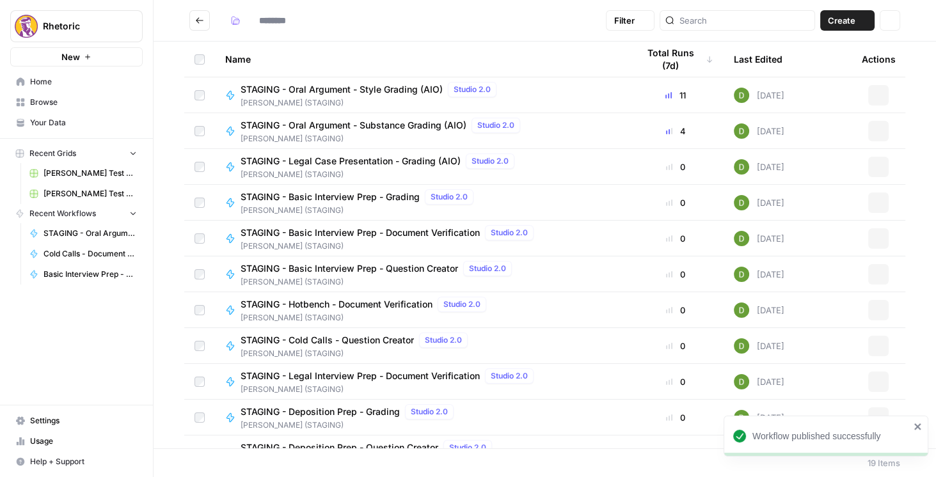
type input "**********"
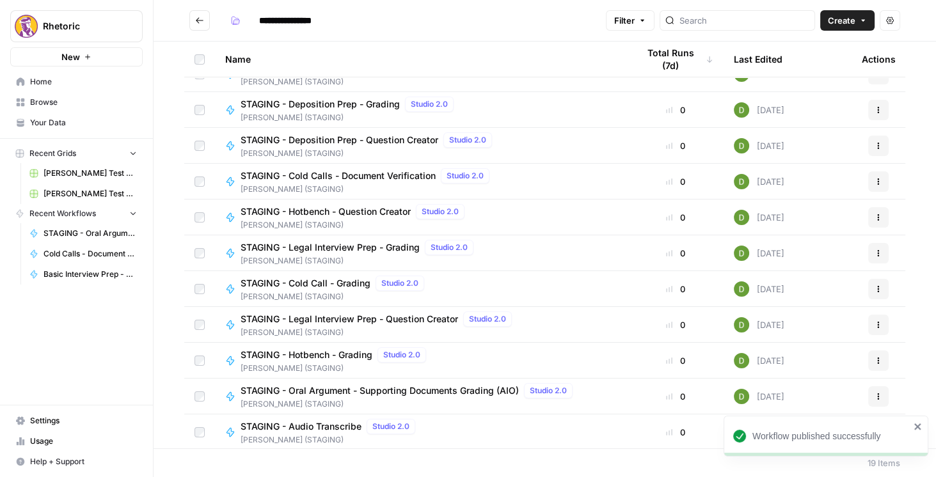
scroll to position [309, 0]
click at [328, 421] on span "STAGING - Audio Transcribe" at bounding box center [300, 425] width 121 height 13
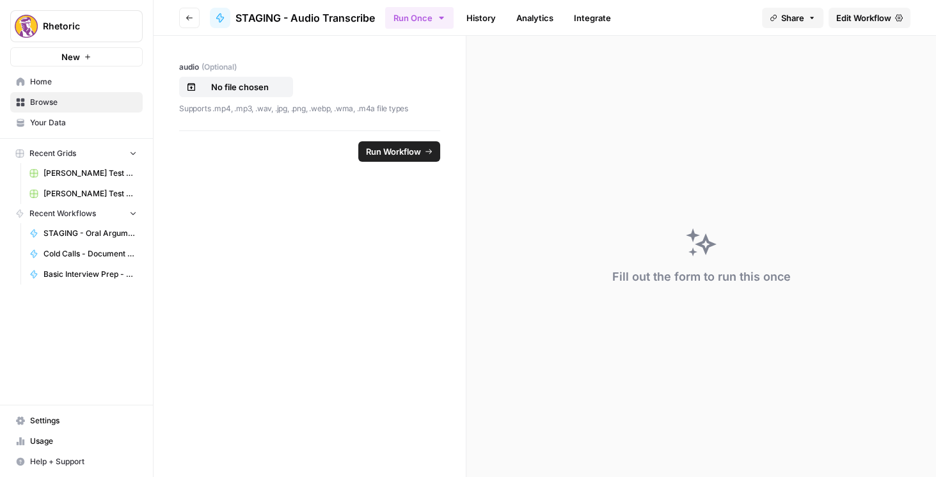
click at [583, 12] on link "Integrate" at bounding box center [592, 18] width 52 height 20
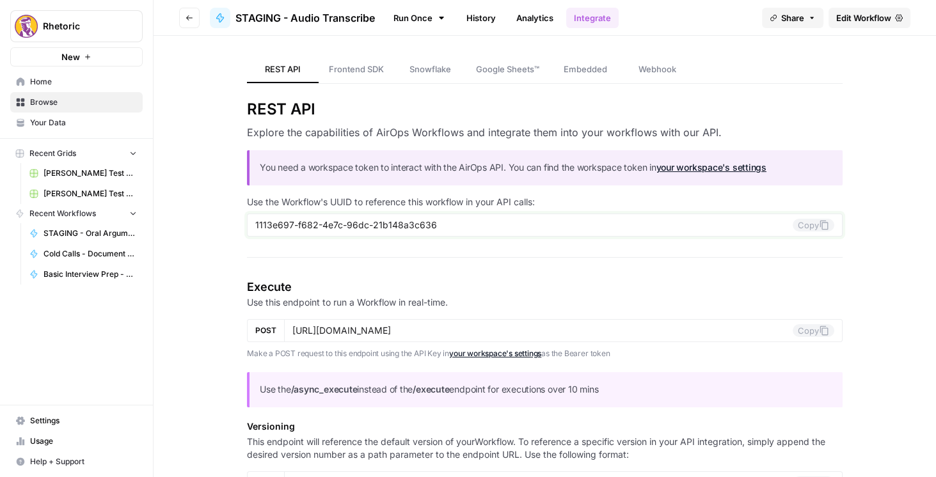
click at [819, 226] on icon at bounding box center [823, 225] width 8 height 10
click at [372, 18] on span "STAGING - Audio Transcribe" at bounding box center [304, 17] width 139 height 15
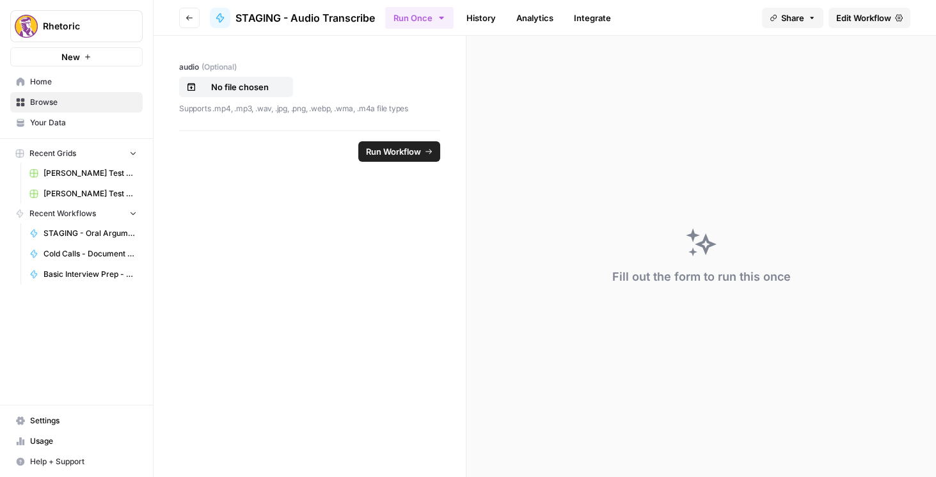
click at [303, 10] on span "STAGING - Audio Transcribe" at bounding box center [304, 17] width 139 height 15
click at [280, 16] on span "STAGING - Audio Transcribe" at bounding box center [304, 17] width 139 height 15
click at [312, 17] on span "STAGING - Audio Transcribe" at bounding box center [304, 17] width 139 height 15
click at [856, 13] on span "Edit Workflow" at bounding box center [863, 18] width 55 height 13
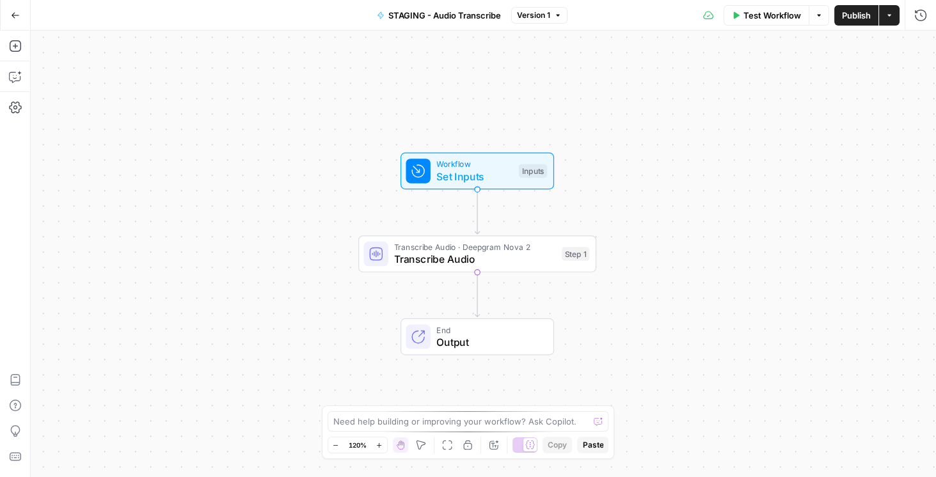
click at [427, 16] on span "STAGING - Audio Transcribe" at bounding box center [444, 15] width 113 height 13
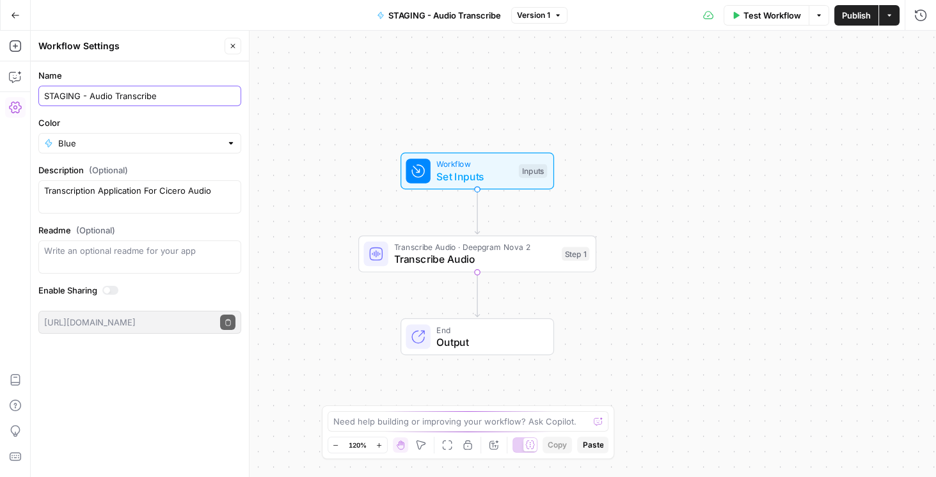
drag, startPoint x: 68, startPoint y: 91, endPoint x: 1, endPoint y: 95, distance: 67.3
click at [1, 95] on body "Rhetoric New Home Browse Your Data Recent Grids Brett Test Workflow - Copilot E…" at bounding box center [468, 238] width 936 height 477
